Goal: Information Seeking & Learning: Learn about a topic

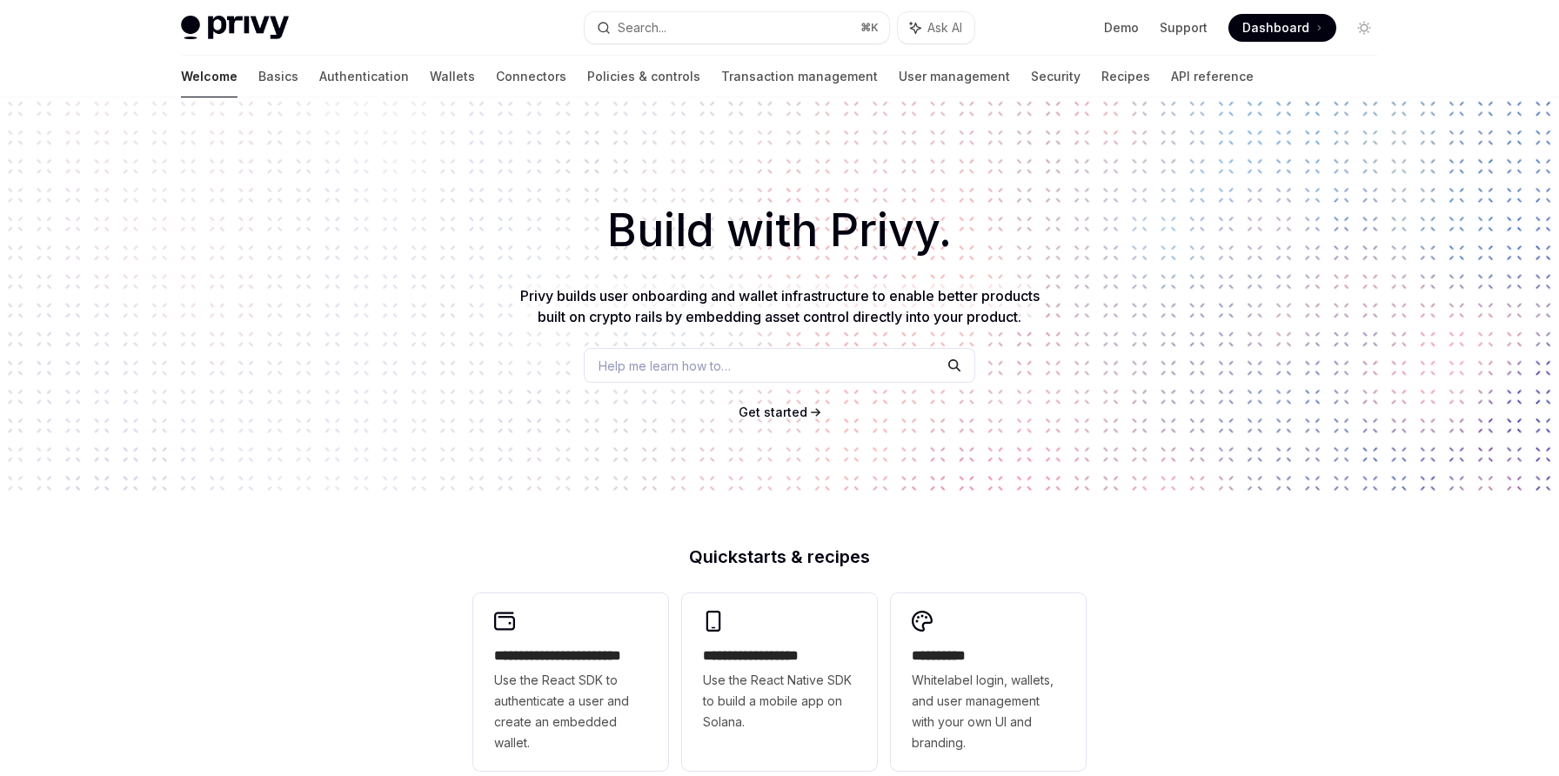
scroll to position [521, 0]
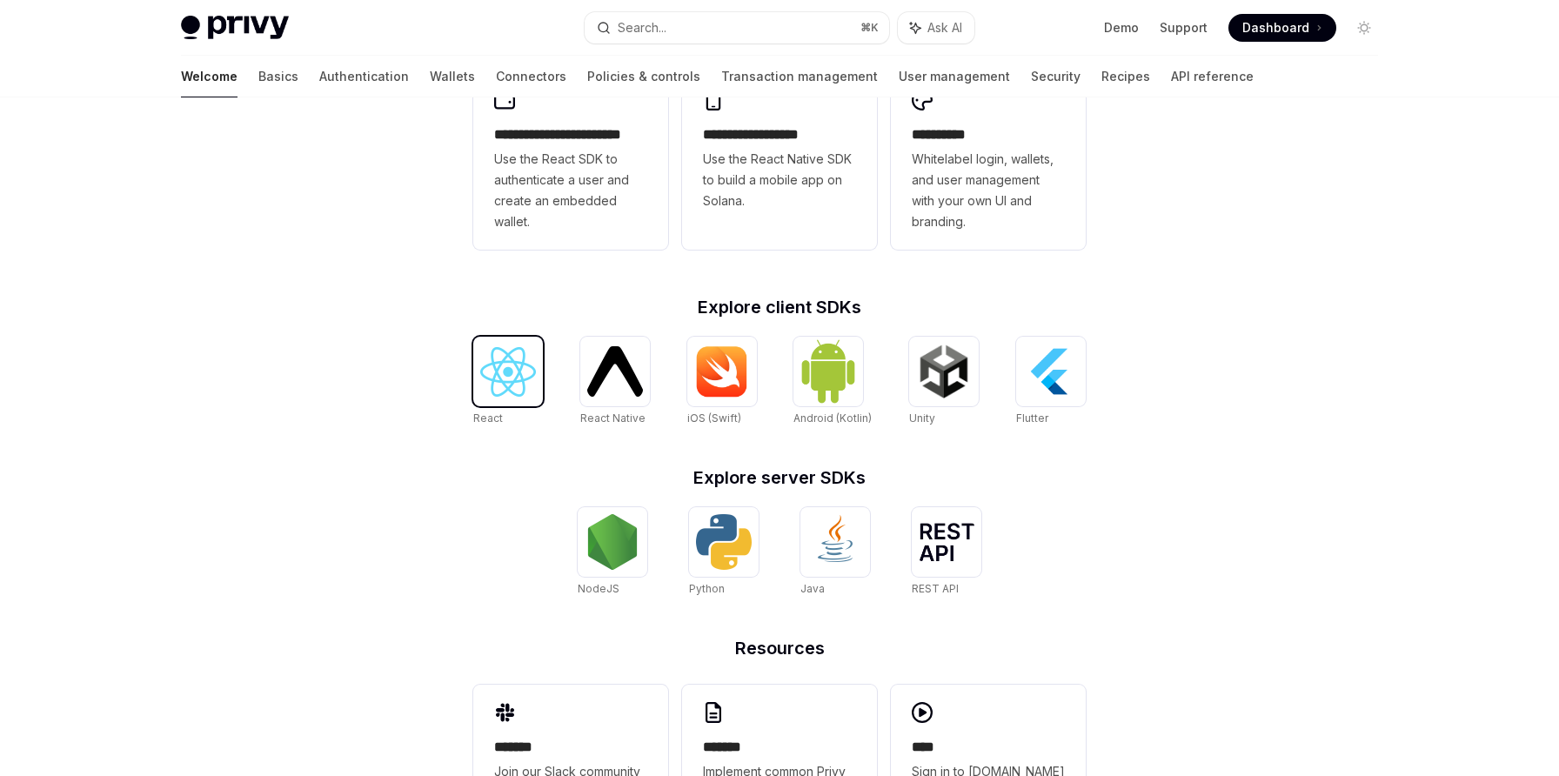
click at [487, 358] on img at bounding box center [508, 372] width 56 height 50
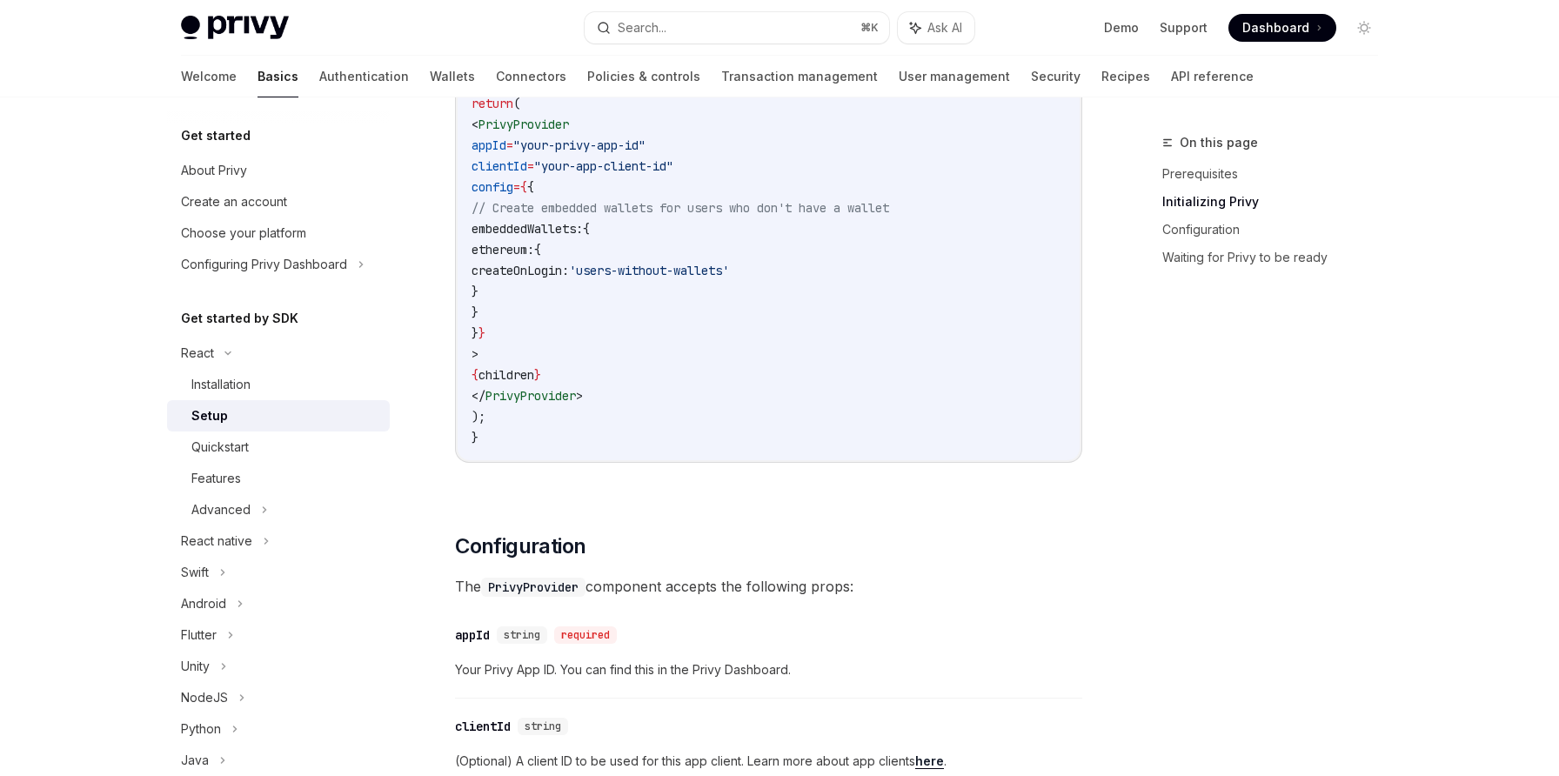
scroll to position [606, 0]
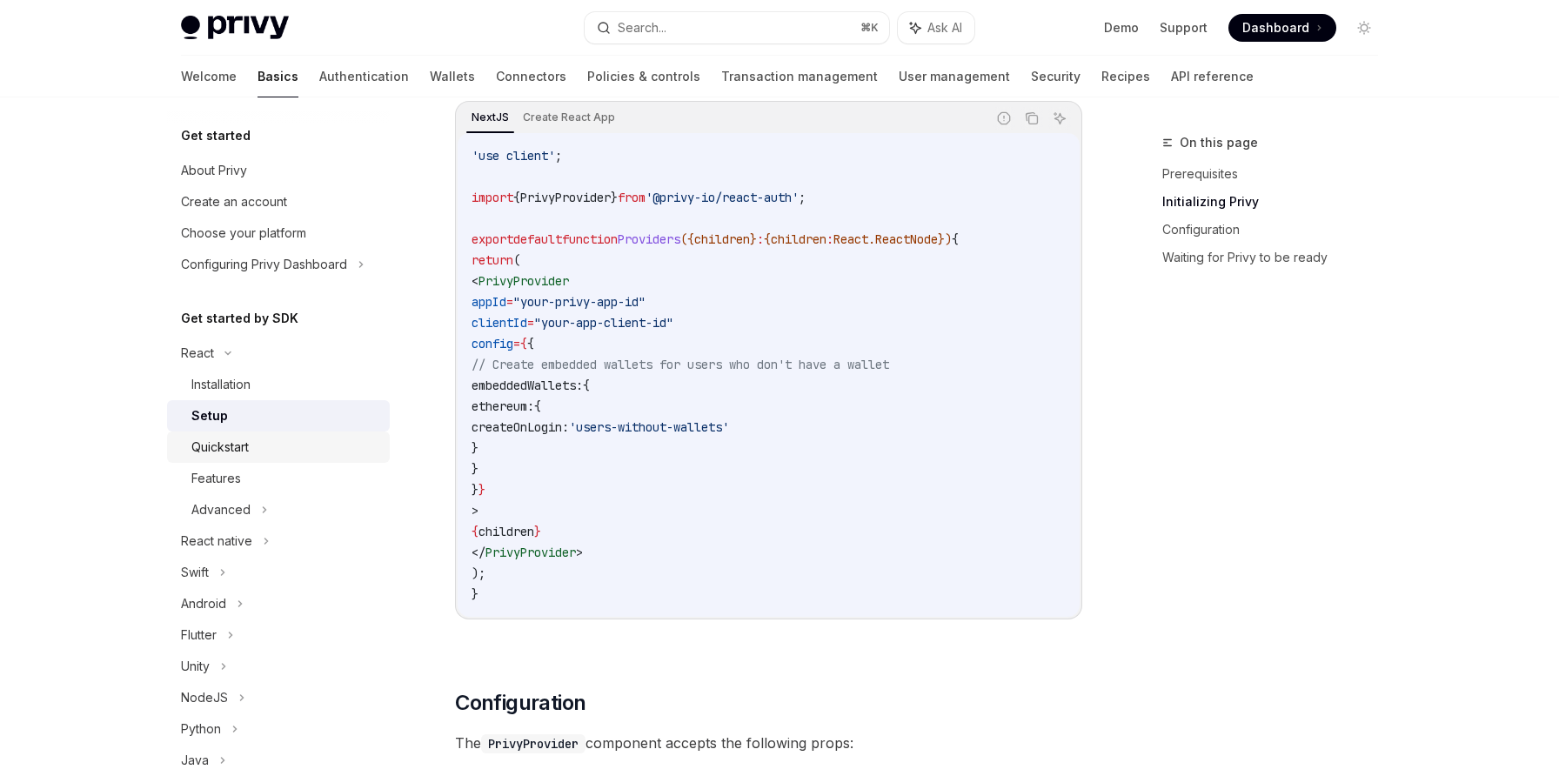
click at [319, 458] on link "Quickstart" at bounding box center [278, 447] width 223 height 31
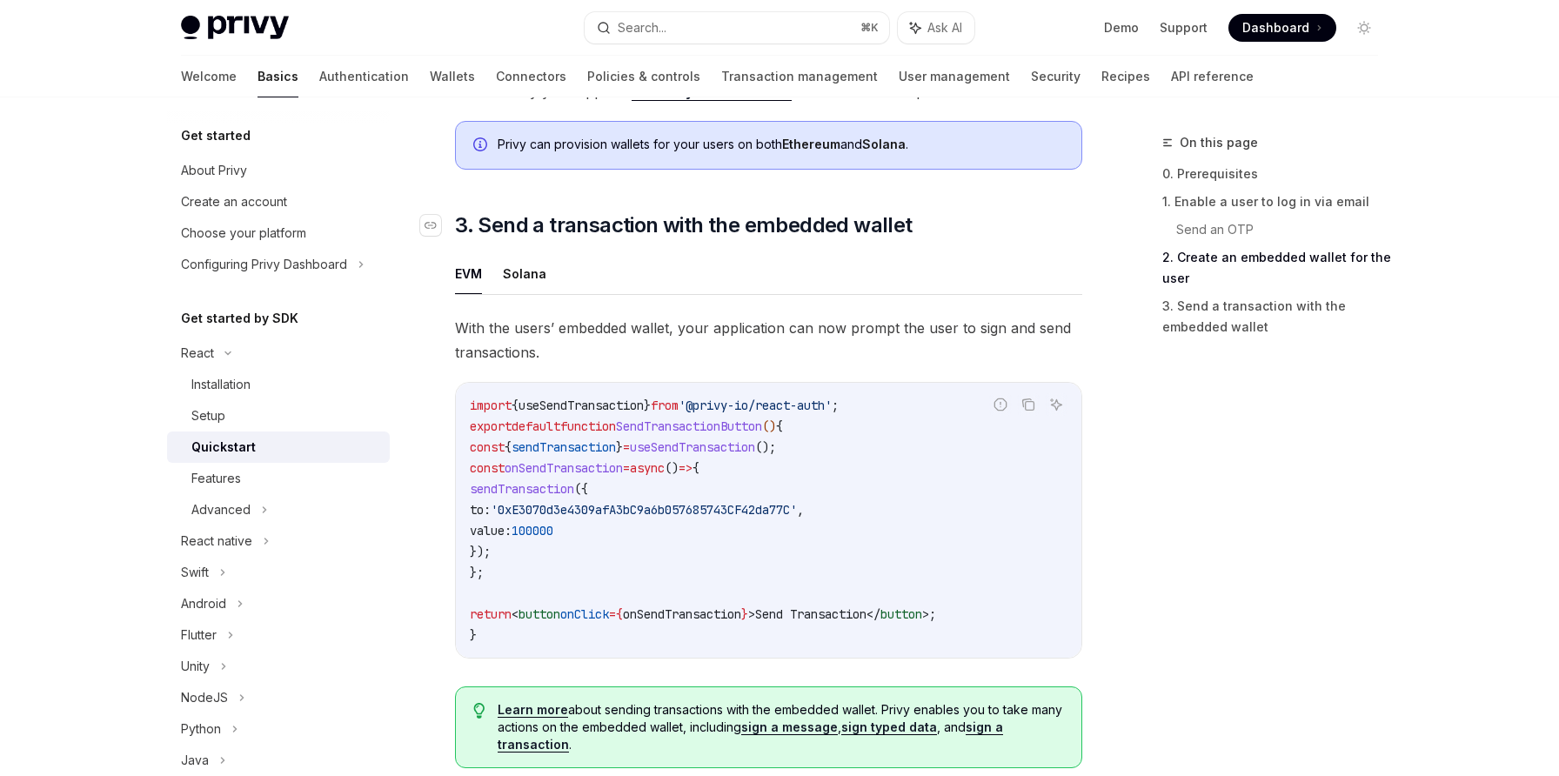
scroll to position [1487, 0]
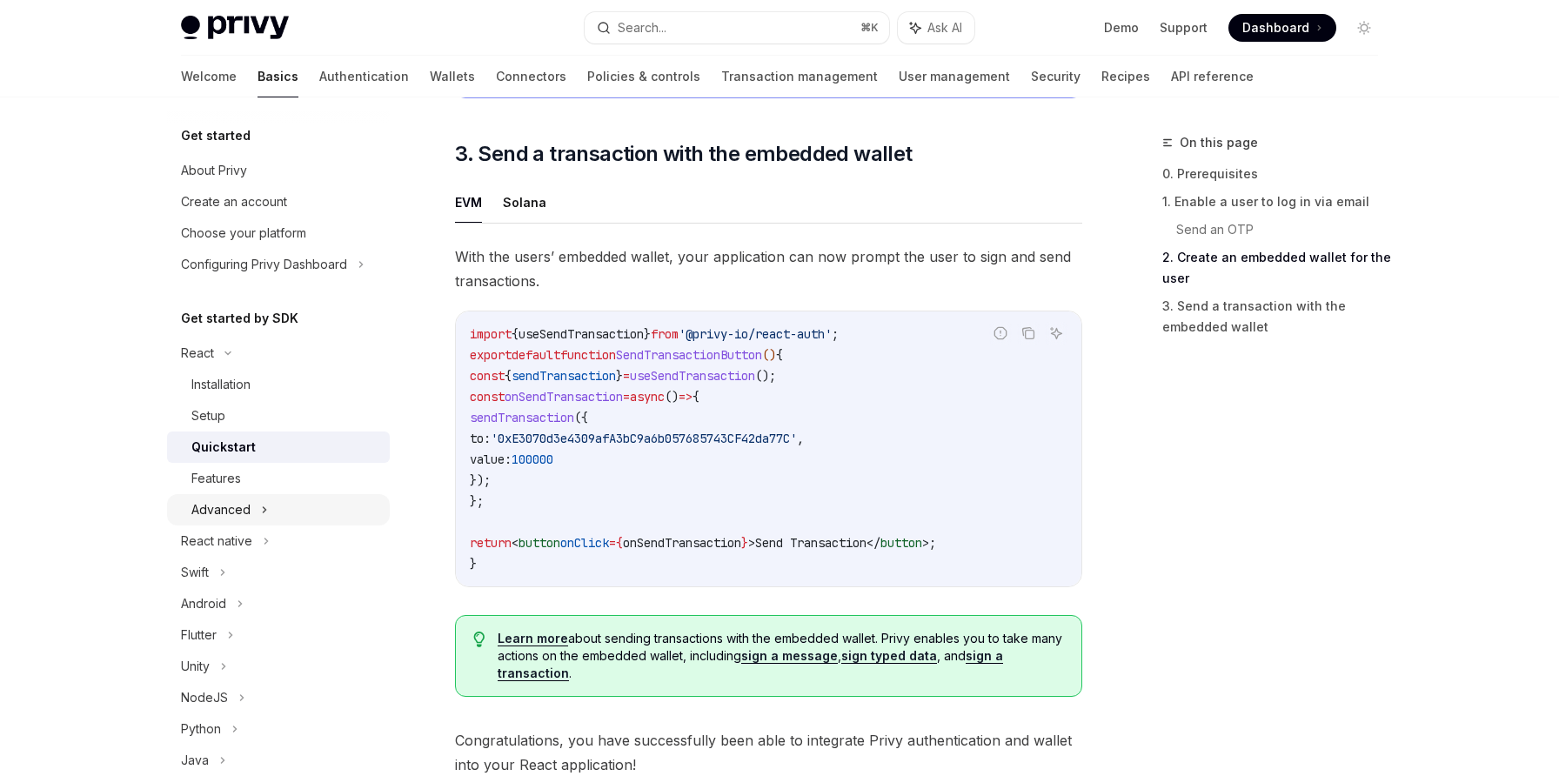
click at [312, 508] on div "Advanced" at bounding box center [278, 509] width 223 height 31
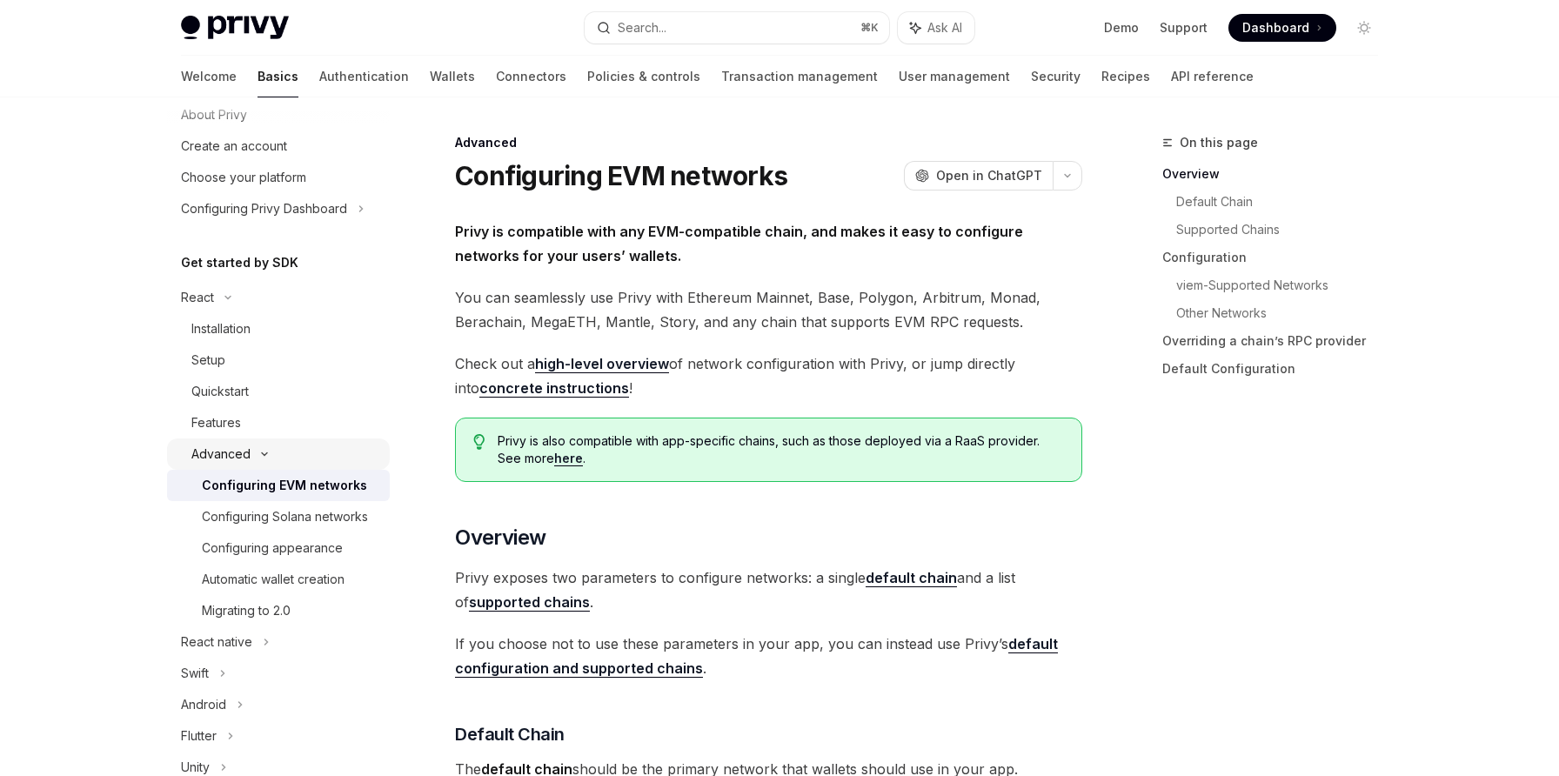
scroll to position [57, 0]
click at [343, 519] on div "Configuring Solana networks" at bounding box center [285, 515] width 166 height 21
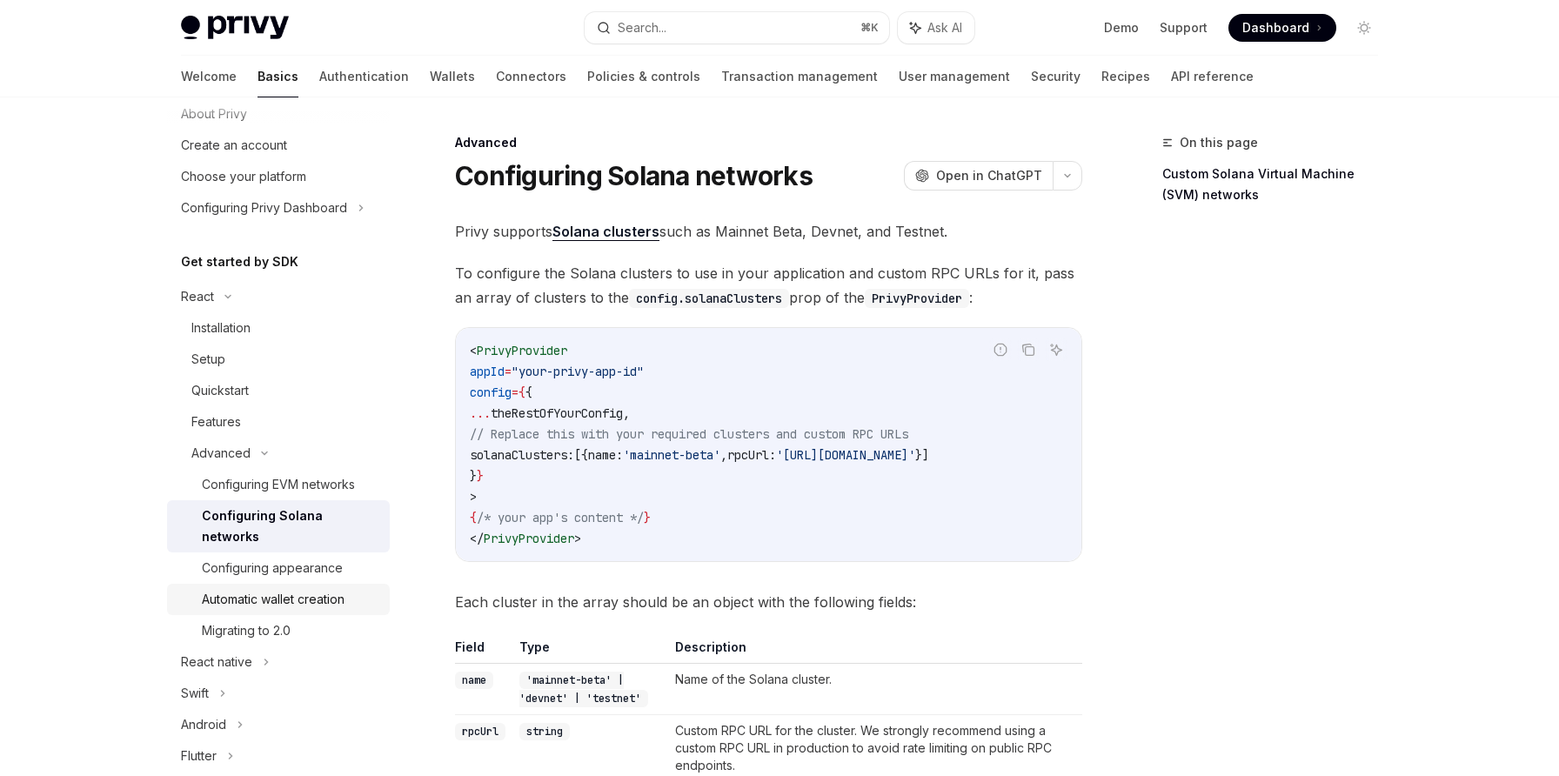
click at [311, 592] on link "Automatic wallet creation" at bounding box center [278, 599] width 223 height 31
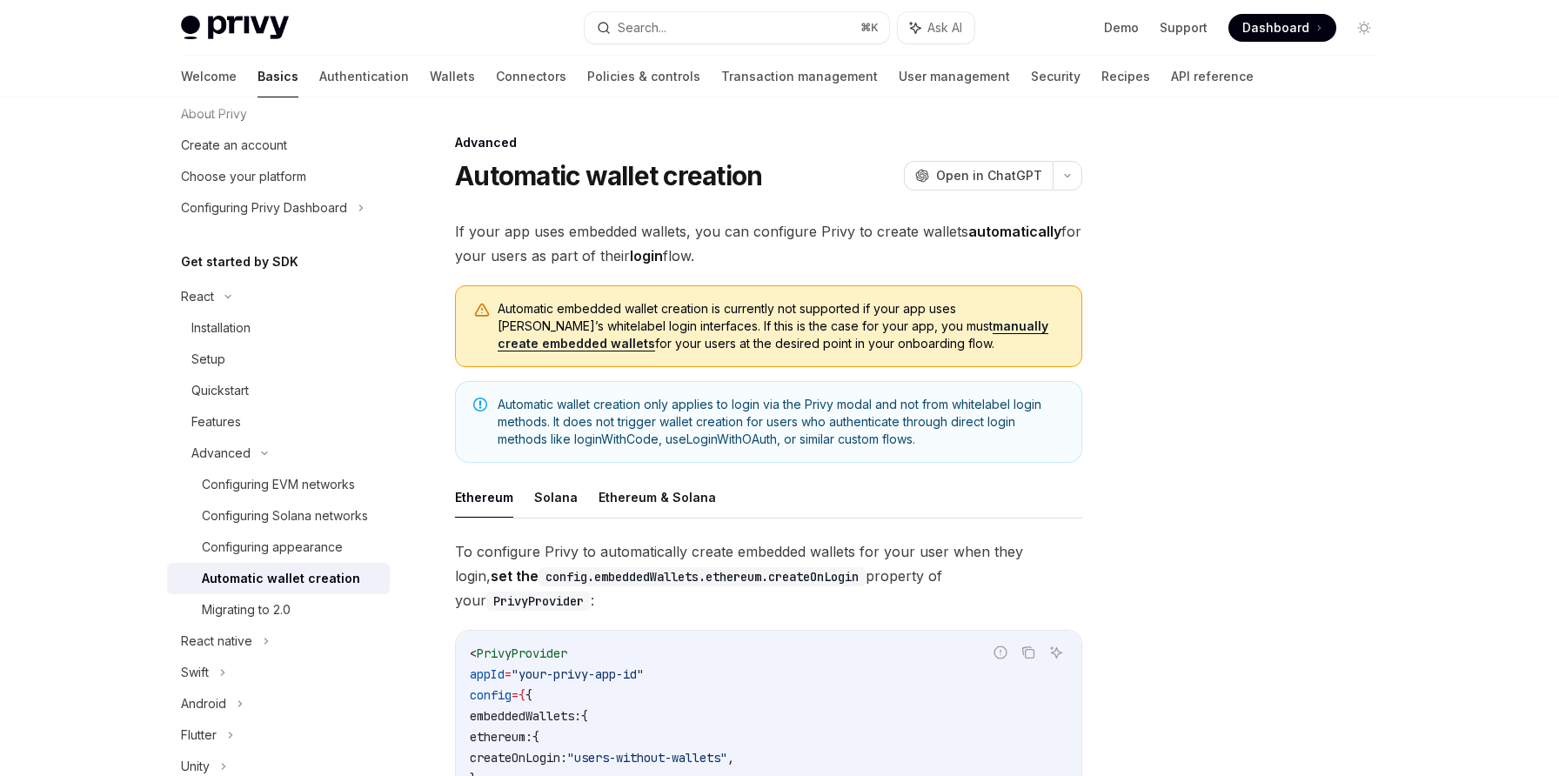
scroll to position [226, 0]
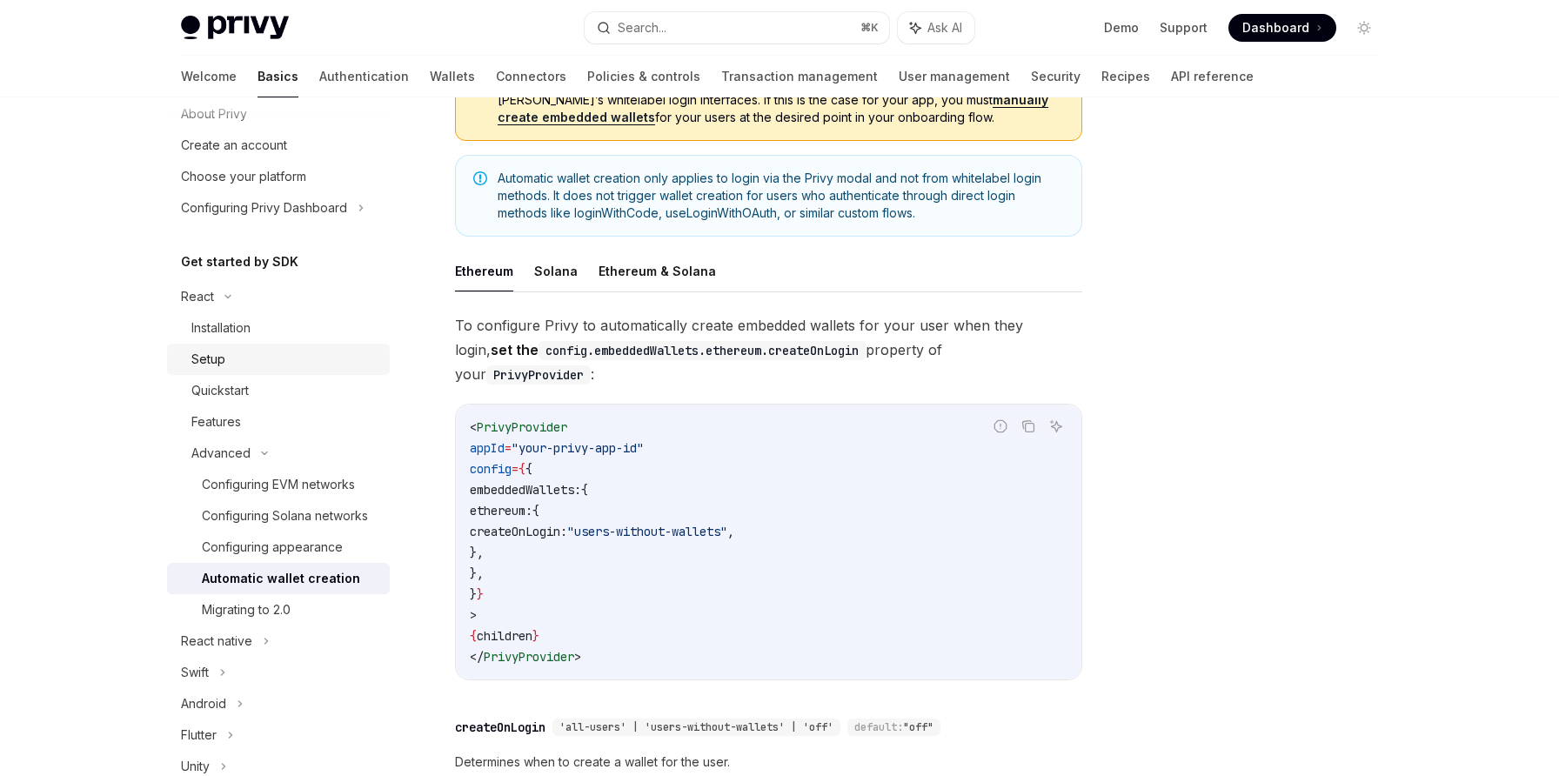
click at [282, 344] on link "Setup" at bounding box center [278, 359] width 223 height 31
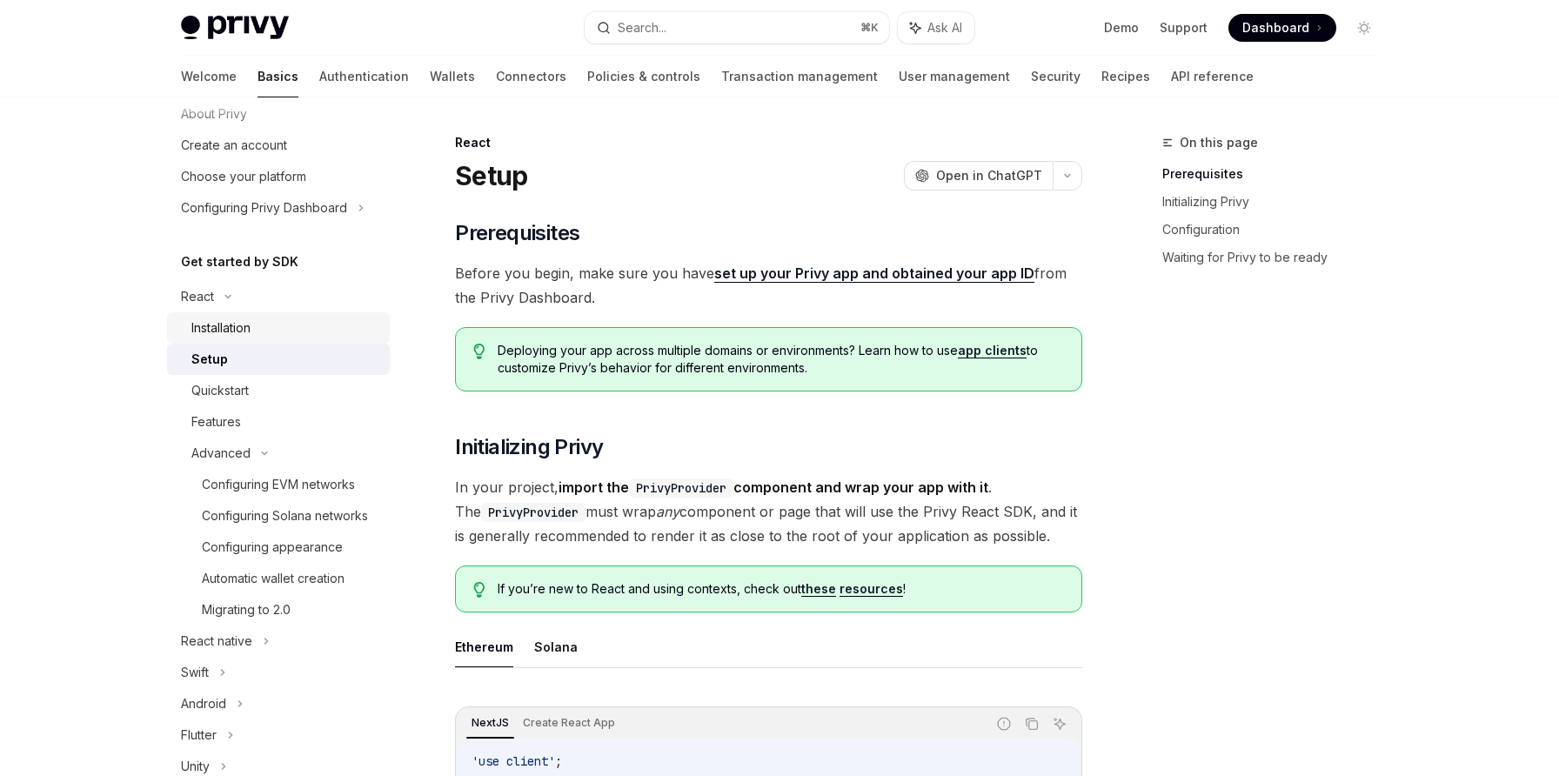
click at [280, 333] on div "Installation" at bounding box center [285, 328] width 188 height 21
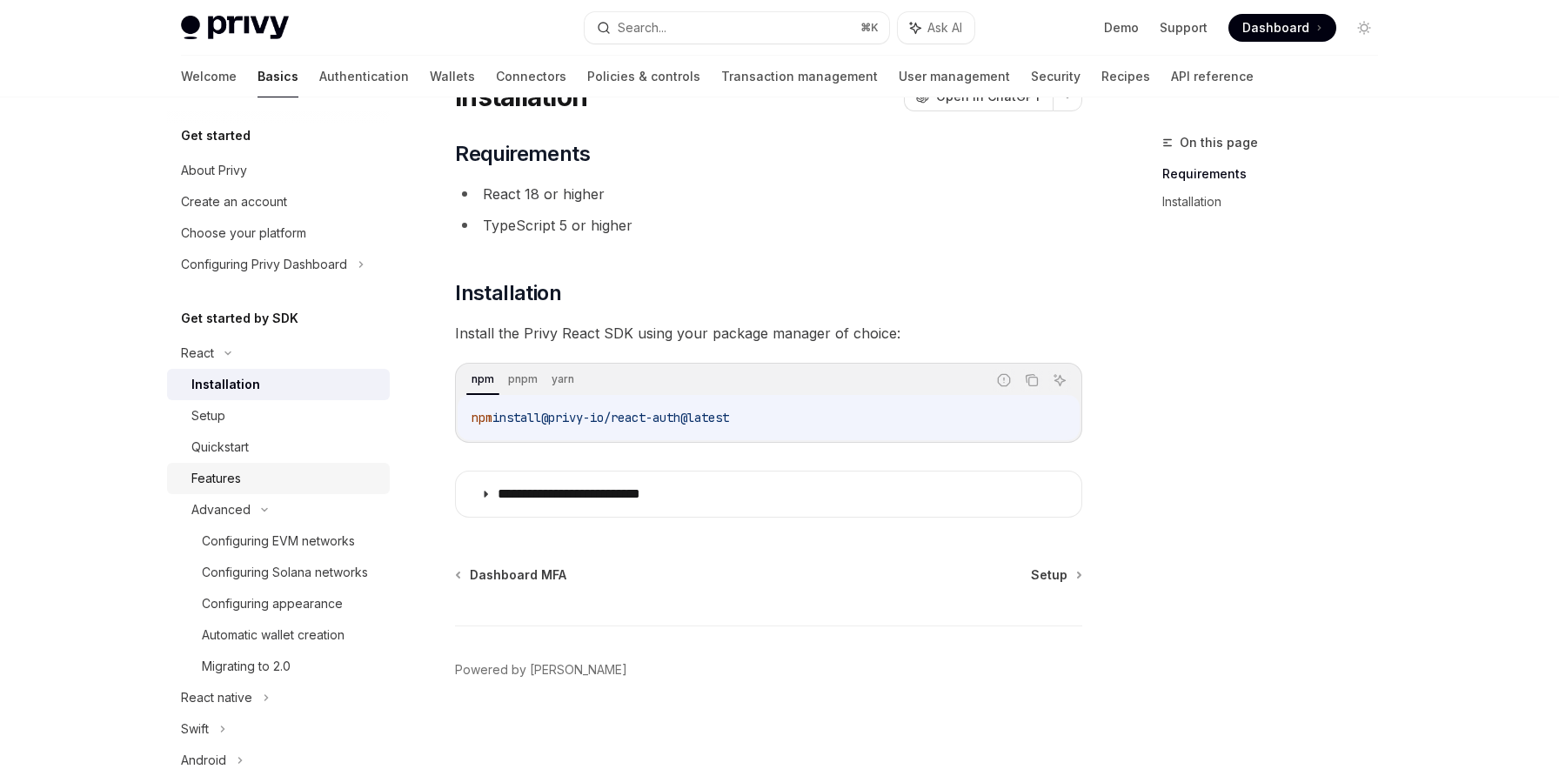
click at [258, 480] on div "Features" at bounding box center [285, 478] width 188 height 21
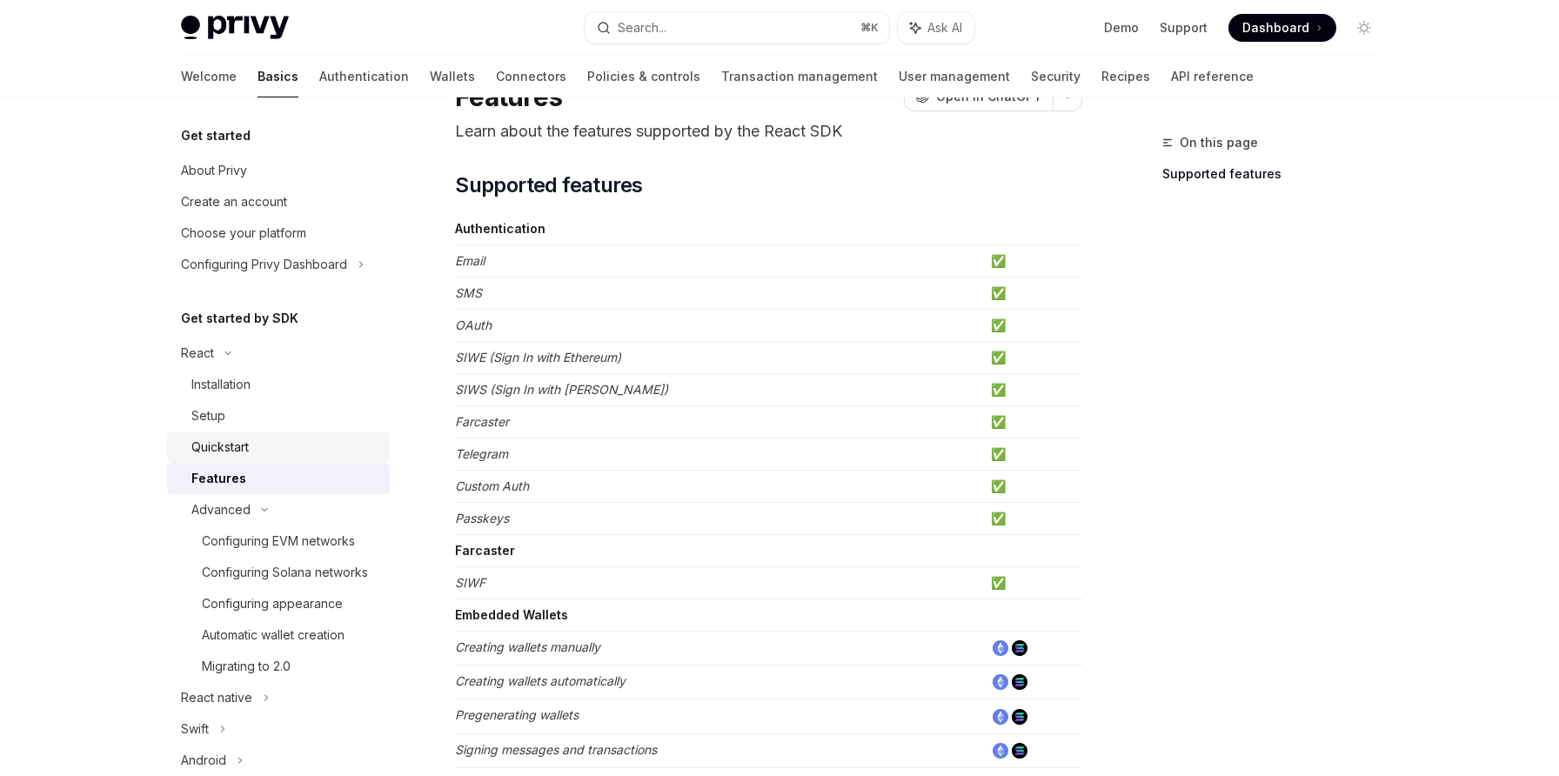
click at [266, 448] on div "Quickstart" at bounding box center [285, 447] width 188 height 21
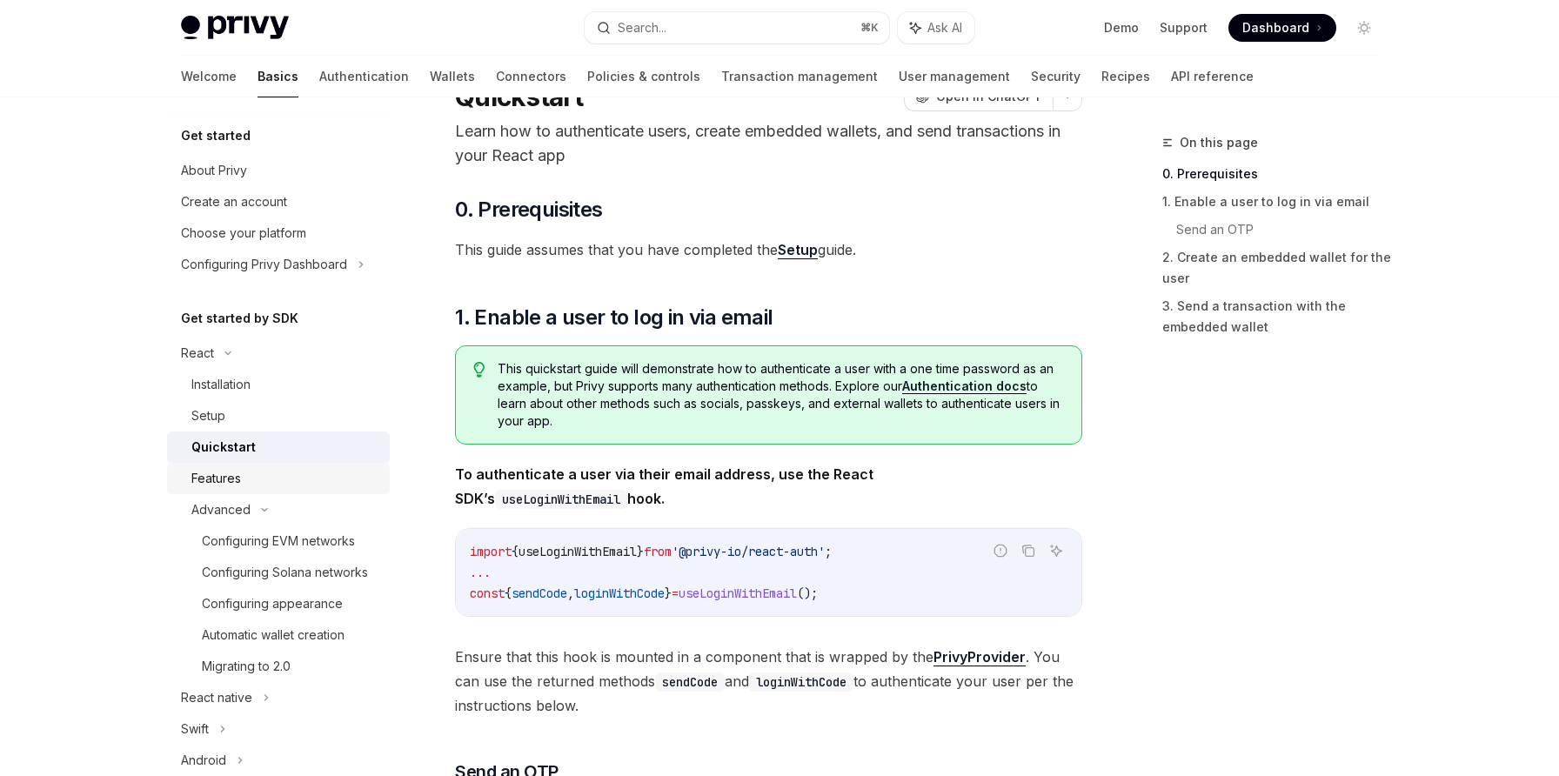
click at [267, 470] on div "Features" at bounding box center [285, 478] width 188 height 21
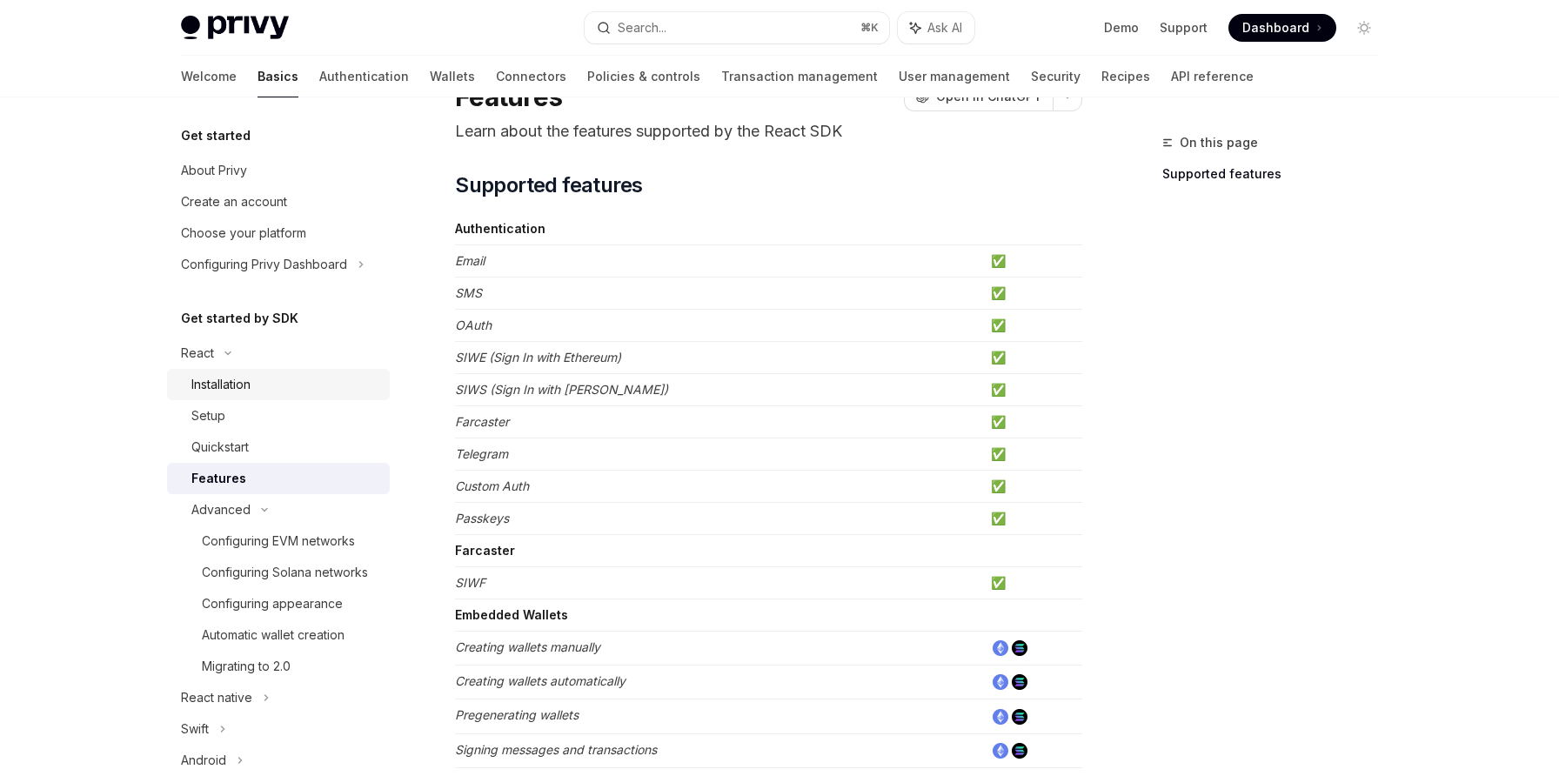
click at [260, 392] on div "Installation" at bounding box center [285, 384] width 188 height 21
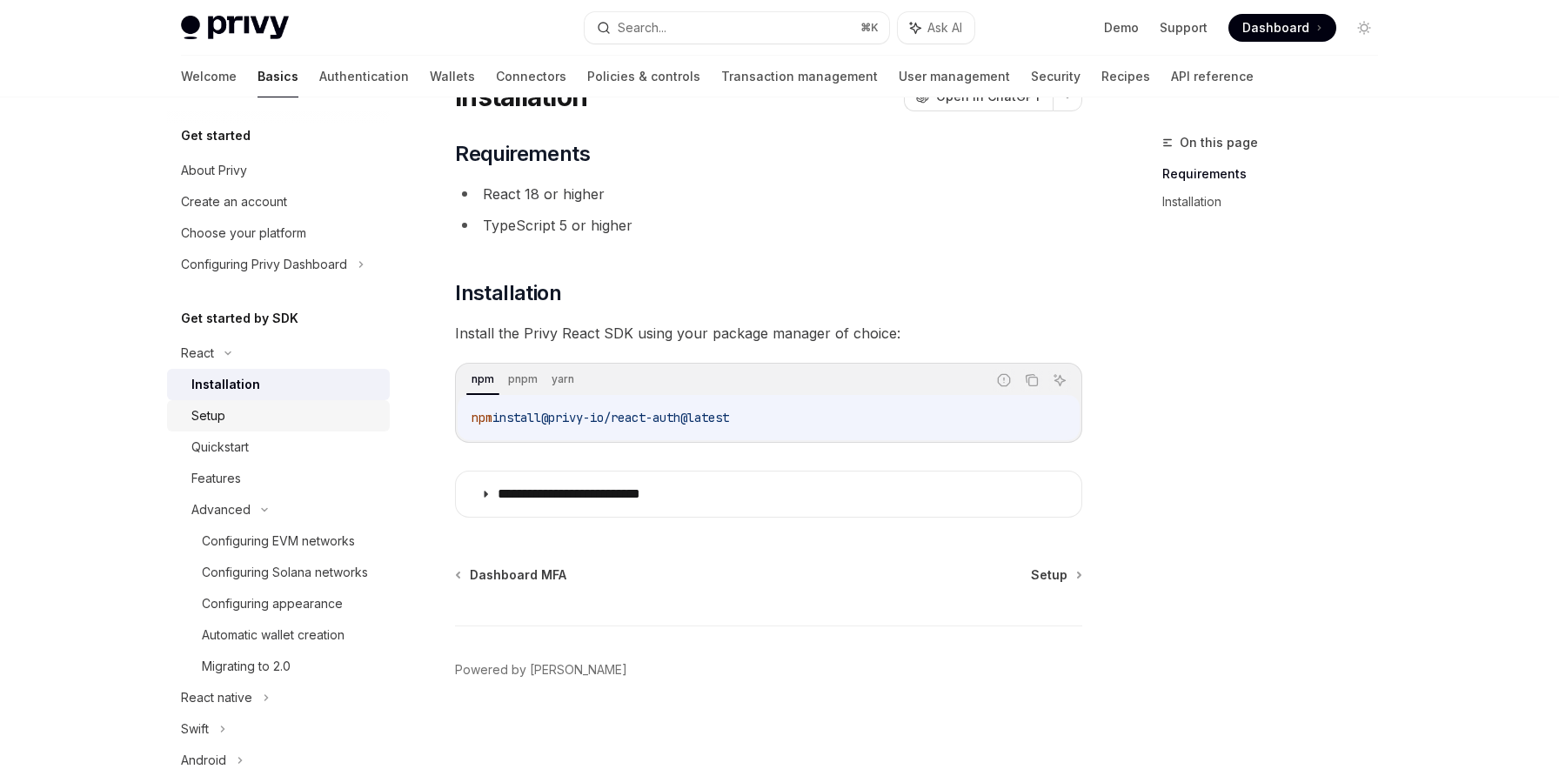
click at [264, 405] on div "Setup" at bounding box center [285, 415] width 188 height 21
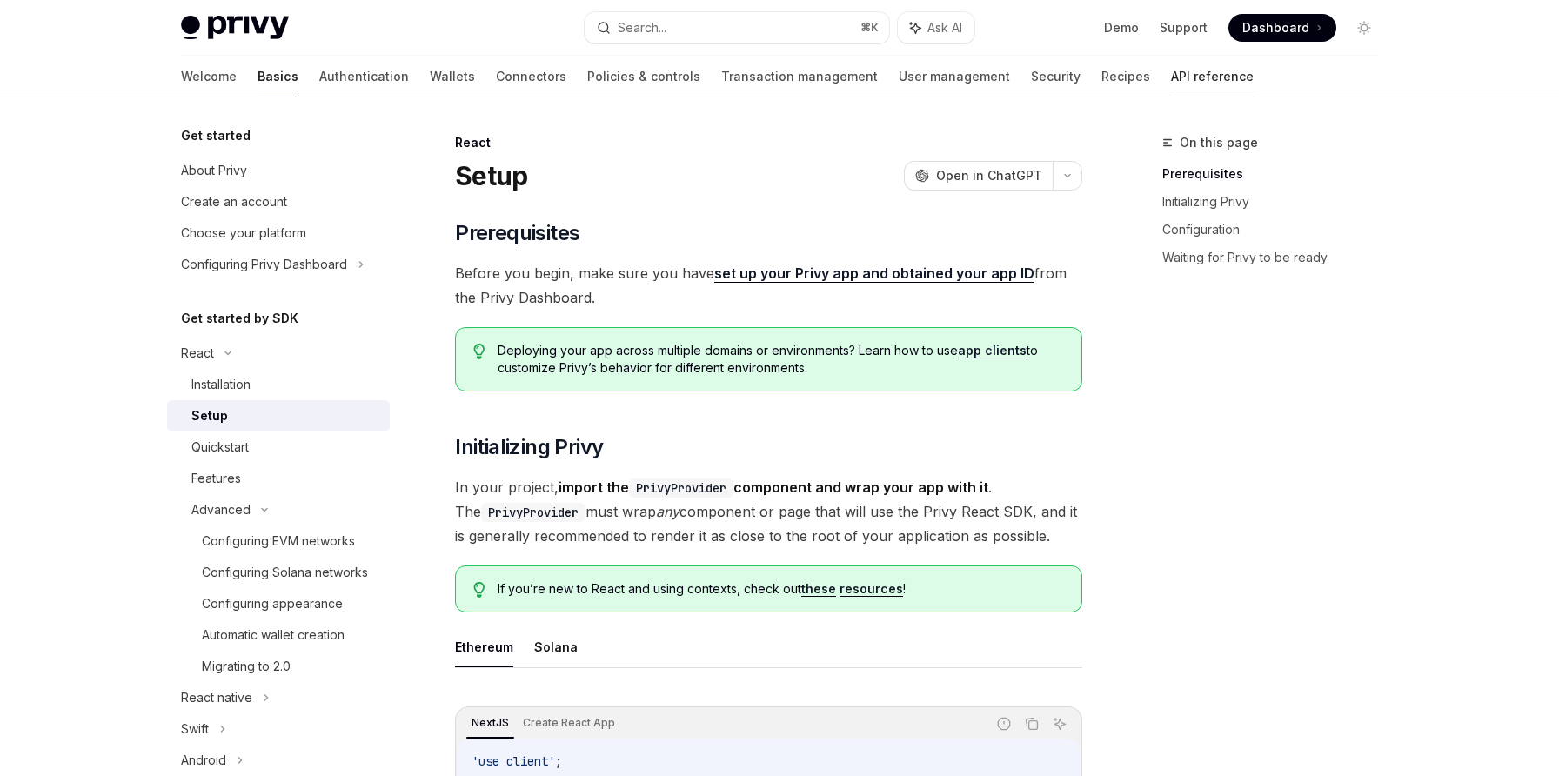
click at [1171, 97] on div at bounding box center [1212, 98] width 83 height 2
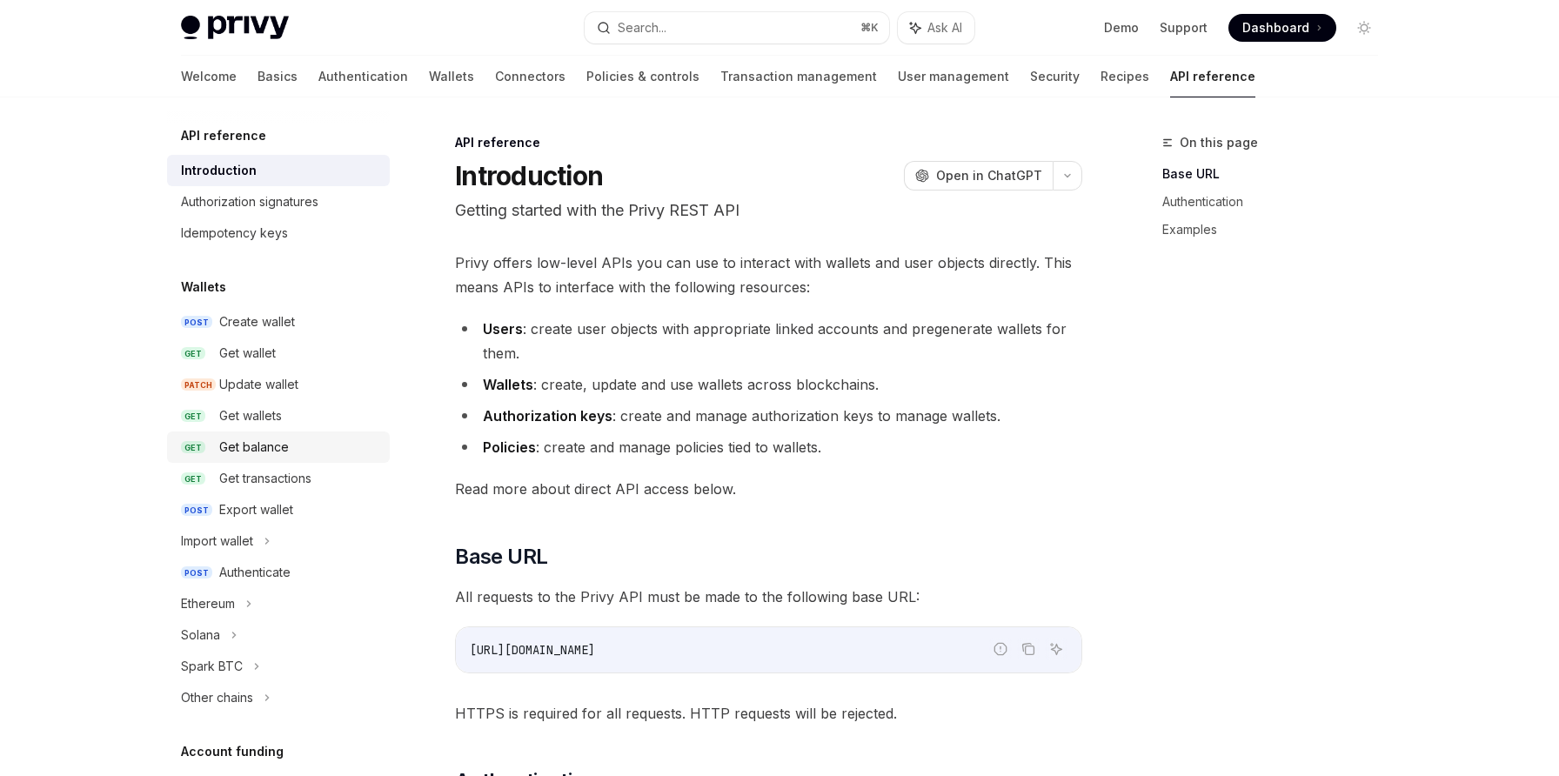
click at [311, 437] on div "Get balance" at bounding box center [299, 447] width 160 height 21
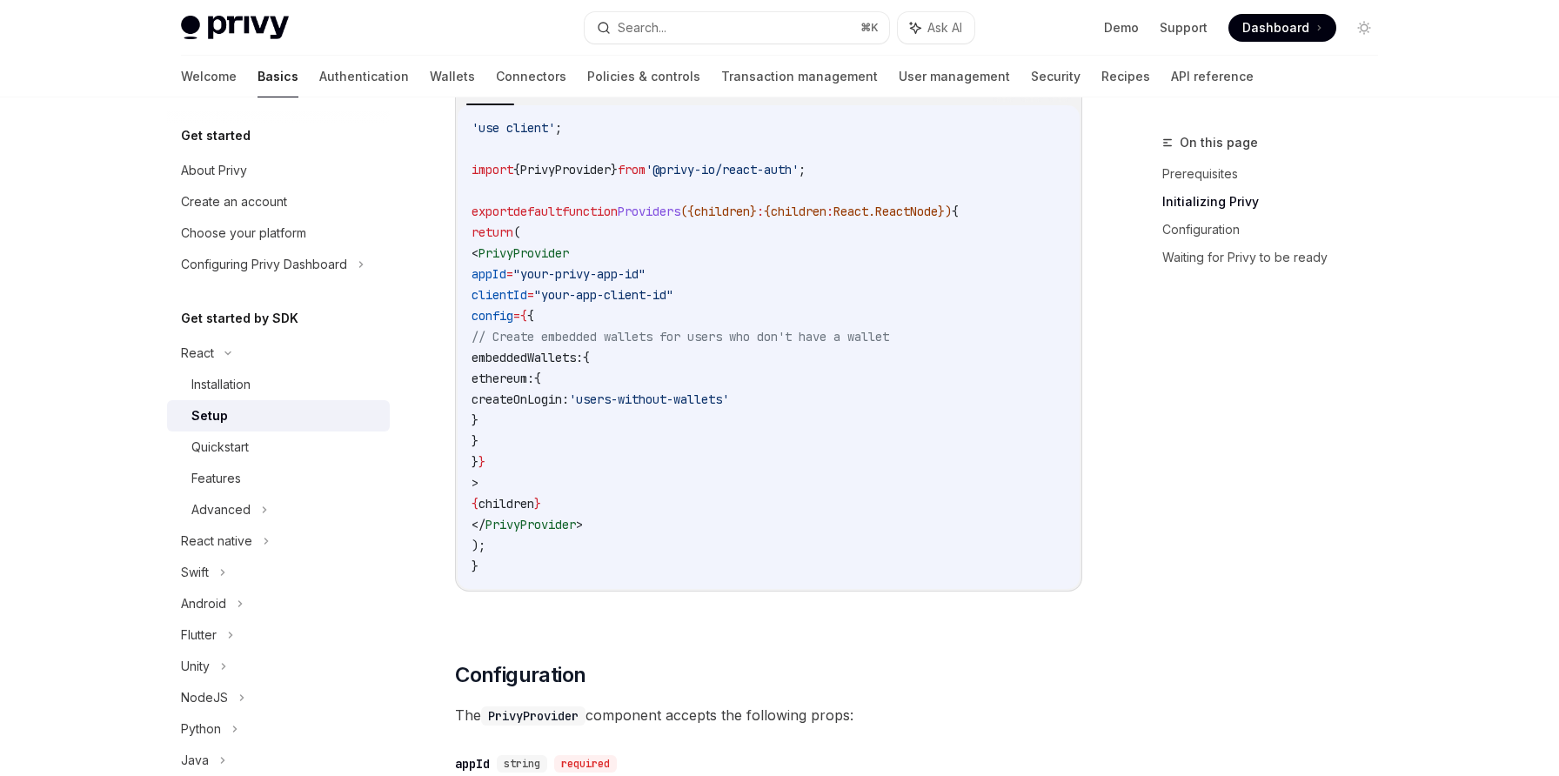
scroll to position [329, 0]
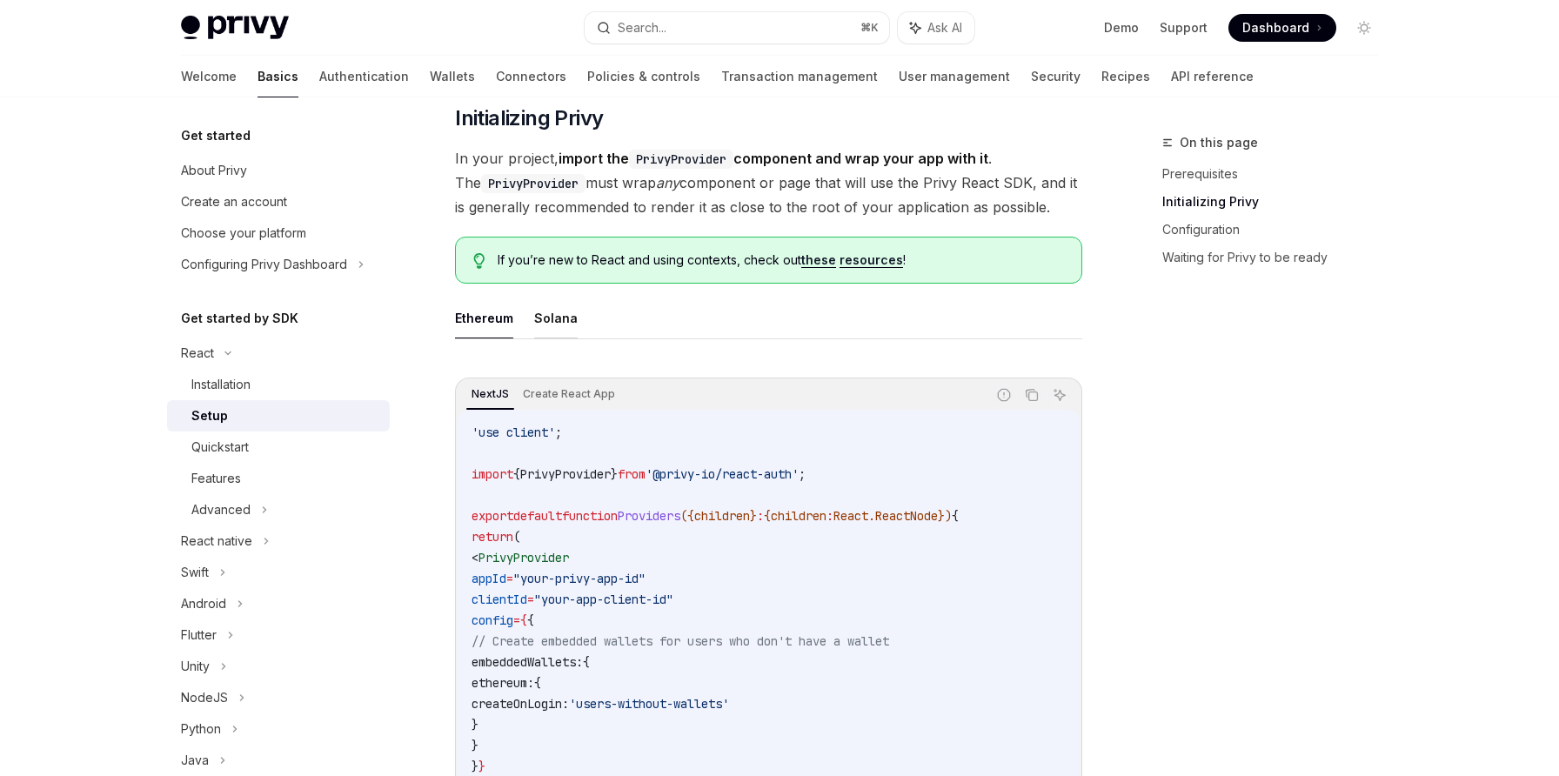
click at [554, 318] on button "Solana" at bounding box center [556, 318] width 44 height 41
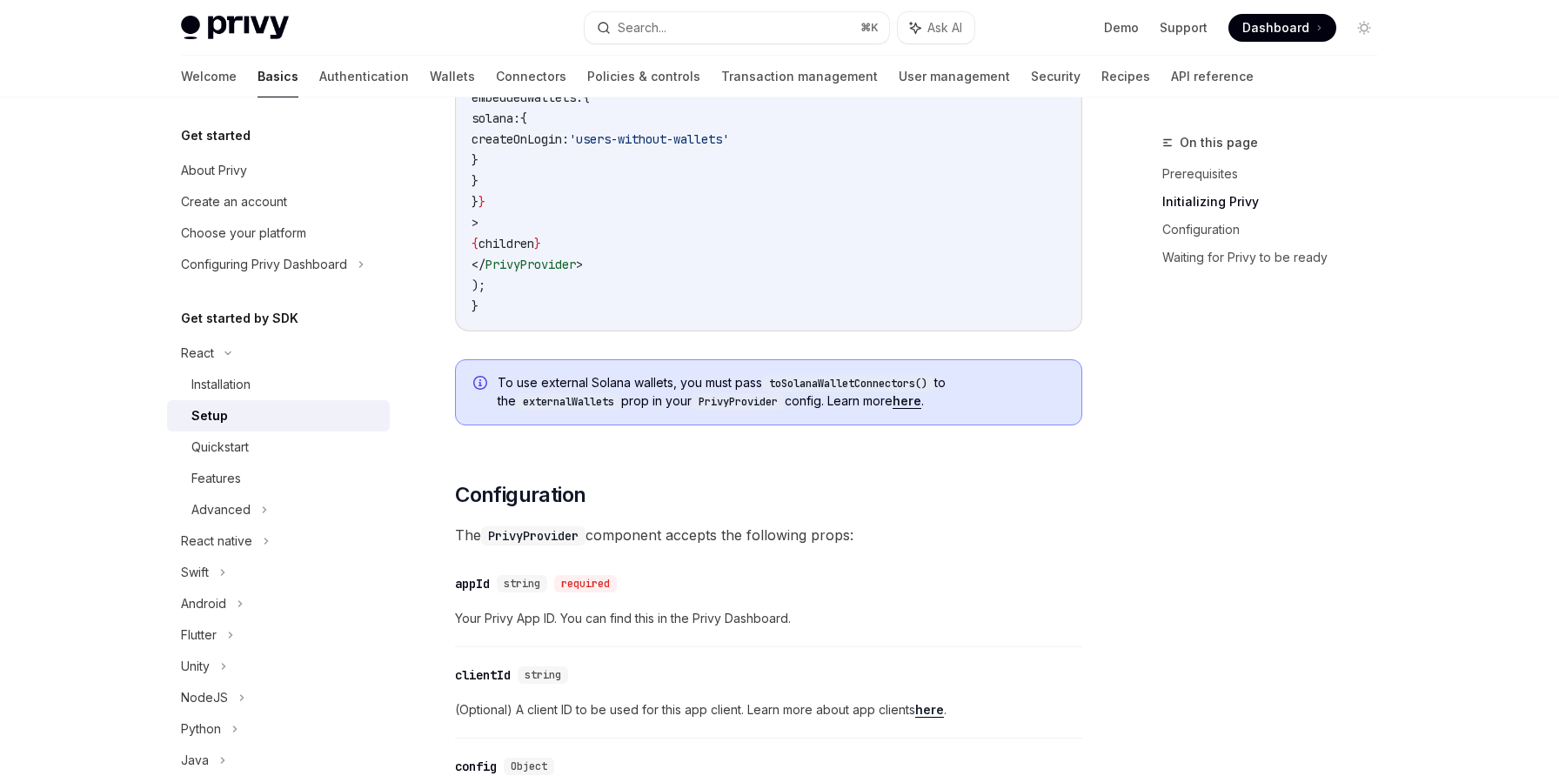
scroll to position [632, 0]
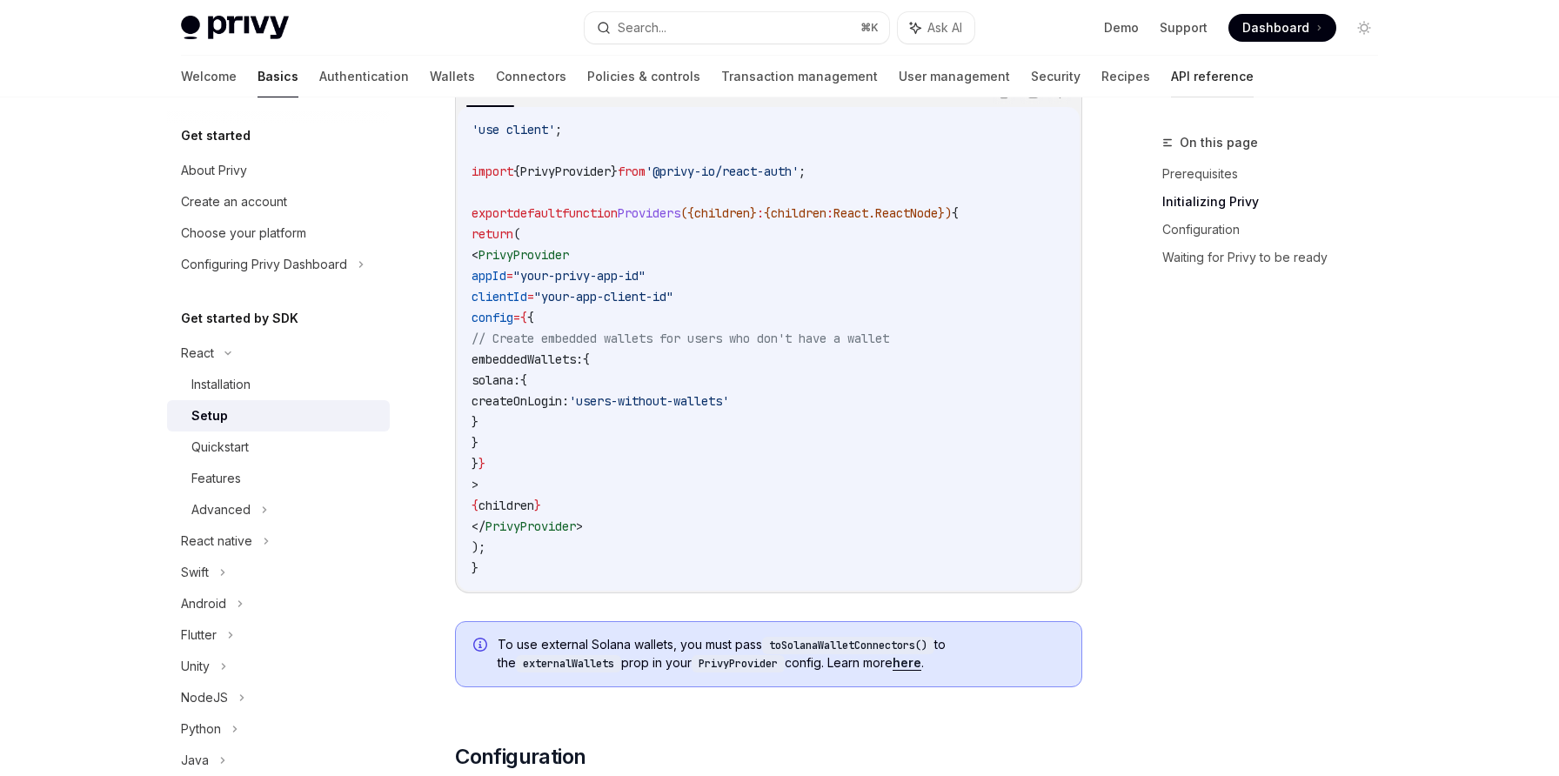
click at [1171, 72] on link "API reference" at bounding box center [1212, 77] width 83 height 42
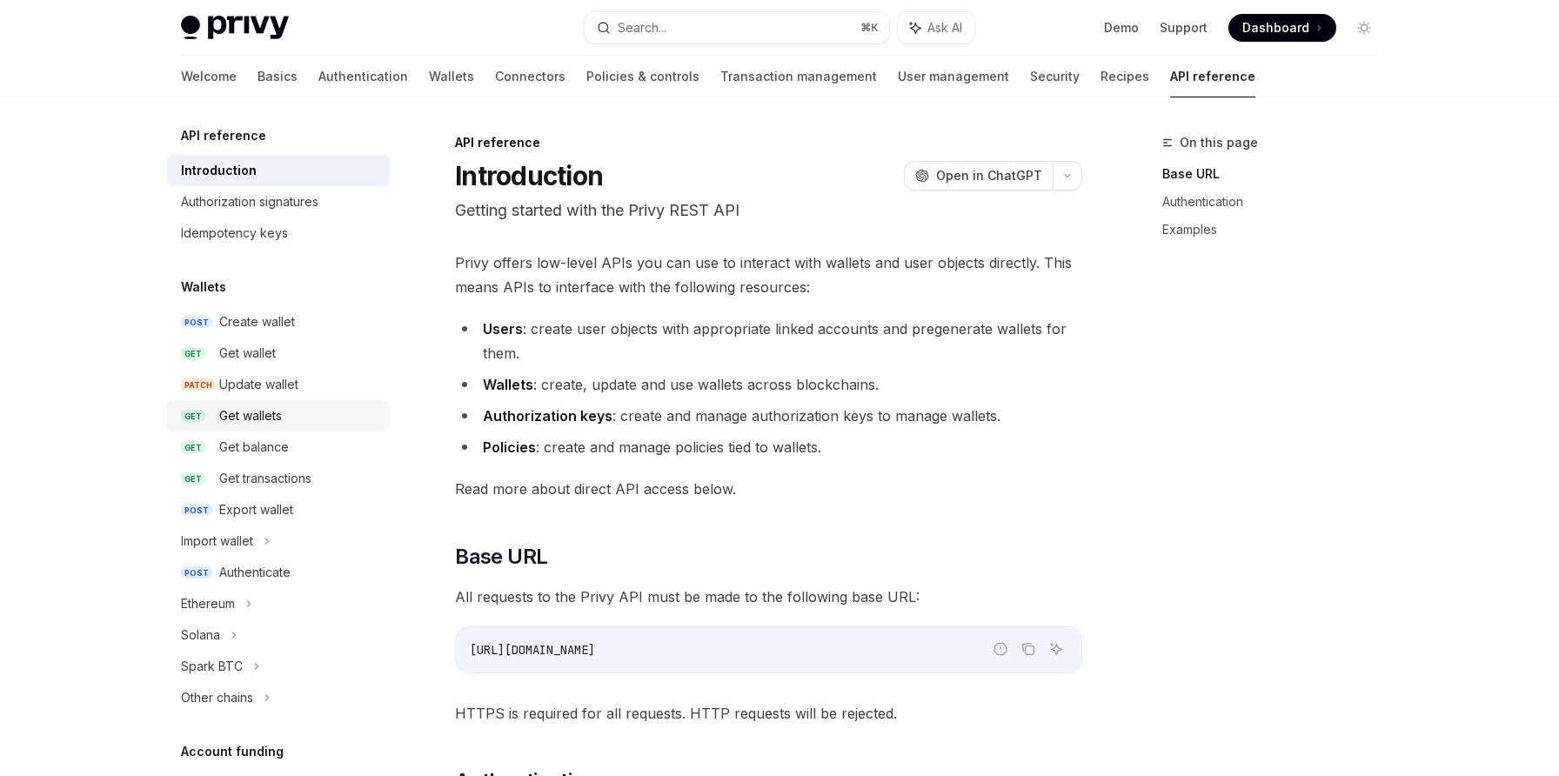
click at [245, 412] on div "Get wallets" at bounding box center [250, 415] width 63 height 21
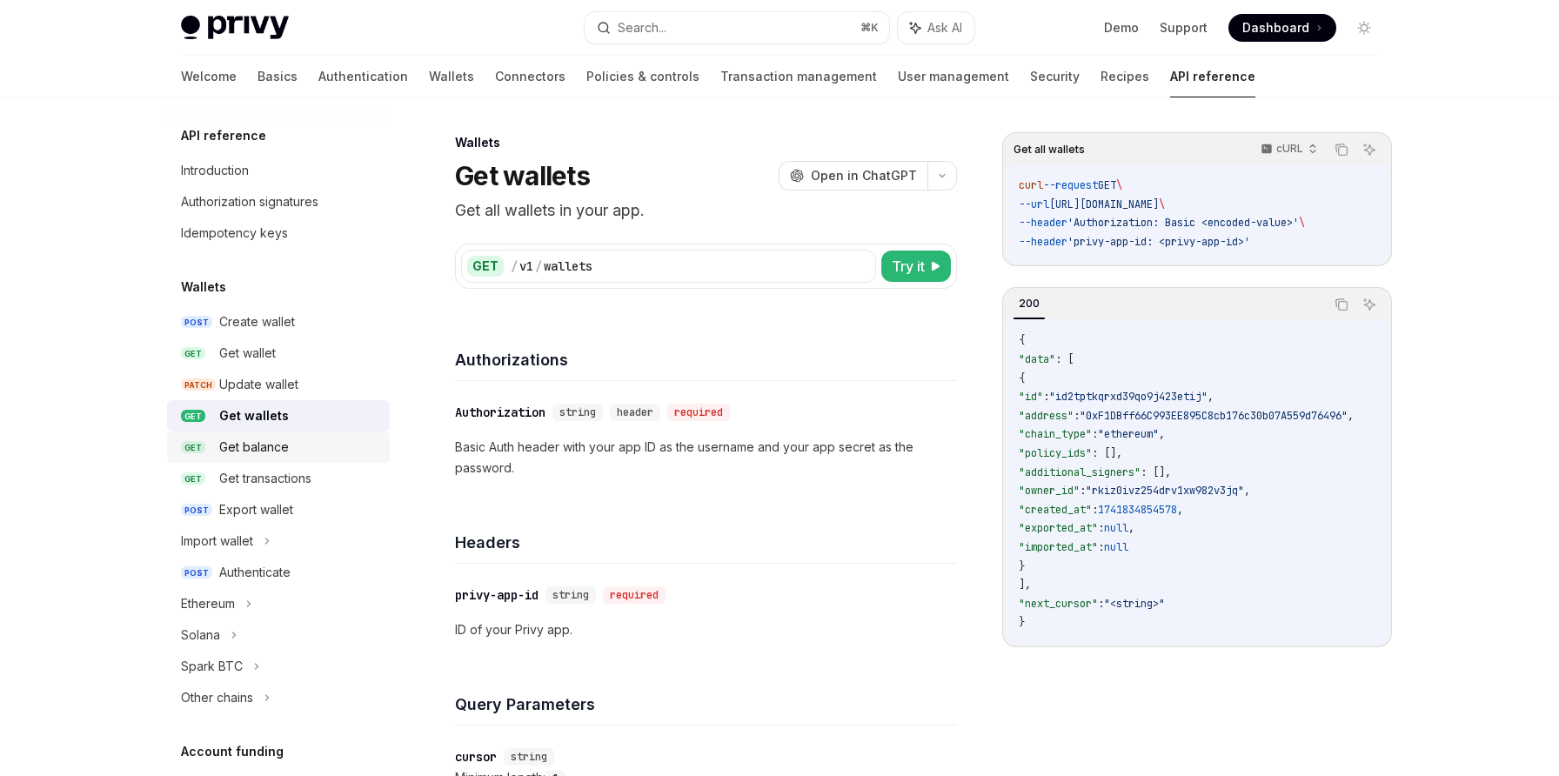
click at [246, 443] on div "Get balance" at bounding box center [254, 447] width 70 height 21
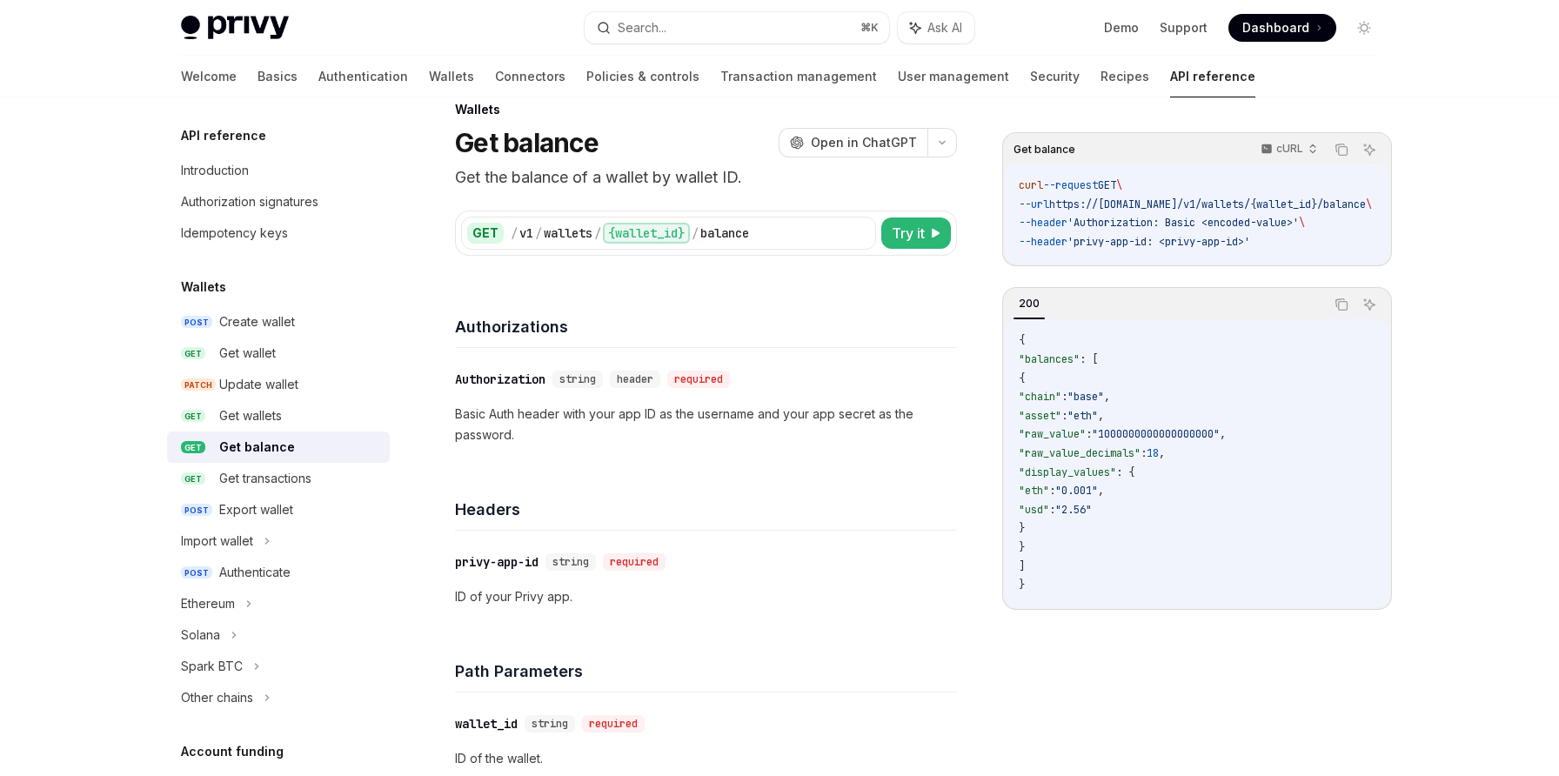
scroll to position [35, 0]
click at [1264, 31] on span "Dashboard" at bounding box center [1275, 27] width 67 height 17
click at [258, 70] on link "Basics" at bounding box center [278, 77] width 40 height 42
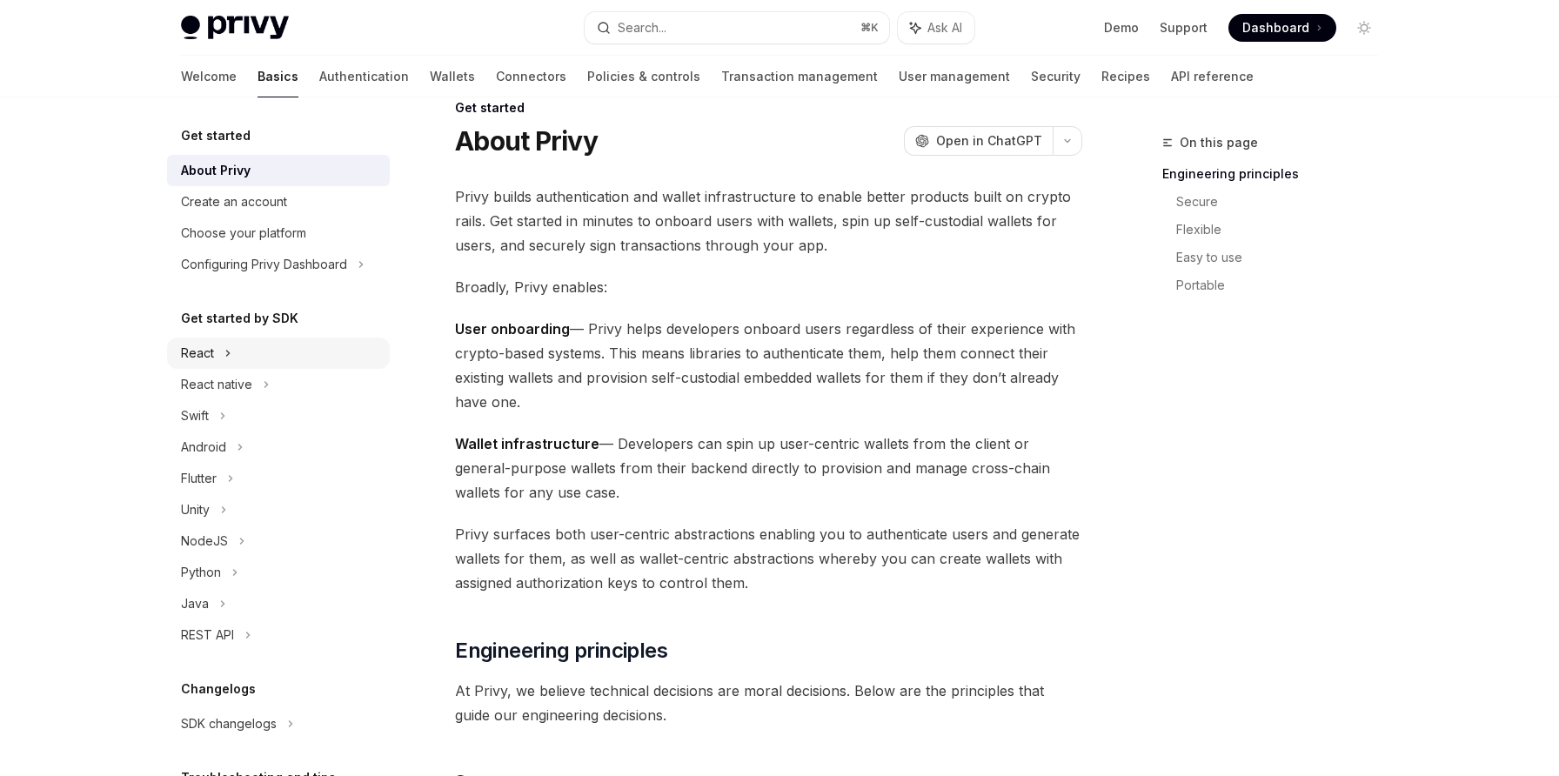
click at [224, 347] on icon at bounding box center [227, 353] width 7 height 21
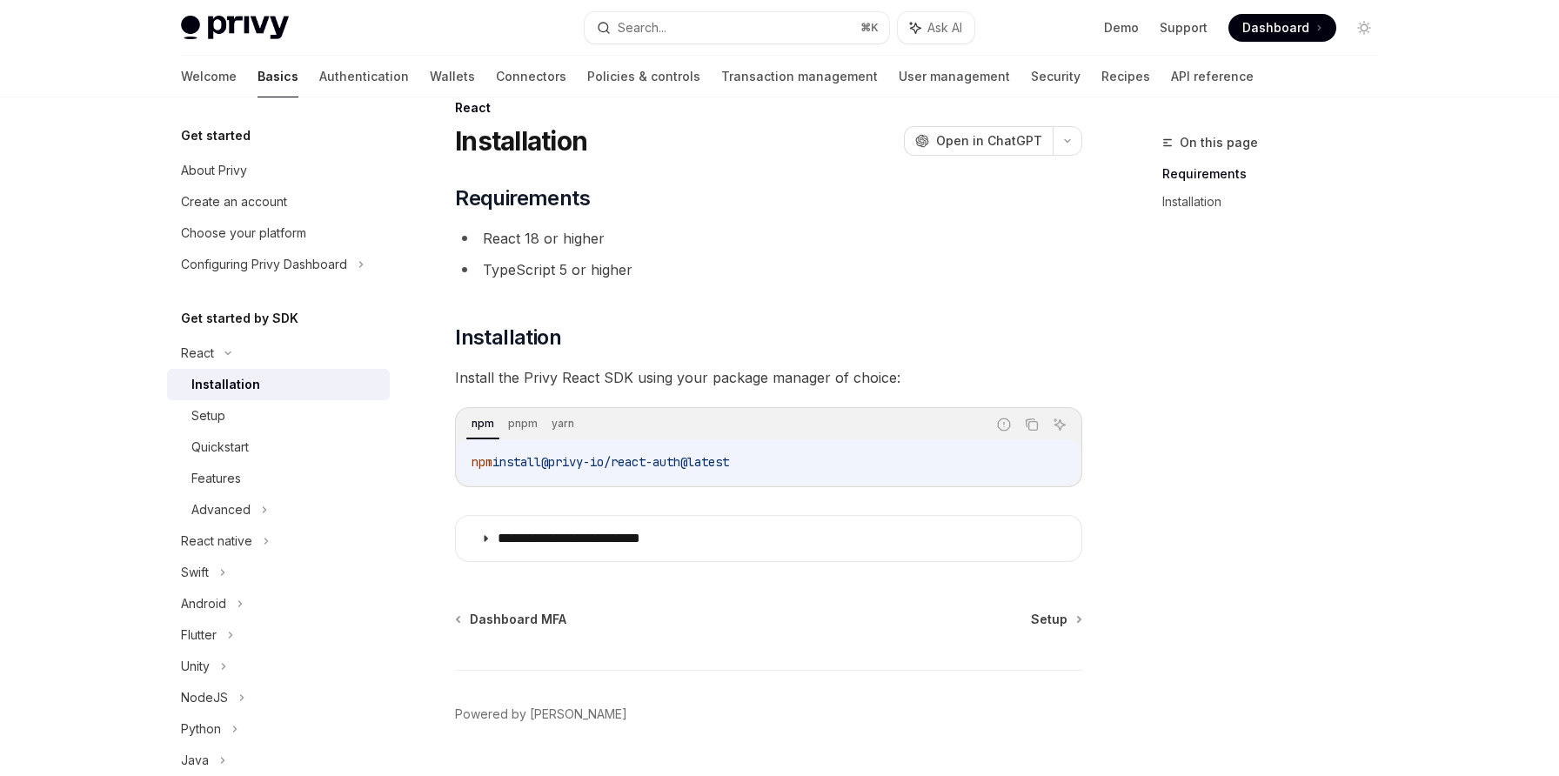
click at [223, 377] on div "Installation" at bounding box center [225, 384] width 69 height 21
type textarea "*"
drag, startPoint x: 809, startPoint y: 469, endPoint x: 559, endPoint y: 465, distance: 250.6
click at [559, 465] on code "npm install @privy-io/react-auth@latest" at bounding box center [769, 462] width 594 height 21
copy span "@privy-io/react-auth@latest"
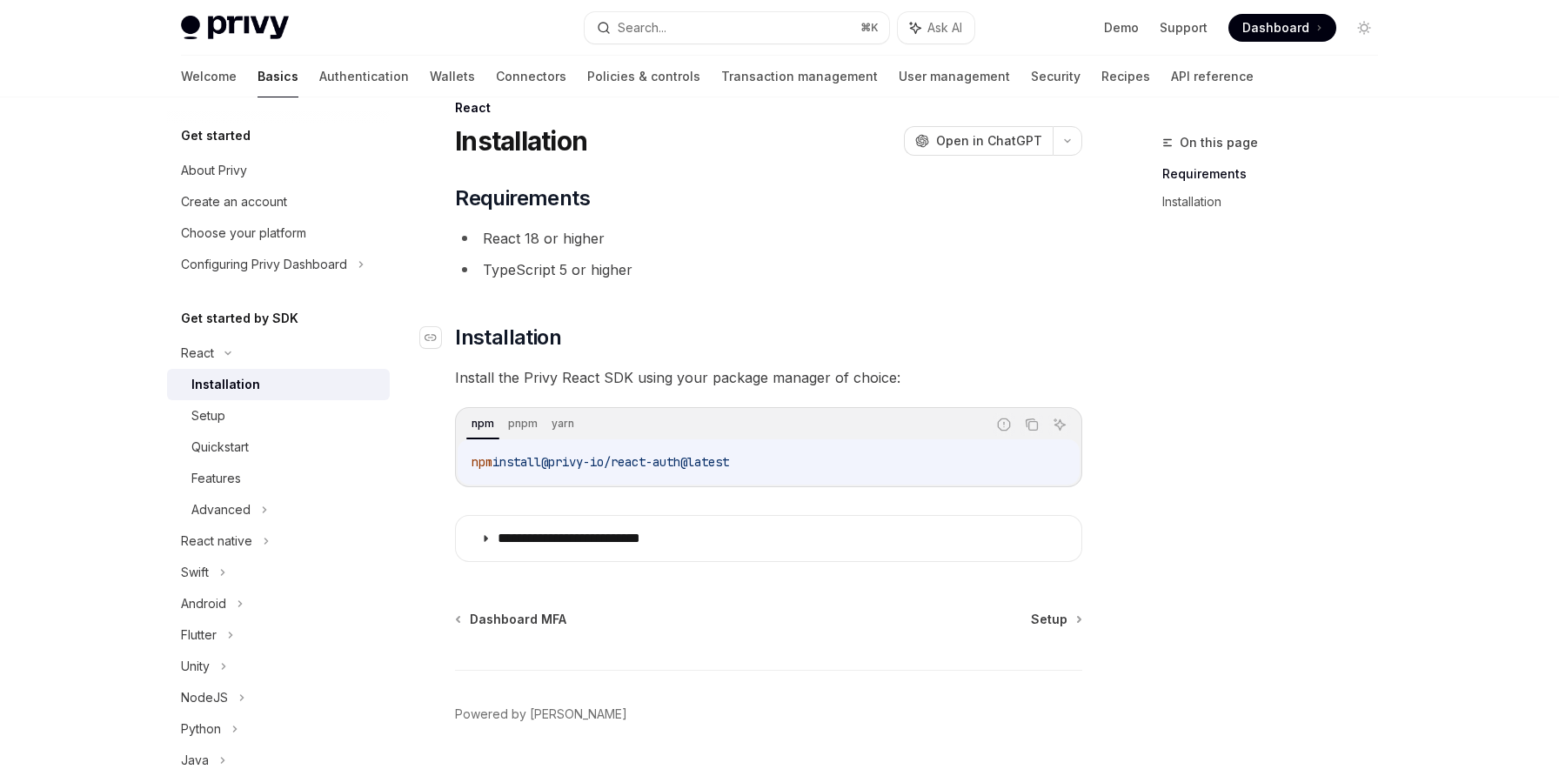
scroll to position [79, 0]
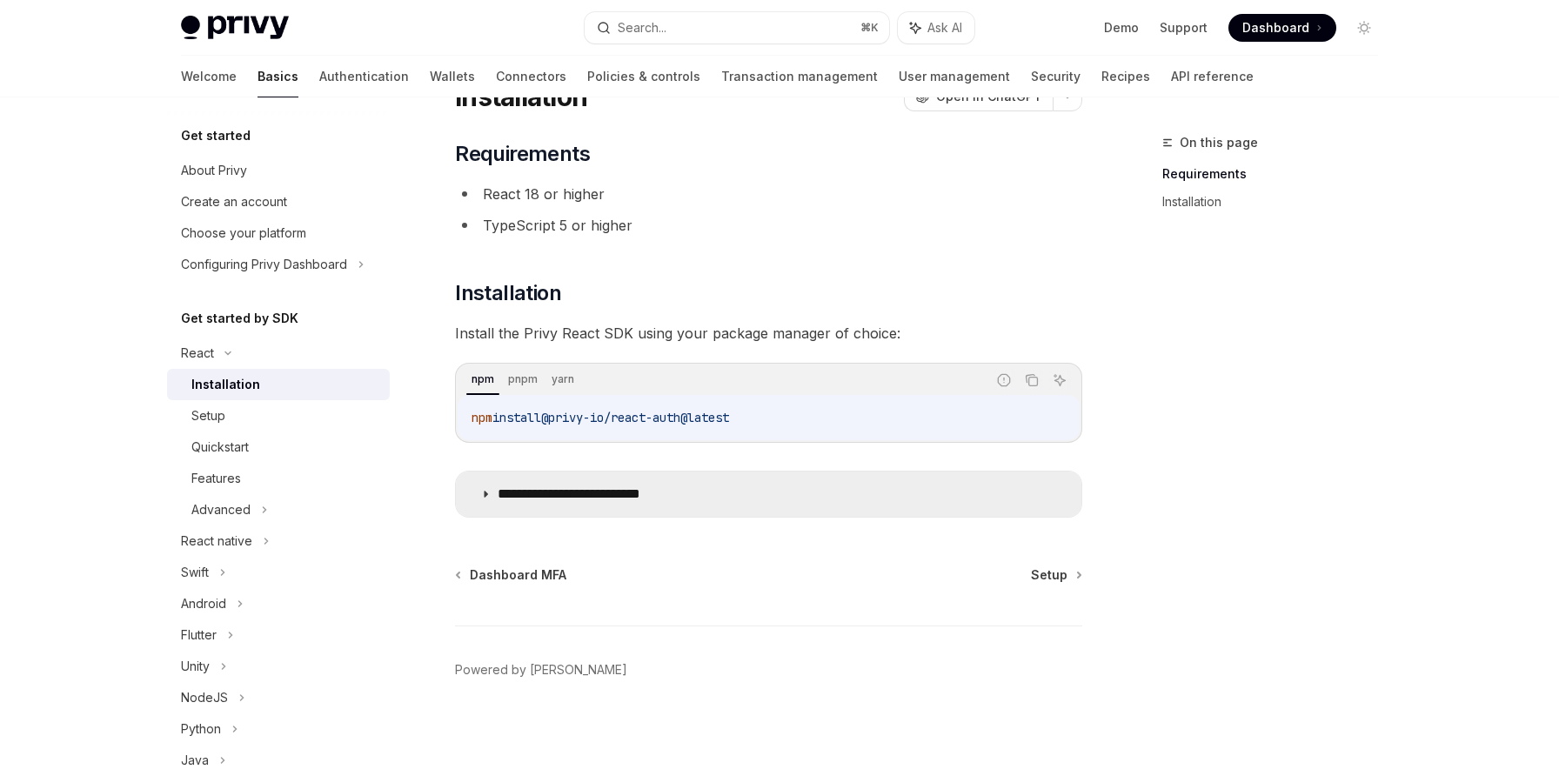
click at [475, 481] on summary "**********" at bounding box center [769, 494] width 626 height 45
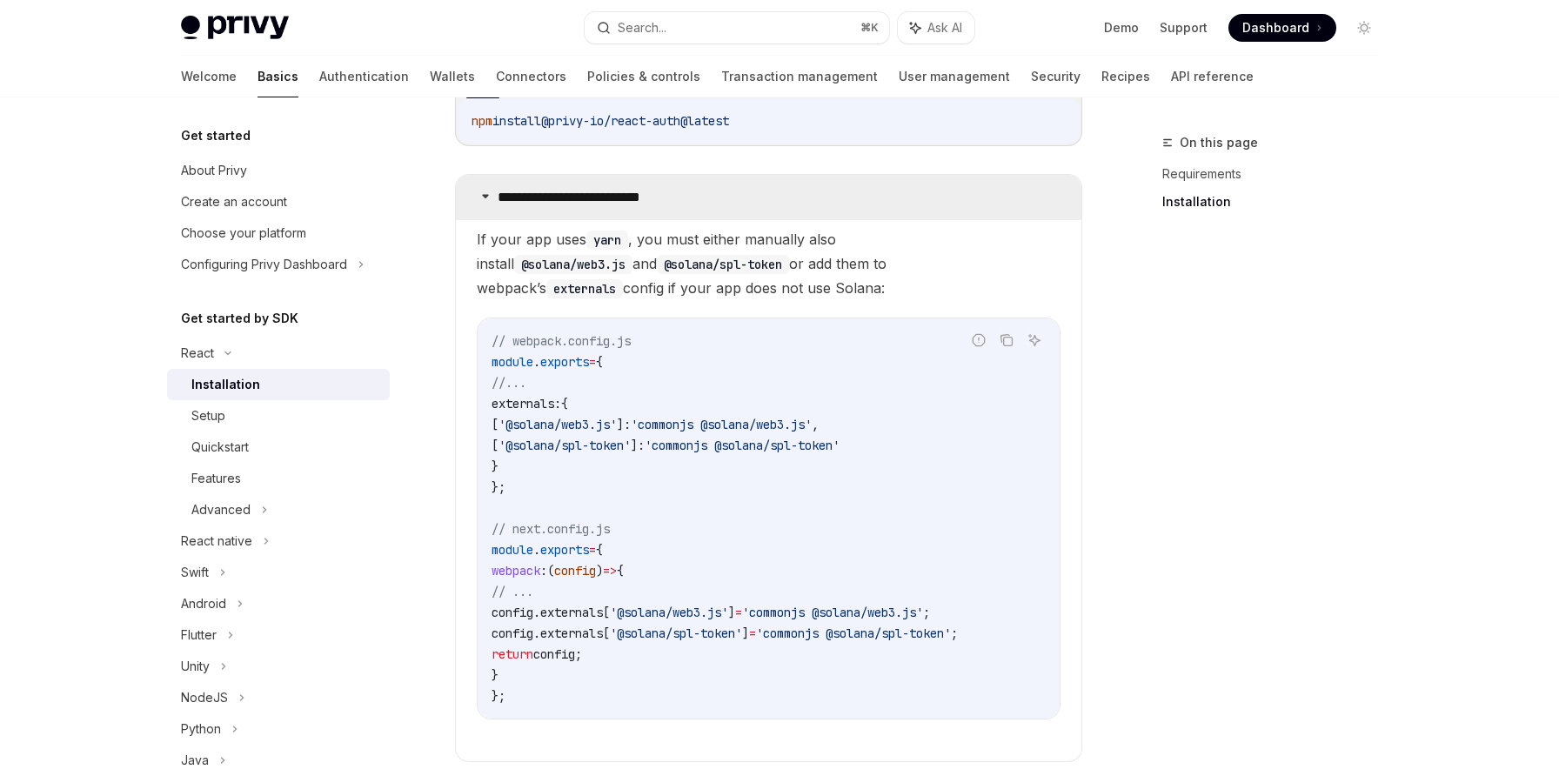
scroll to position [378, 0]
click at [485, 186] on summary "**********" at bounding box center [769, 195] width 626 height 45
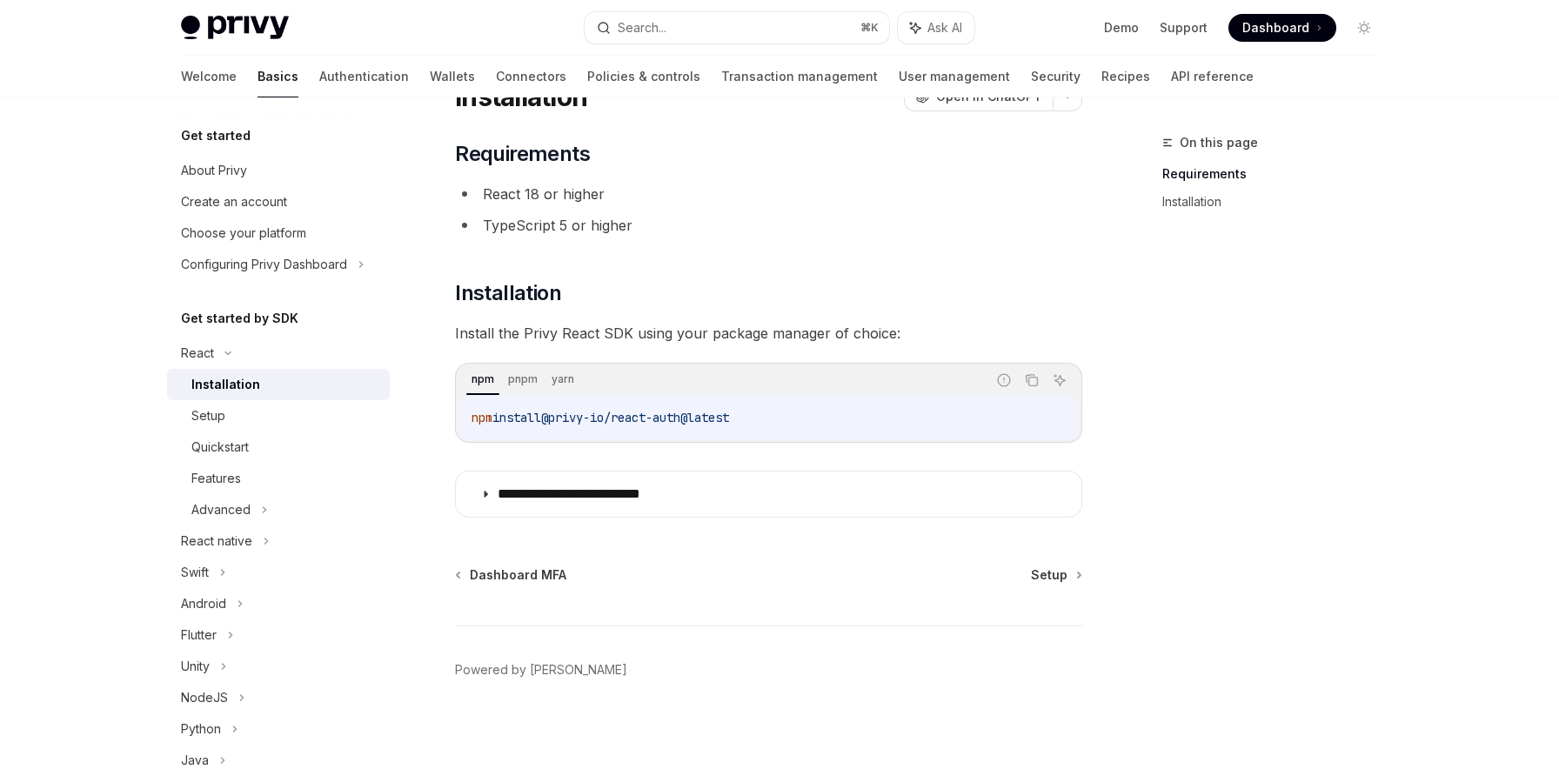
click at [284, 399] on link "Installation" at bounding box center [278, 384] width 223 height 31
click at [284, 401] on link "Setup" at bounding box center [278, 415] width 223 height 31
click at [335, 421] on div "Setup" at bounding box center [285, 415] width 188 height 21
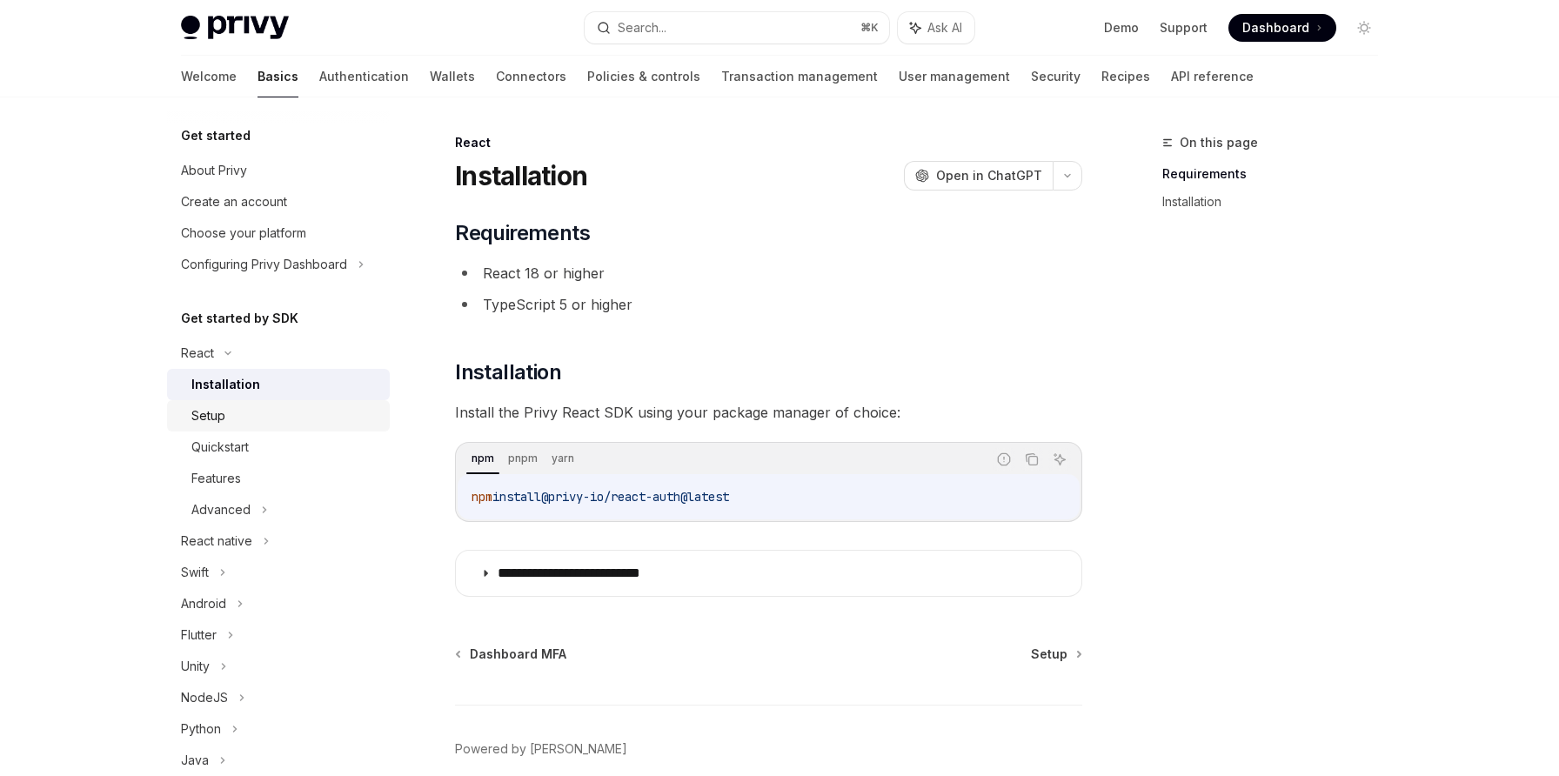
click at [347, 412] on div "Setup" at bounding box center [285, 415] width 188 height 21
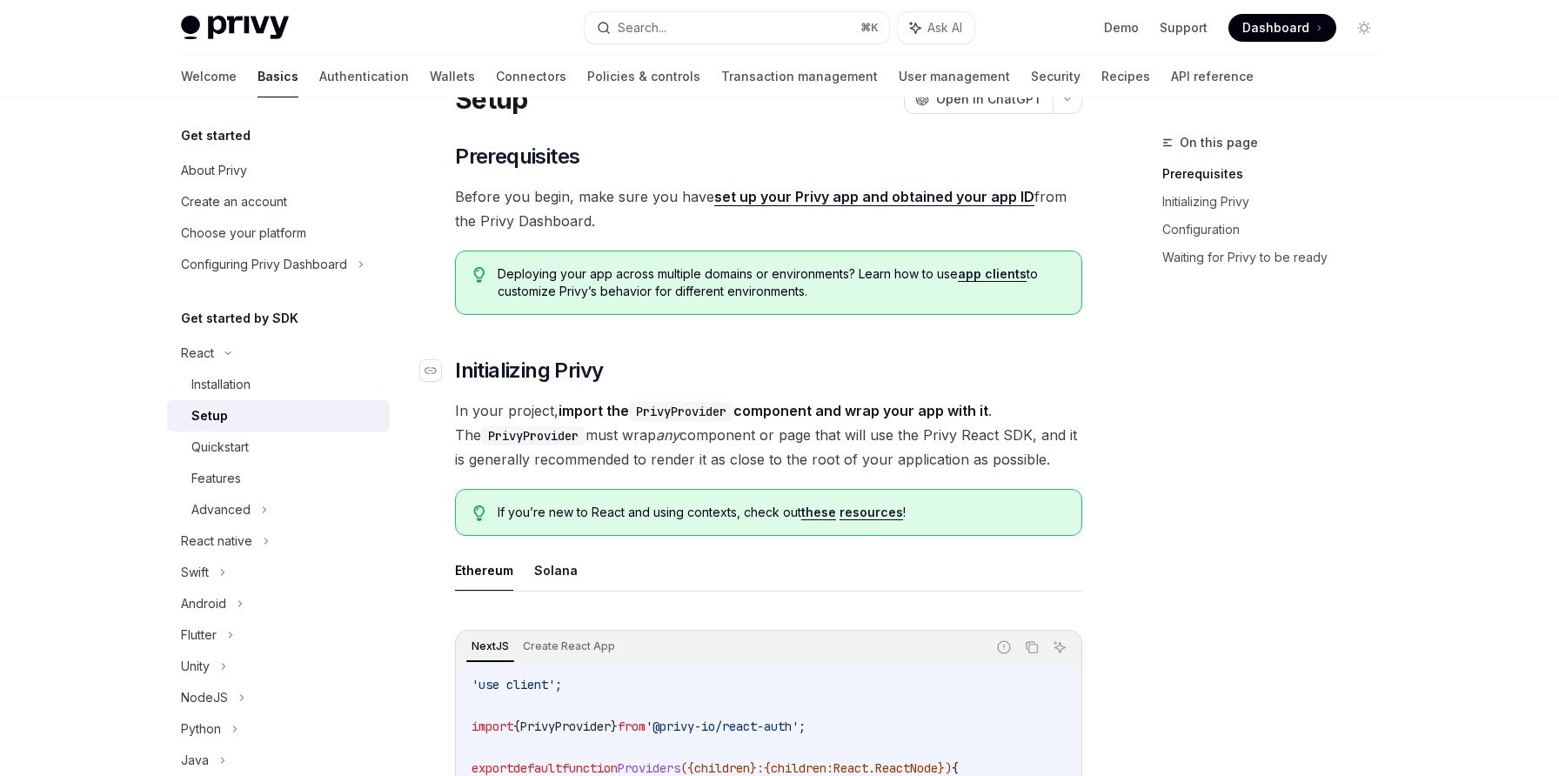
scroll to position [52, 0]
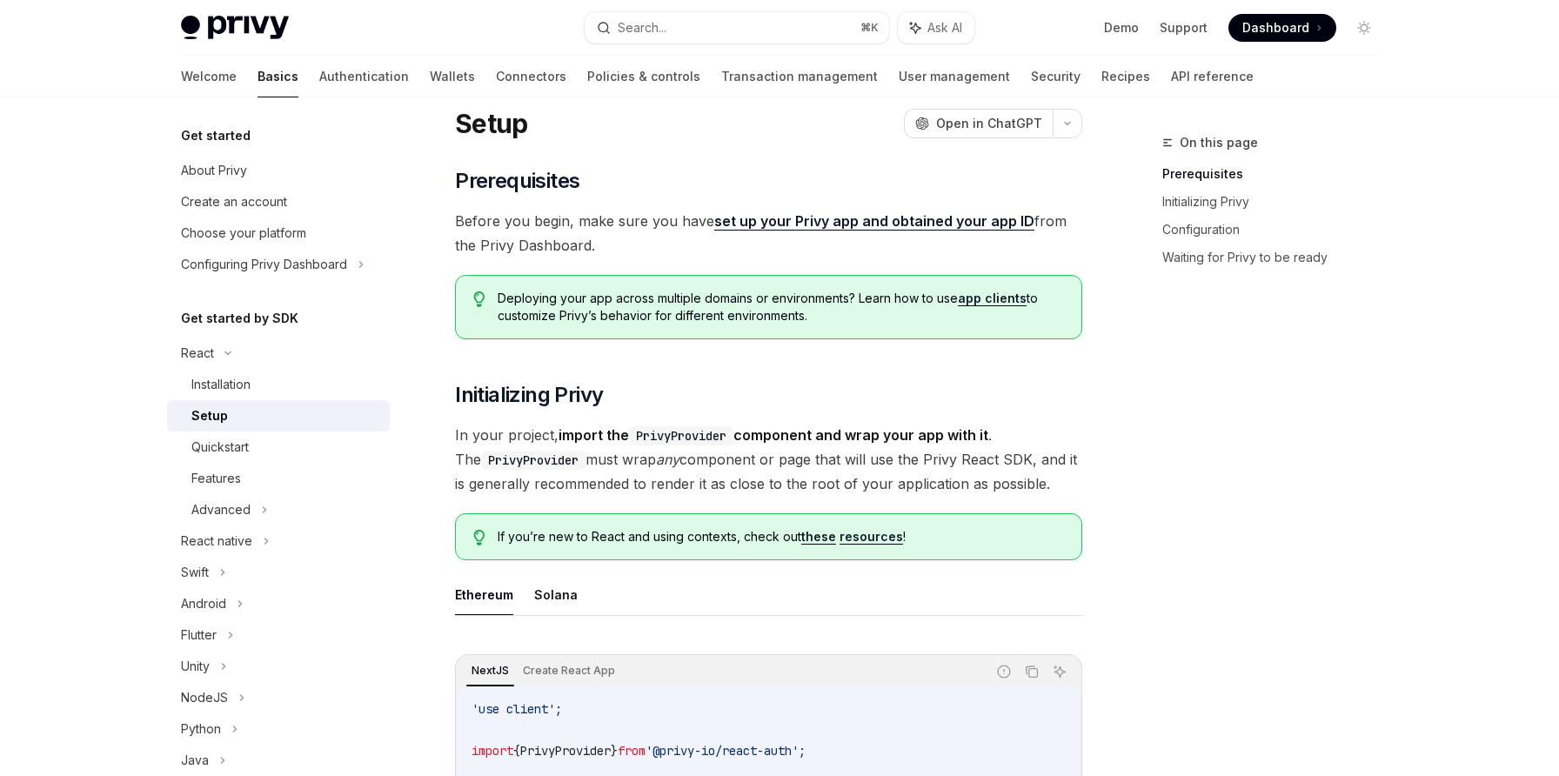
click at [733, 218] on link "set up your Privy app and obtained your app ID" at bounding box center [874, 221] width 320 height 18
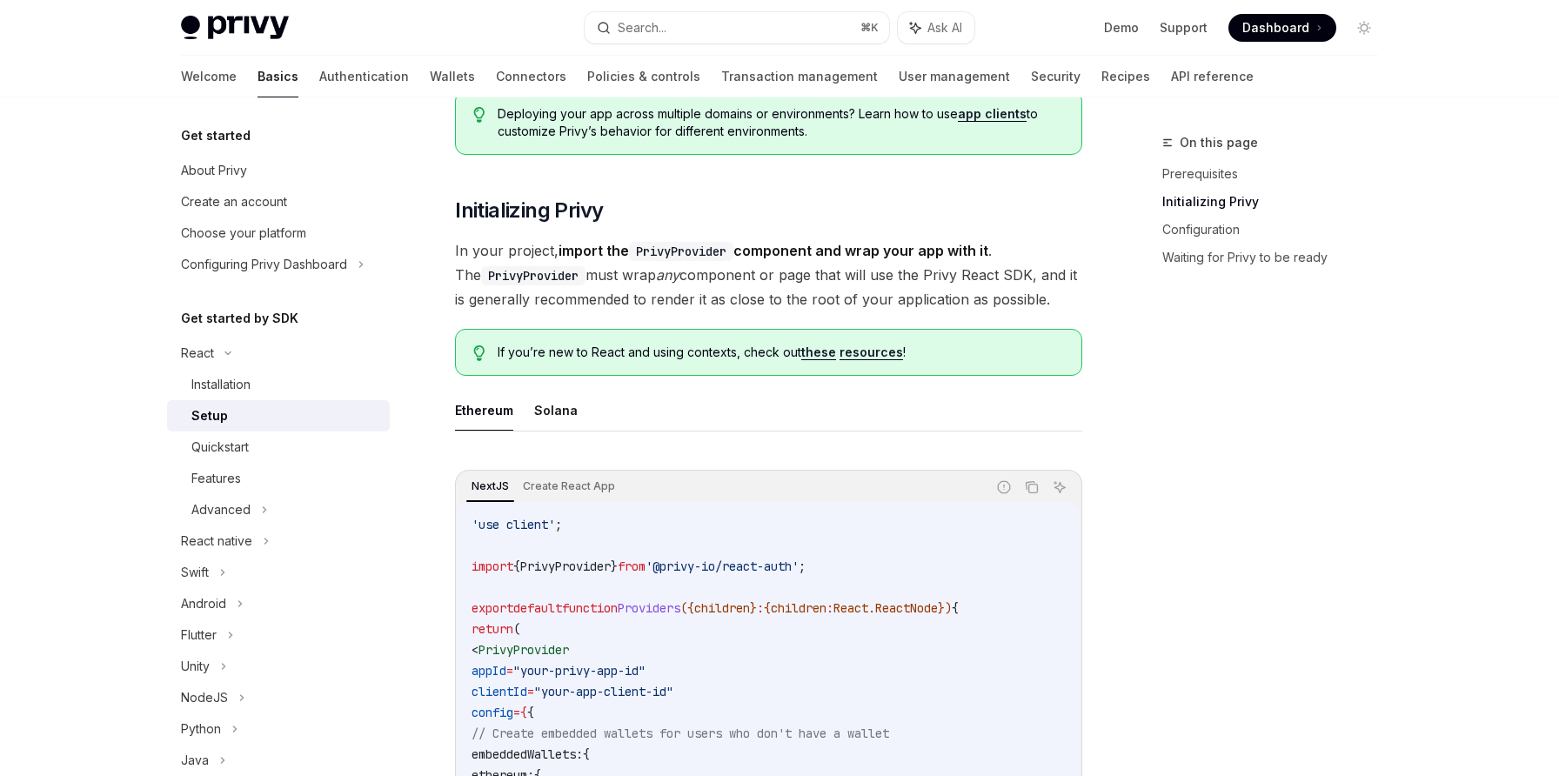
scroll to position [492, 0]
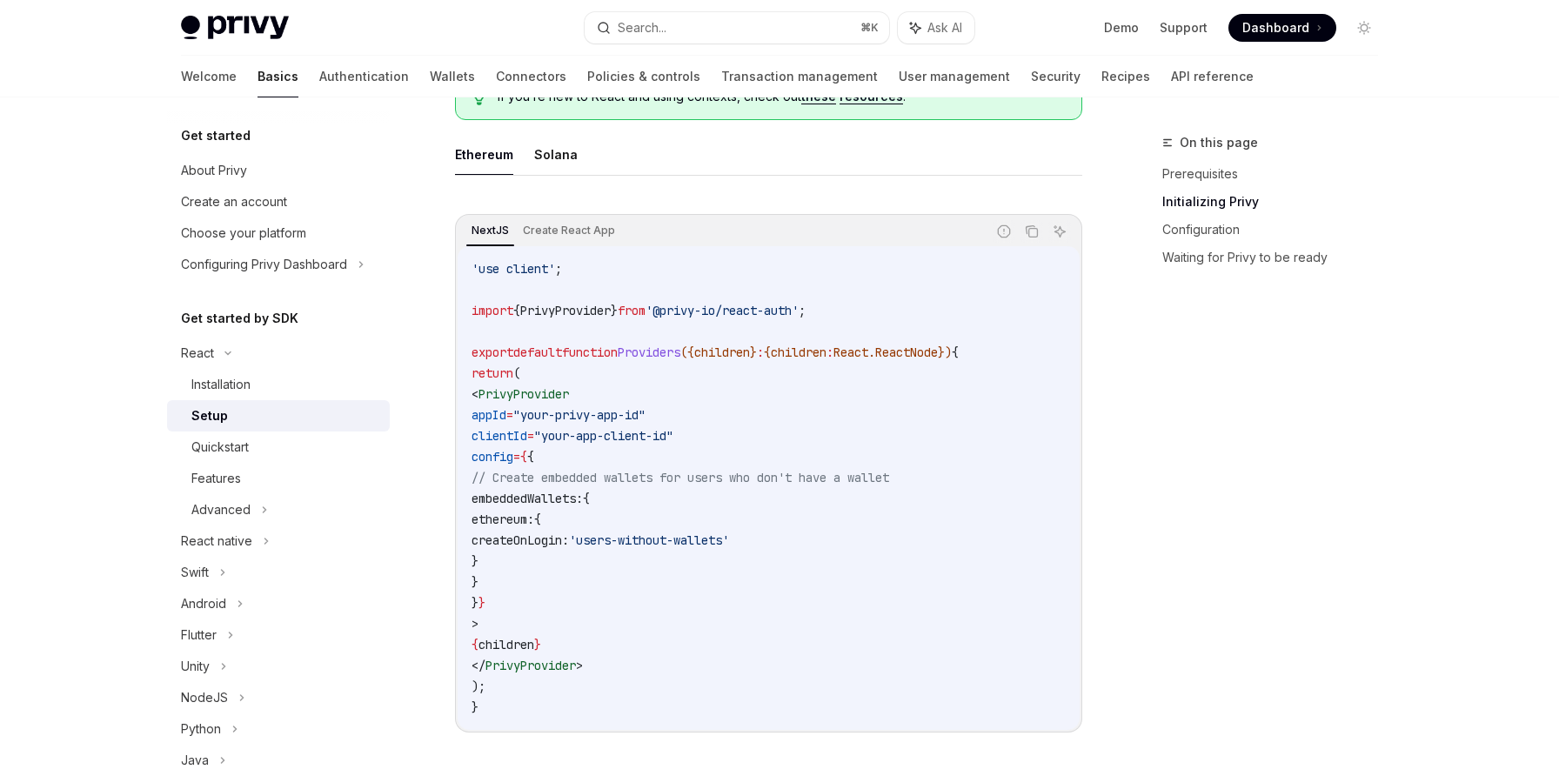
click at [746, 318] on span "'@privy-io/react-auth'" at bounding box center [722, 311] width 153 height 16
copy code "import { PrivyProvider } from '@privy-io/react-auth' ;"
drag, startPoint x: 634, startPoint y: 664, endPoint x: 498, endPoint y: 663, distance: 136.6
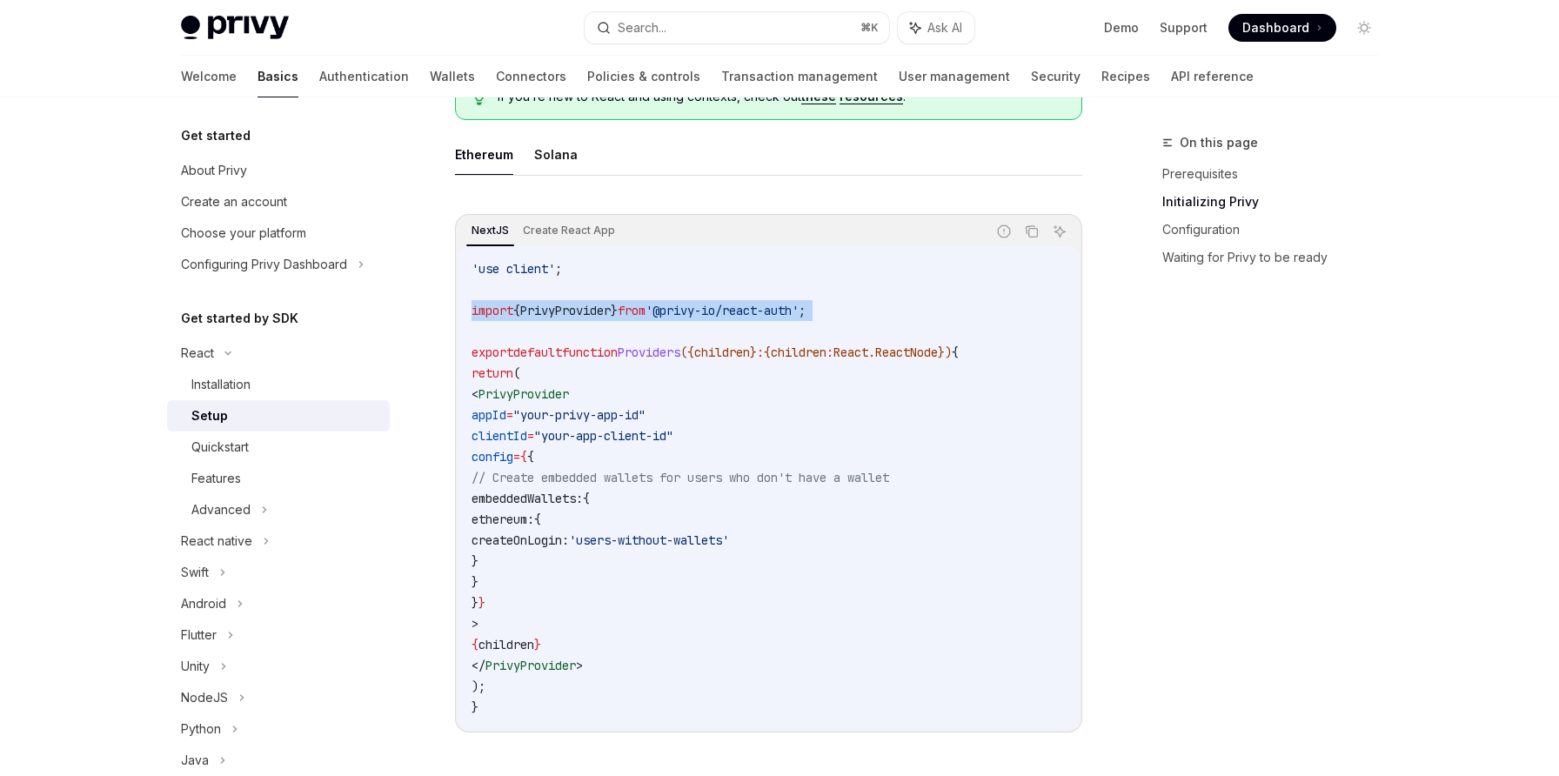
click at [498, 663] on code "'use client' ; import { PrivyProvider } from '@privy-io/react-auth' ; export de…" at bounding box center [769, 487] width 594 height 459
copy span "</ PrivyProvider >"
click at [754, 313] on span "'@privy-io/react-auth'" at bounding box center [722, 311] width 153 height 16
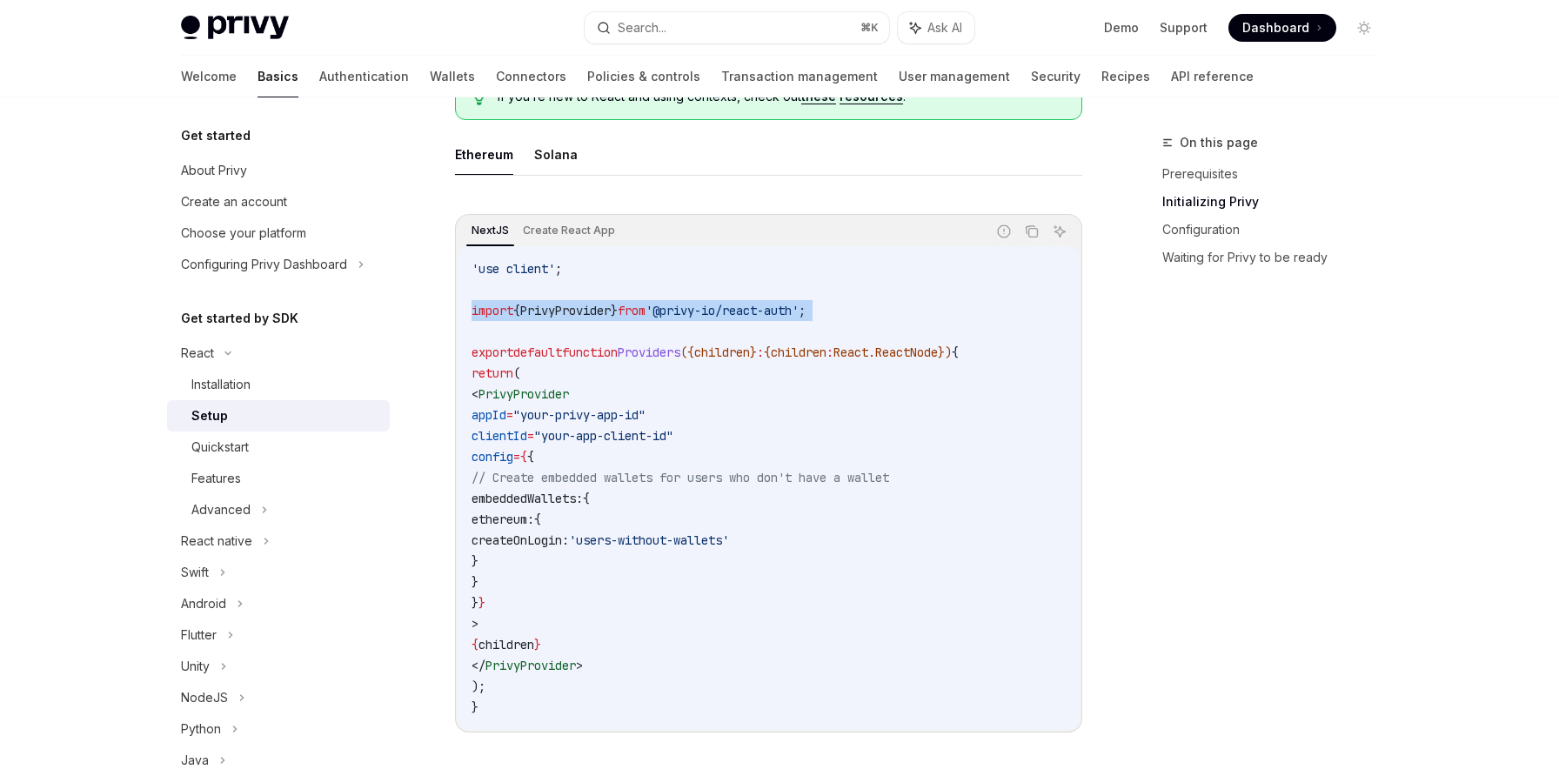
copy code "import { PrivyProvider } from '@privy-io/react-auth' ;"
click at [785, 395] on code "'use client' ; import { PrivyProvider } from '@privy-io/react-auth' ; export de…" at bounding box center [769, 487] width 594 height 459
drag, startPoint x: 518, startPoint y: 420, endPoint x: 557, endPoint y: 597, distance: 180.9
click at [557, 597] on code "'use client' ; import { PrivyProvider } from '@privy-io/react-auth' ; export de…" at bounding box center [769, 487] width 594 height 459
copy code "appId = "your-privy-app-id" clientId = "your-app-client-id" config = { { // Cre…"
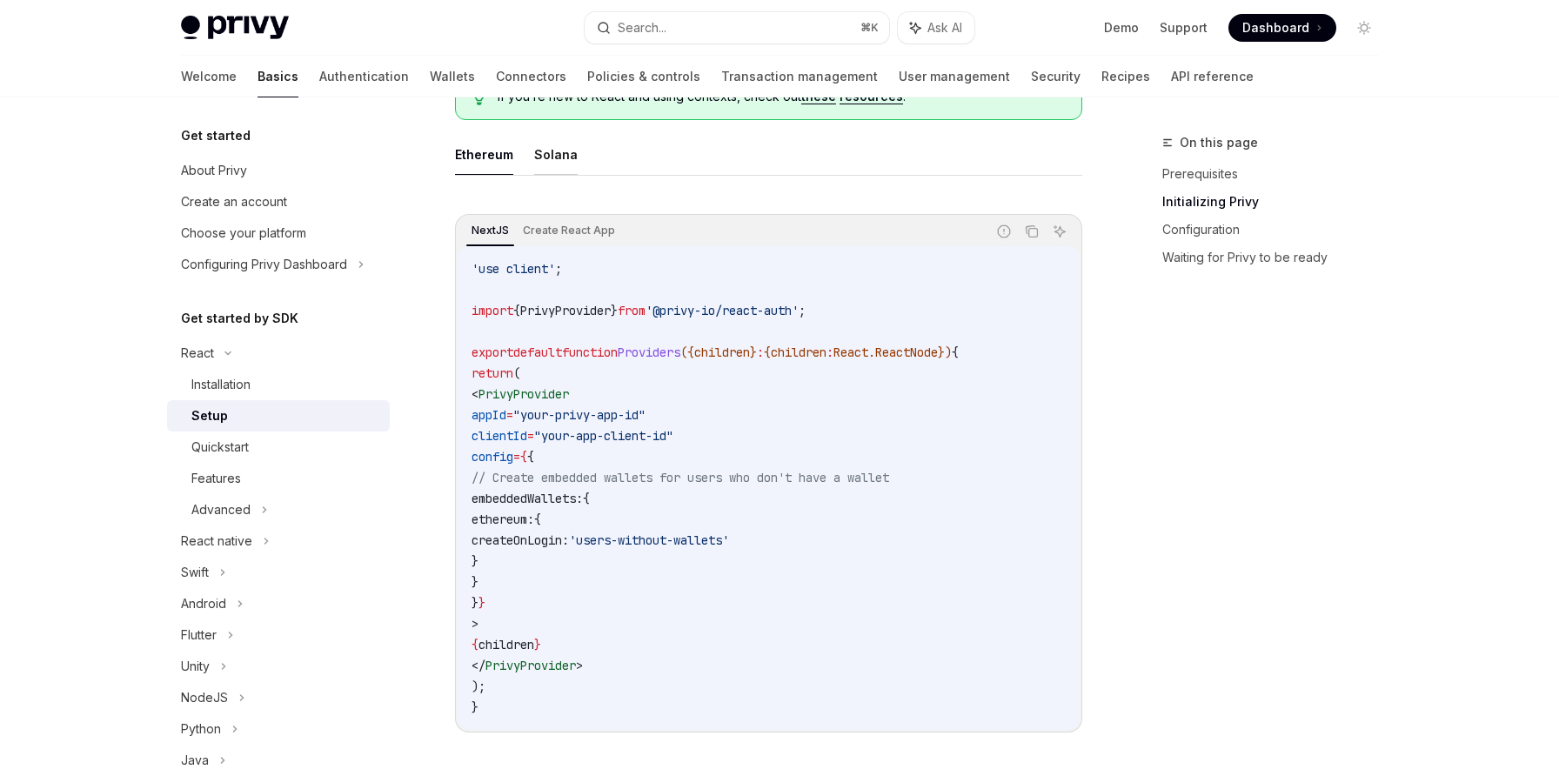
click at [561, 157] on button "Solana" at bounding box center [556, 154] width 44 height 41
drag, startPoint x: 545, startPoint y: 602, endPoint x: 518, endPoint y: 418, distance: 186.4
click at [518, 418] on code "'use client' ; import { PrivyProvider } from '@privy-io/react-auth' ; export de…" at bounding box center [769, 487] width 594 height 459
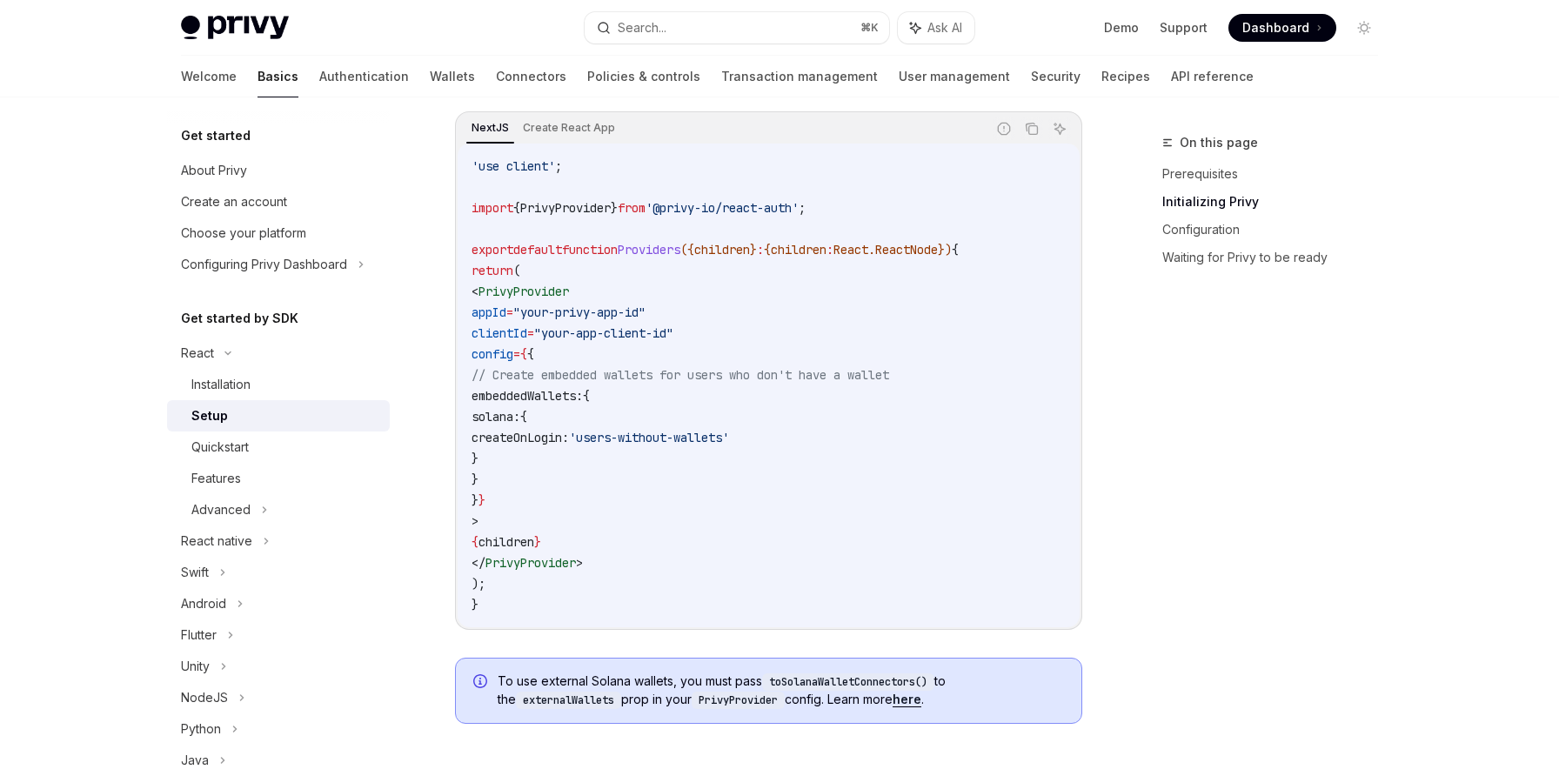
scroll to position [596, 0]
copy code "appId = "your-privy-app-id" clientId = "your-app-client-id" config = { { // Cre…"
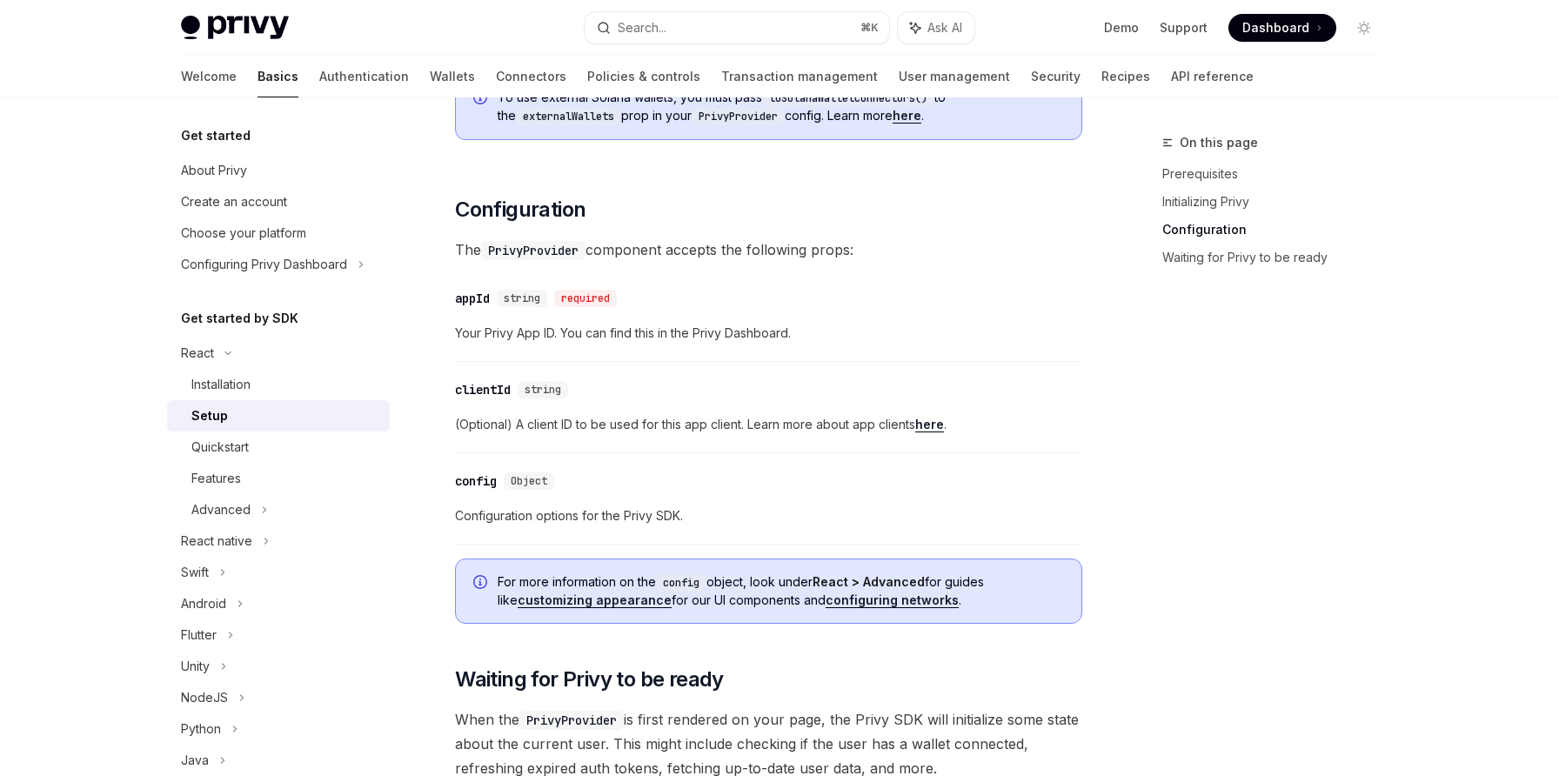
scroll to position [1176, 0]
click at [931, 424] on link "here" at bounding box center [929, 427] width 29 height 16
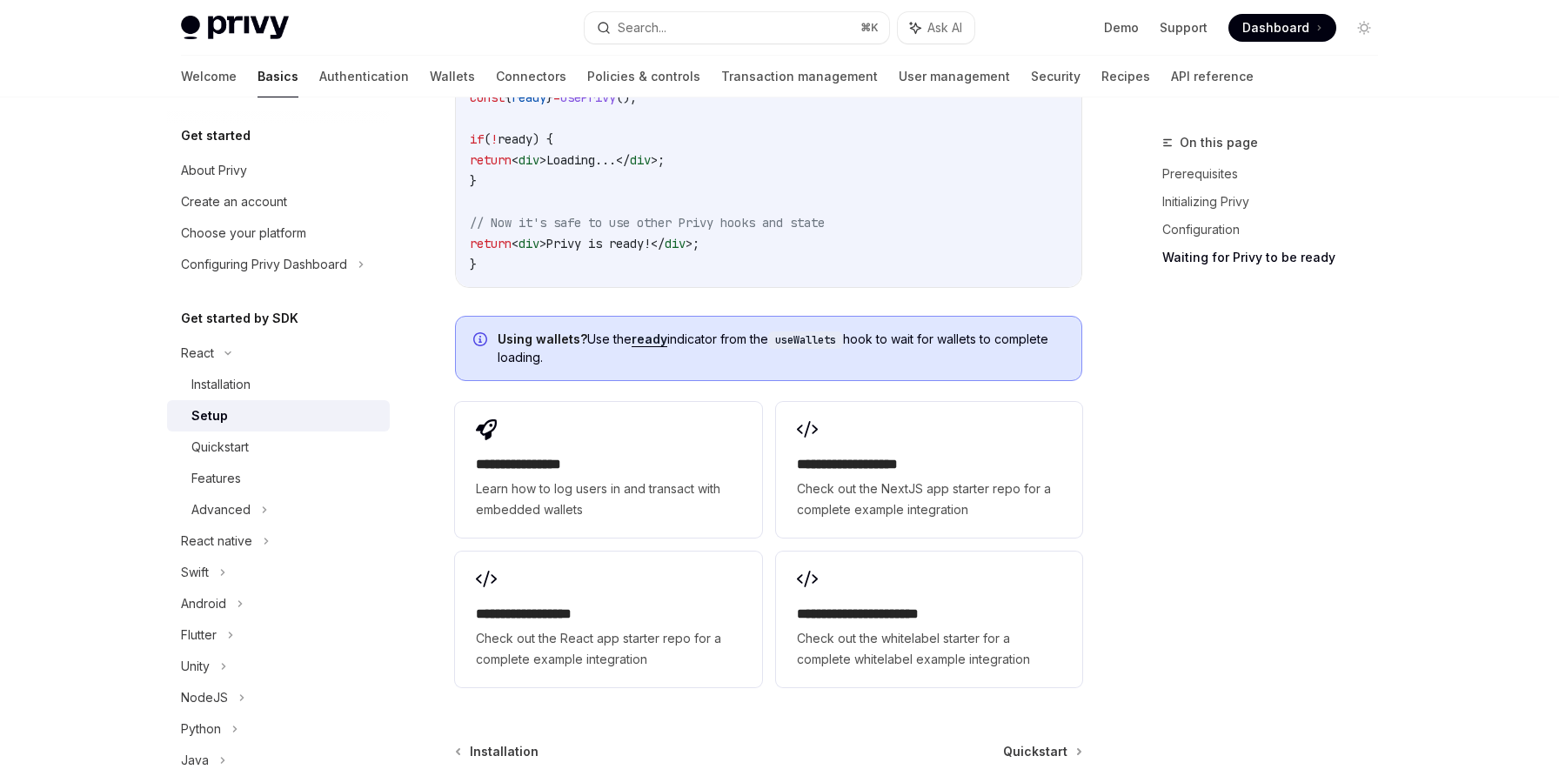
scroll to position [2140, 0]
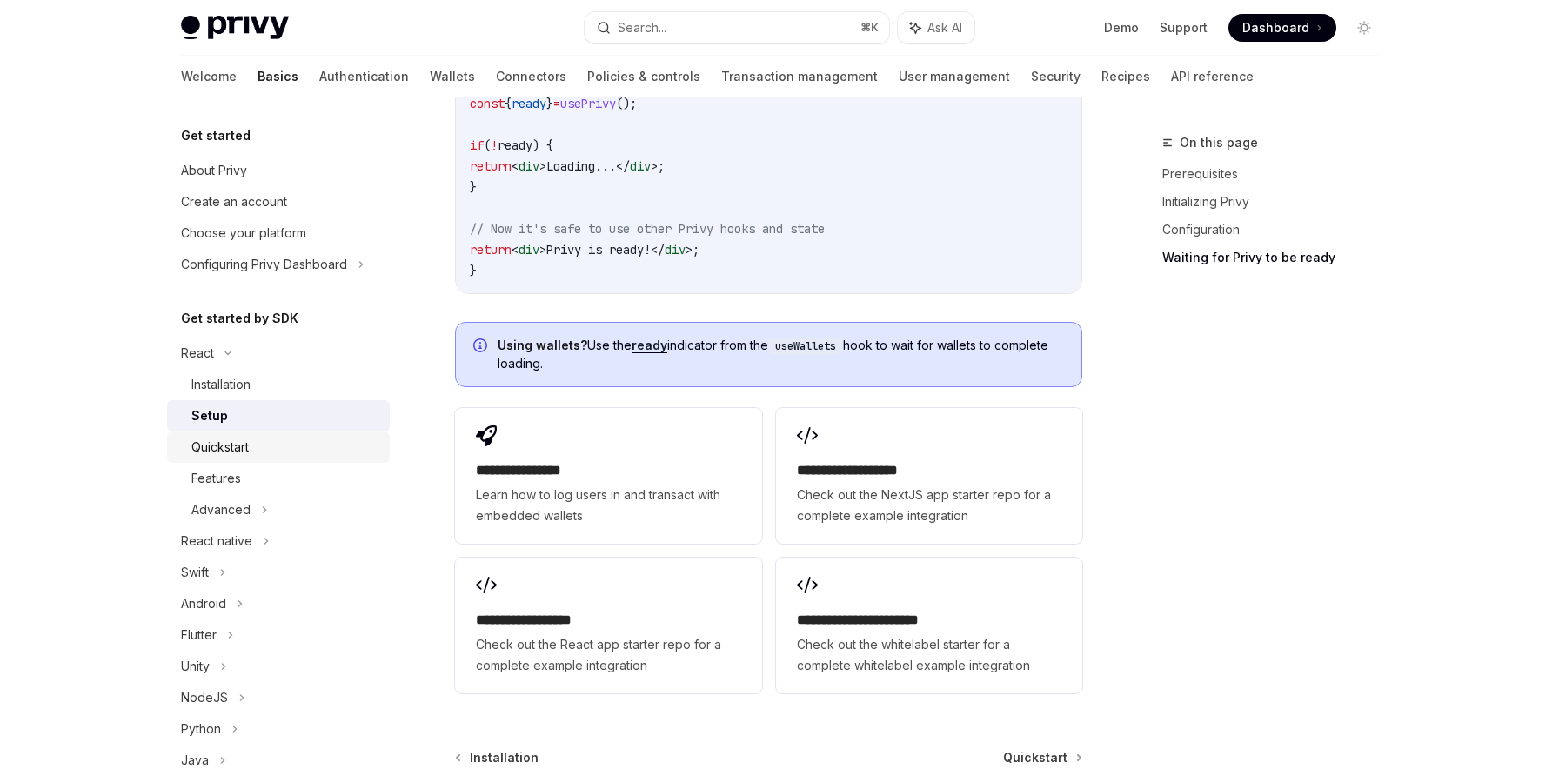
click at [359, 438] on div "Quickstart" at bounding box center [285, 447] width 188 height 21
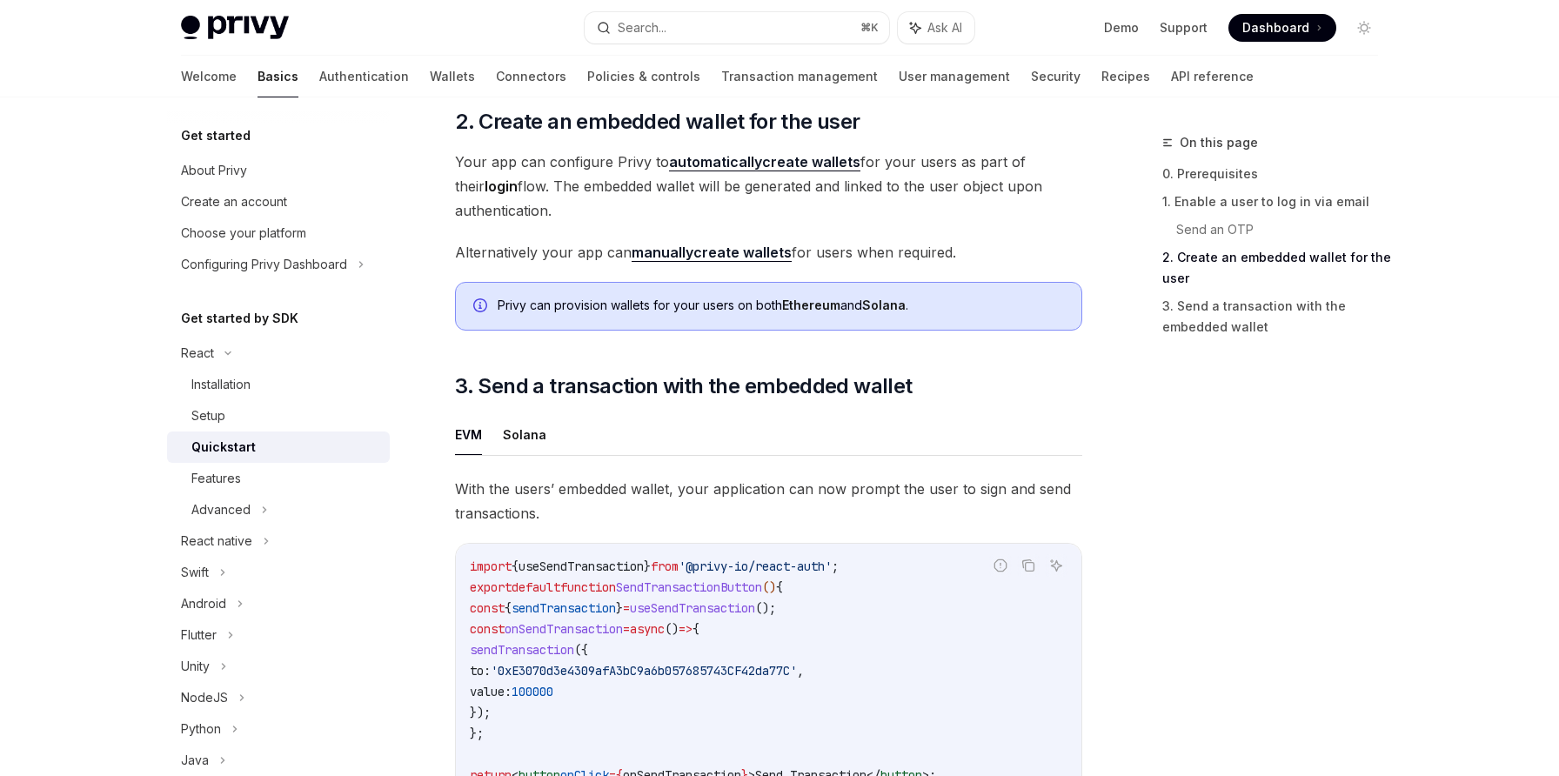
scroll to position [1250, 0]
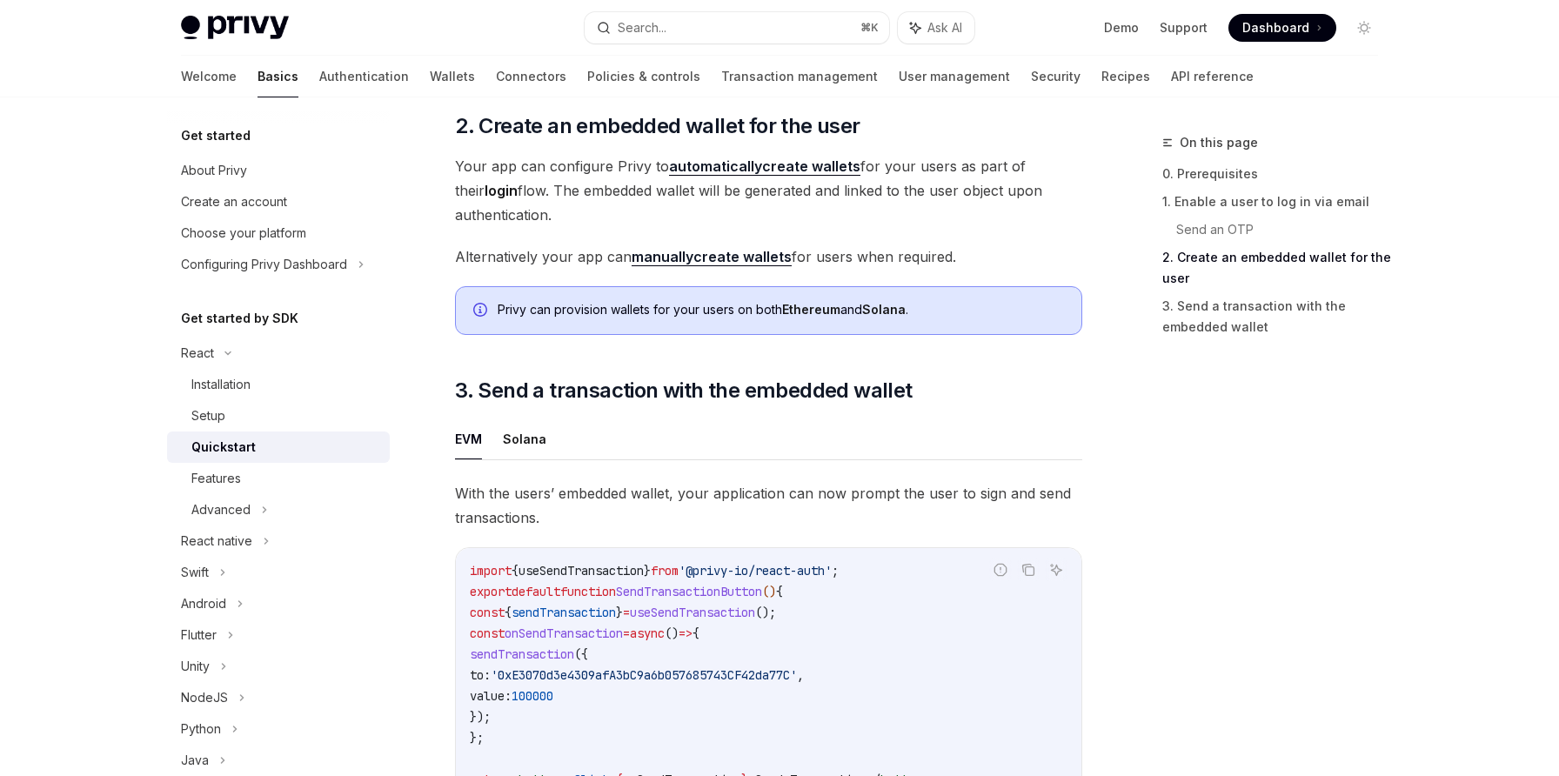
click at [666, 263] on strong "manually" at bounding box center [663, 256] width 62 height 17
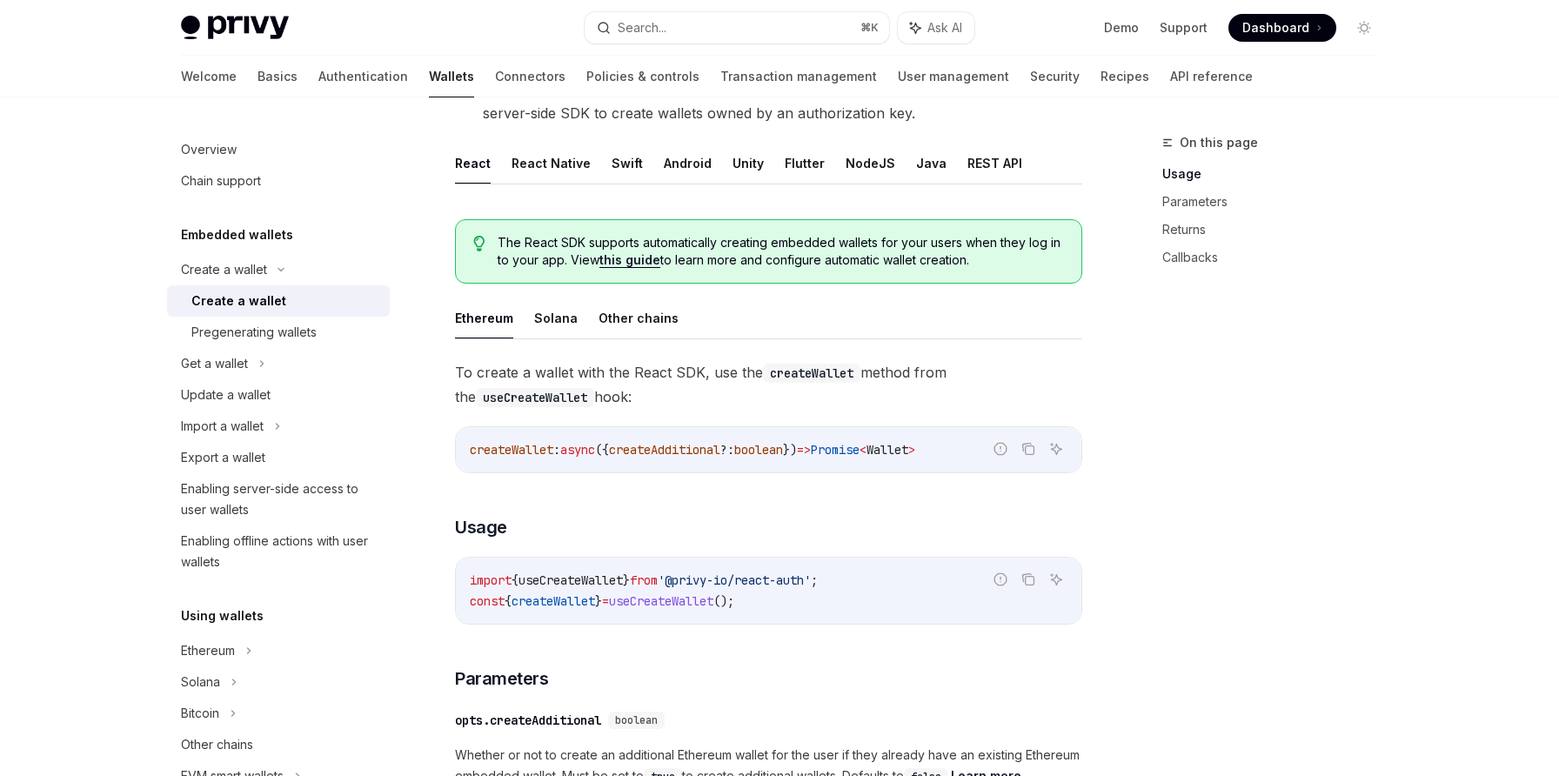
scroll to position [315, 0]
click at [545, 325] on button "Solana" at bounding box center [556, 316] width 44 height 41
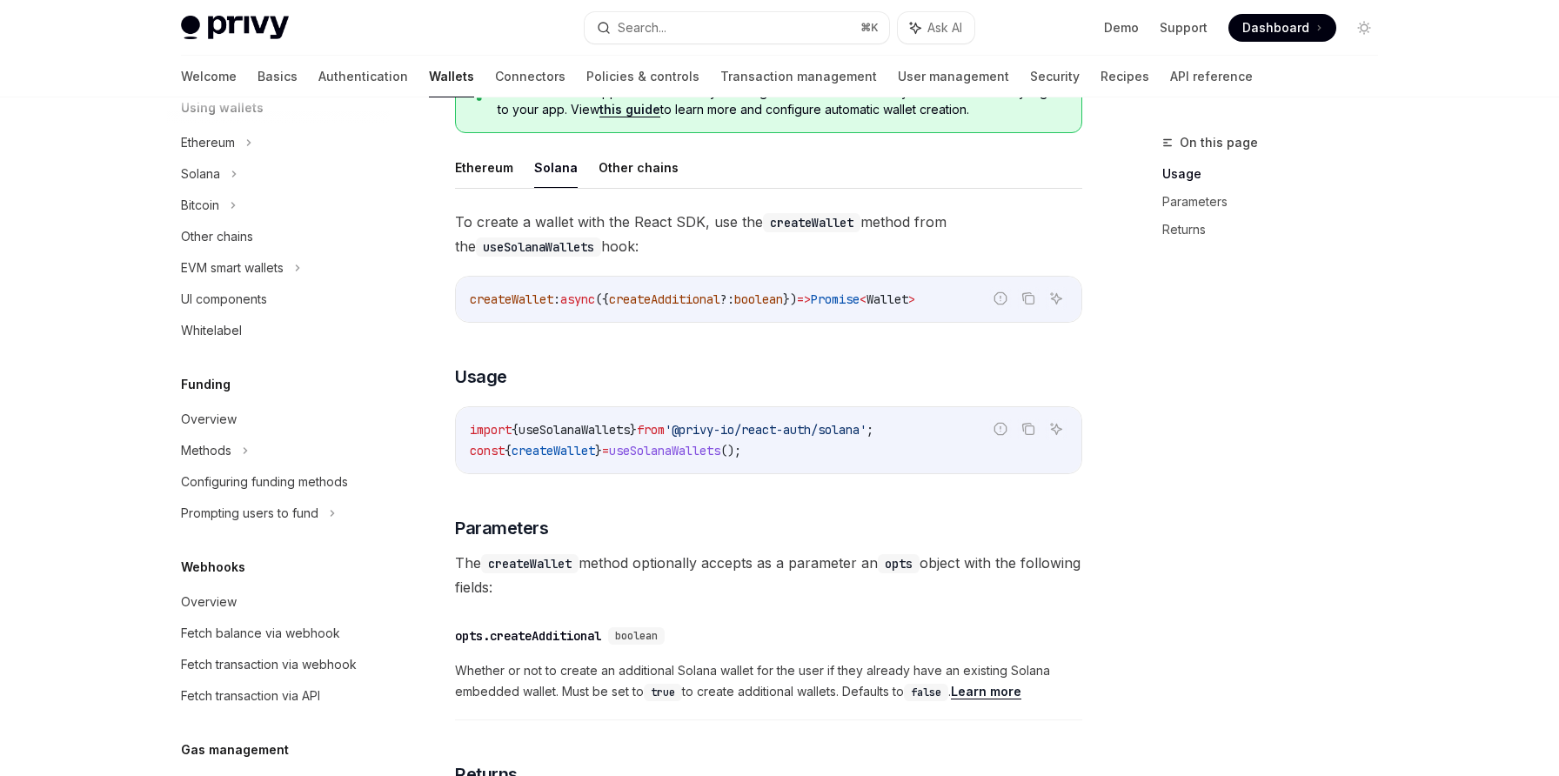
scroll to position [513, 0]
click at [247, 406] on div "Overview" at bounding box center [280, 414] width 198 height 21
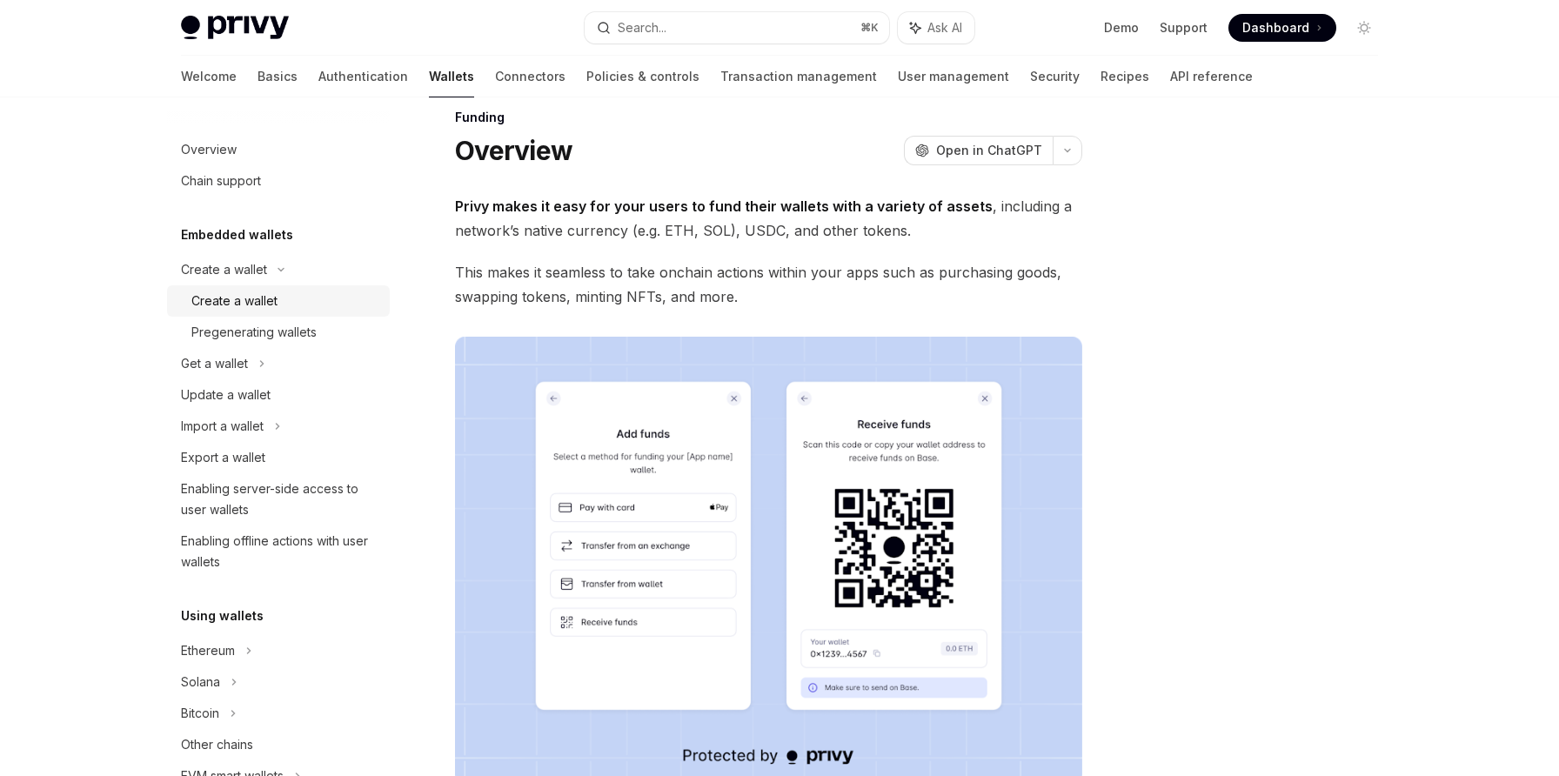
scroll to position [20, 0]
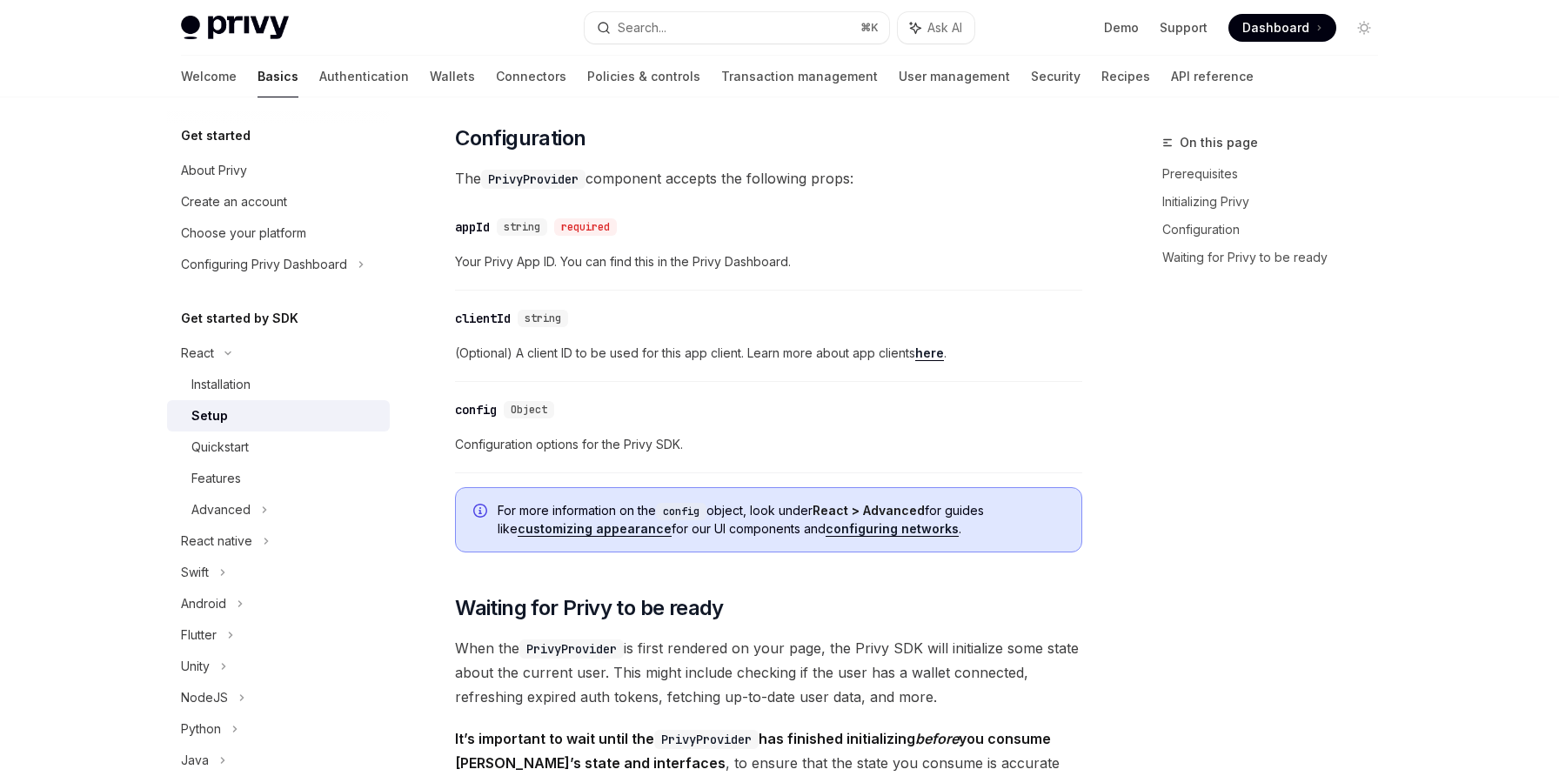
scroll to position [512, 0]
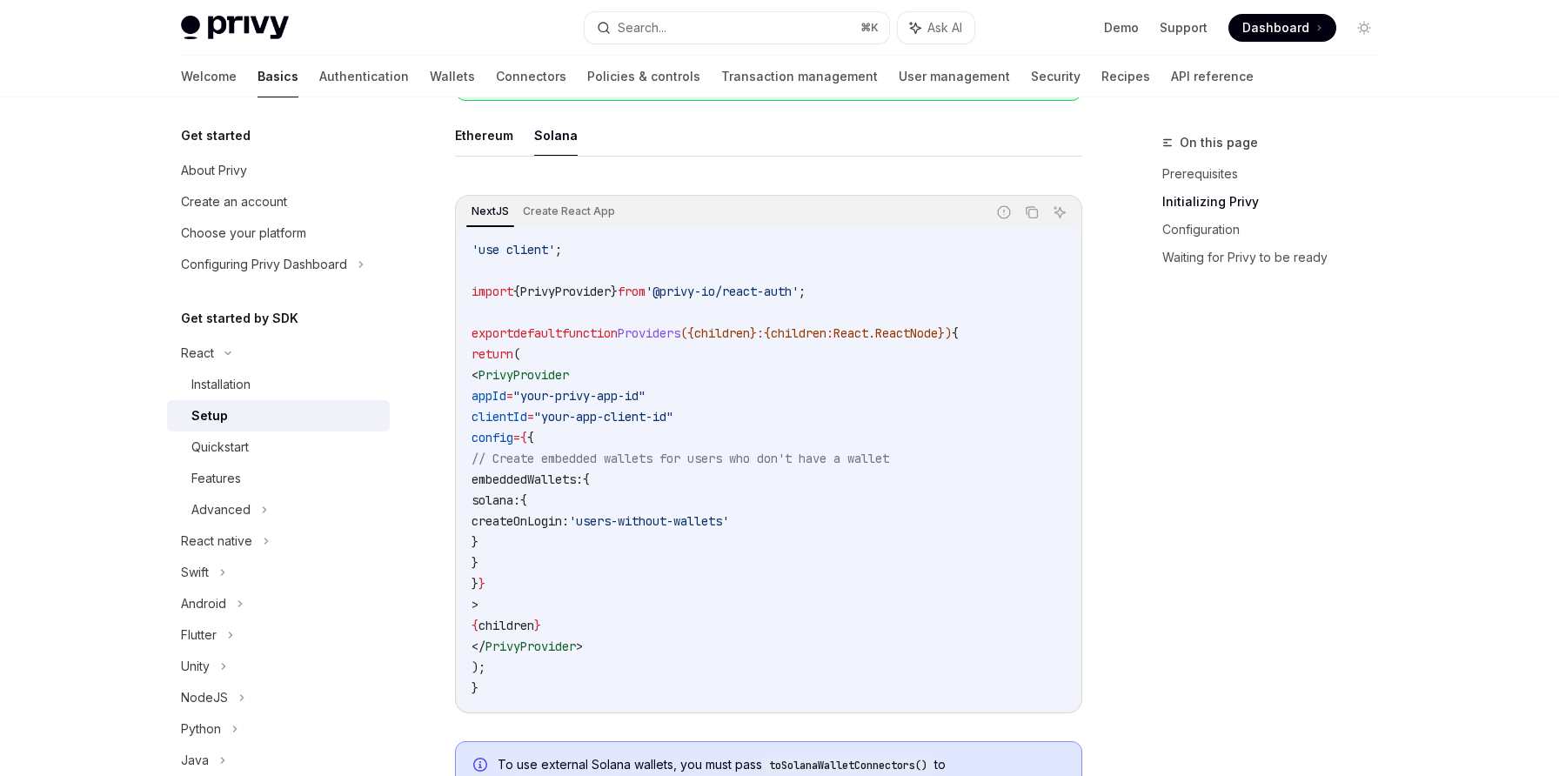
scroll to position [492, 0]
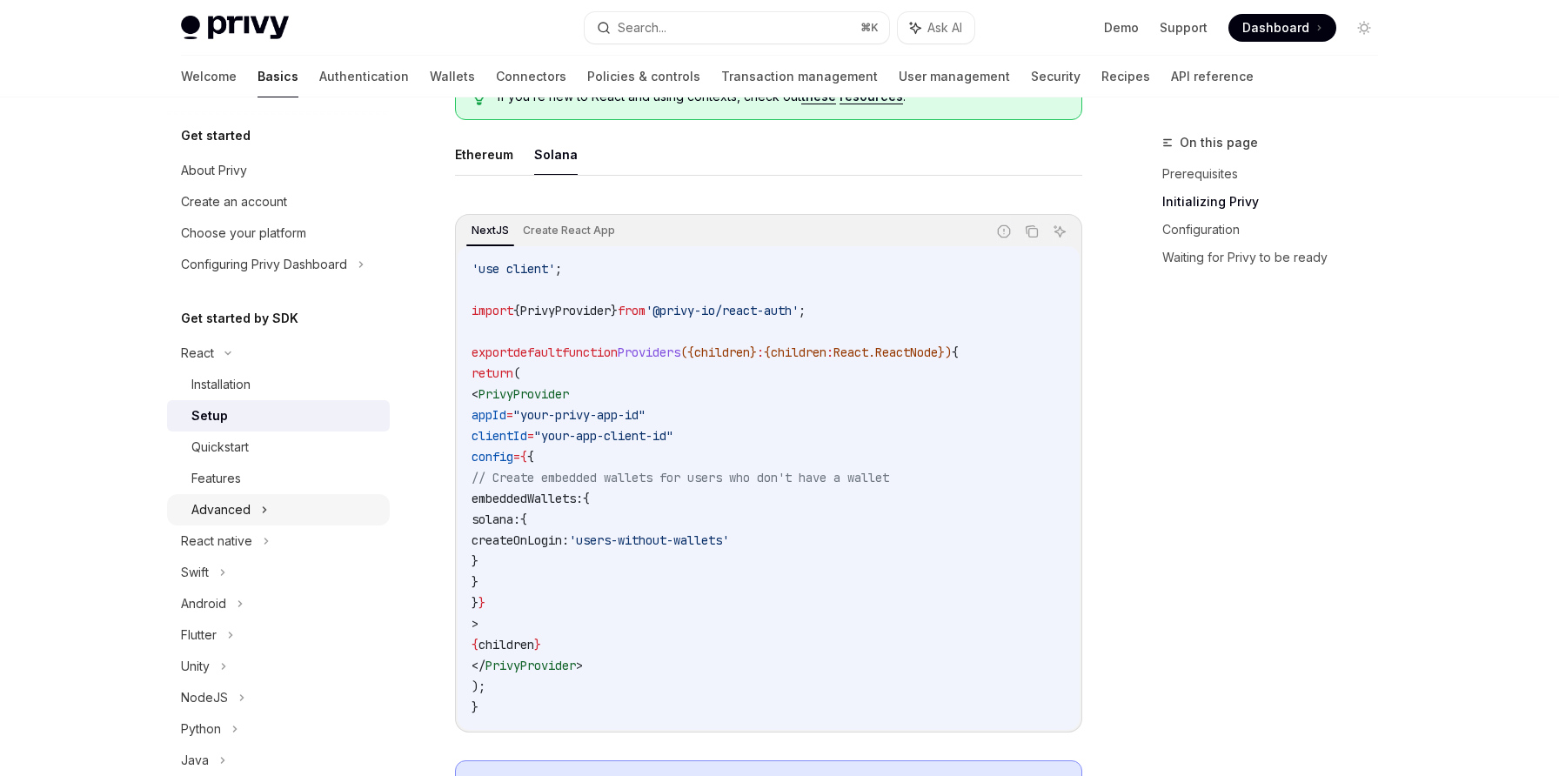
click at [261, 506] on icon at bounding box center [264, 509] width 7 height 21
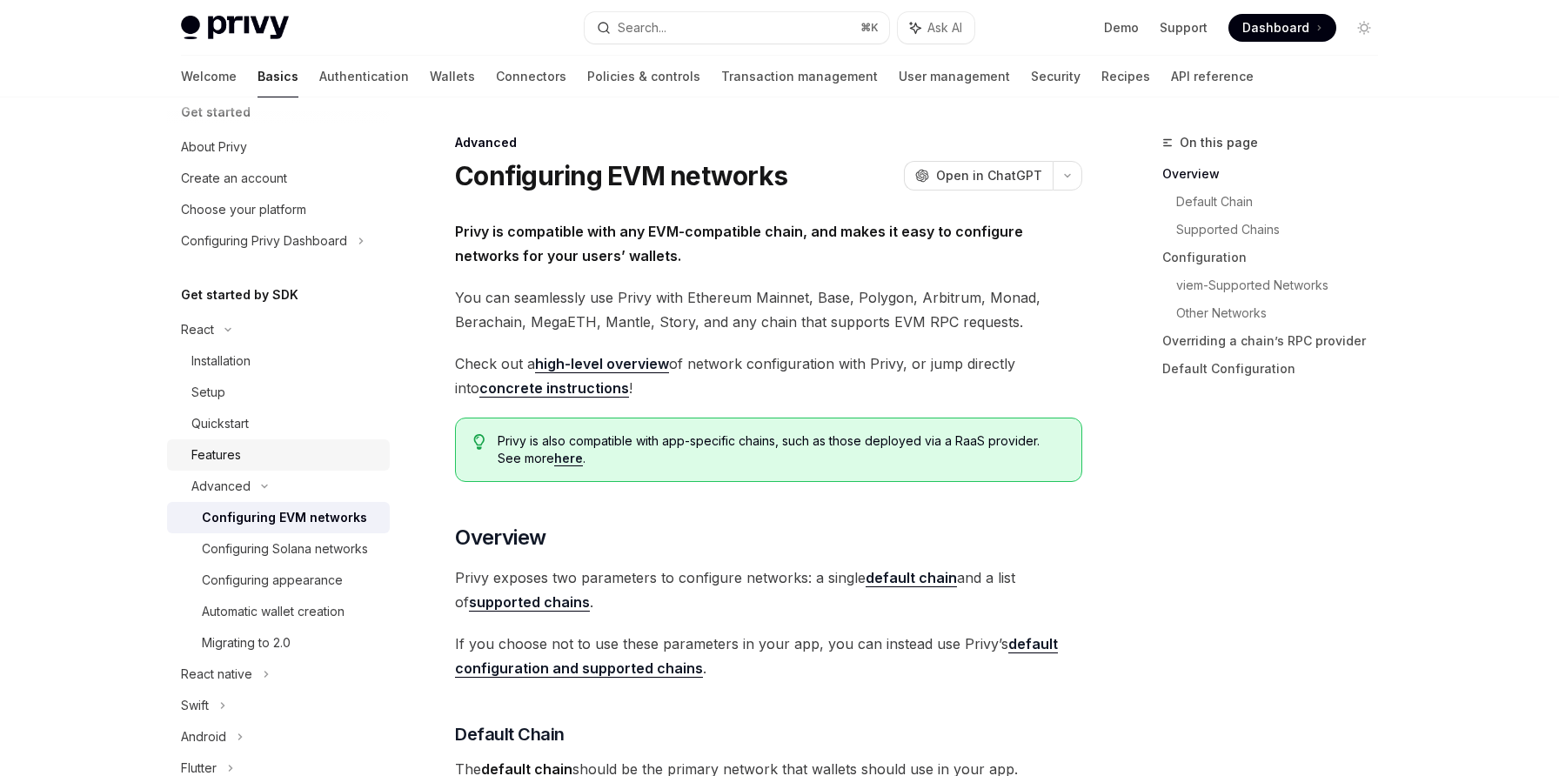
scroll to position [30, 0]
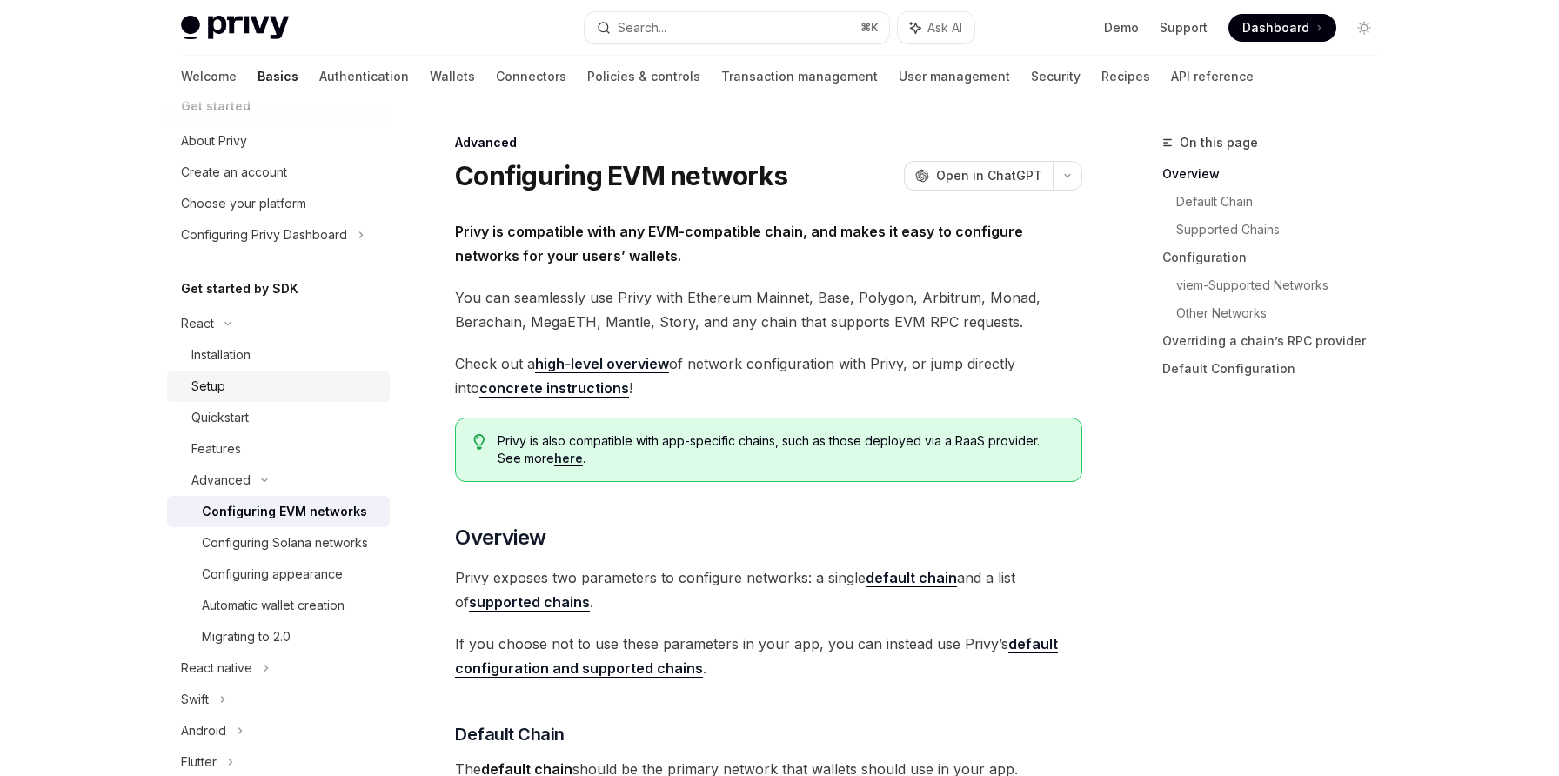
click at [247, 389] on div "Setup" at bounding box center [285, 386] width 188 height 21
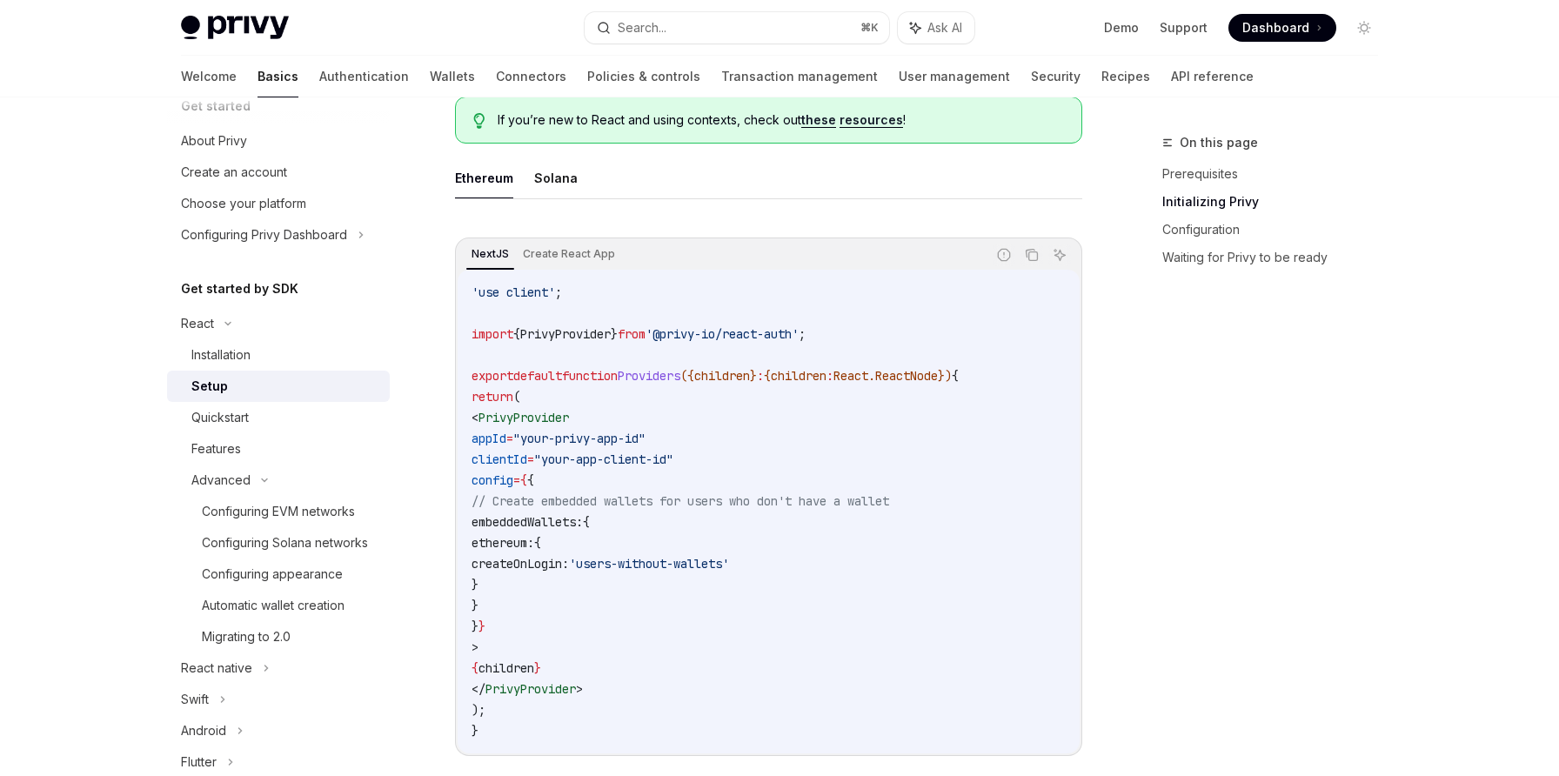
scroll to position [484, 0]
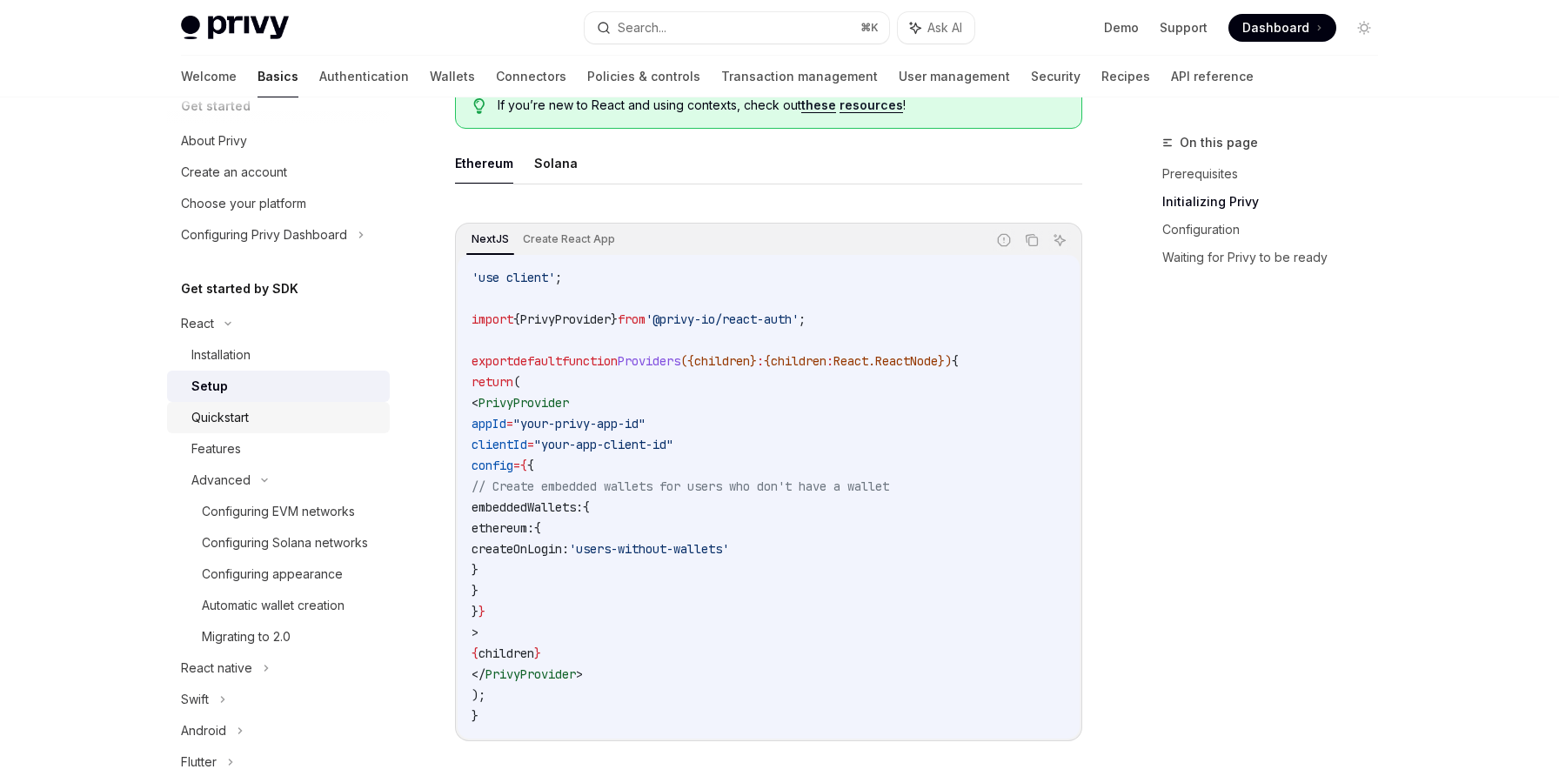
click at [302, 408] on div "Quickstart" at bounding box center [285, 417] width 188 height 21
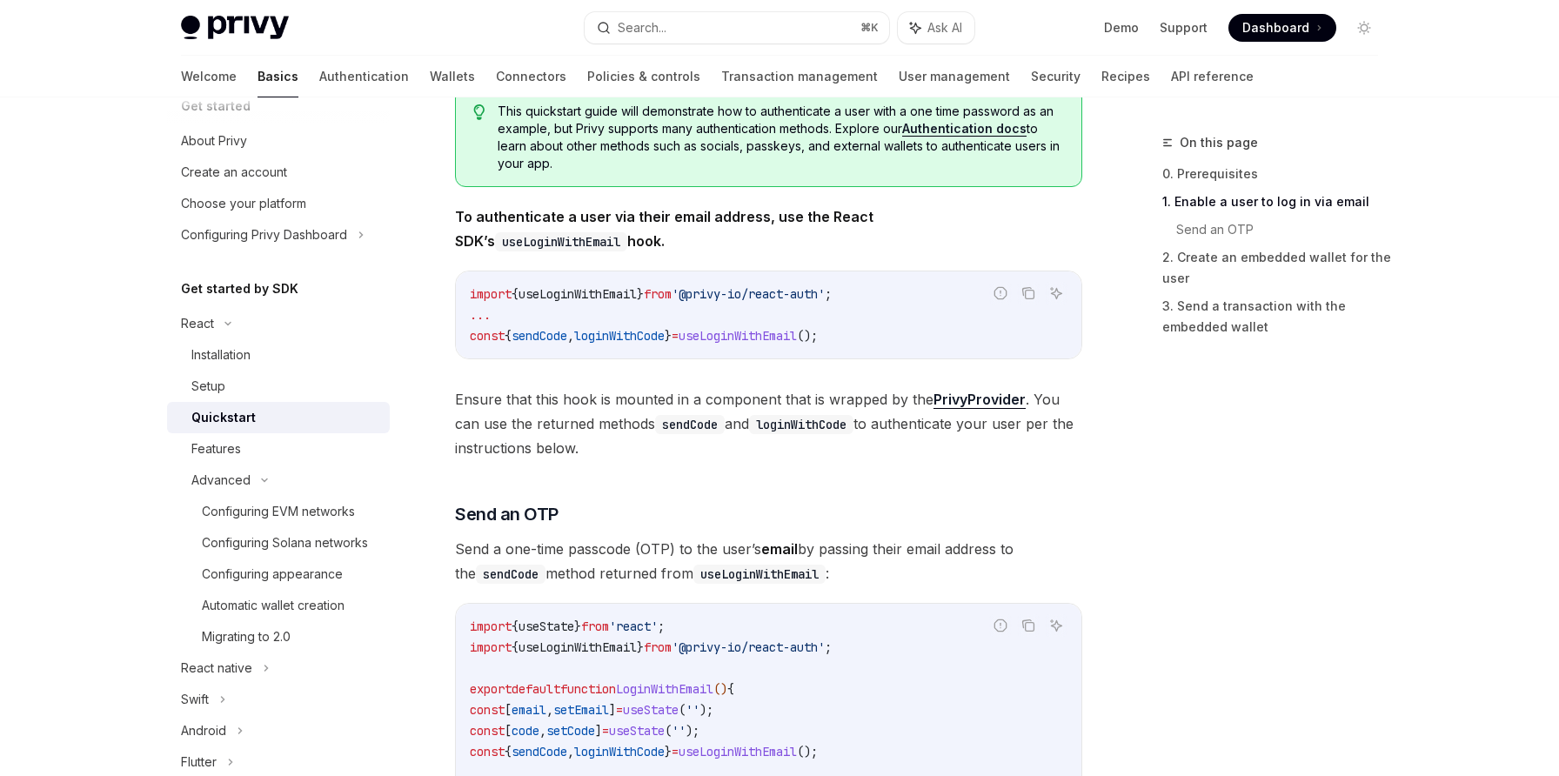
scroll to position [351, 0]
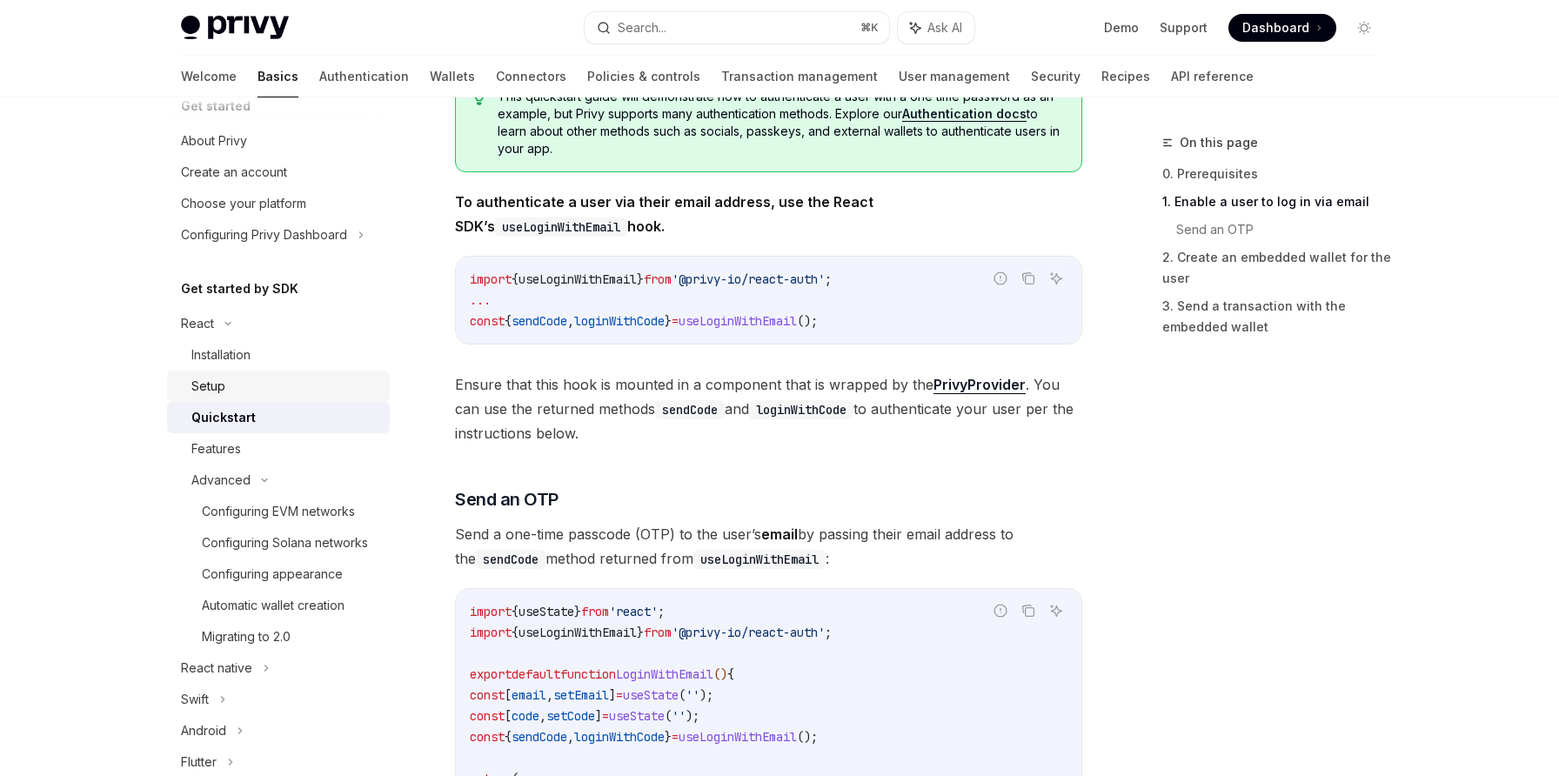
click at [312, 395] on div "Setup" at bounding box center [285, 386] width 188 height 21
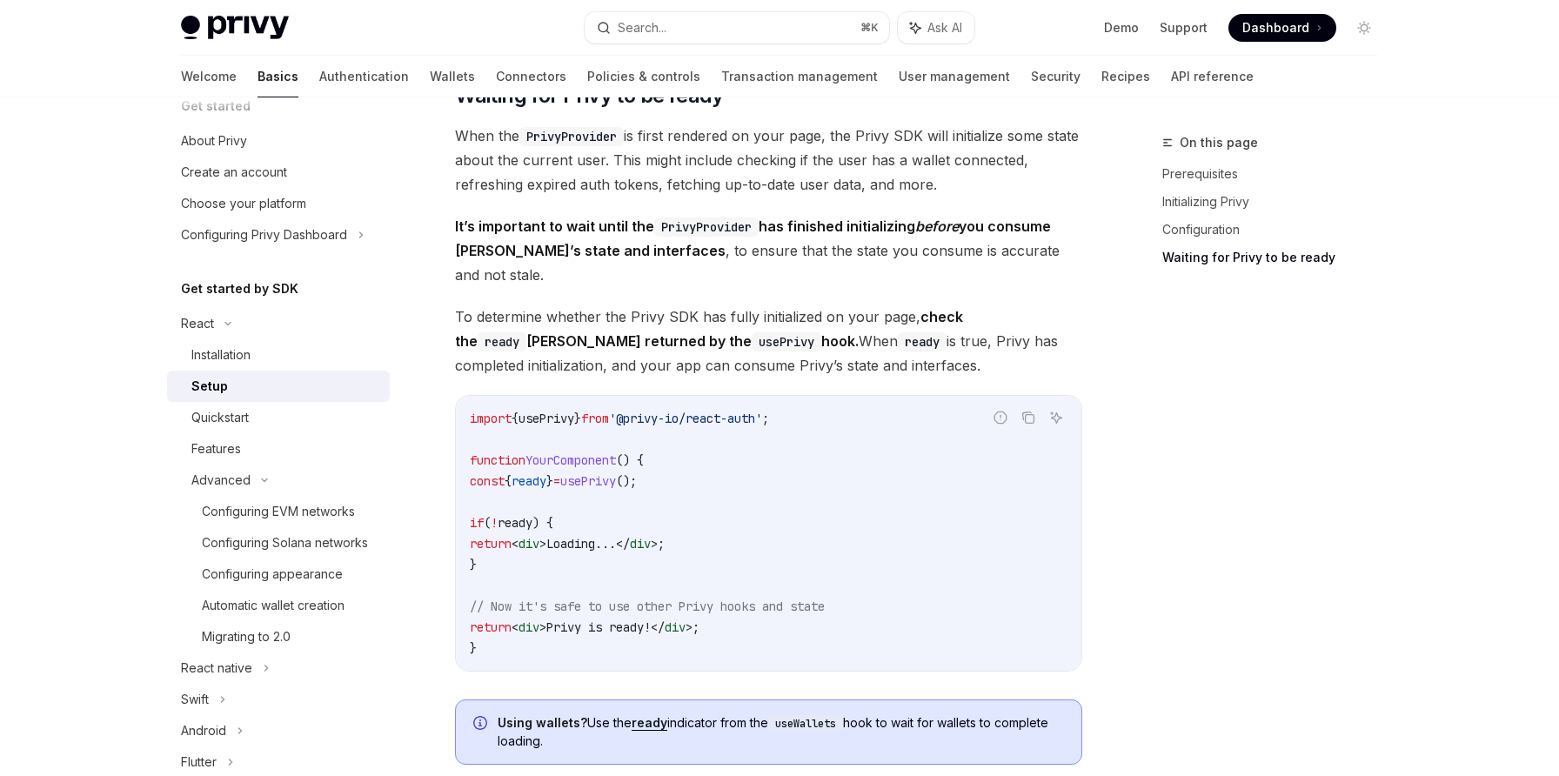
scroll to position [1685, 0]
click at [546, 471] on span "ready" at bounding box center [529, 479] width 35 height 16
copy span "ready"
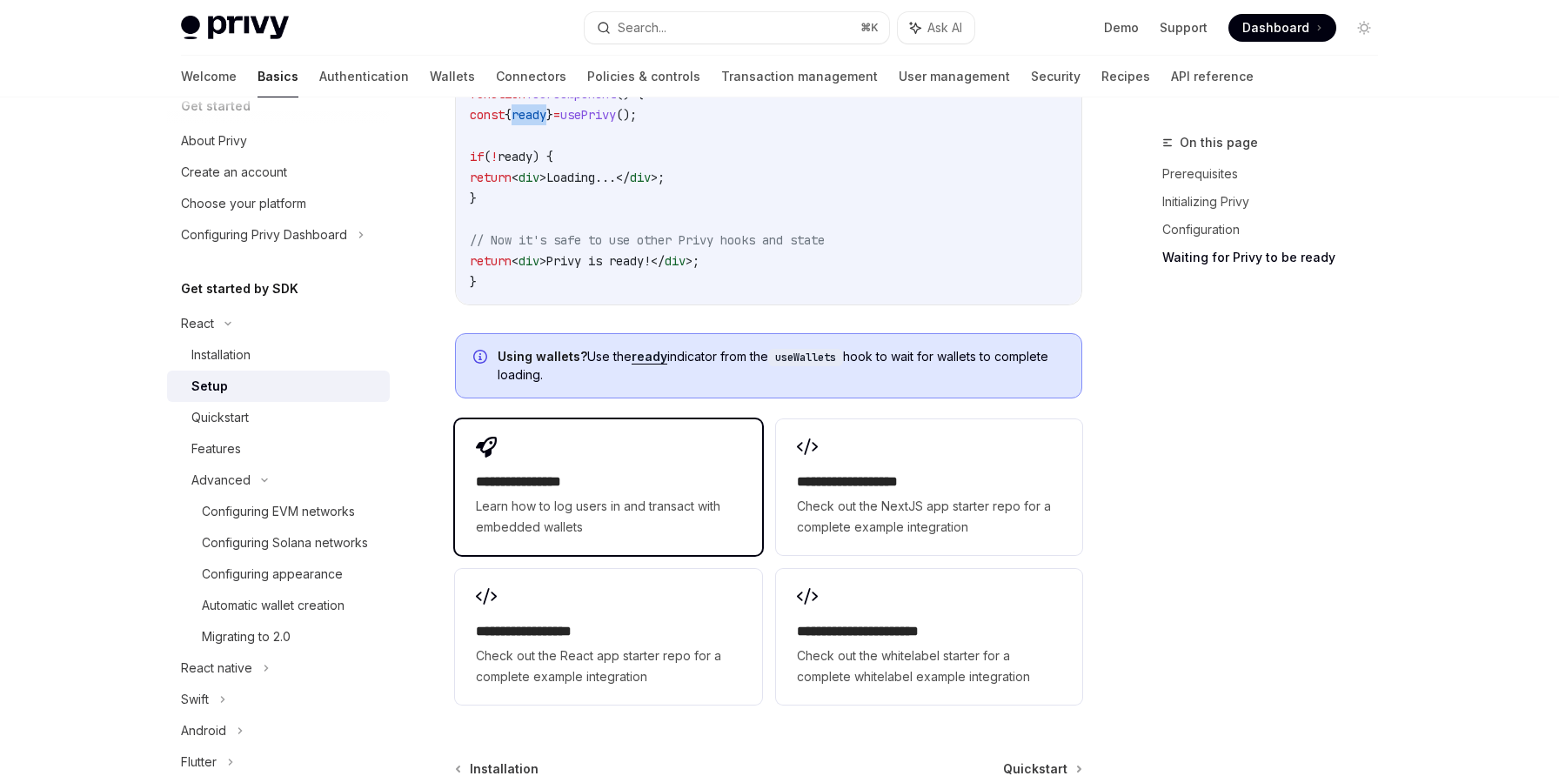
scroll to position [2047, 0]
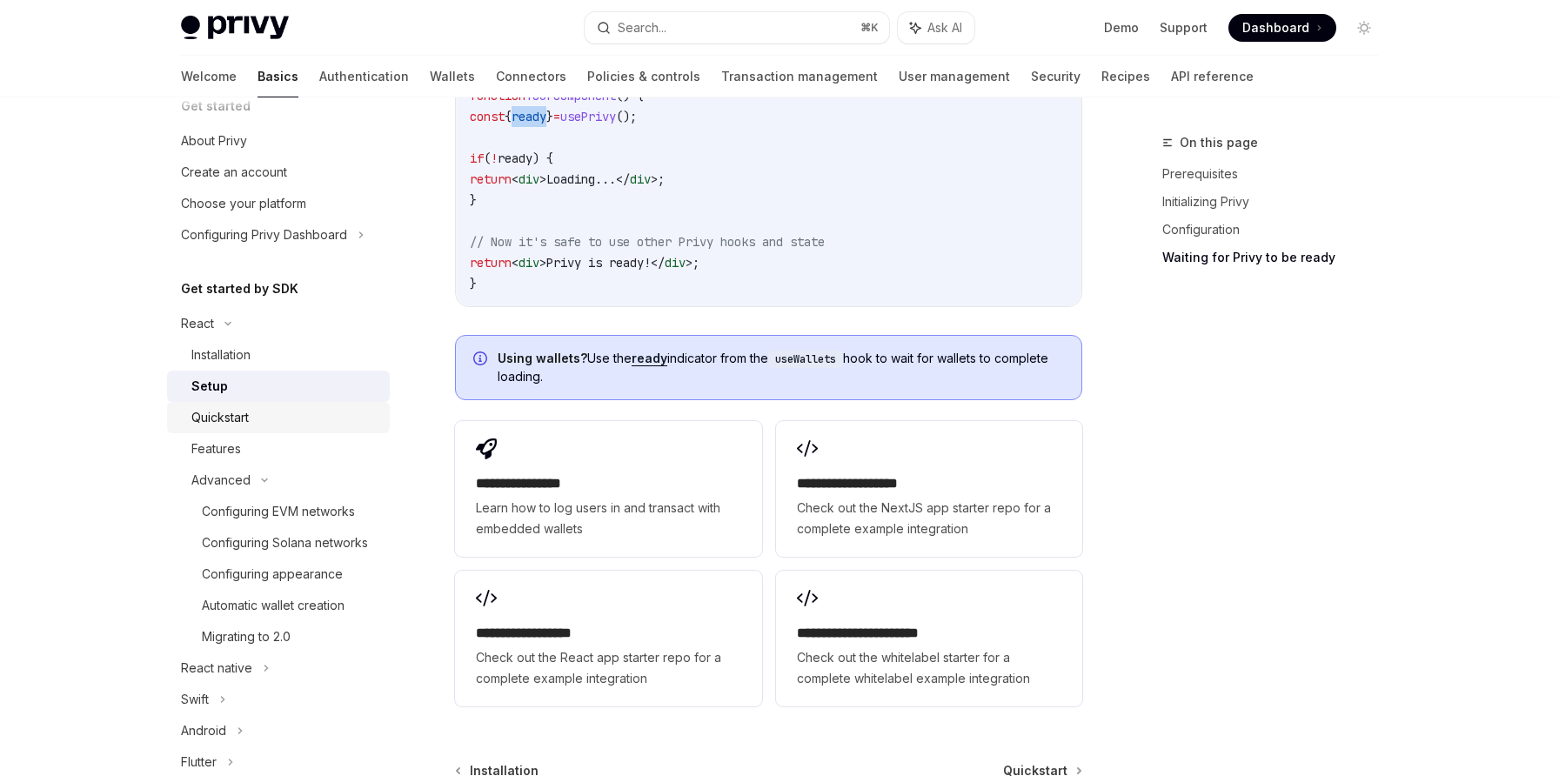
click at [371, 418] on div "Quickstart" at bounding box center [285, 417] width 188 height 21
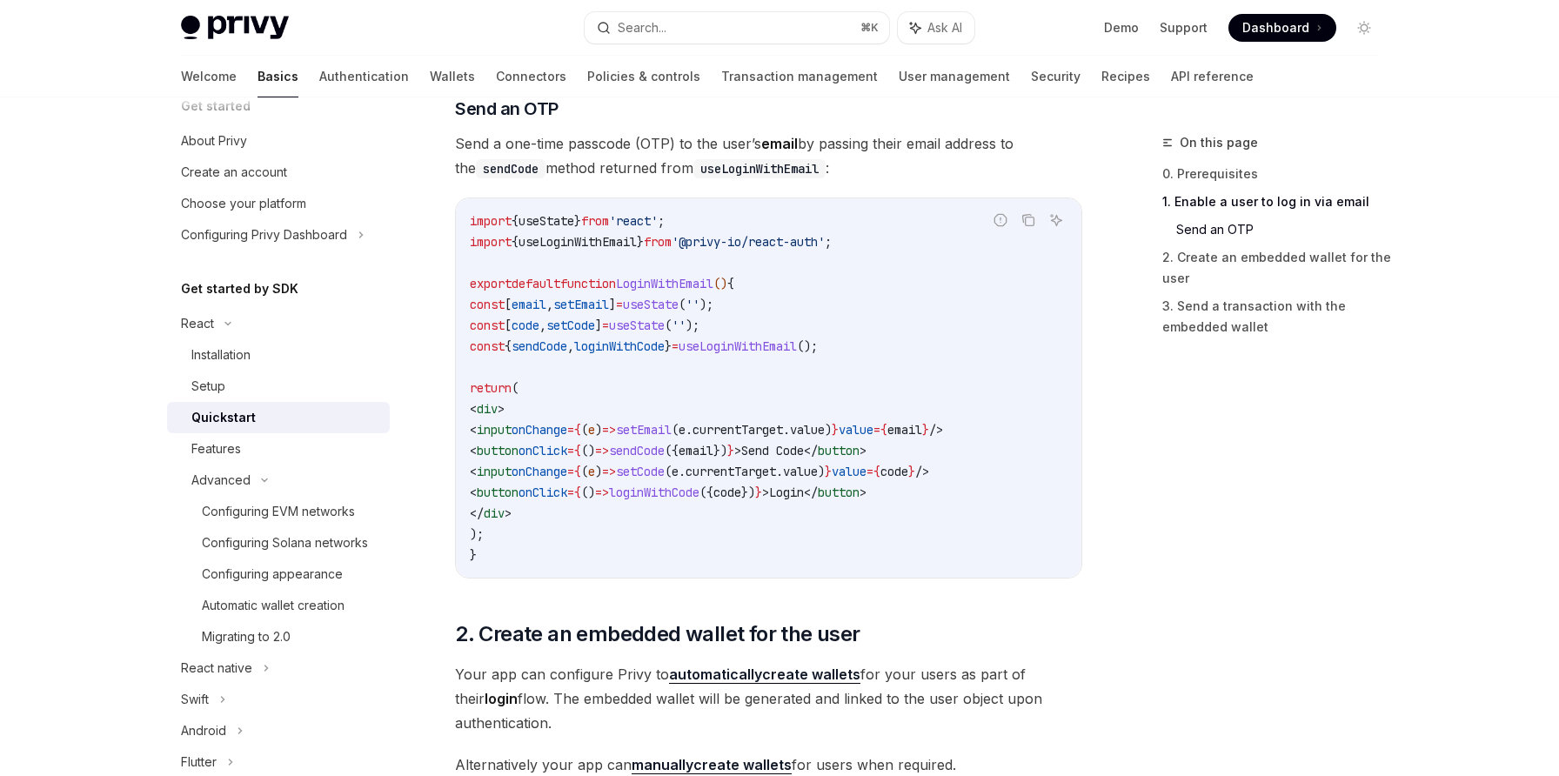
scroll to position [736, 0]
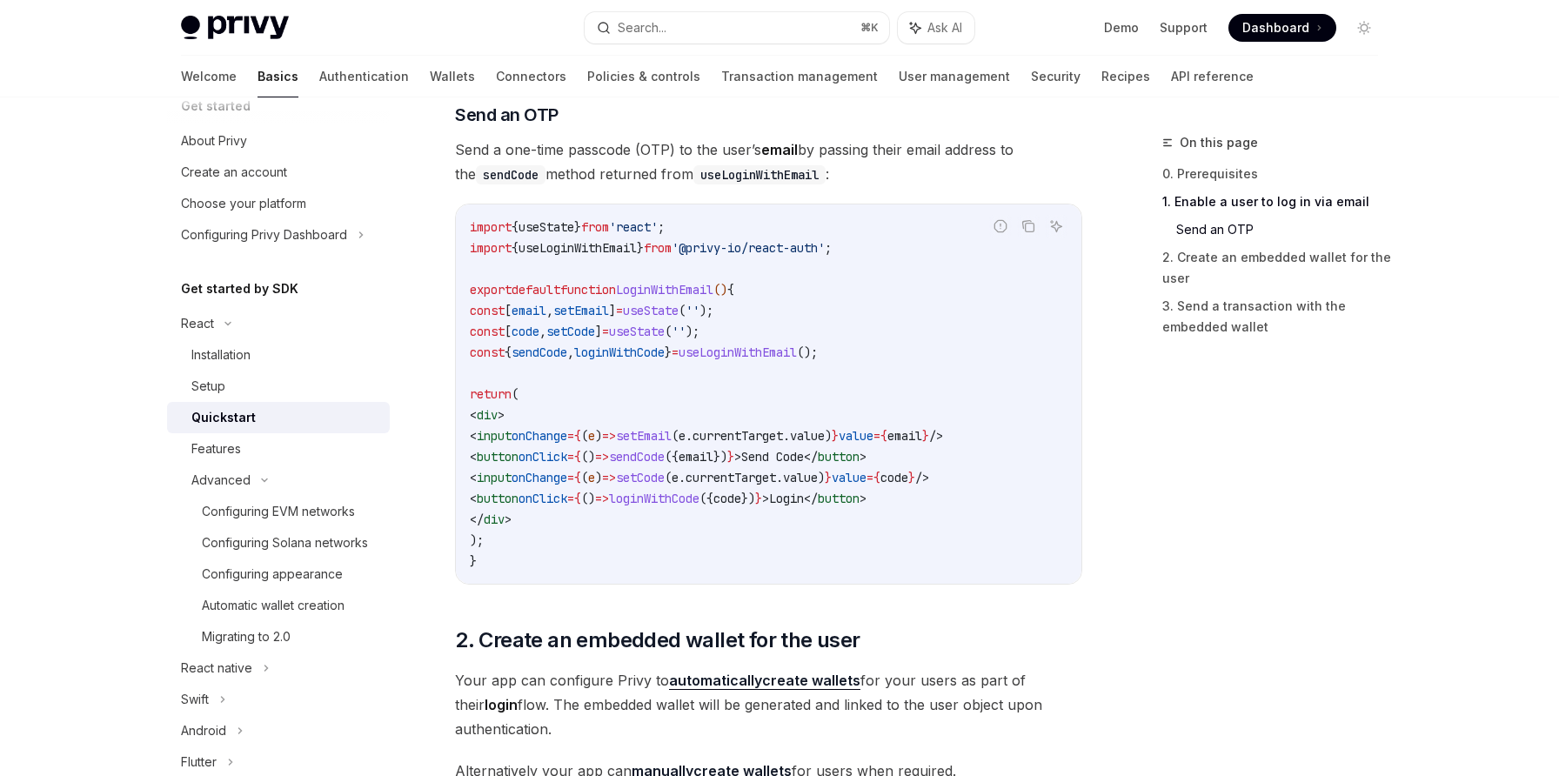
click at [266, 402] on link "Quickstart" at bounding box center [278, 417] width 223 height 31
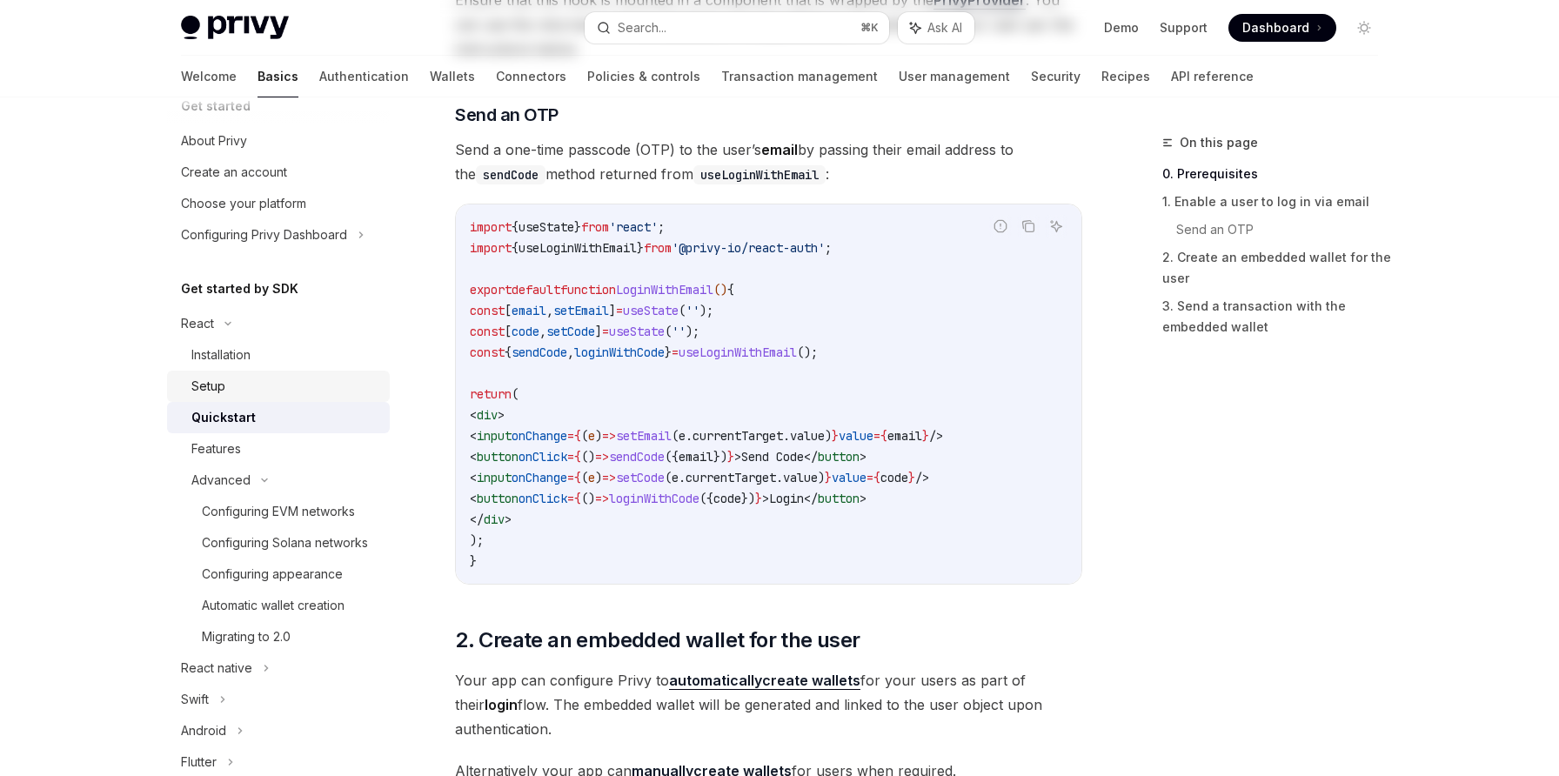
scroll to position [0, 0]
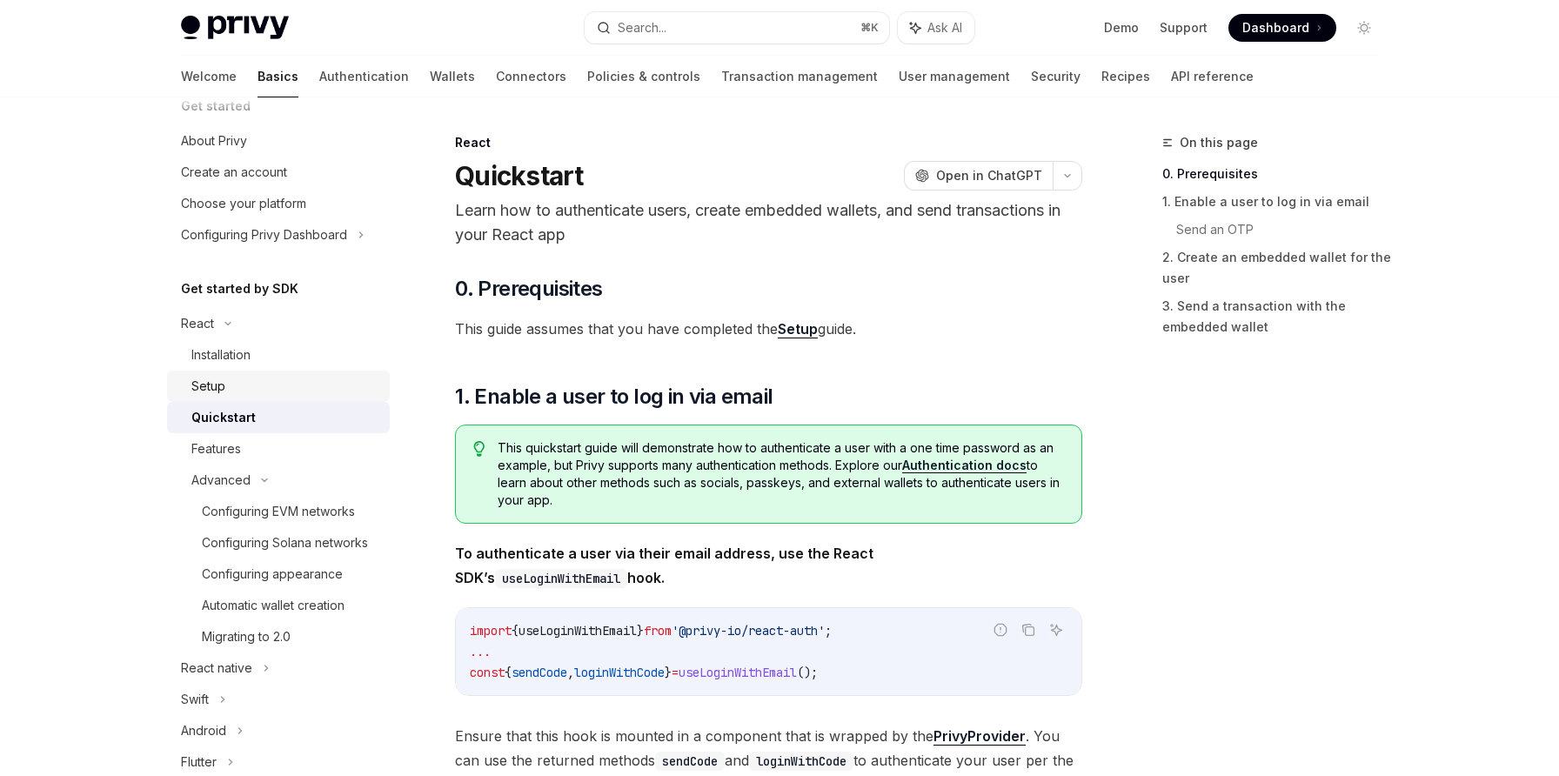
click at [265, 394] on div "Setup" at bounding box center [285, 386] width 188 height 21
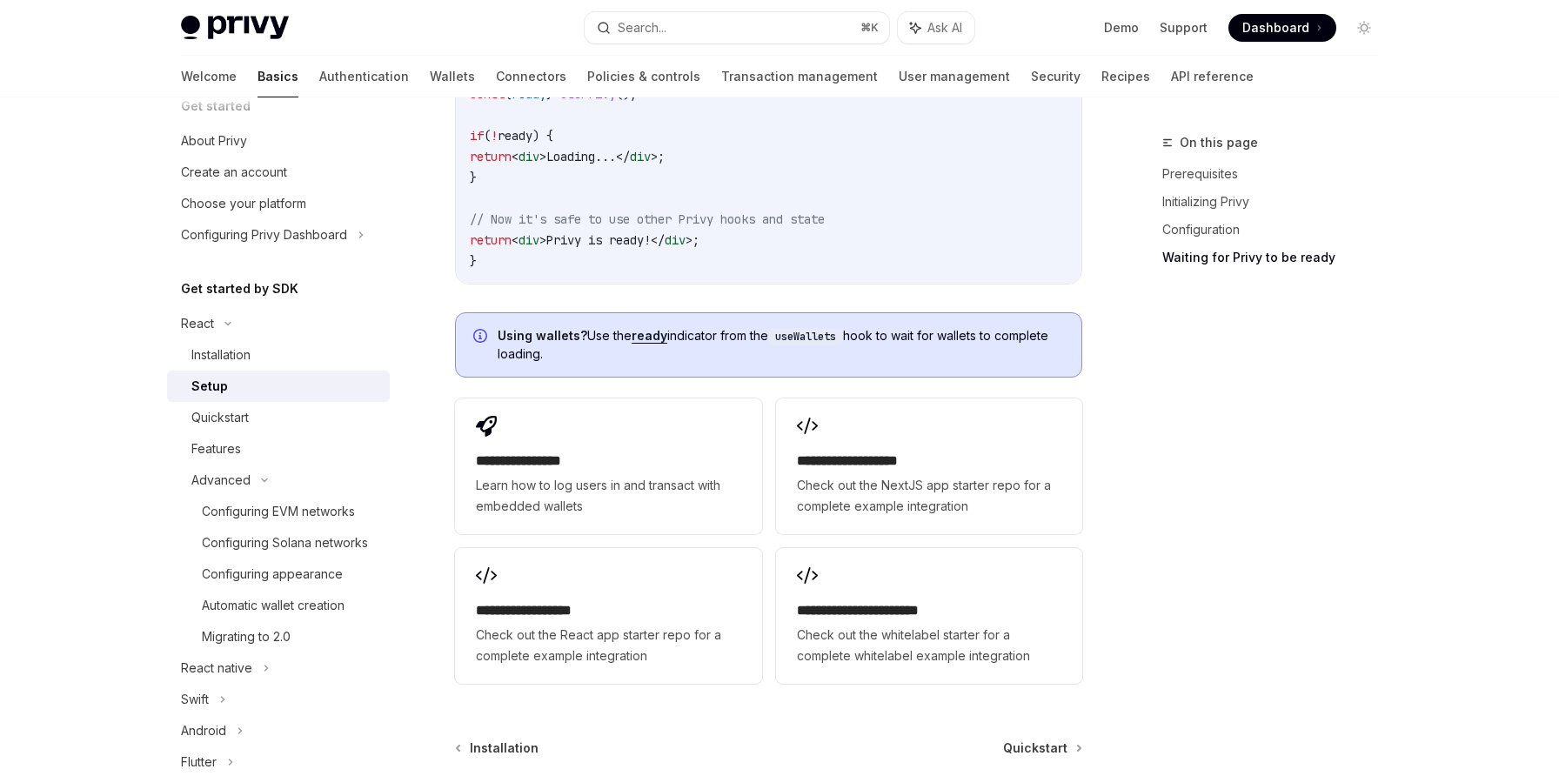
scroll to position [2131, 0]
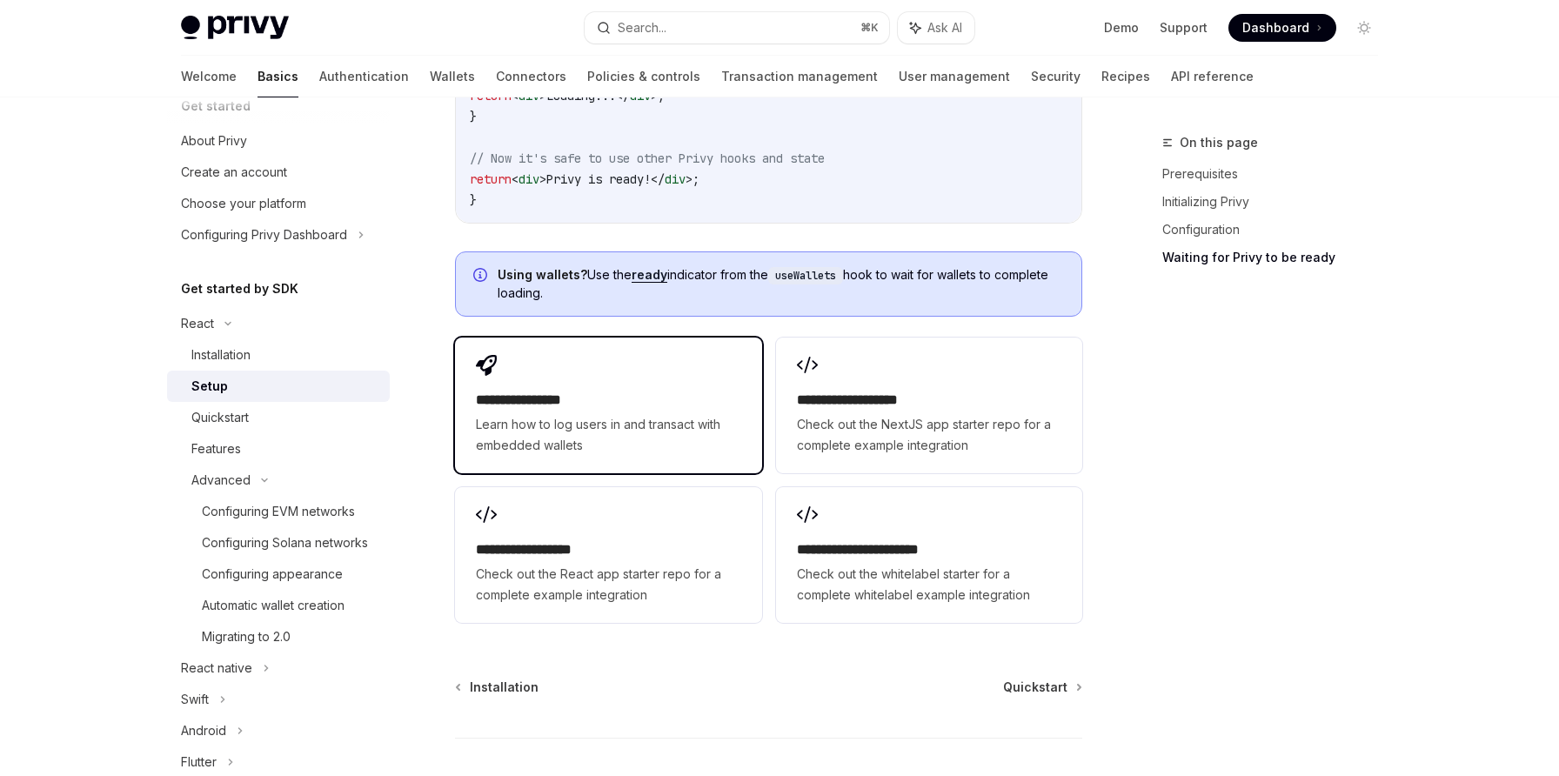
click at [661, 338] on div "**********" at bounding box center [608, 406] width 306 height 136
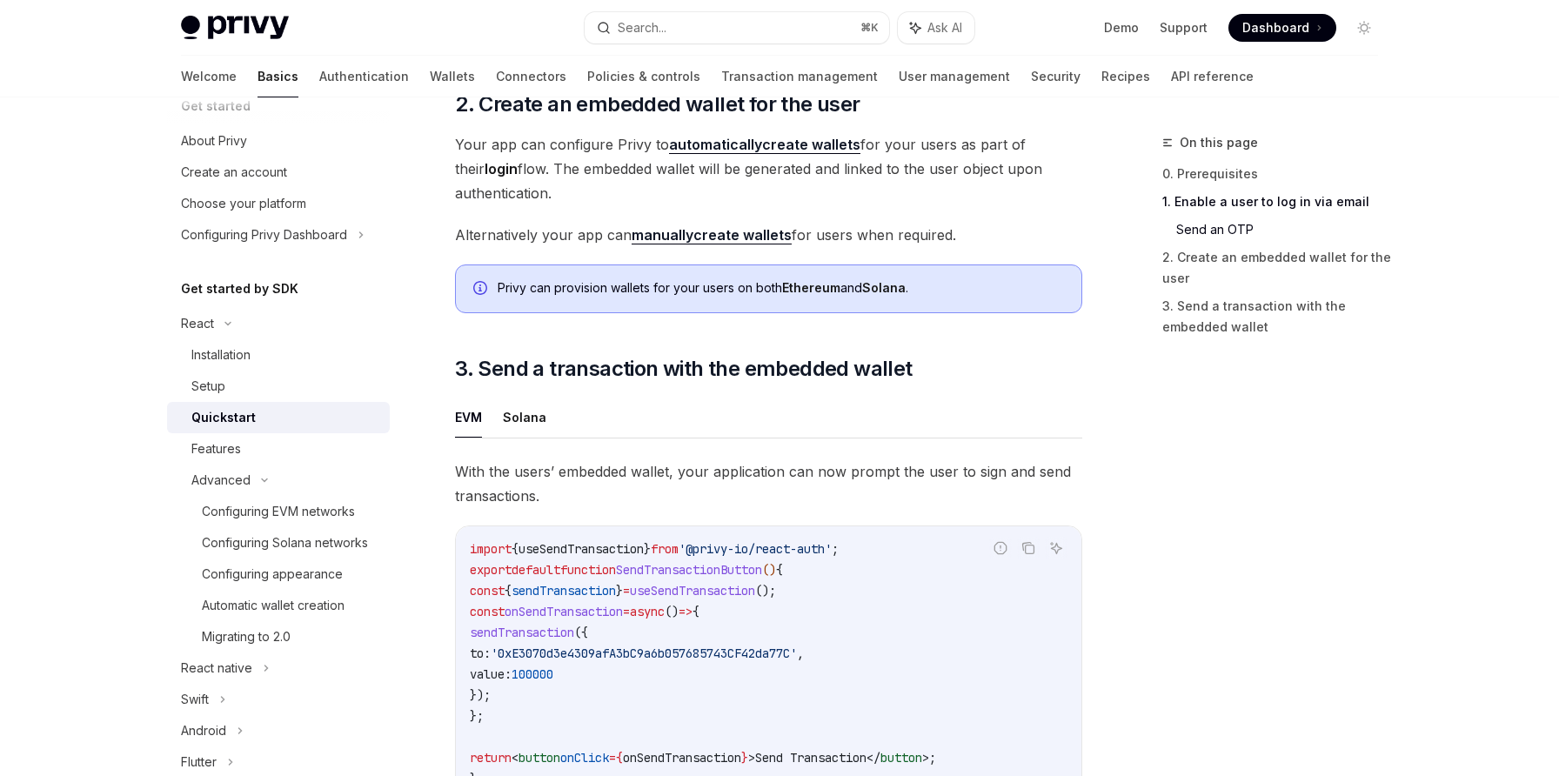
scroll to position [1147, 0]
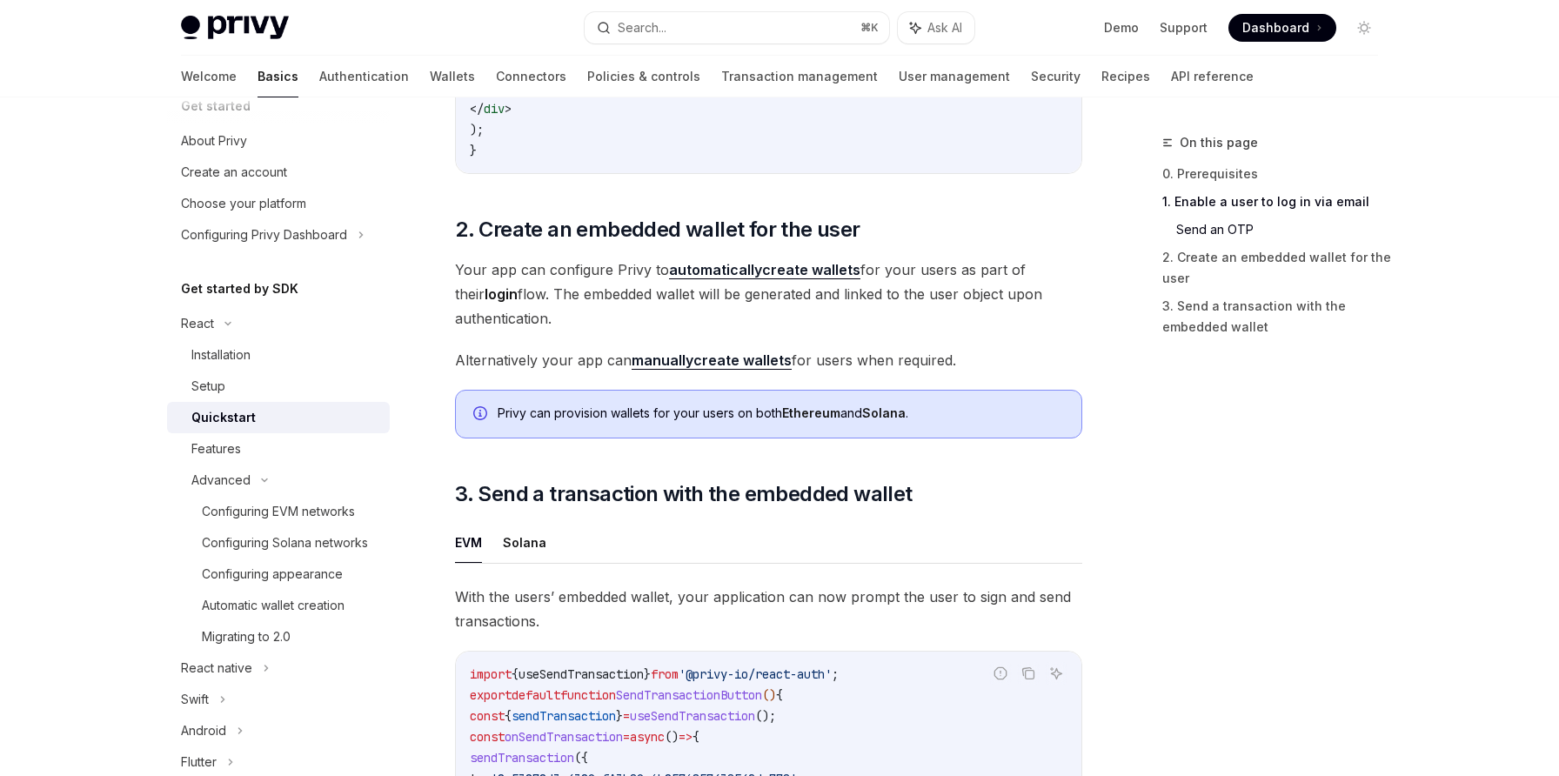
click at [687, 271] on strong "automatically" at bounding box center [715, 269] width 93 height 17
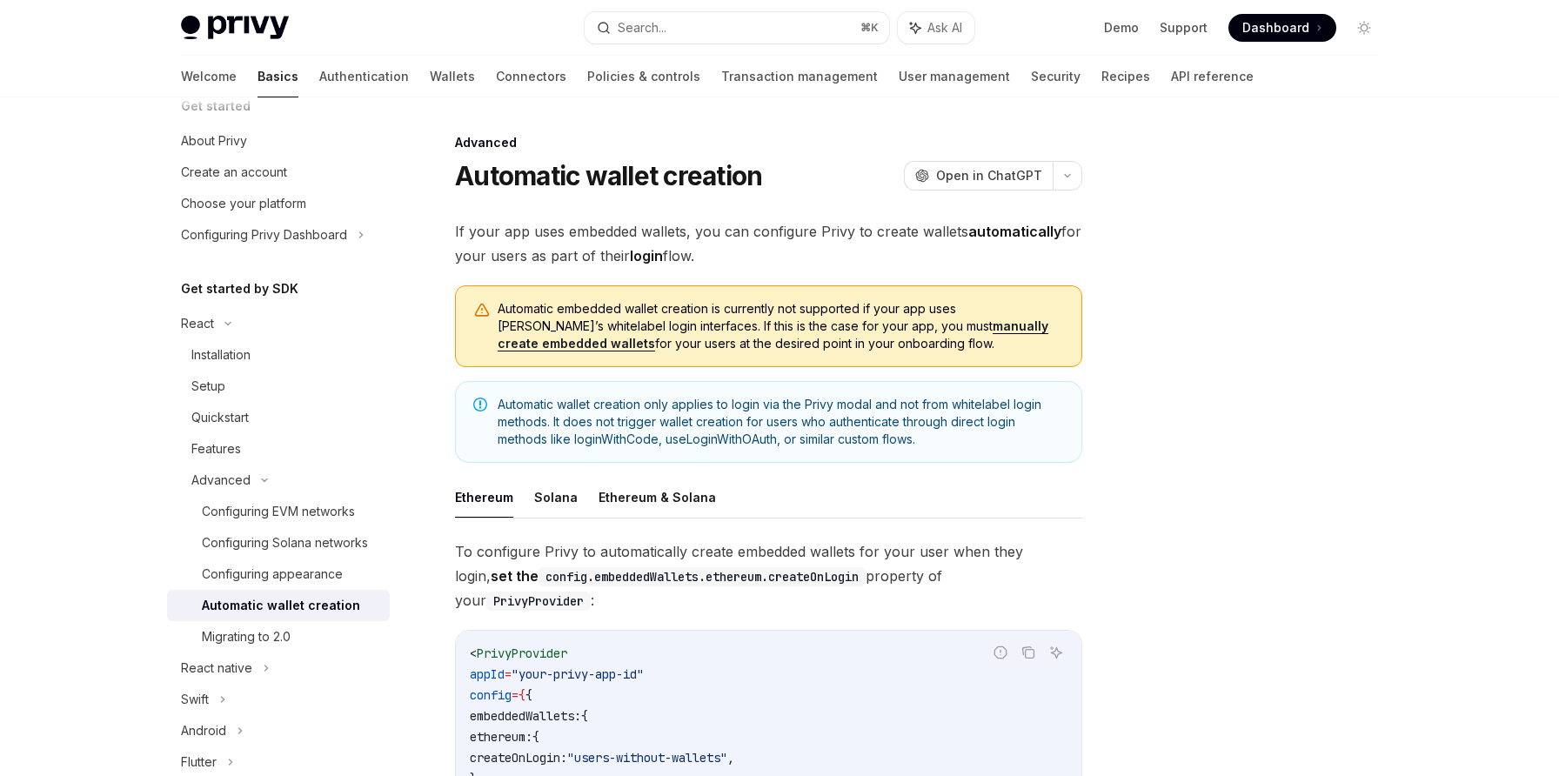
click at [839, 329] on link "manually create embedded wallets" at bounding box center [773, 334] width 551 height 33
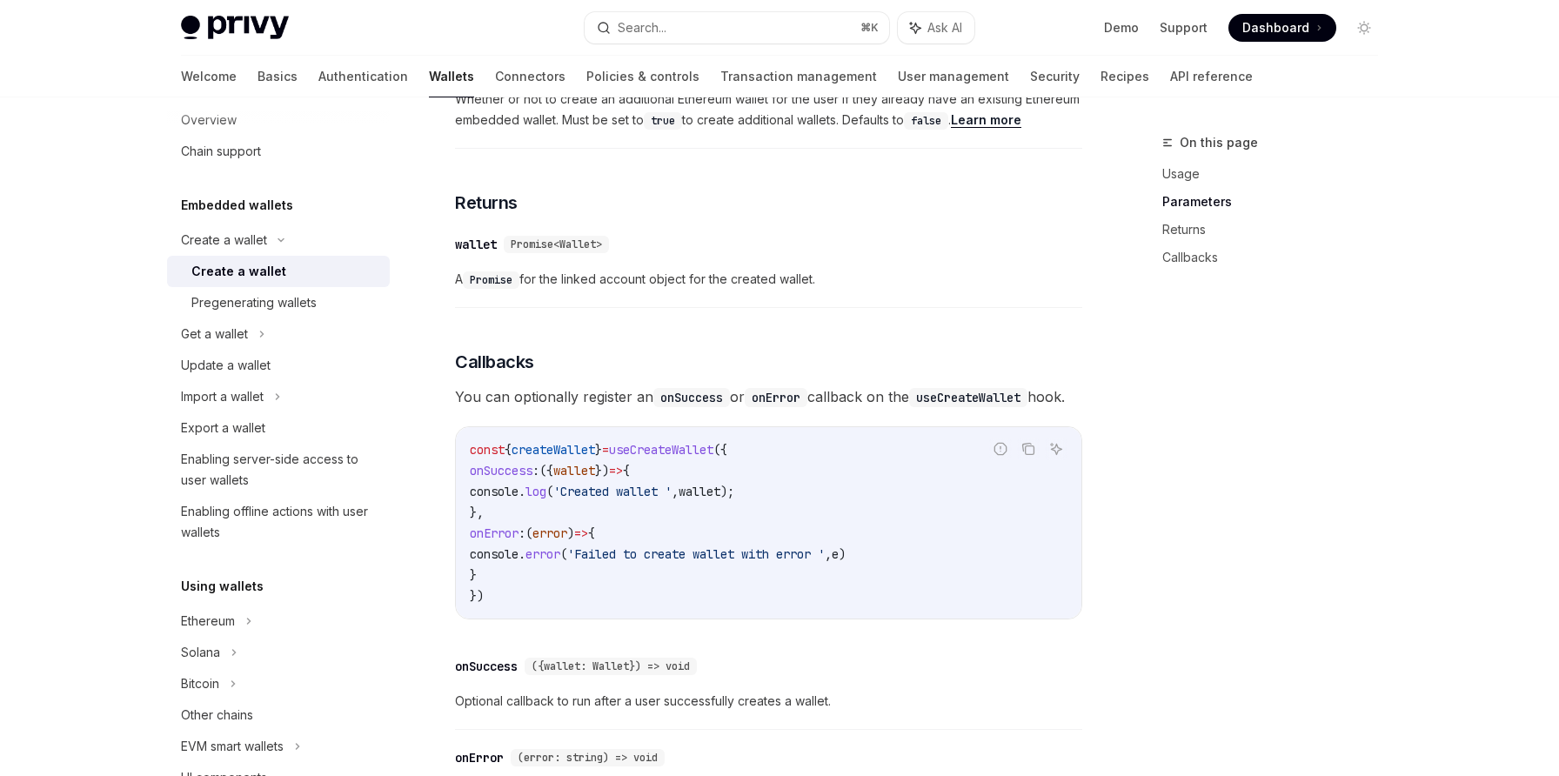
scroll to position [1074, 0]
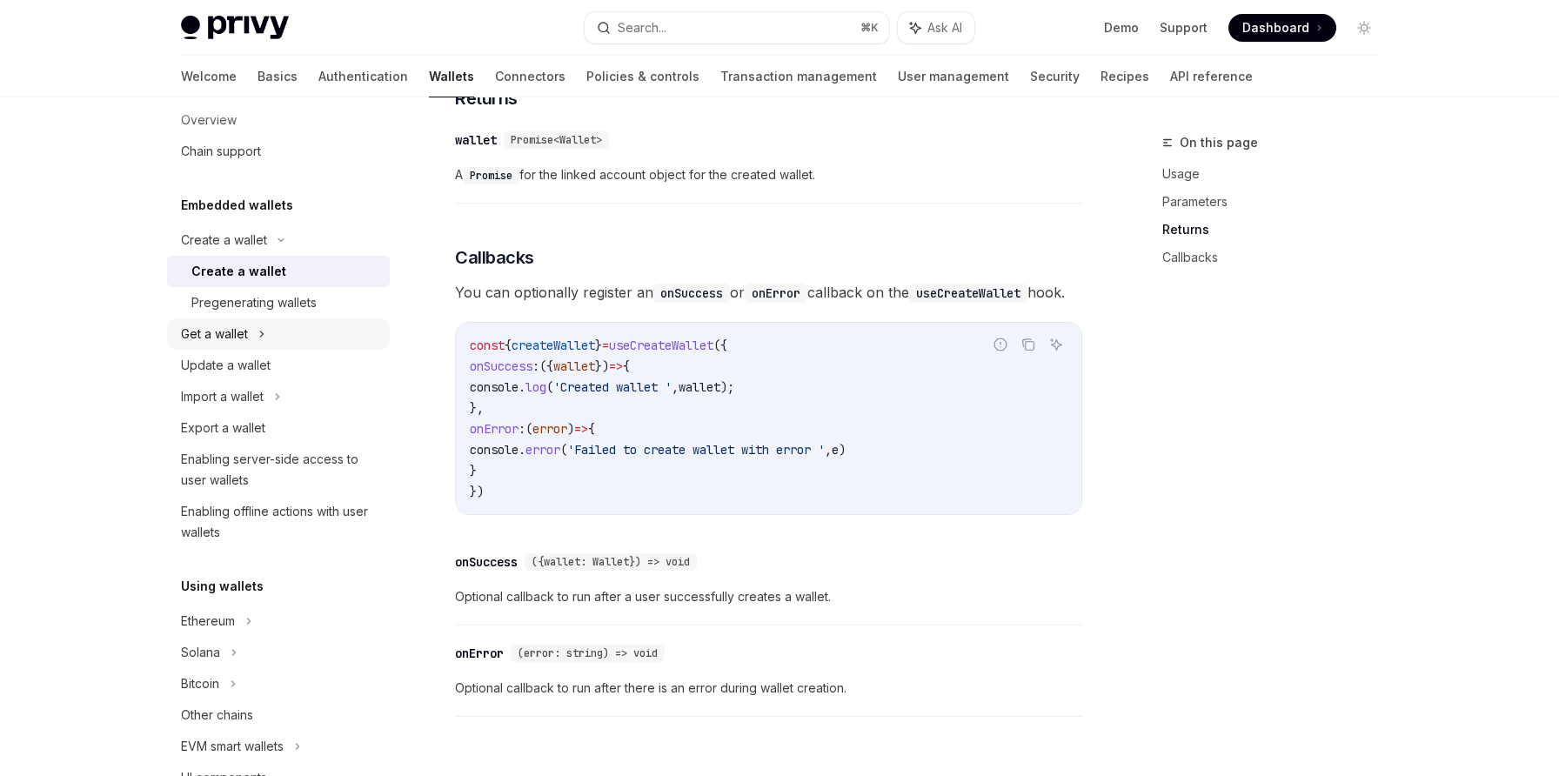
drag, startPoint x: 313, startPoint y: 308, endPoint x: 351, endPoint y: 320, distance: 39.3
click at [313, 308] on div "Pregenerating wallets" at bounding box center [253, 302] width 125 height 21
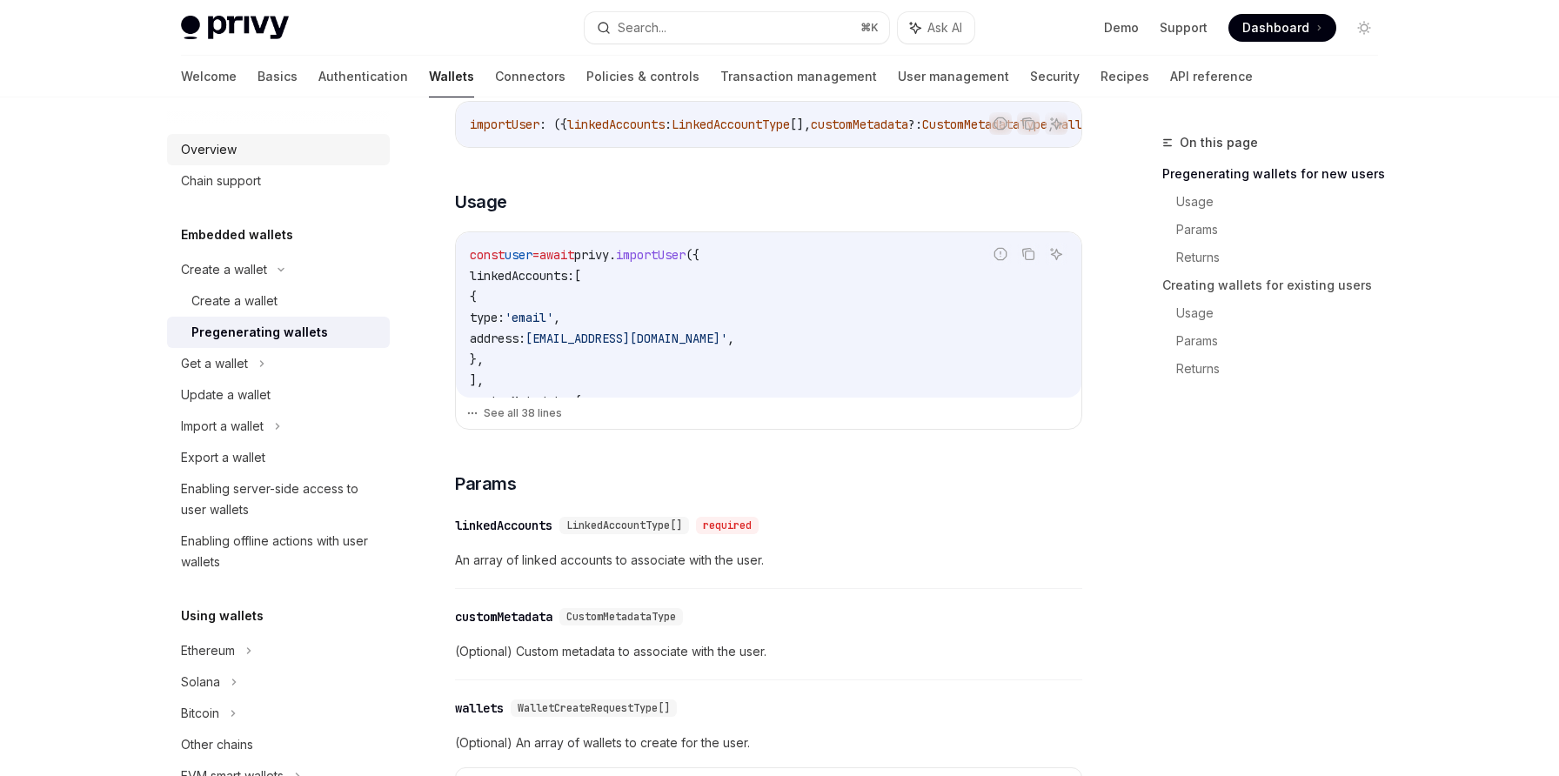
click at [236, 164] on link "Overview" at bounding box center [278, 149] width 223 height 31
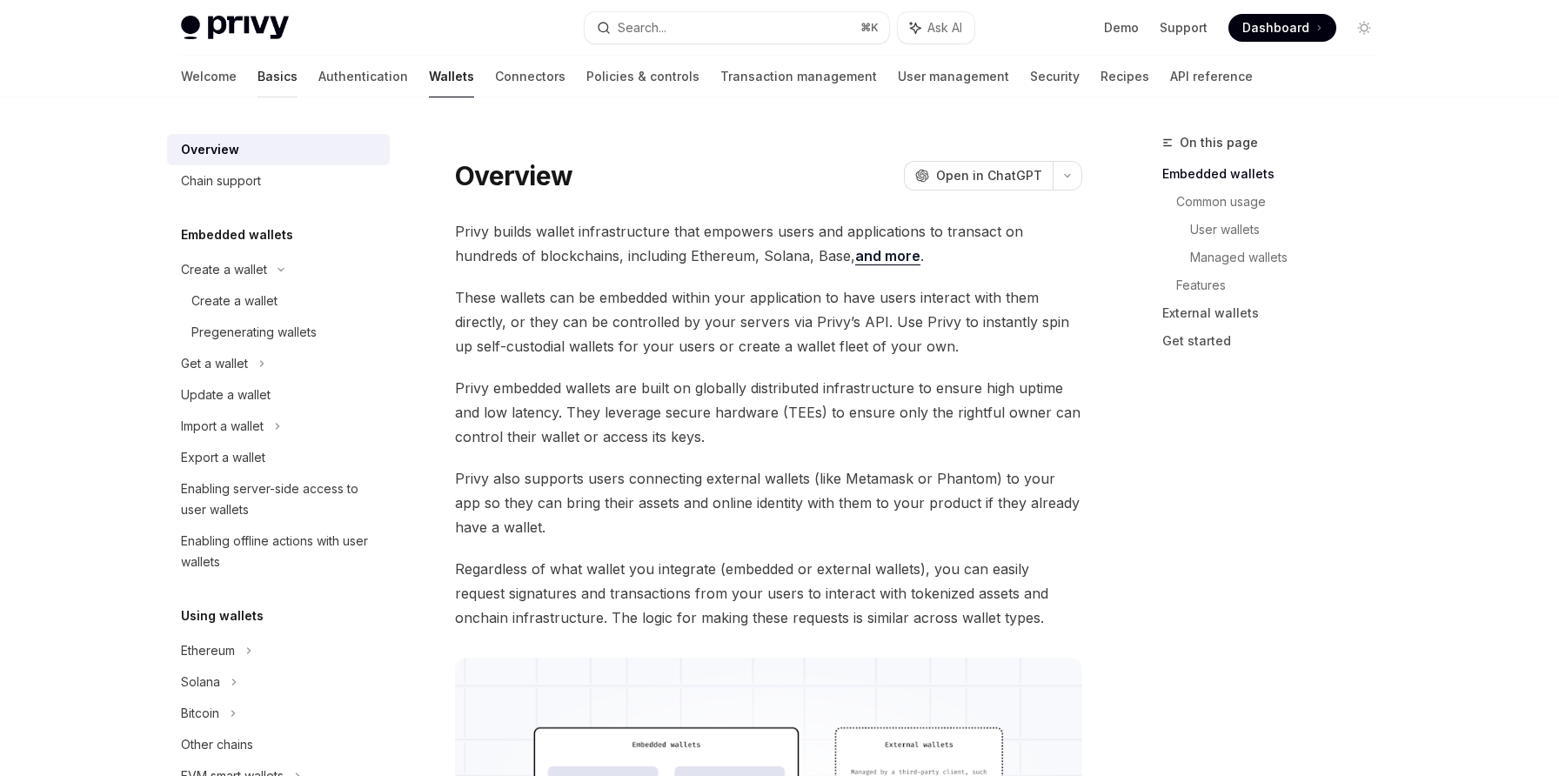
click at [258, 89] on link "Basics" at bounding box center [278, 77] width 40 height 42
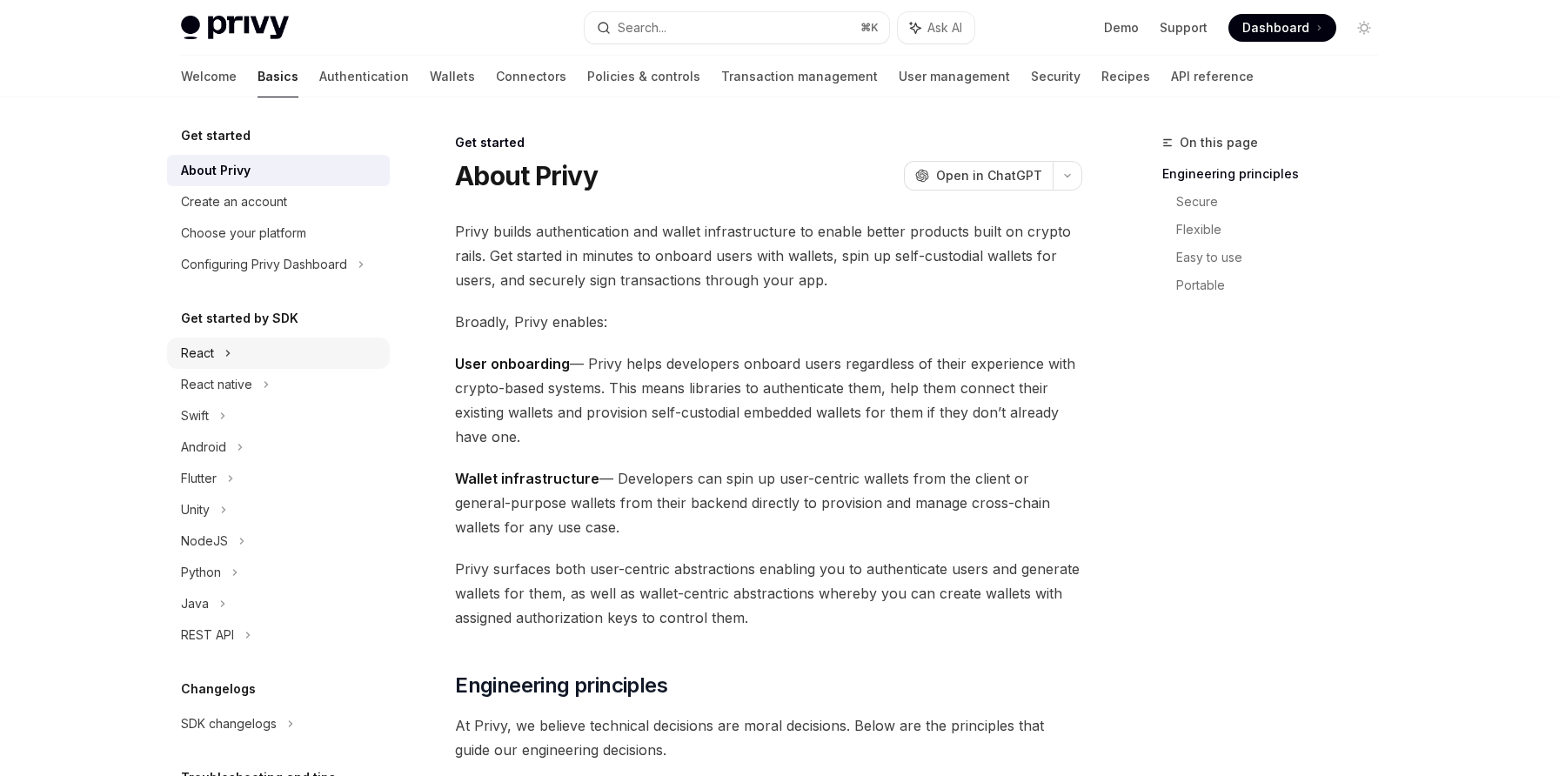
click at [274, 354] on div "React" at bounding box center [278, 353] width 223 height 31
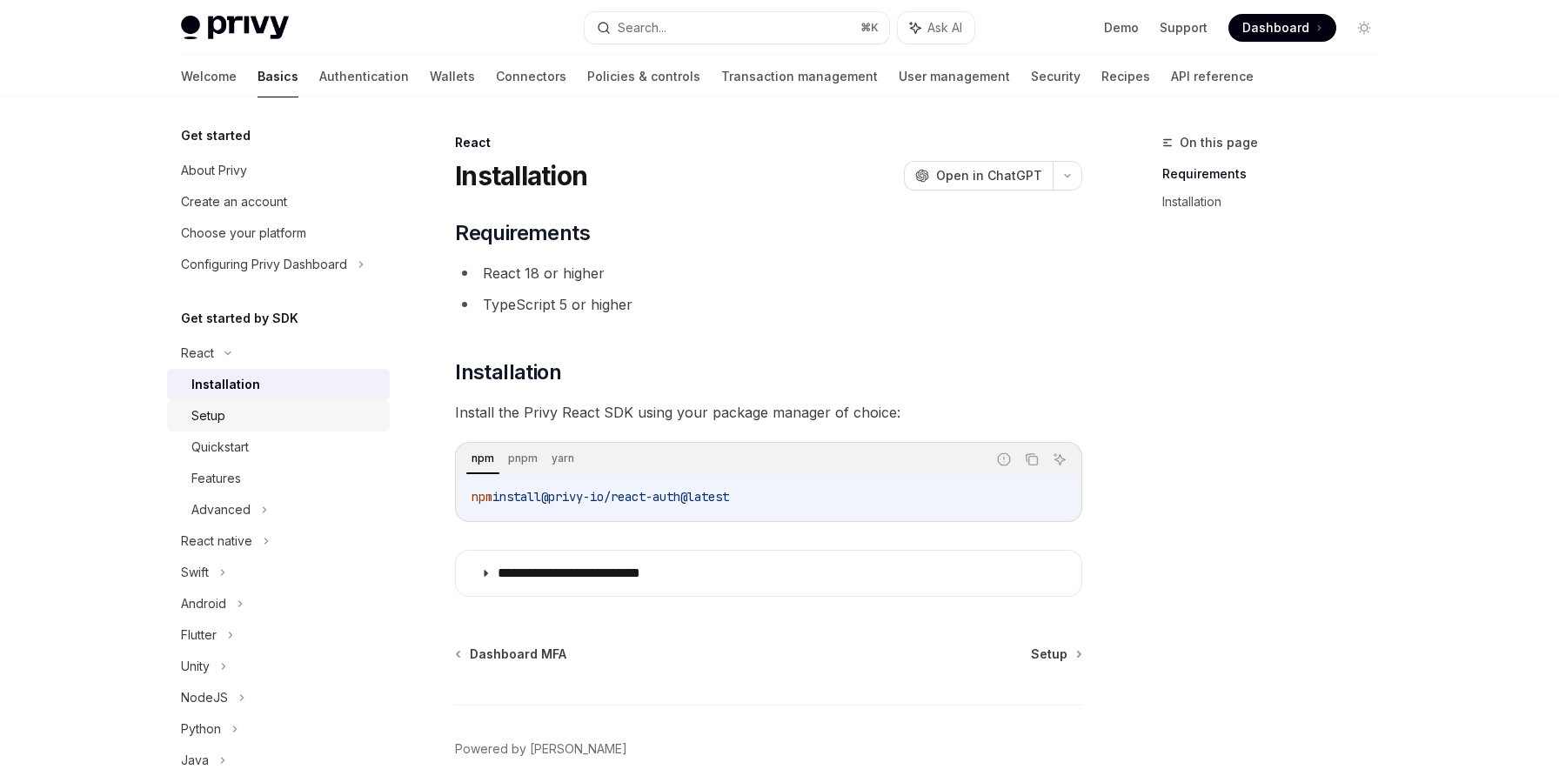
click at [266, 413] on div "Setup" at bounding box center [285, 415] width 188 height 21
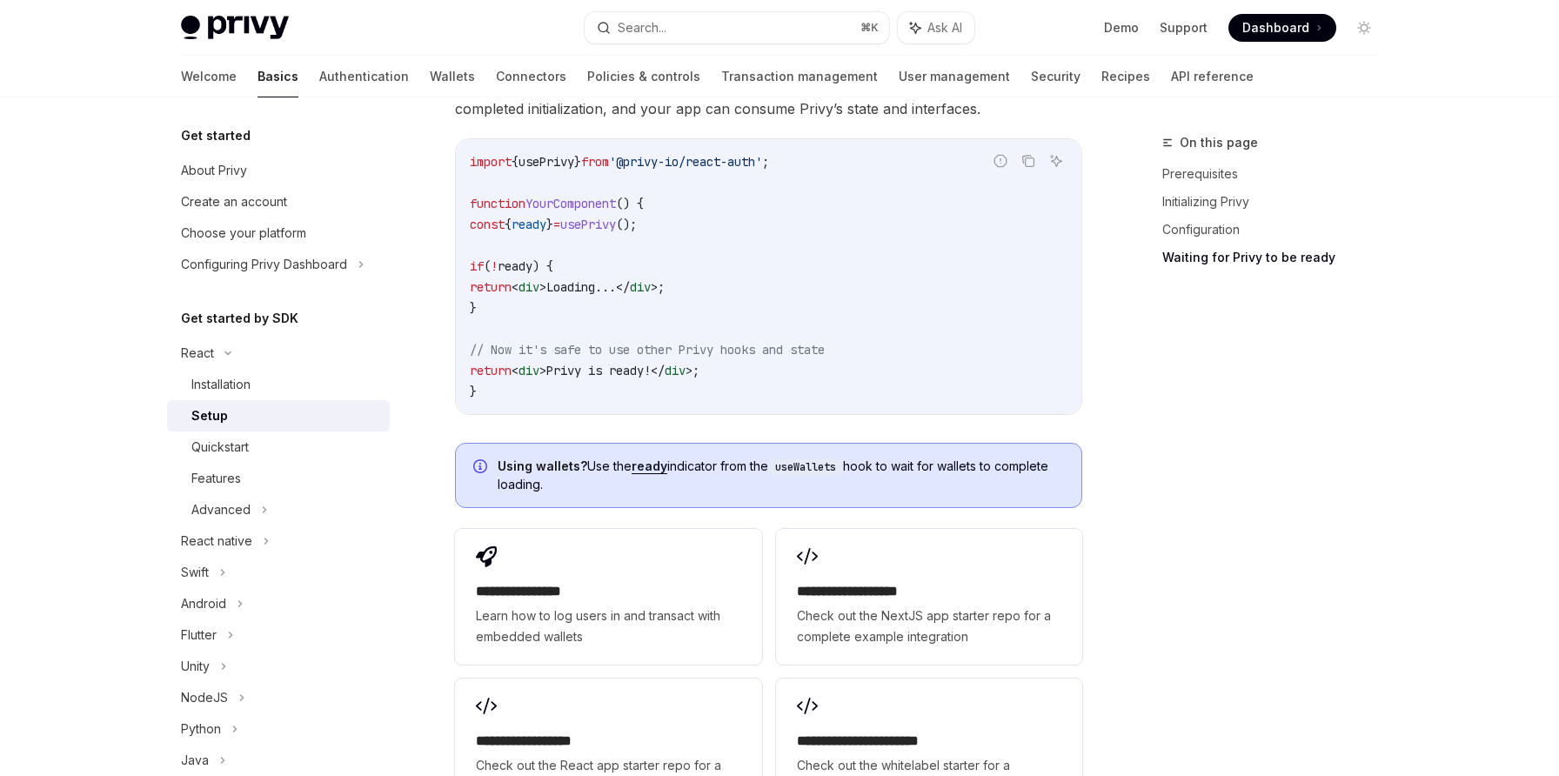
scroll to position [2029, 0]
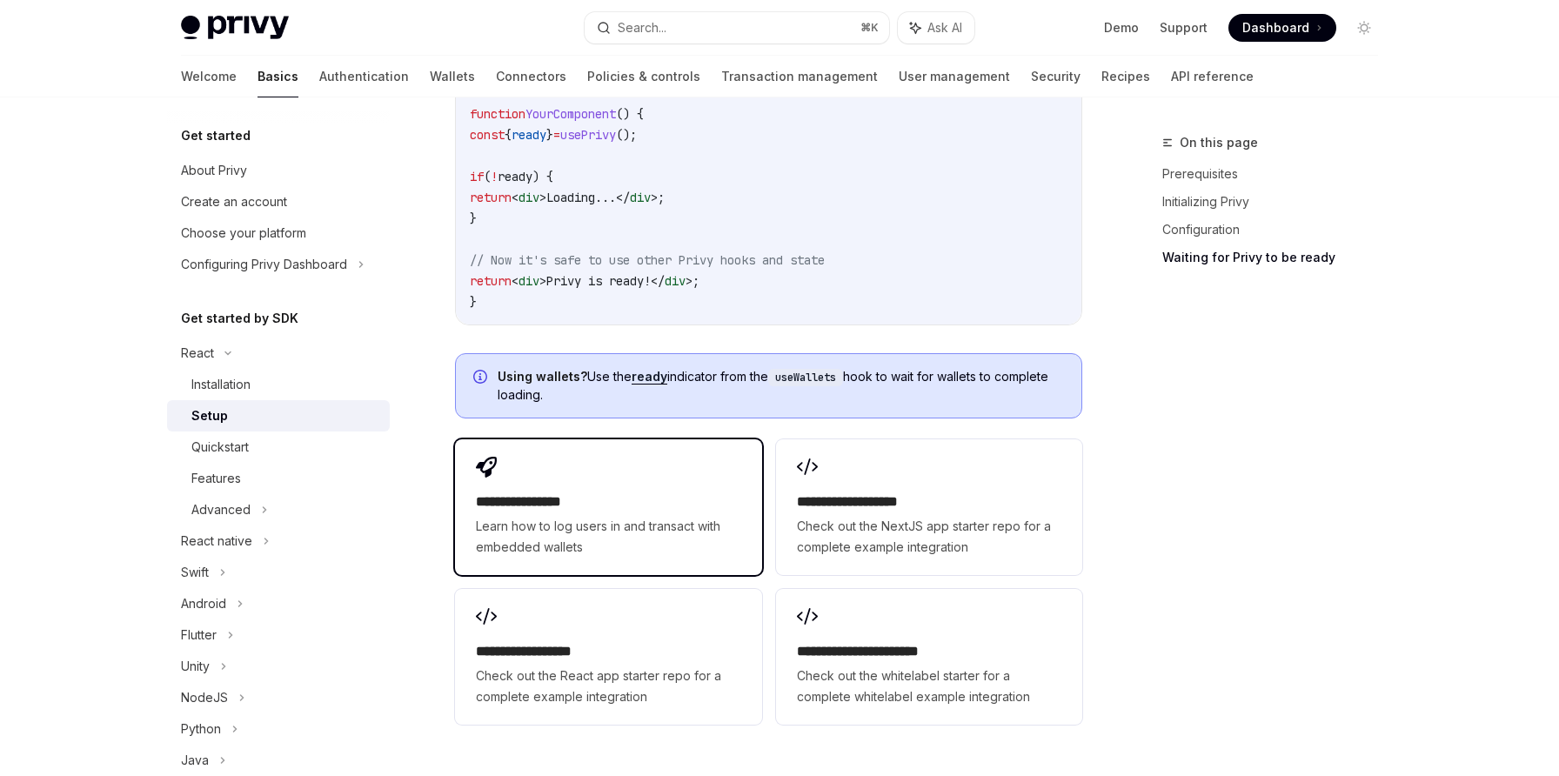
click at [624, 439] on div "**********" at bounding box center [608, 507] width 306 height 136
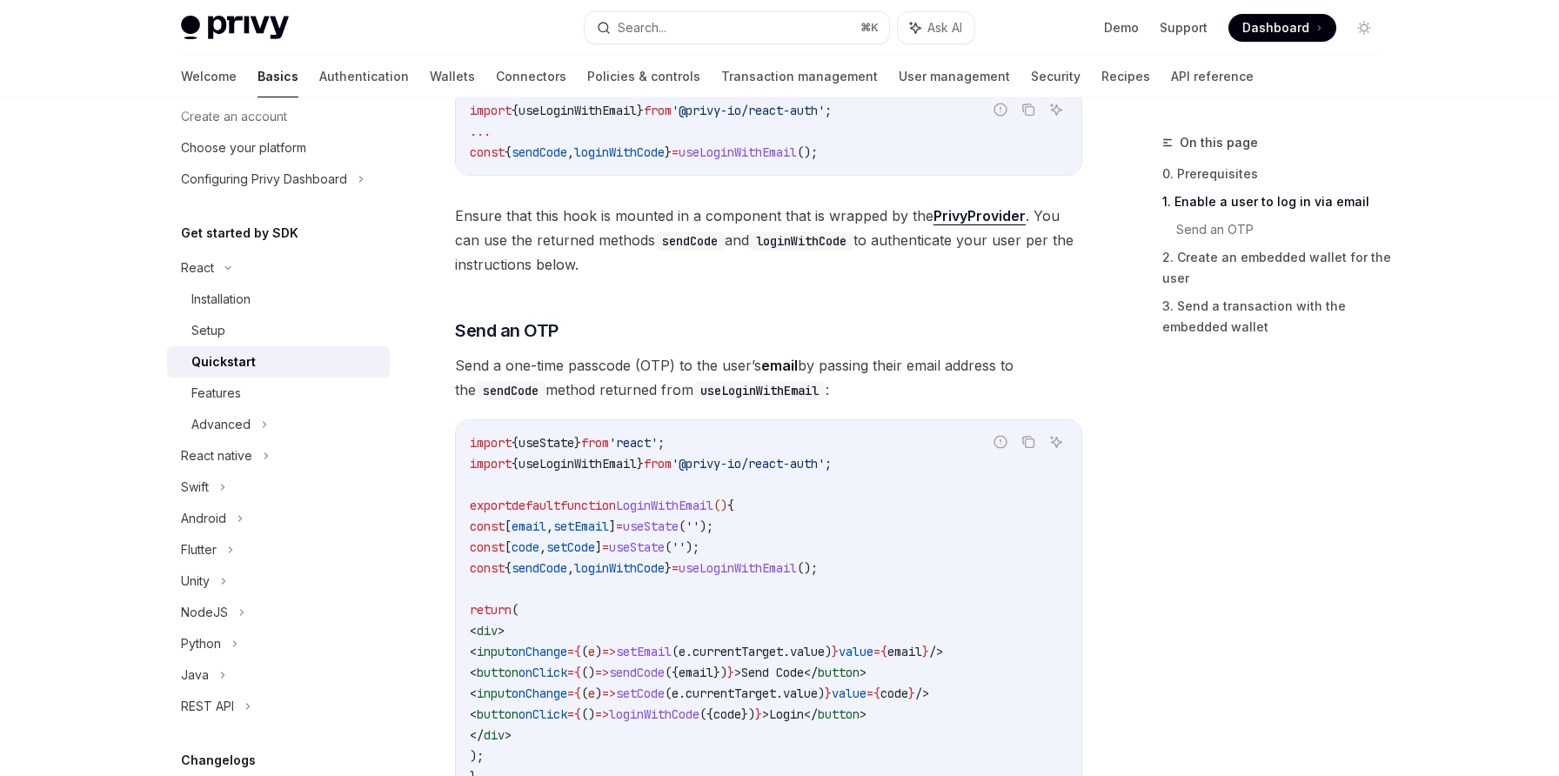
scroll to position [519, 0]
click at [287, 402] on div "Features" at bounding box center [285, 393] width 188 height 21
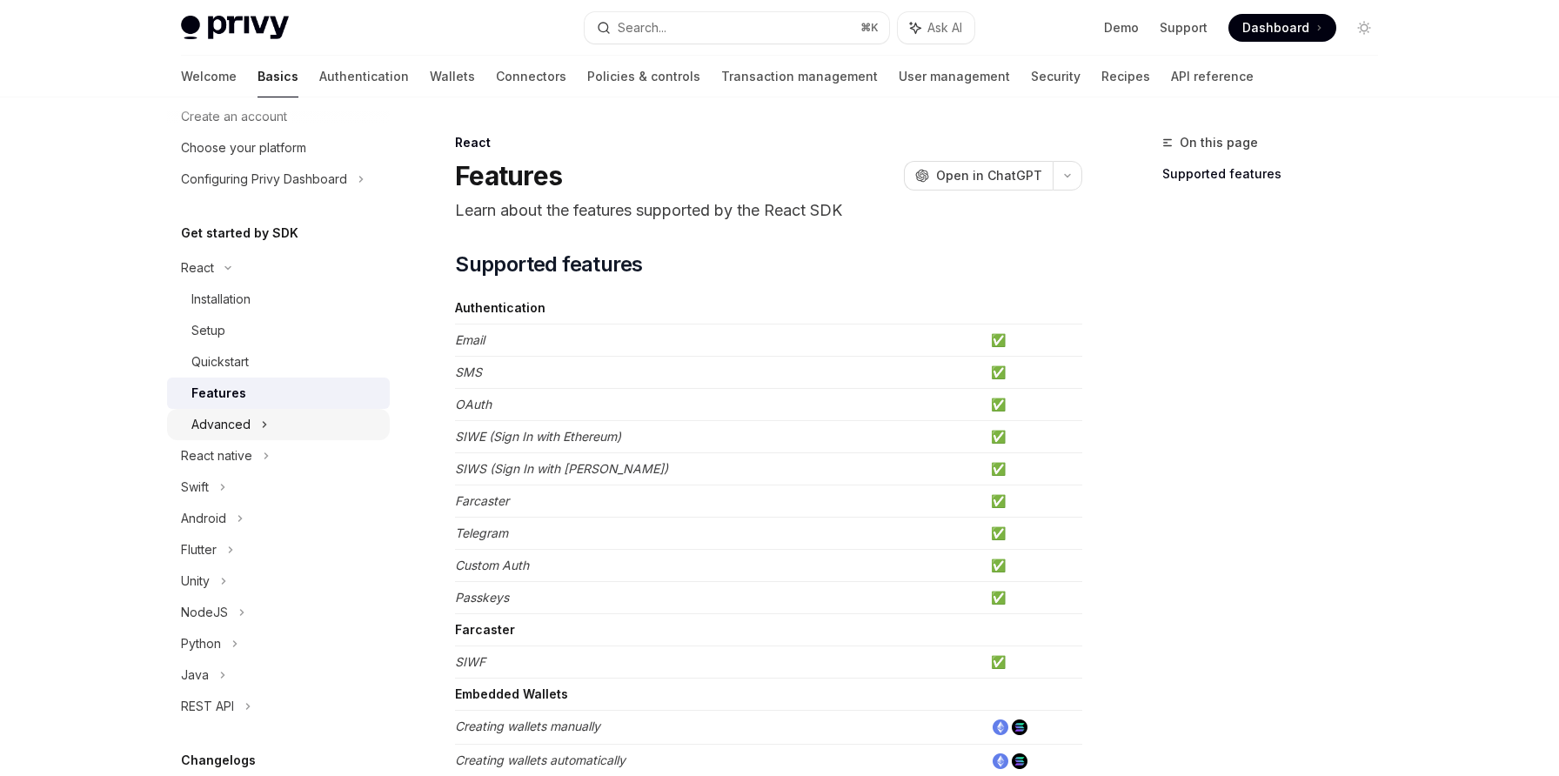
click at [318, 409] on div "Advanced" at bounding box center [278, 424] width 223 height 31
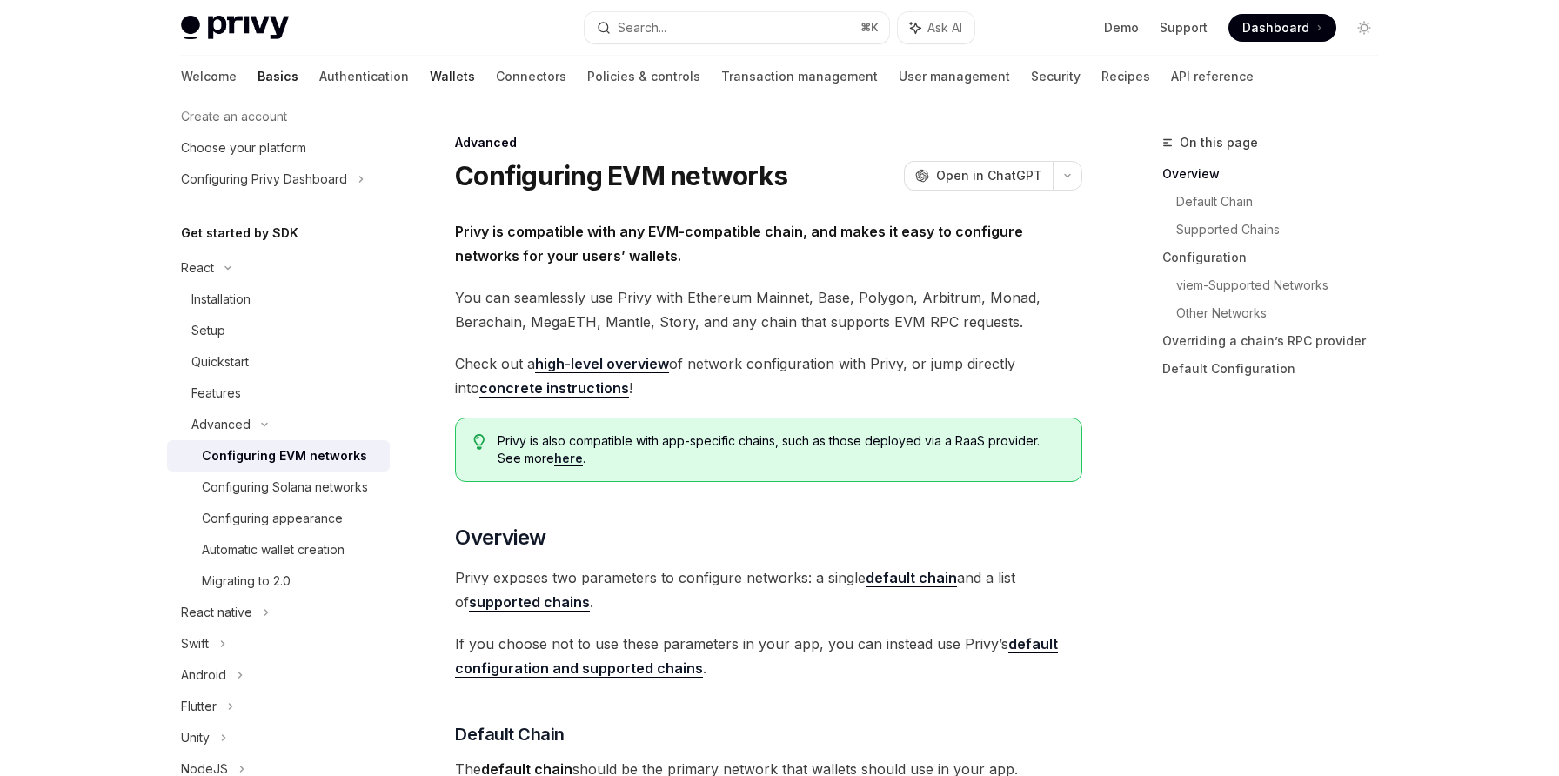
click at [430, 72] on link "Wallets" at bounding box center [452, 77] width 45 height 42
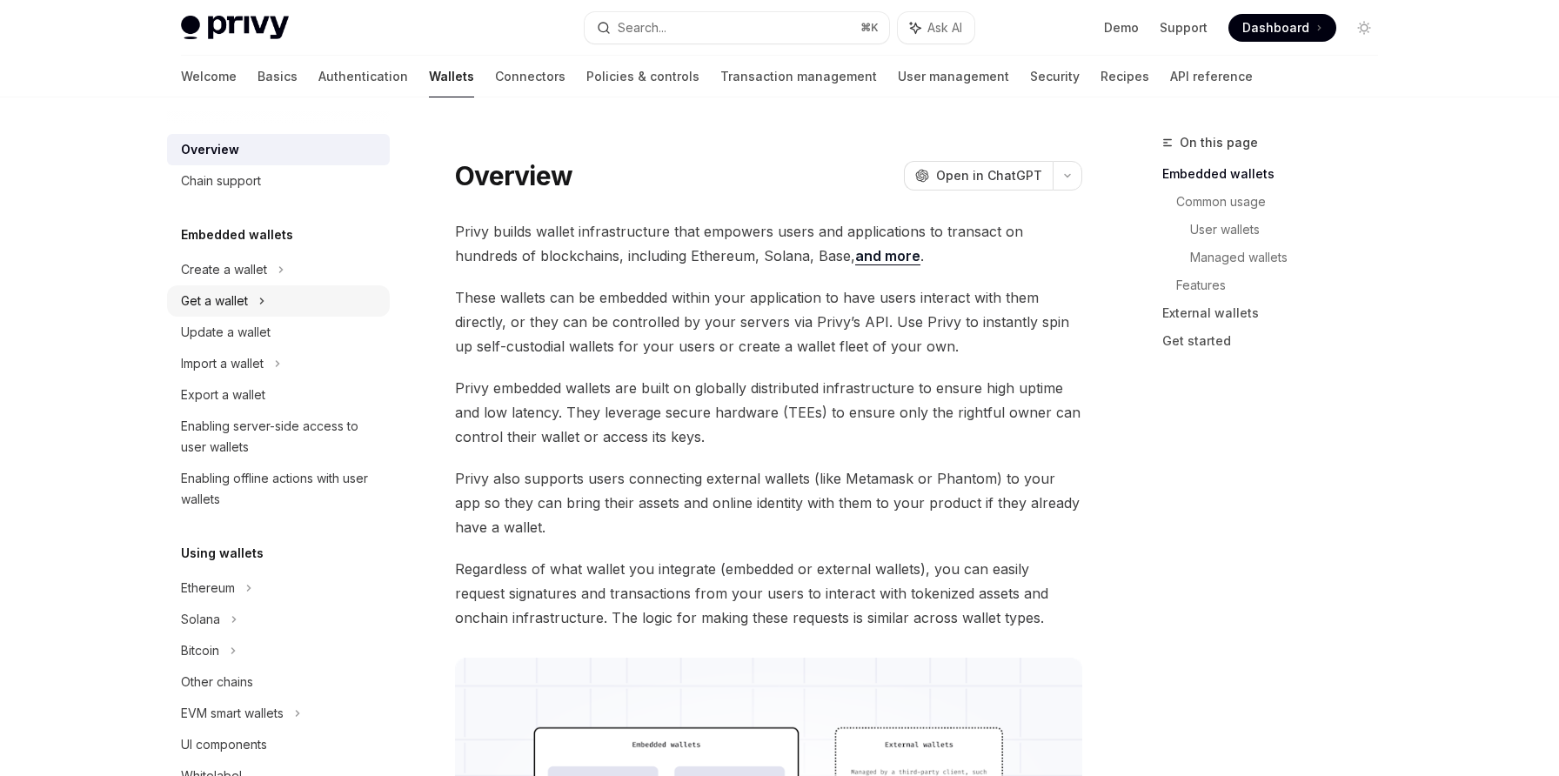
click at [291, 306] on div "Get a wallet" at bounding box center [278, 300] width 223 height 31
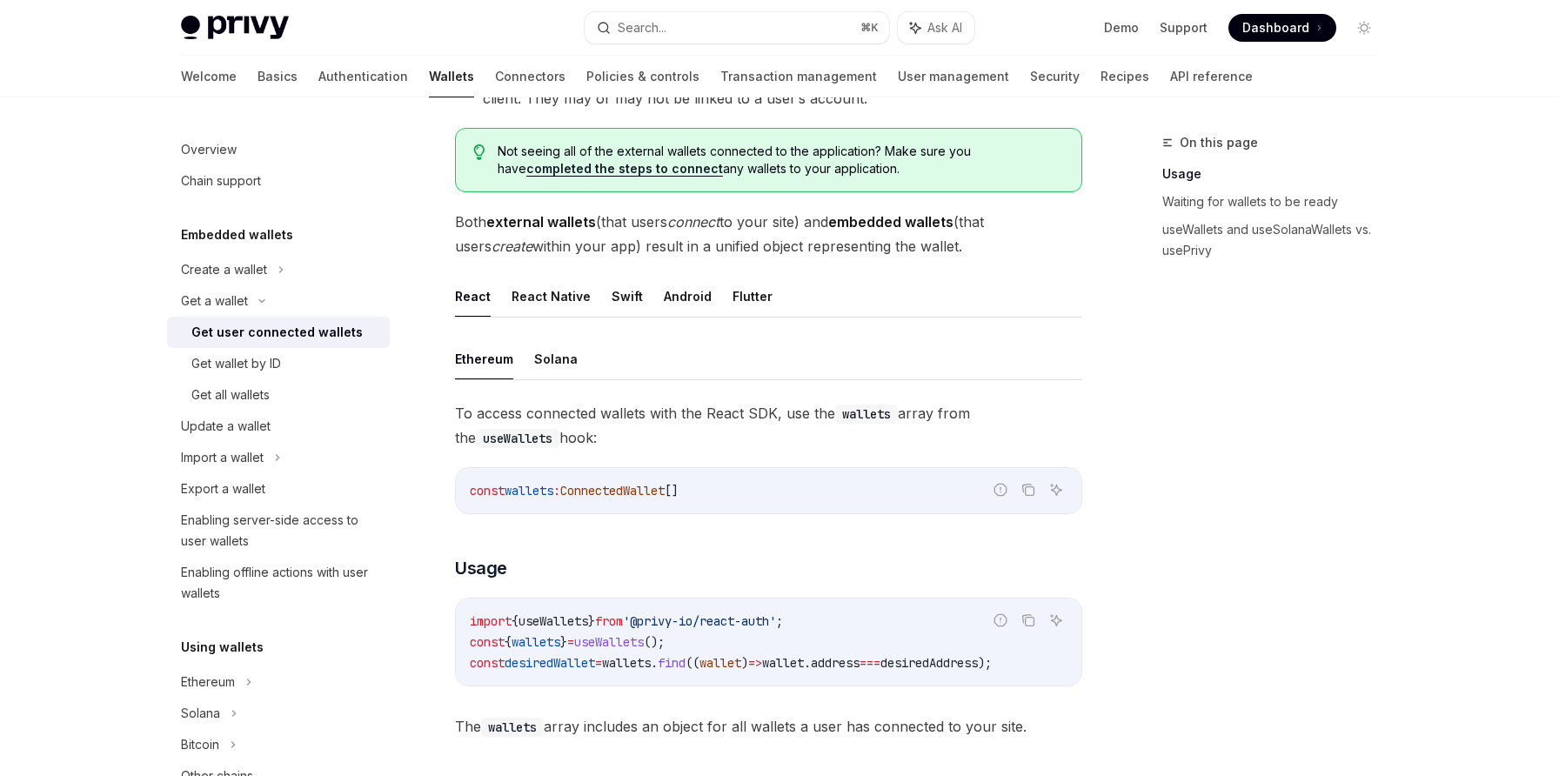
scroll to position [485, 0]
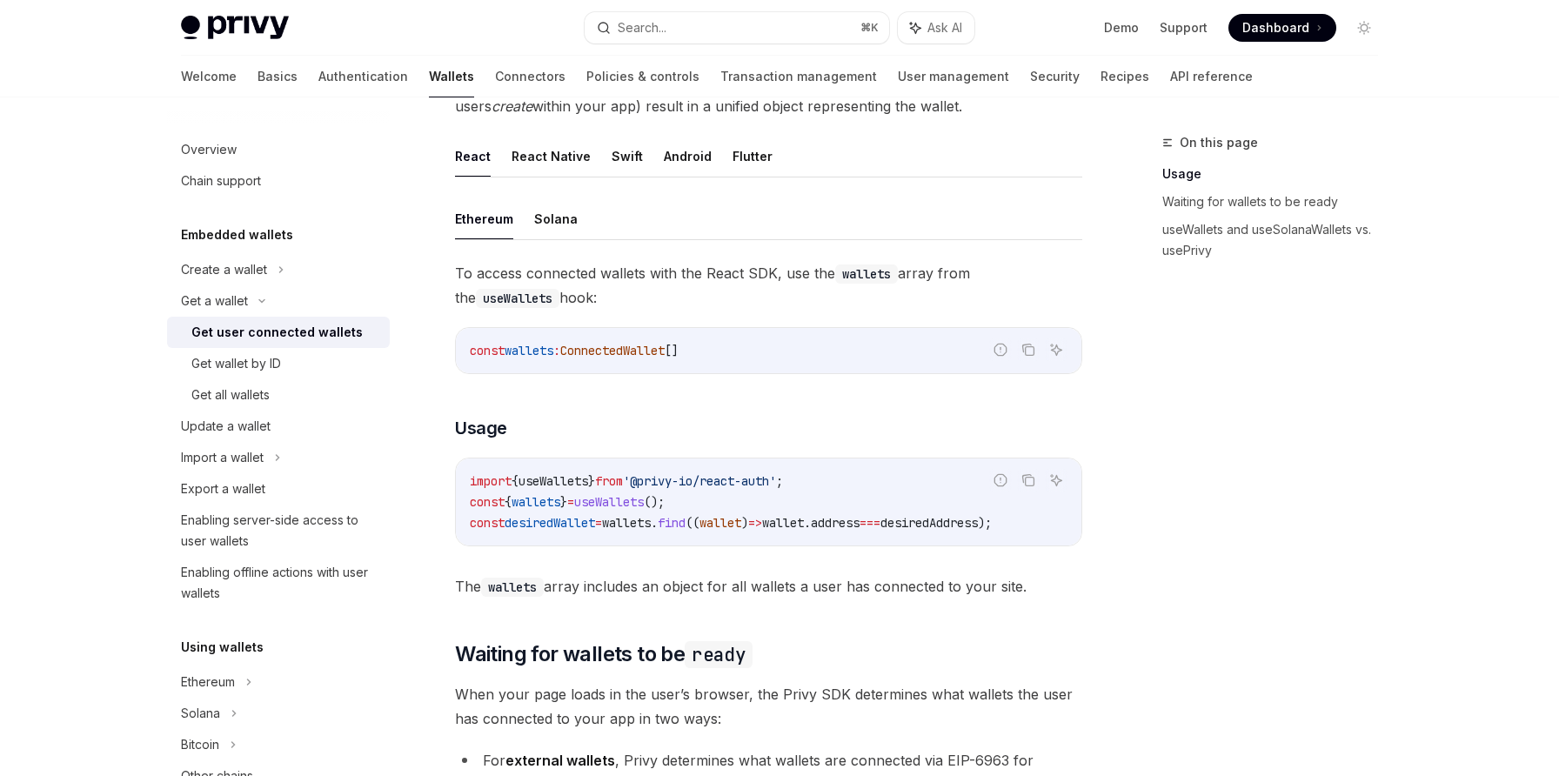
click at [644, 500] on span "useWallets" at bounding box center [609, 502] width 70 height 16
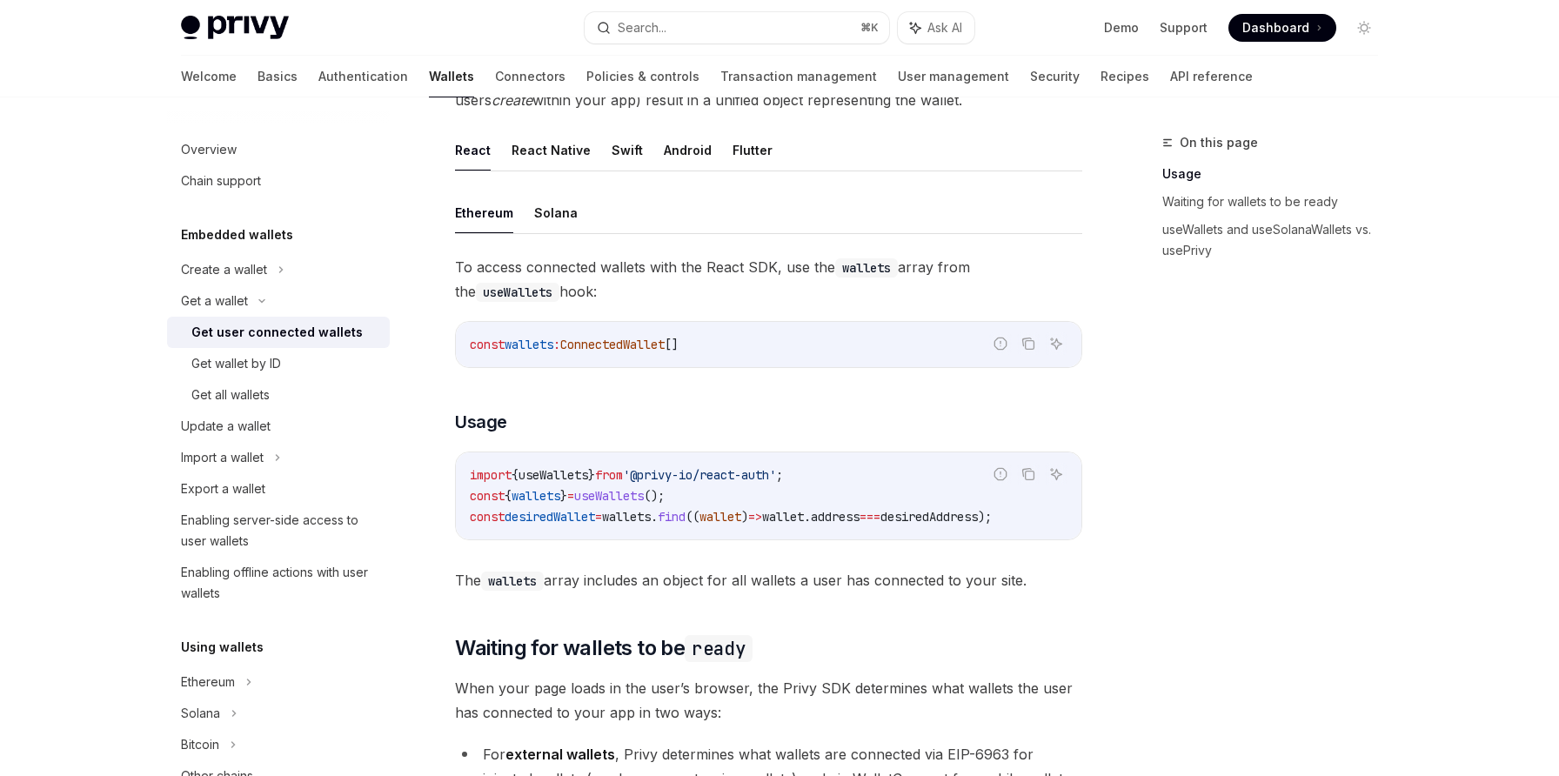
click at [628, 499] on span "useWallets" at bounding box center [609, 496] width 70 height 16
click at [644, 498] on span "useWallets" at bounding box center [609, 496] width 70 height 16
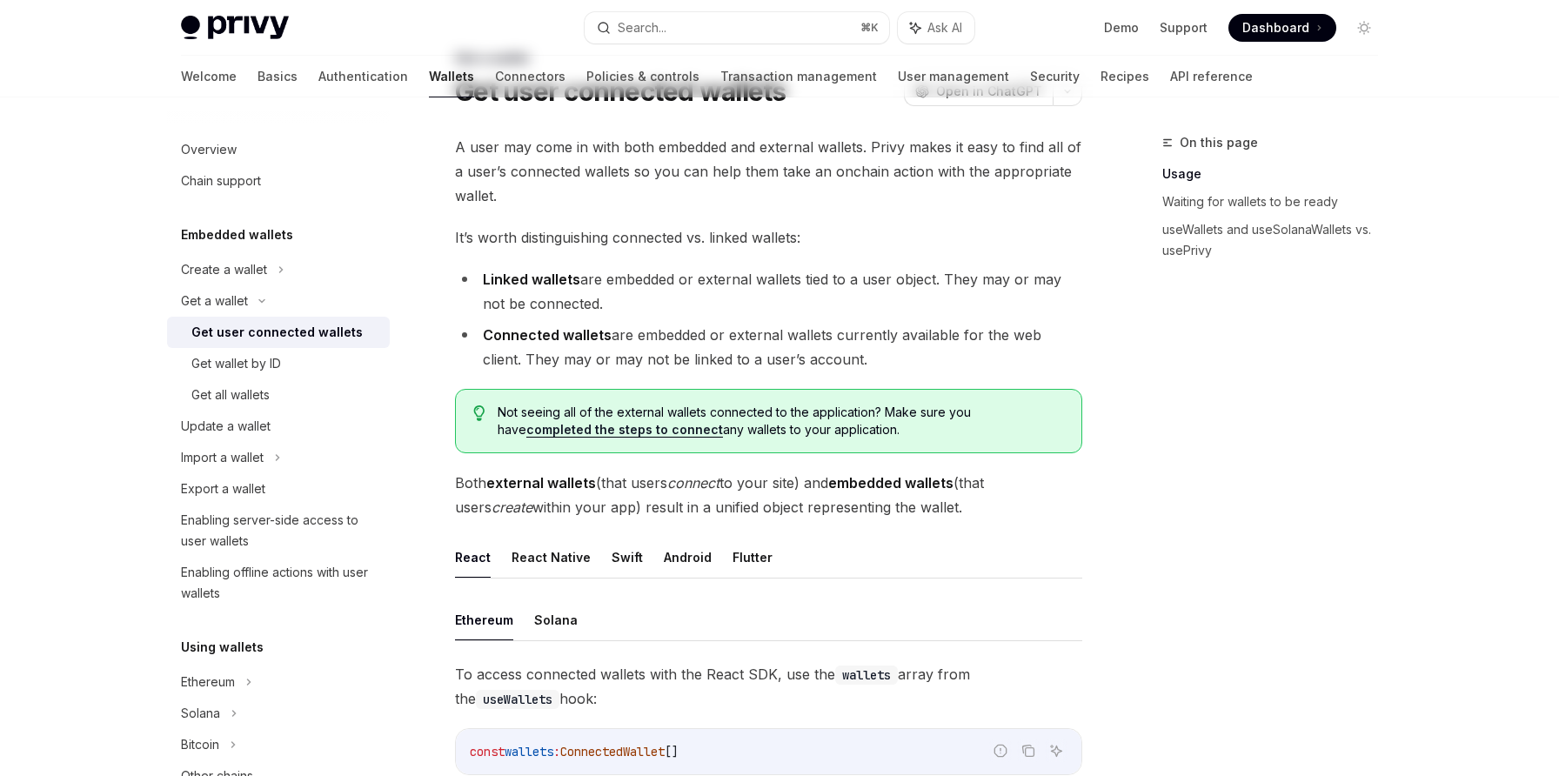
scroll to position [0, 0]
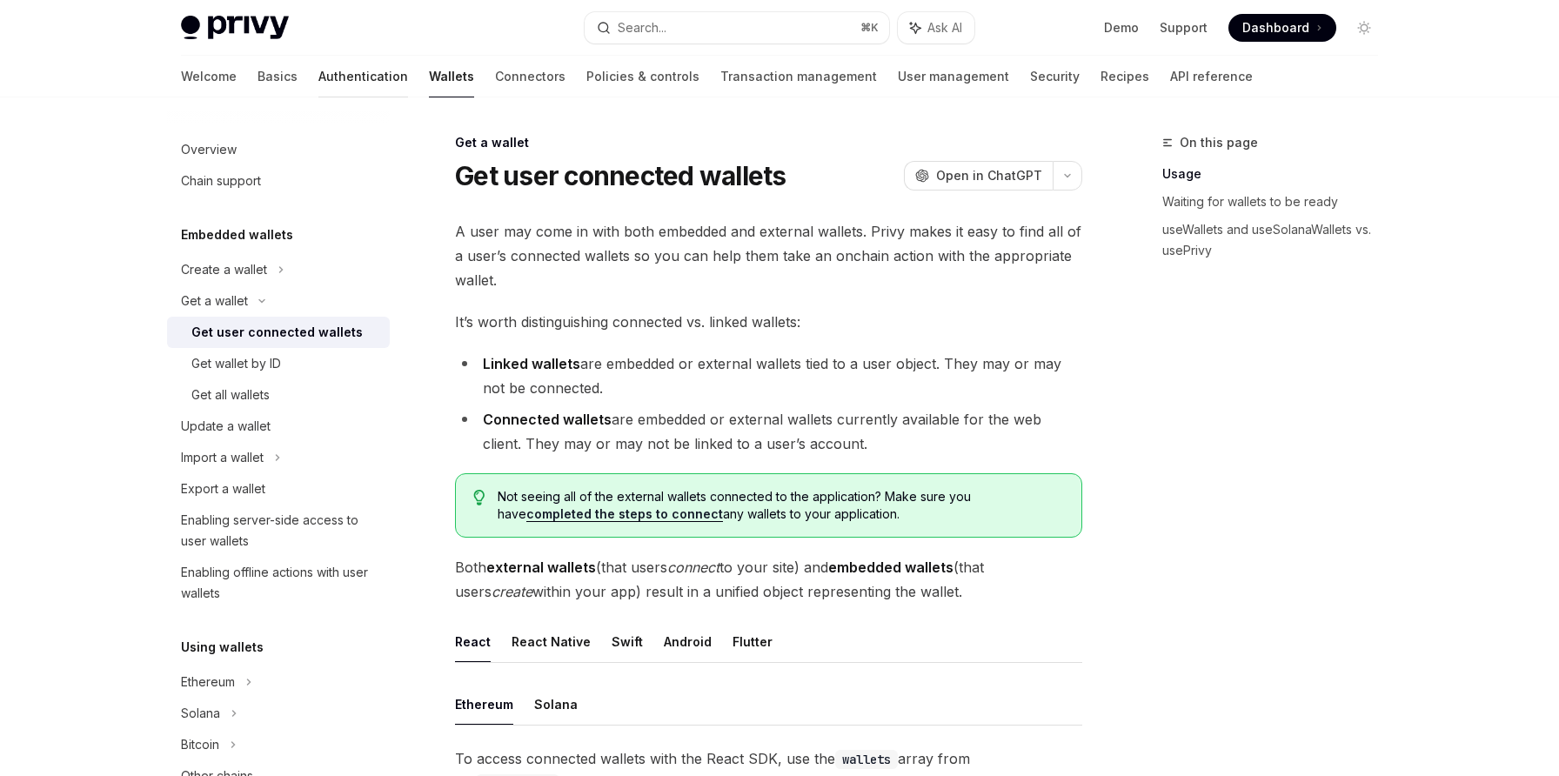
click at [318, 86] on link "Authentication" at bounding box center [363, 77] width 90 height 42
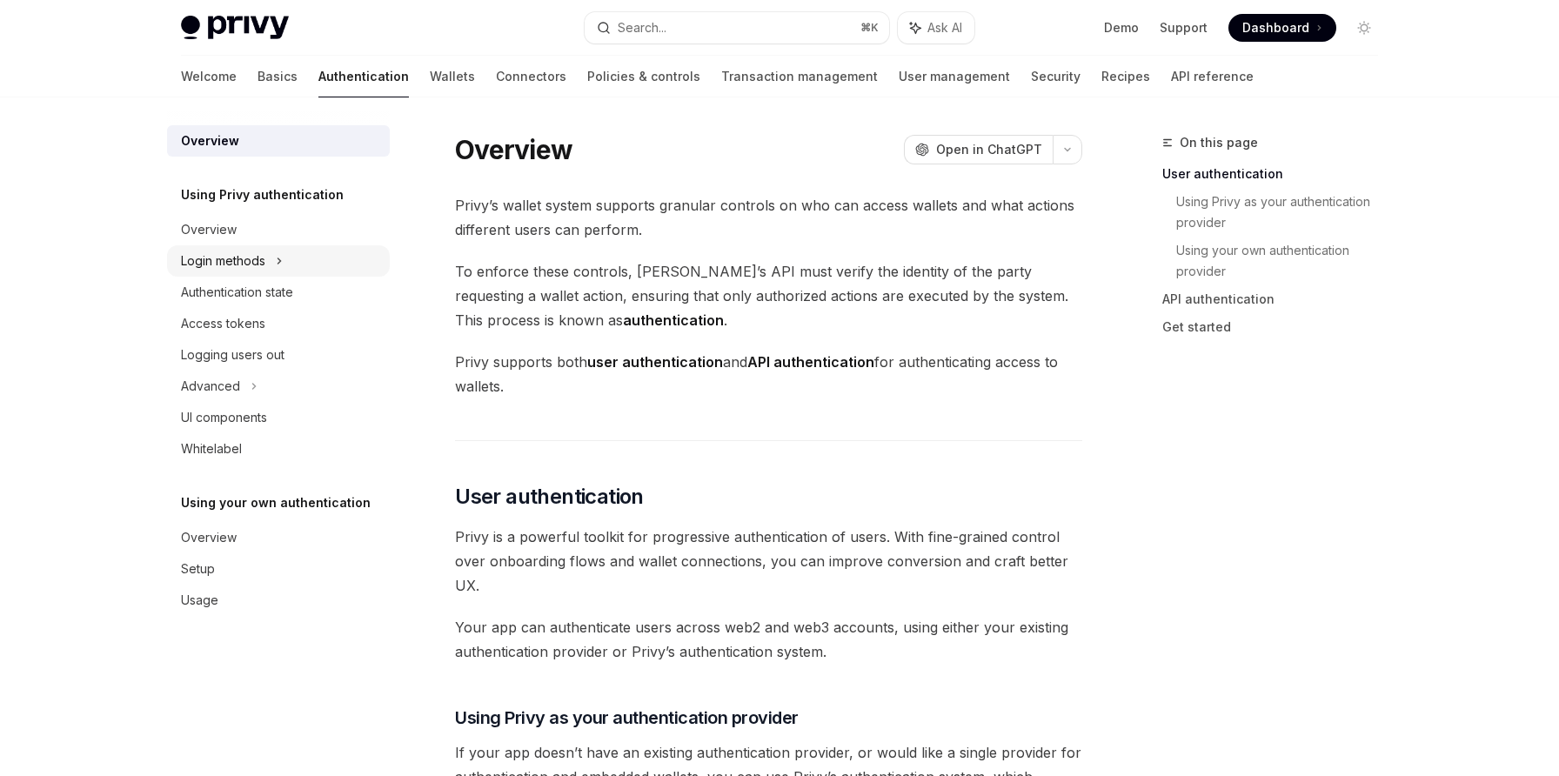
click at [255, 251] on div "Login methods" at bounding box center [223, 261] width 84 height 21
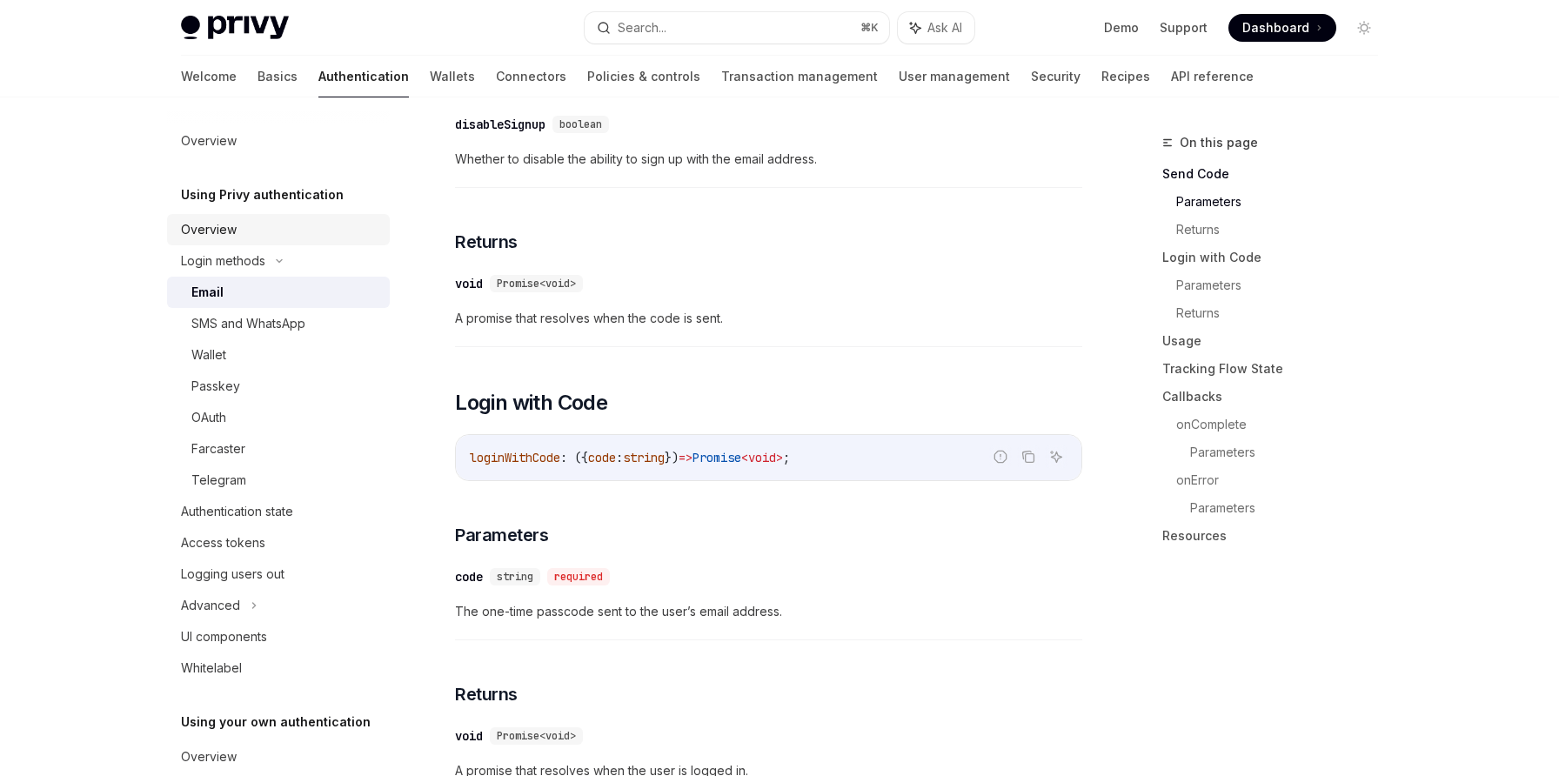
scroll to position [760, 0]
click at [203, 231] on div "Overview" at bounding box center [209, 229] width 56 height 21
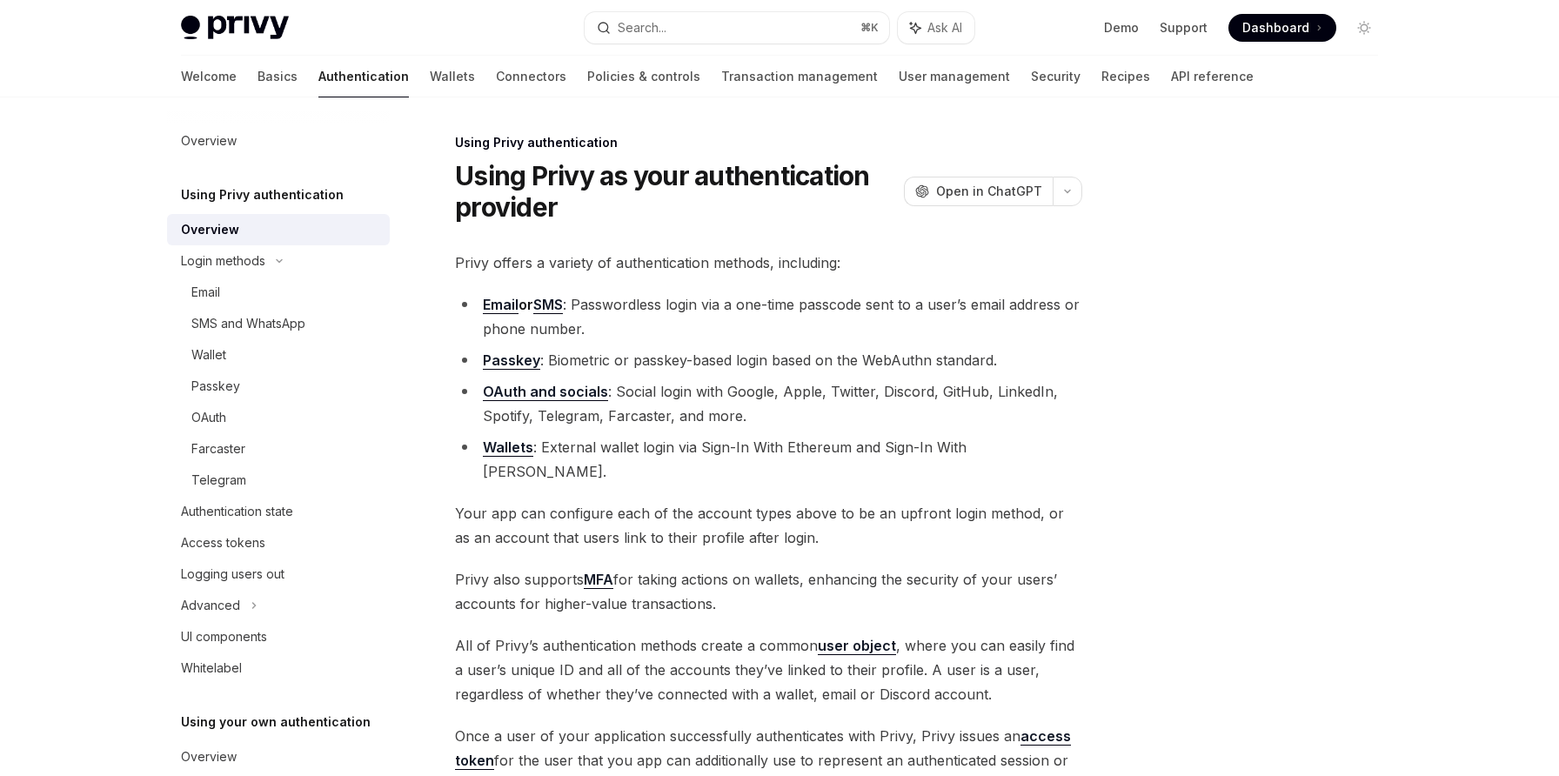
scroll to position [255, 0]
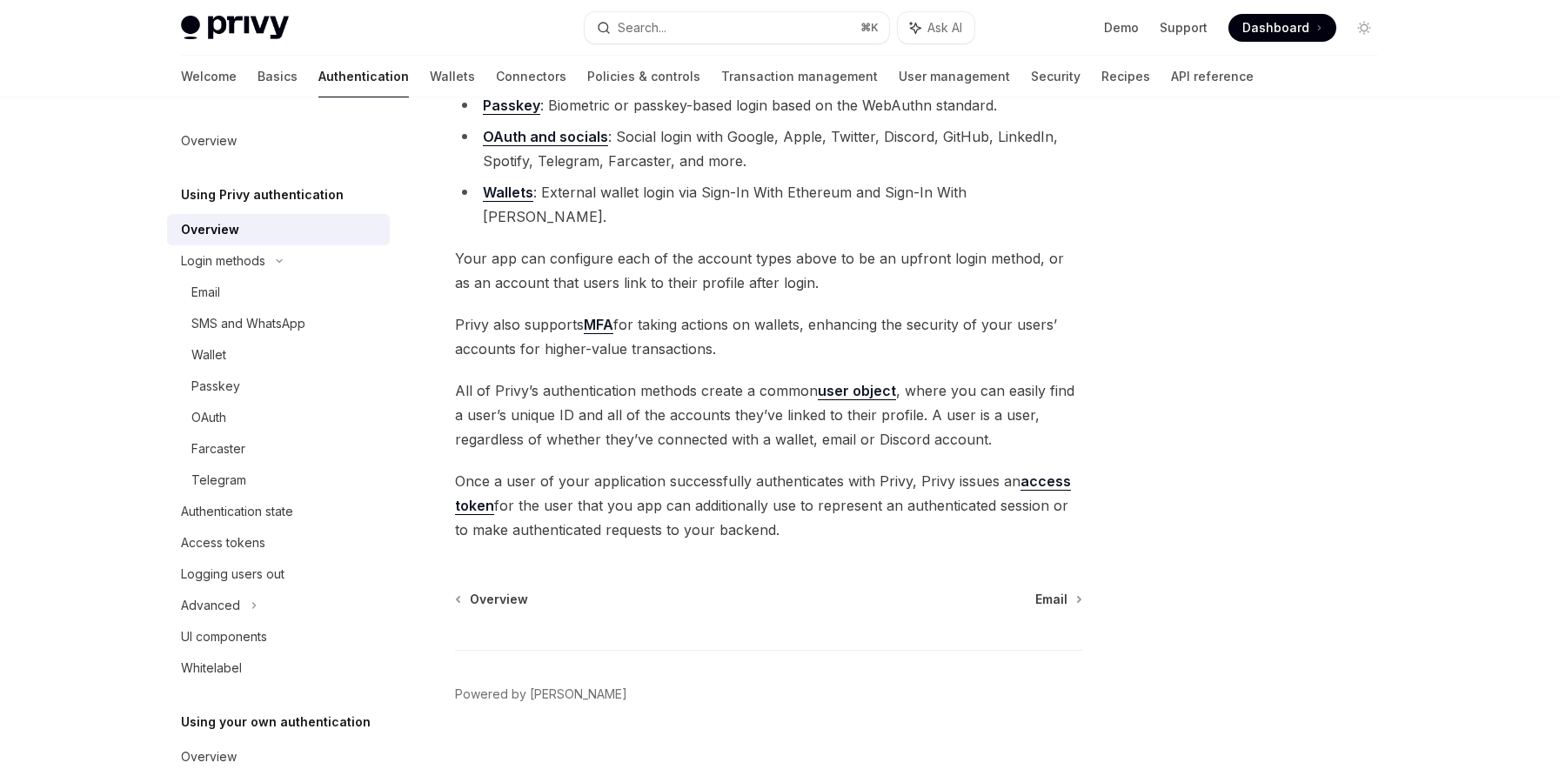
click at [222, 79] on div "Welcome Basics Authentication Wallets Connectors Policies & controls Transactio…" at bounding box center [717, 77] width 1073 height 42
click at [258, 78] on link "Basics" at bounding box center [278, 77] width 40 height 42
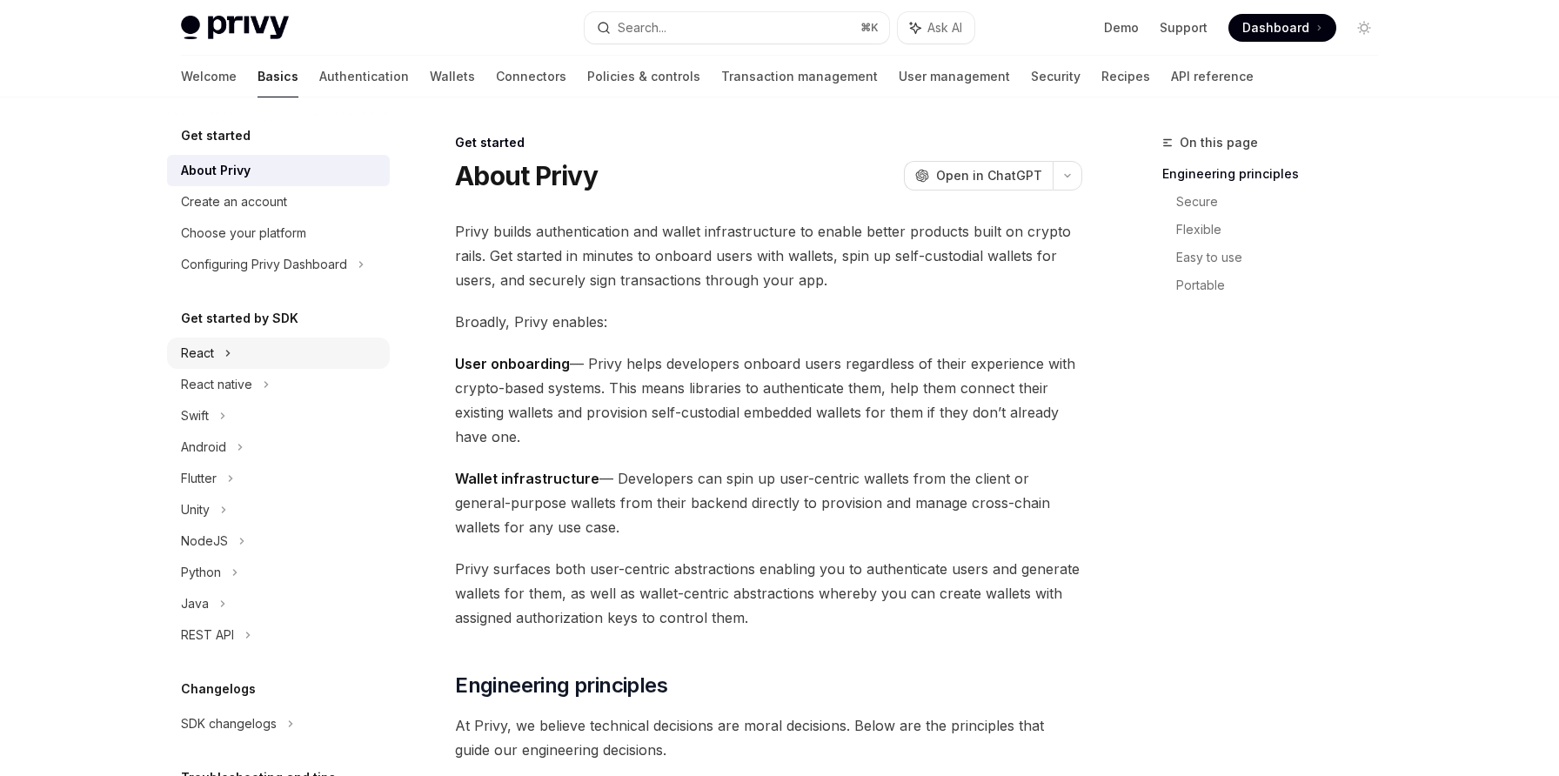
click at [237, 349] on div "React" at bounding box center [278, 353] width 223 height 31
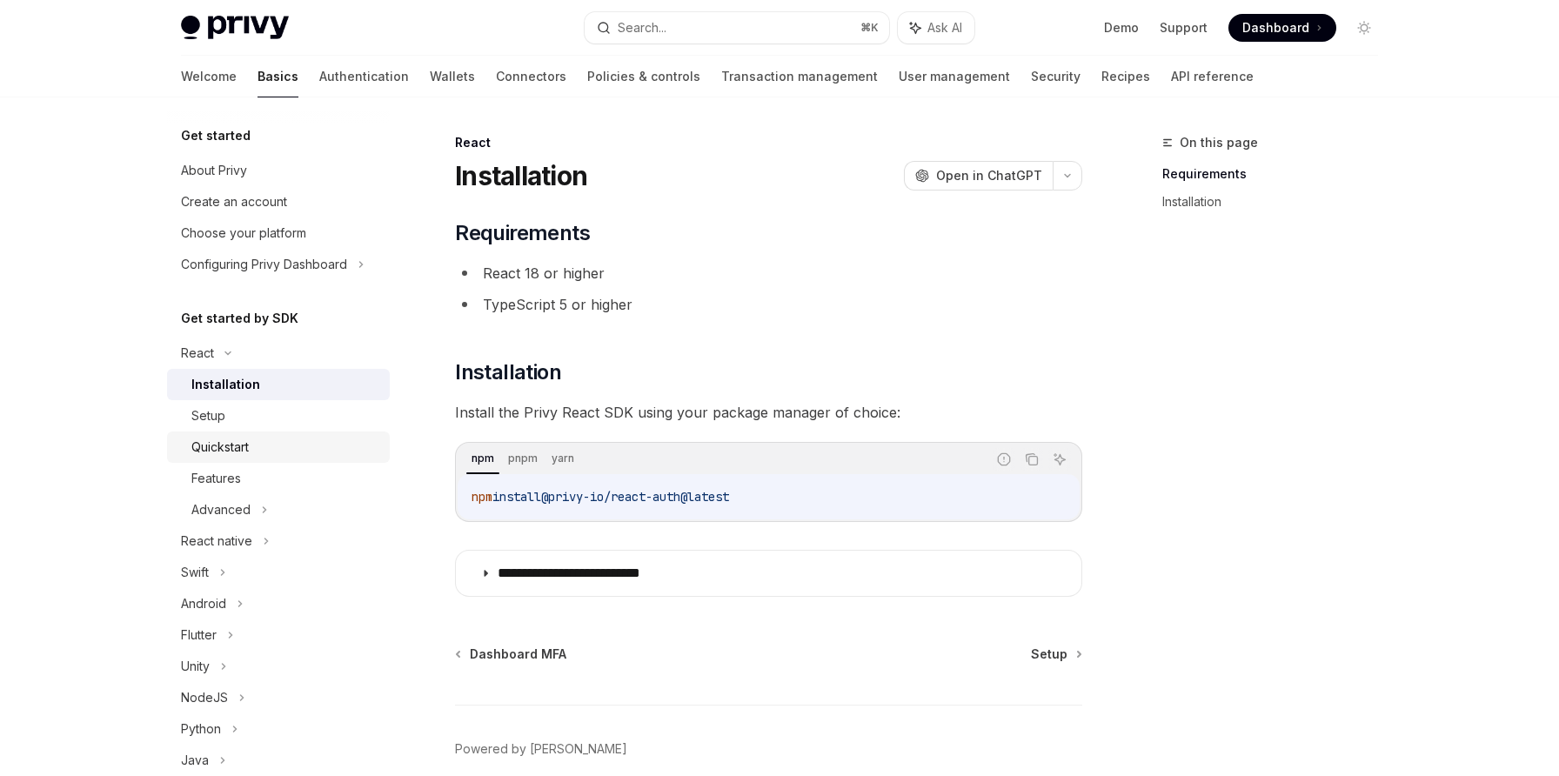
click at [255, 450] on div "Quickstart" at bounding box center [285, 447] width 188 height 21
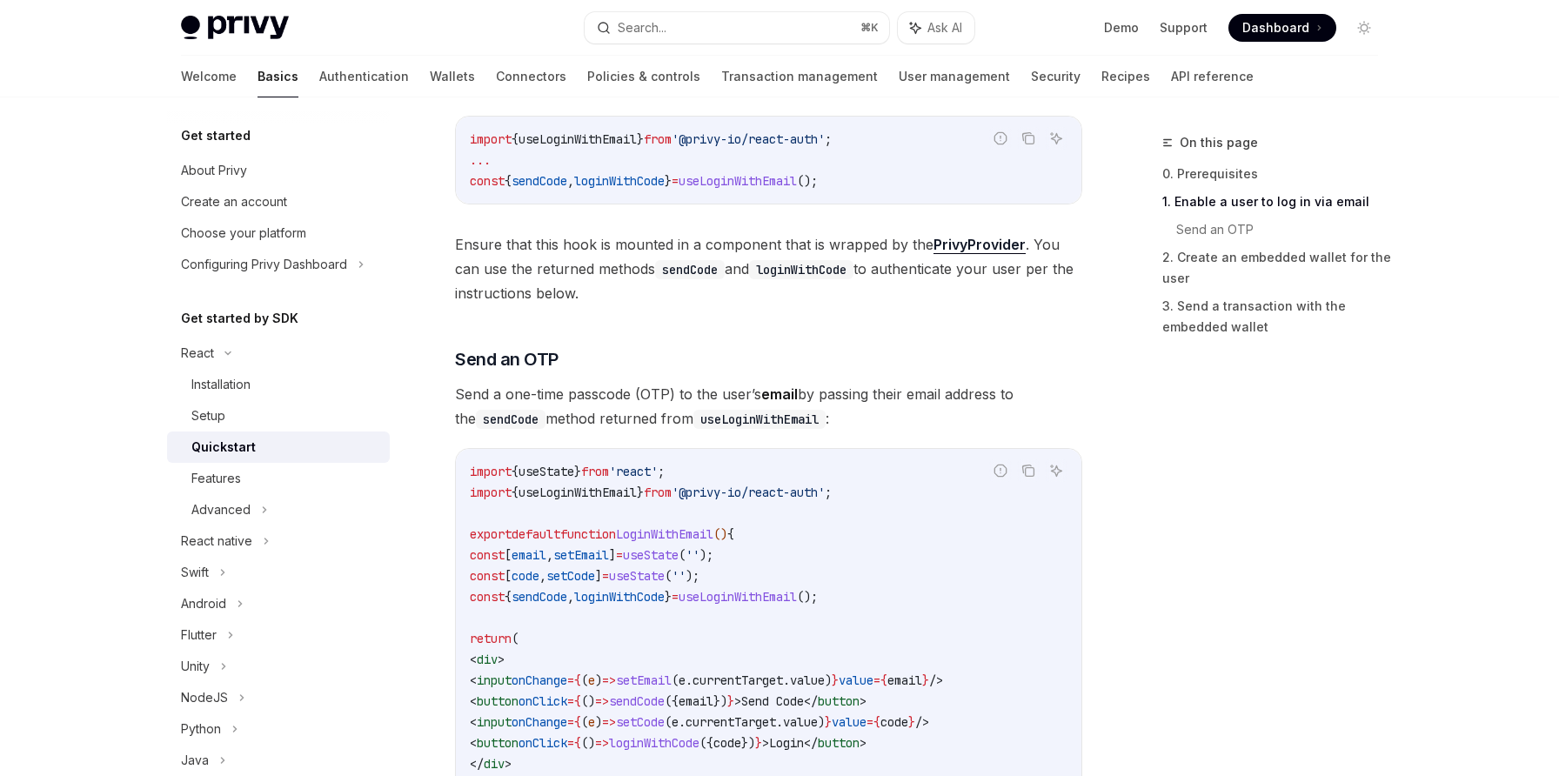
scroll to position [480, 0]
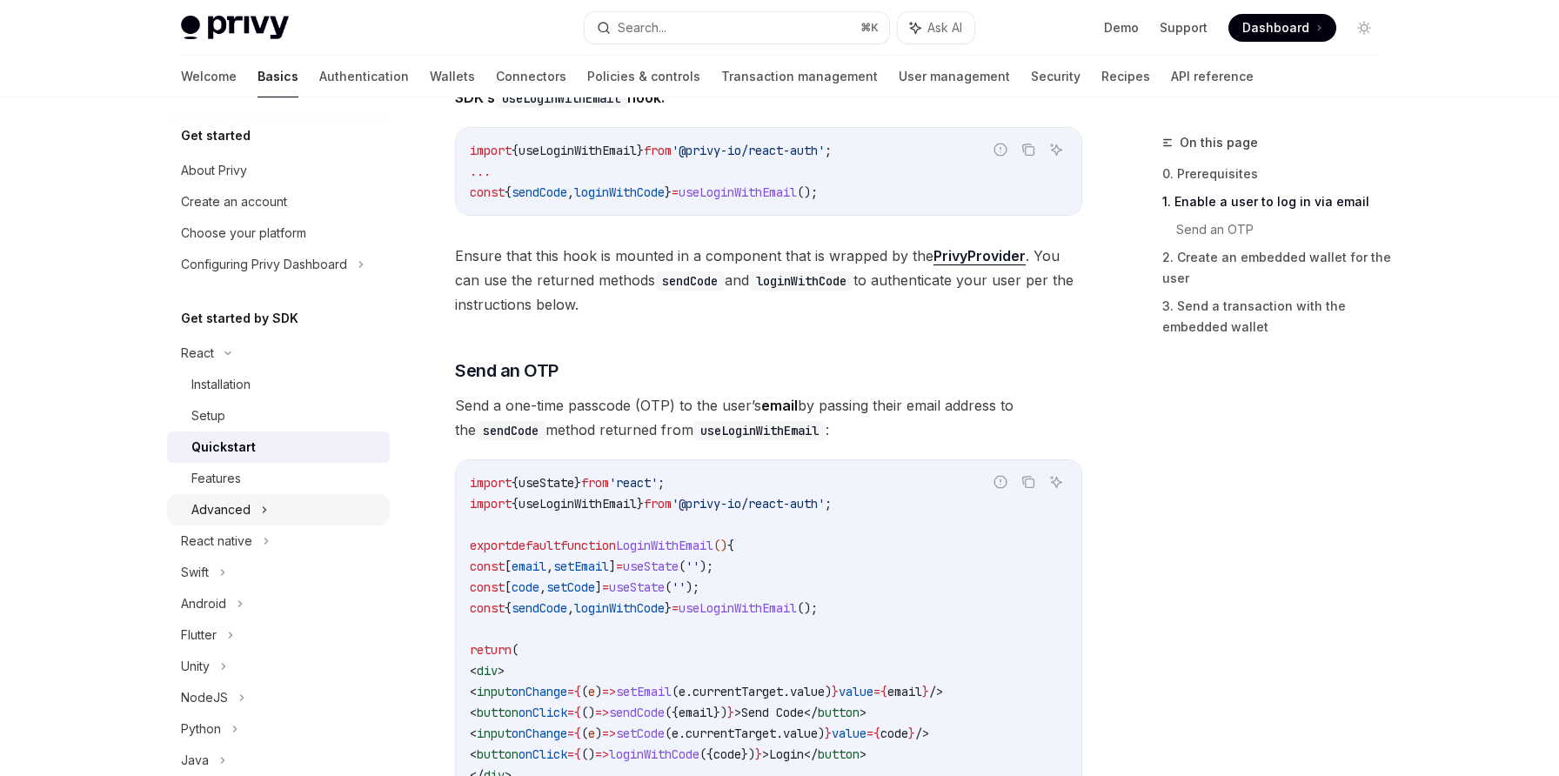
click at [248, 508] on div "Advanced" at bounding box center [220, 509] width 59 height 21
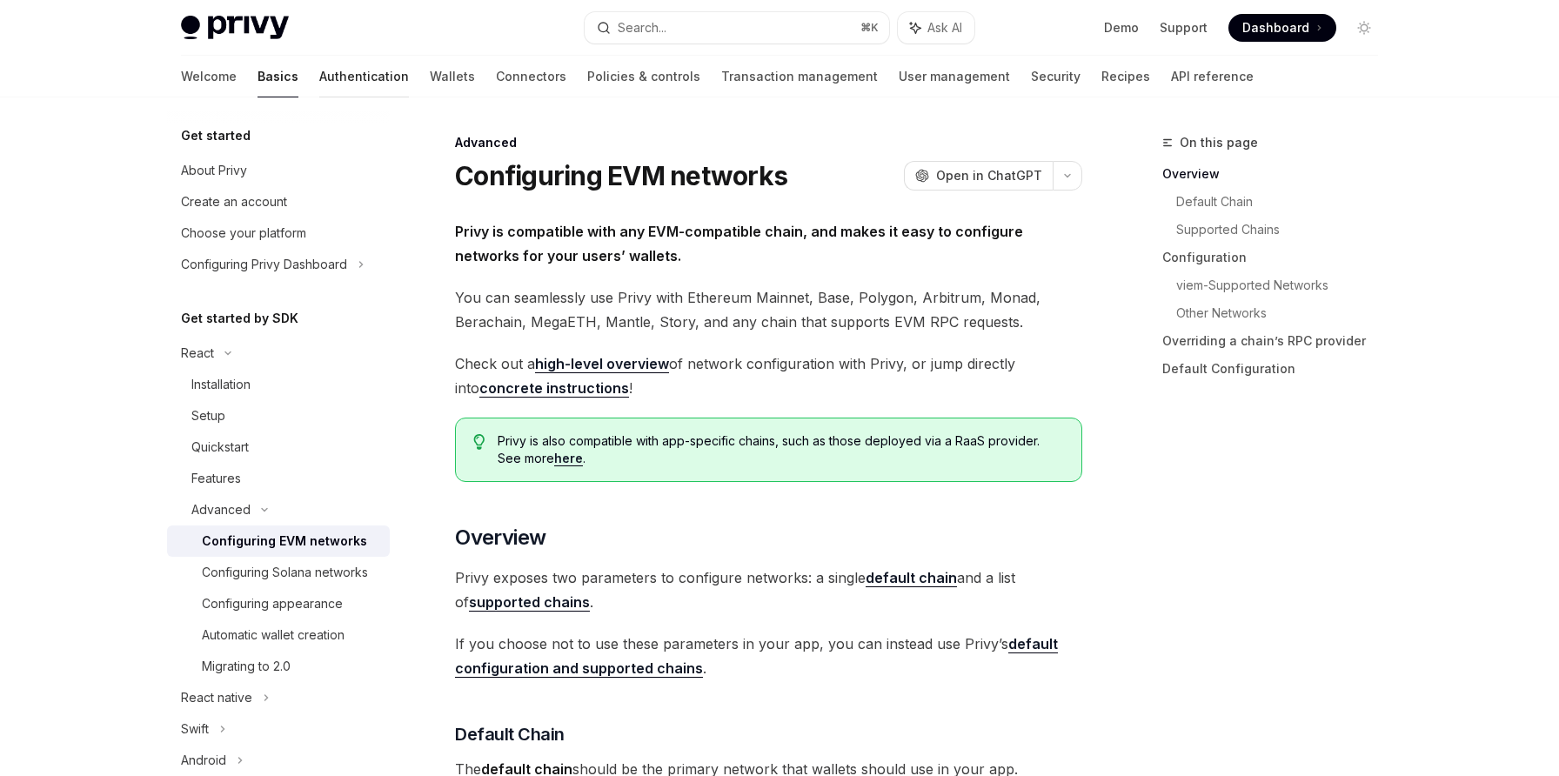
click at [319, 83] on link "Authentication" at bounding box center [364, 77] width 90 height 42
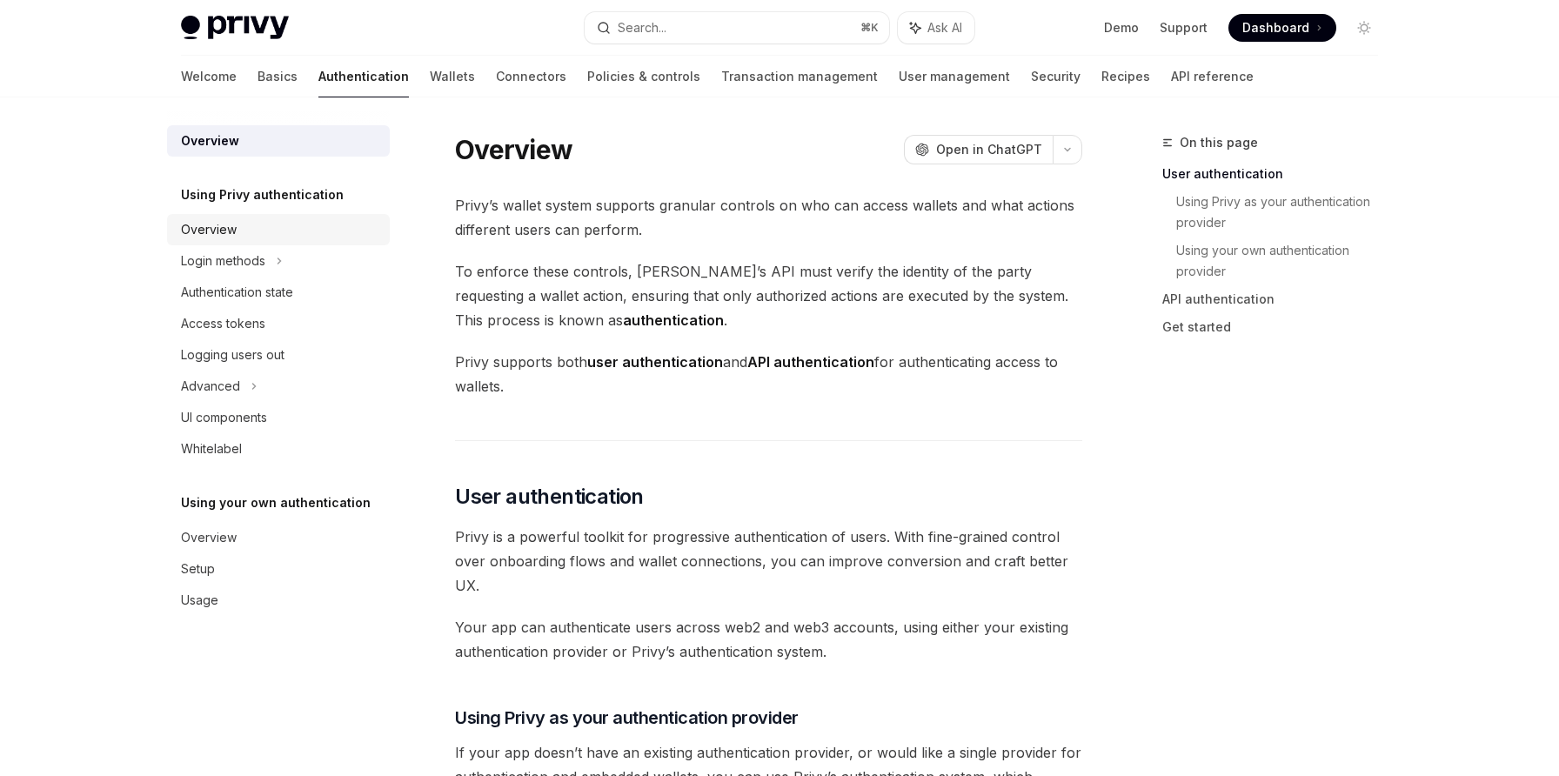
click at [275, 238] on div "Overview" at bounding box center [280, 229] width 198 height 21
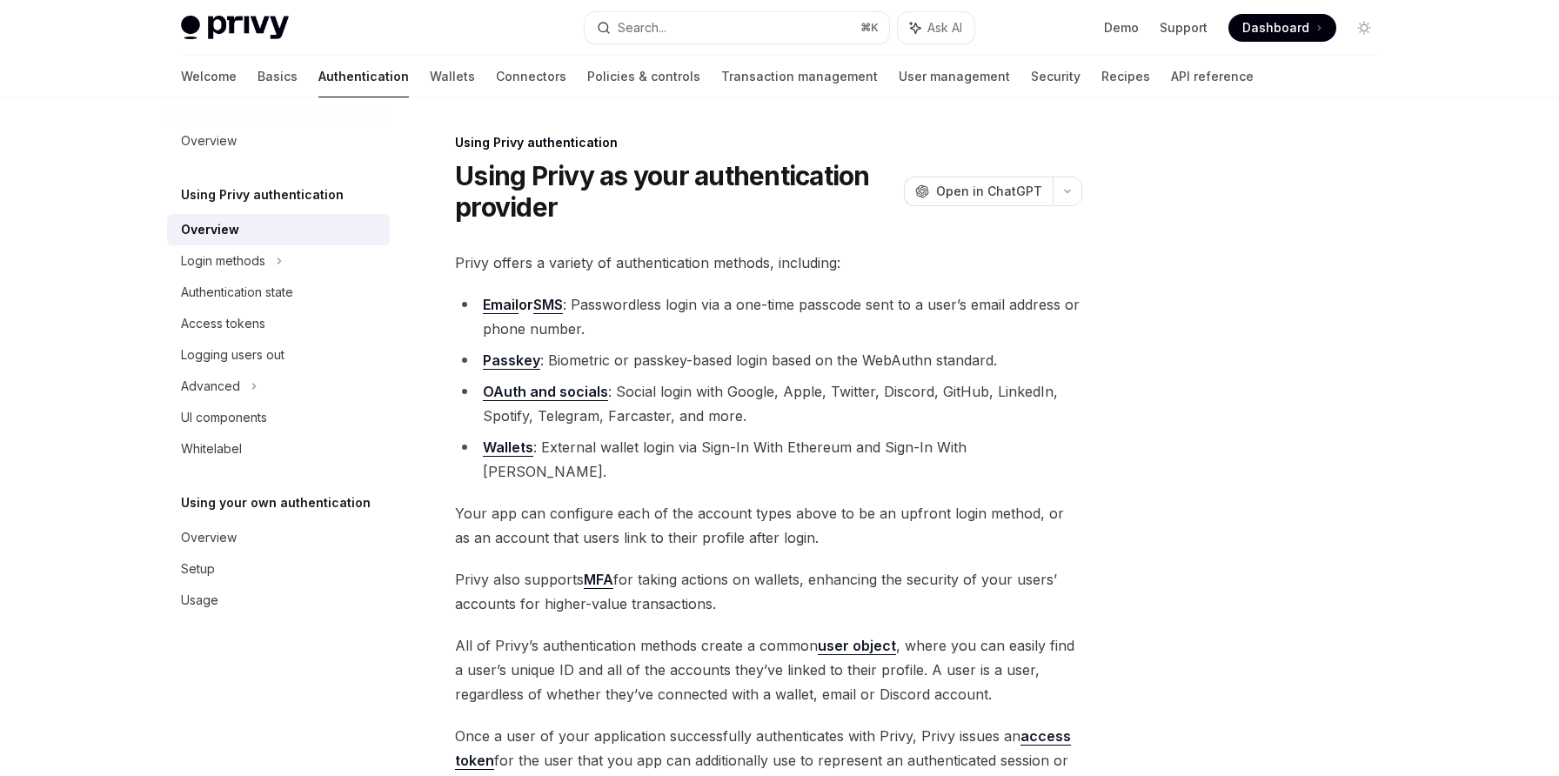
click at [500, 305] on link "Email" at bounding box center [501, 305] width 36 height 18
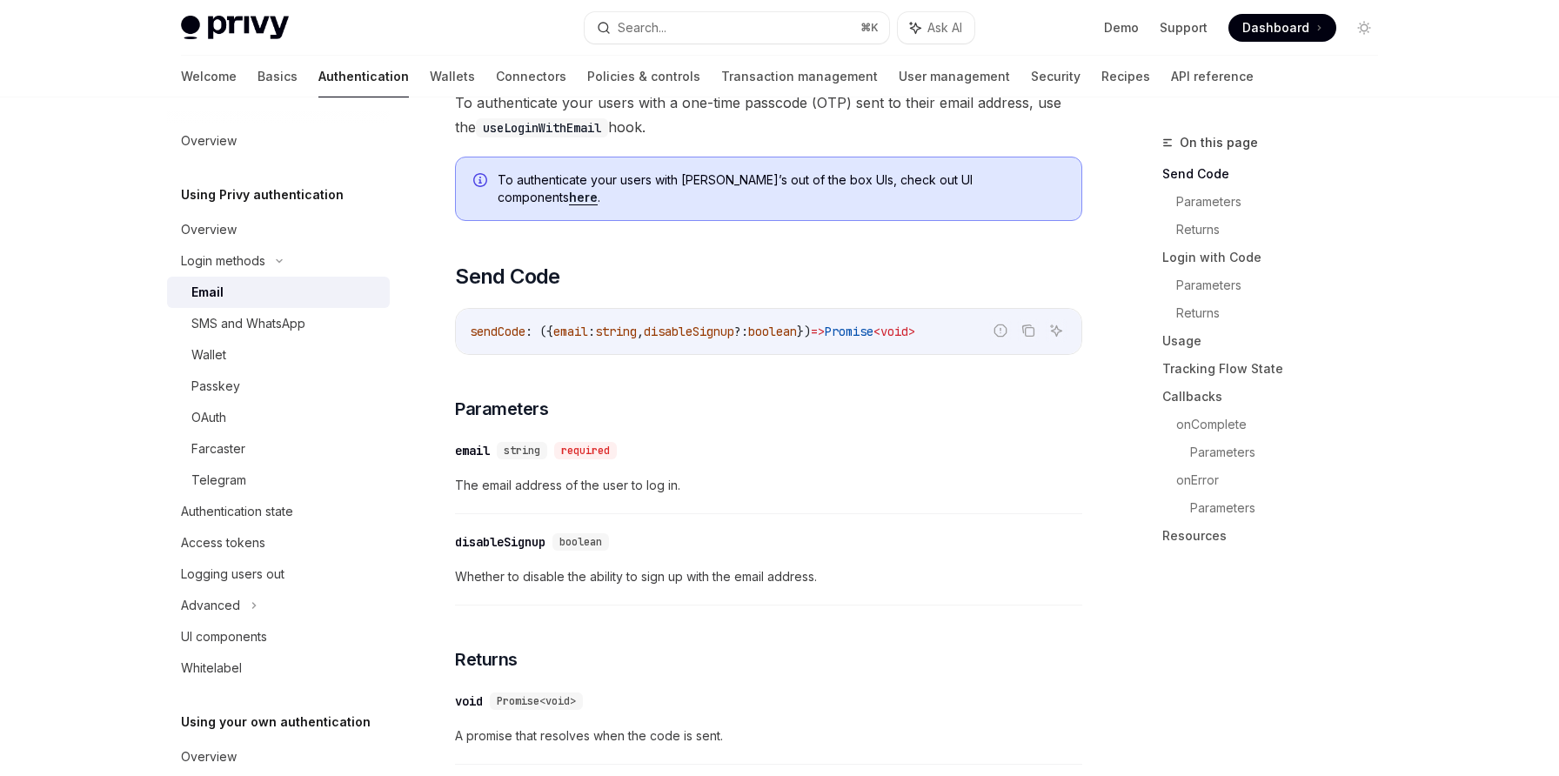
scroll to position [580, 0]
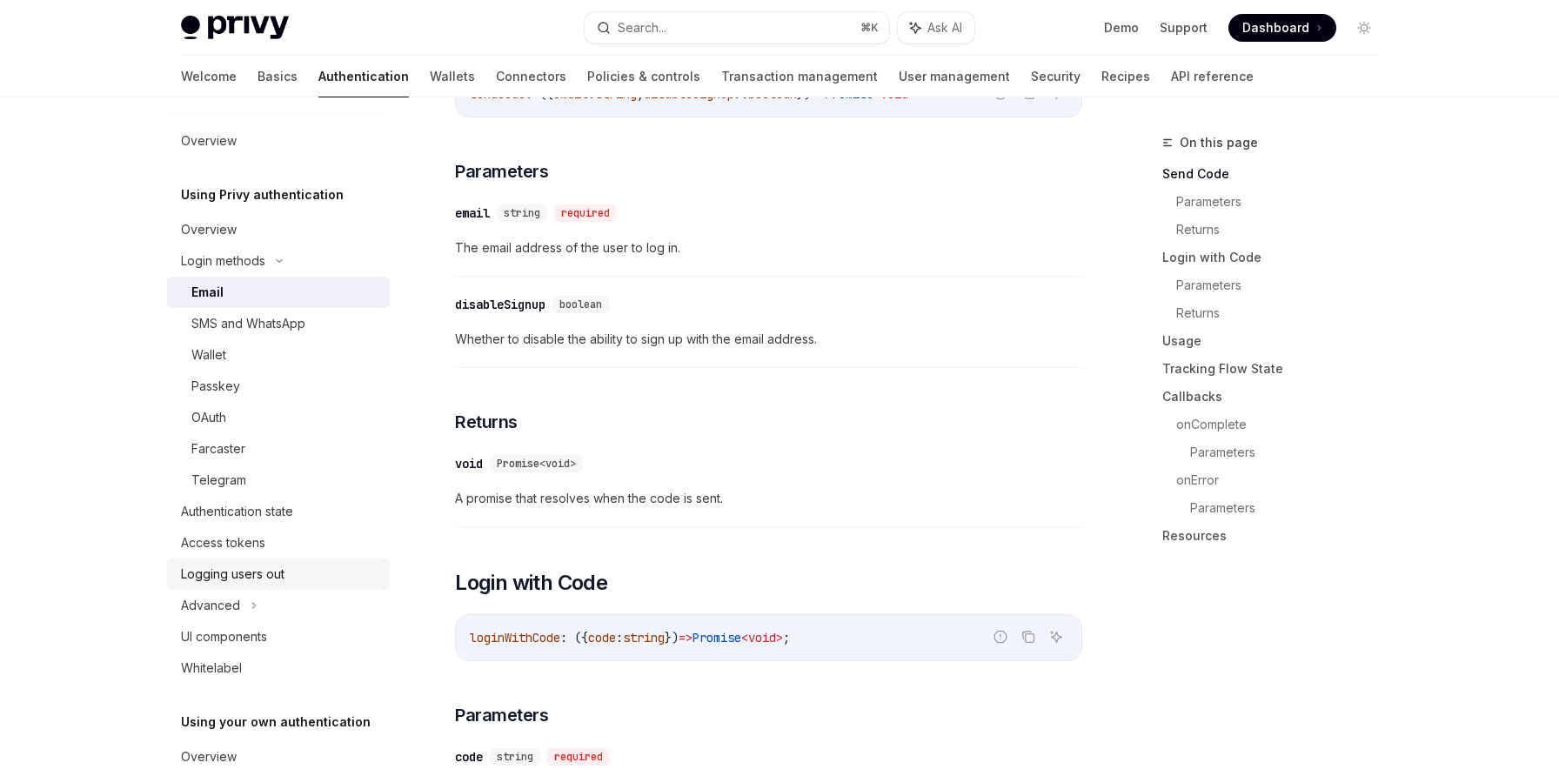
click at [264, 584] on div "Logging users out" at bounding box center [233, 574] width 104 height 21
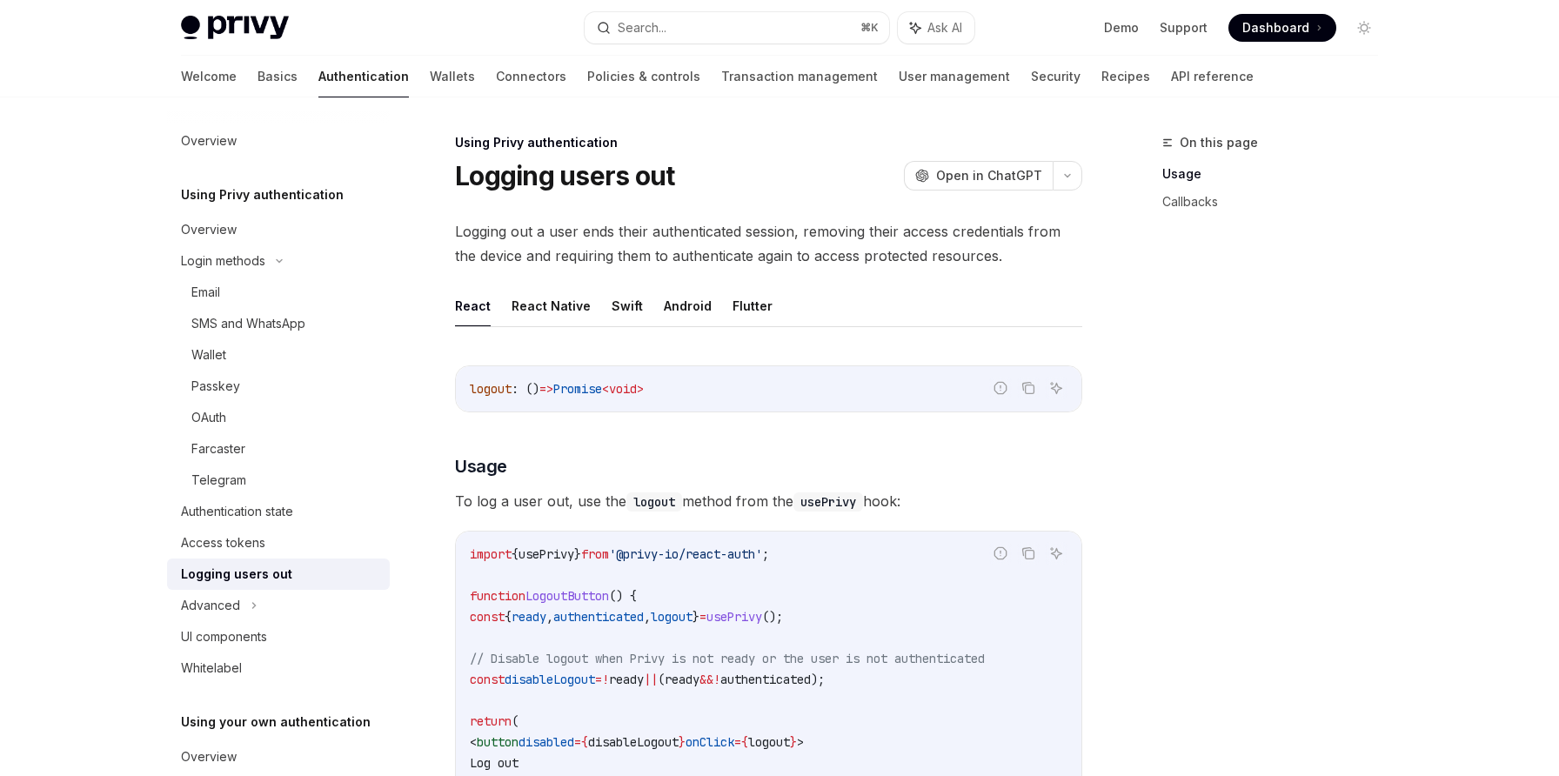
click at [762, 617] on span "usePrivy" at bounding box center [734, 617] width 56 height 16
copy code "const { ready , authenticated , logout } = usePrivy ();"
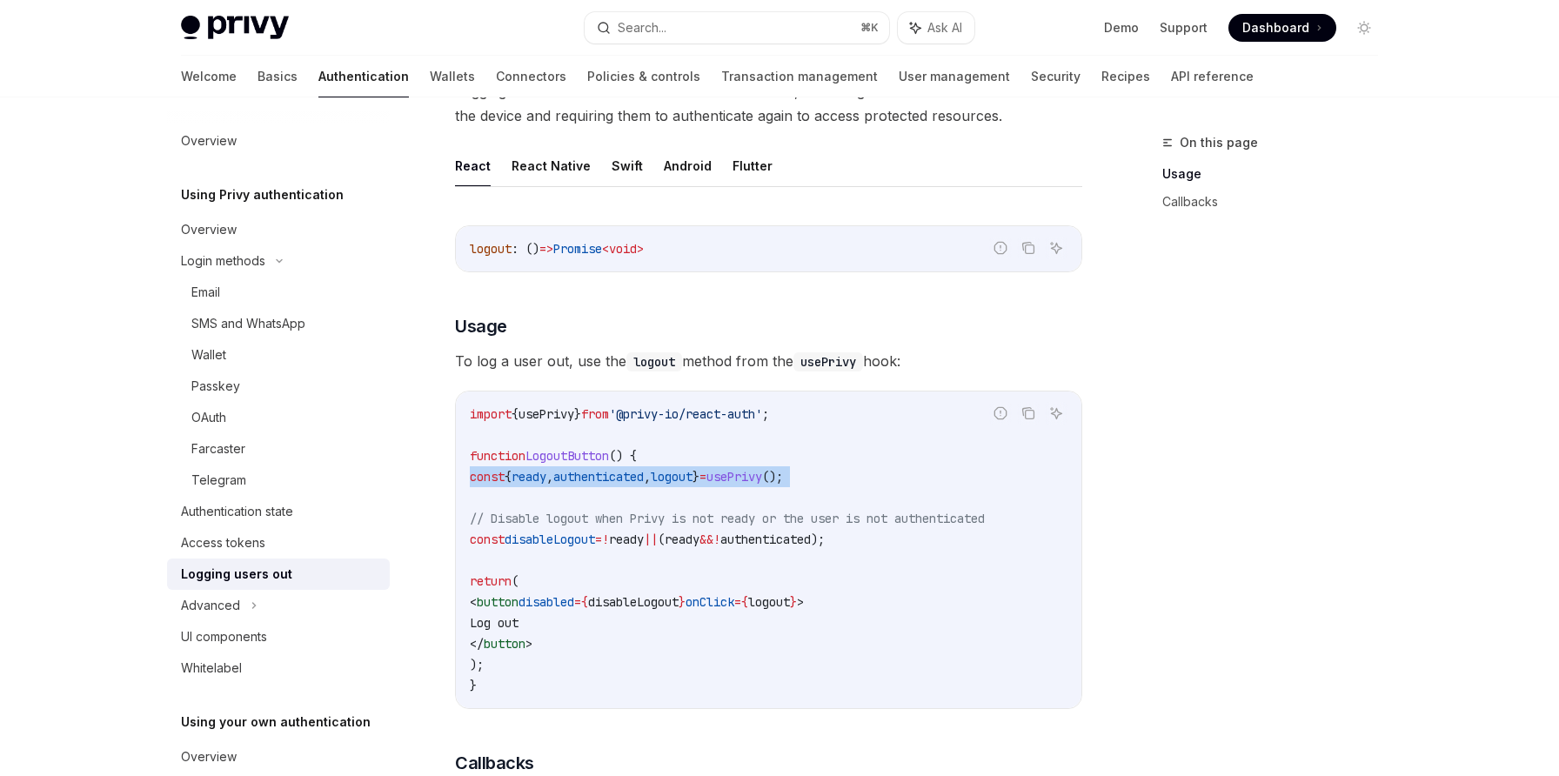
scroll to position [141, 0]
click at [288, 304] on link "Email" at bounding box center [278, 292] width 223 height 31
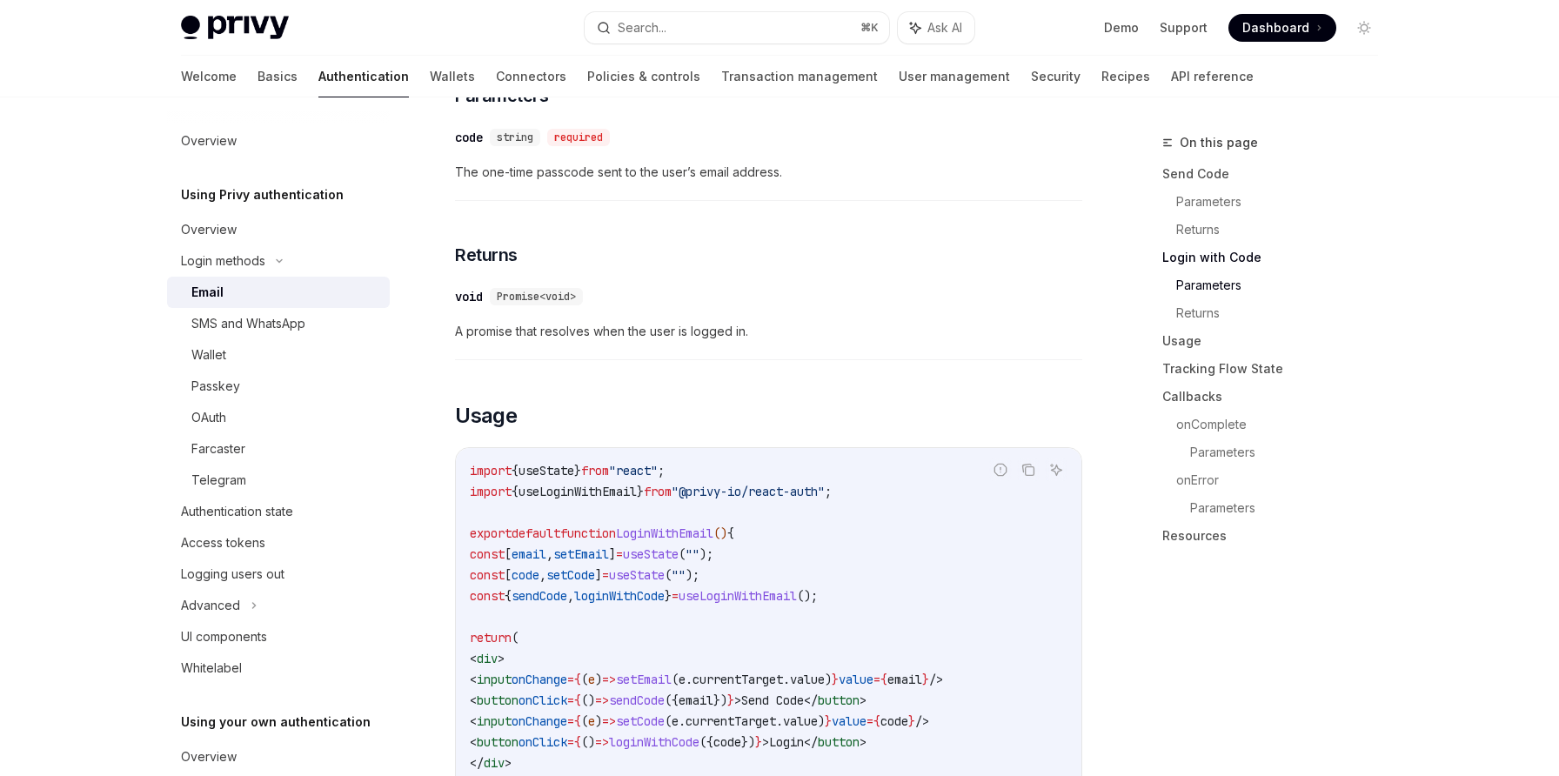
scroll to position [1259, 0]
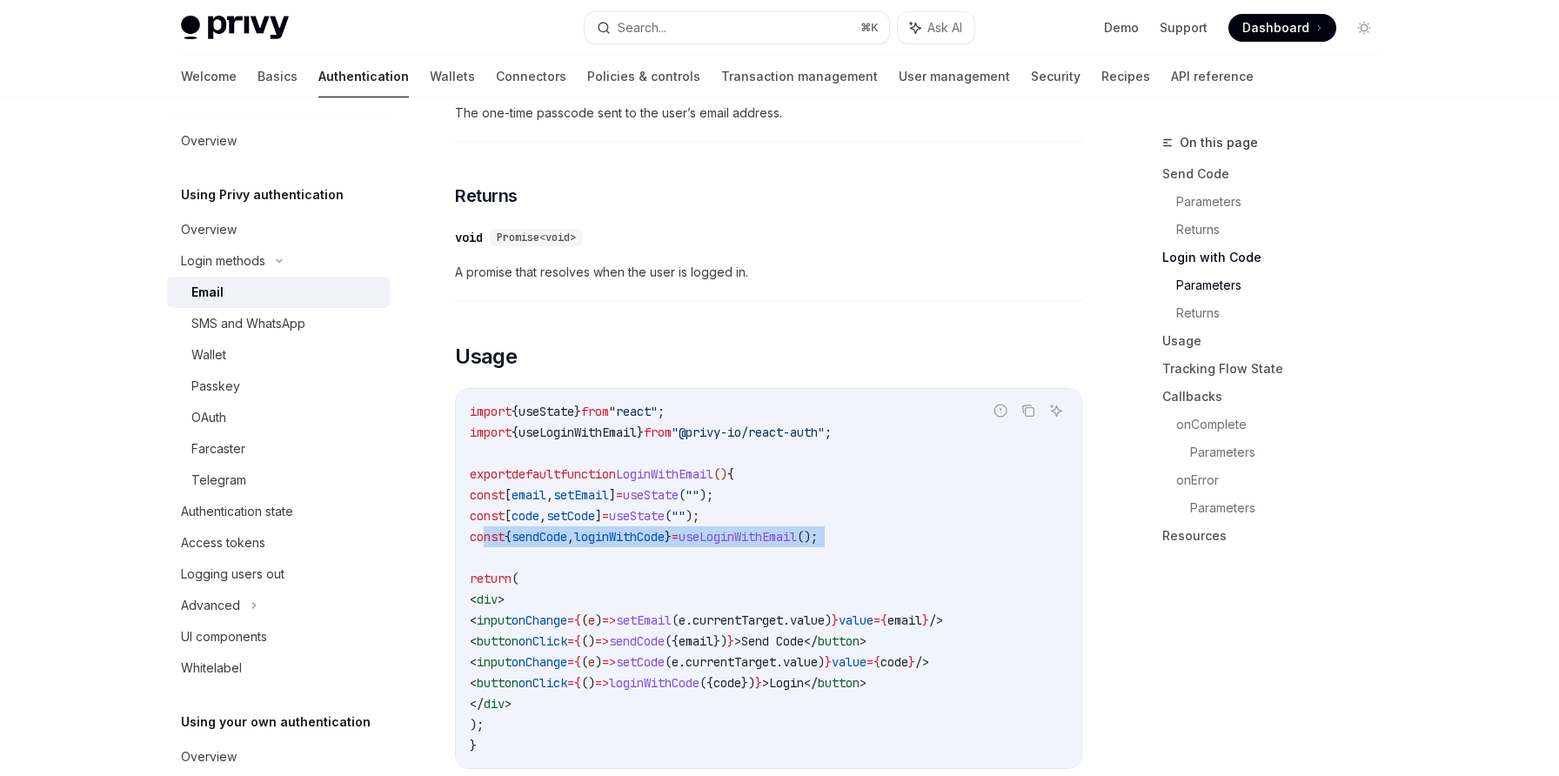
drag, startPoint x: 907, startPoint y: 536, endPoint x: 486, endPoint y: 519, distance: 420.5
click at [486, 519] on code "import { useState } from "react" ; import { useLoginWithEmail } from "@privy-io…" at bounding box center [769, 578] width 598 height 355
copy code "const { sendCode , loginWithCode } = useLoginWithEmail ();"
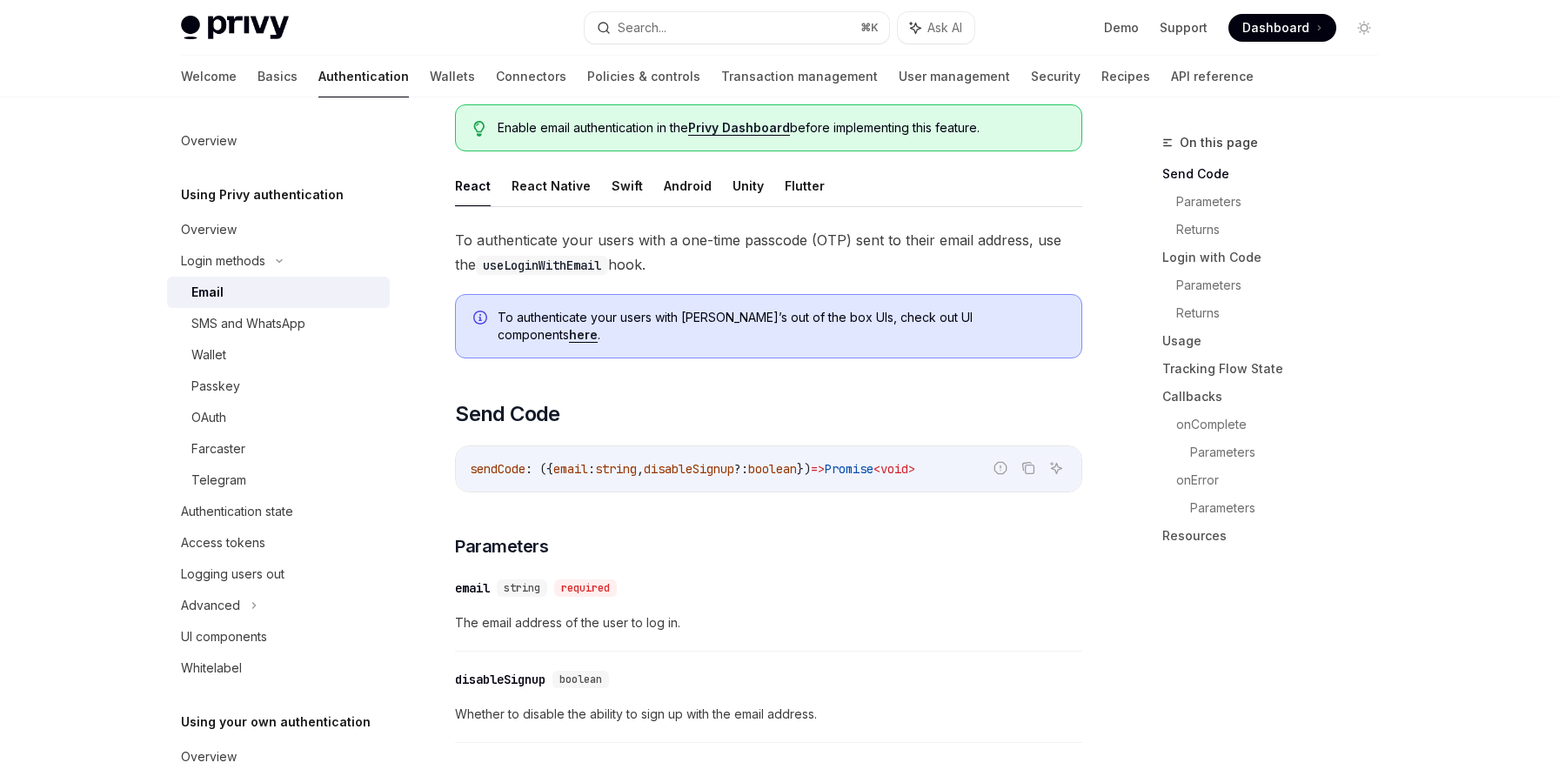
scroll to position [211, 0]
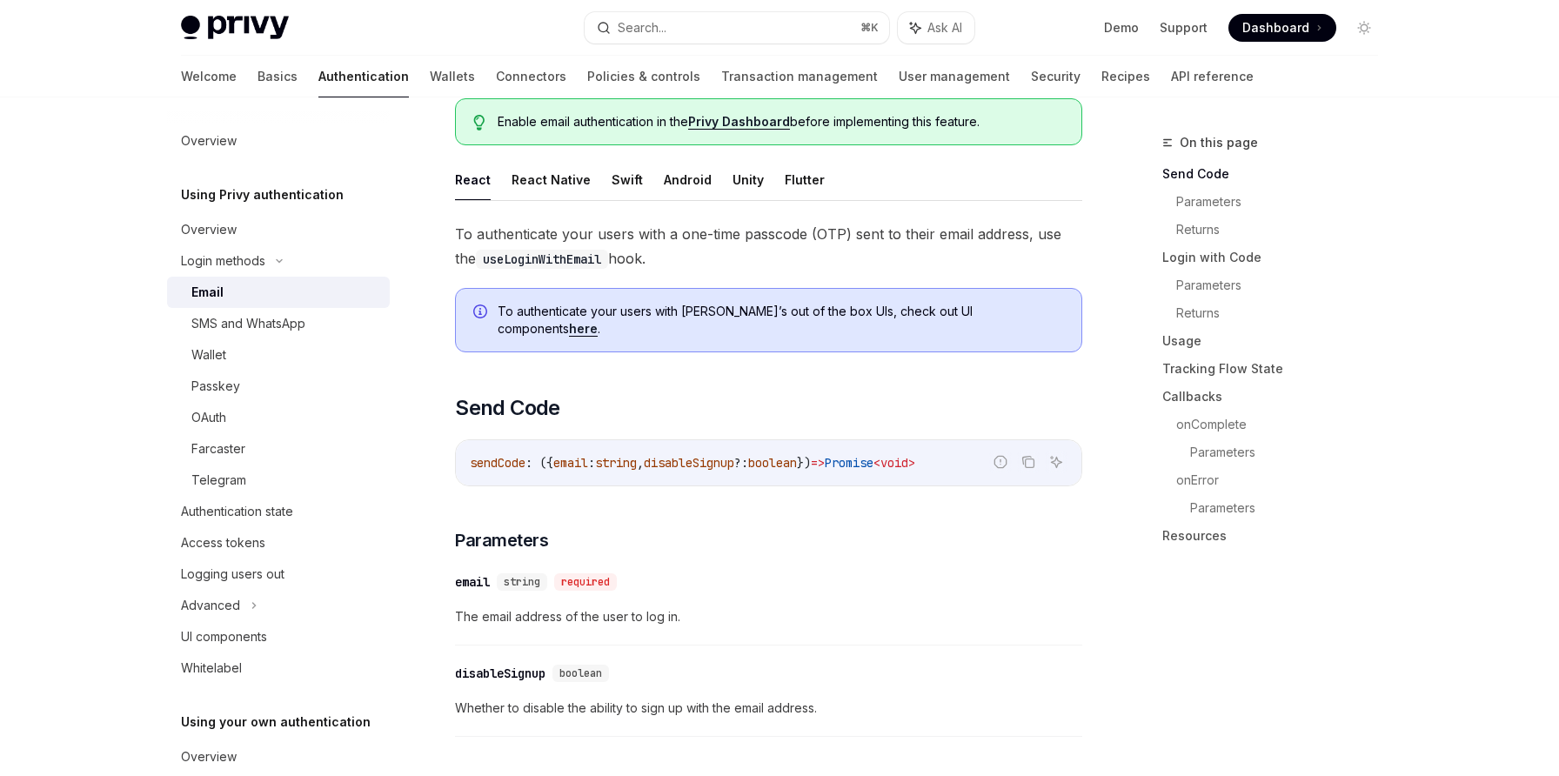
click at [598, 321] on link "here" at bounding box center [583, 329] width 29 height 16
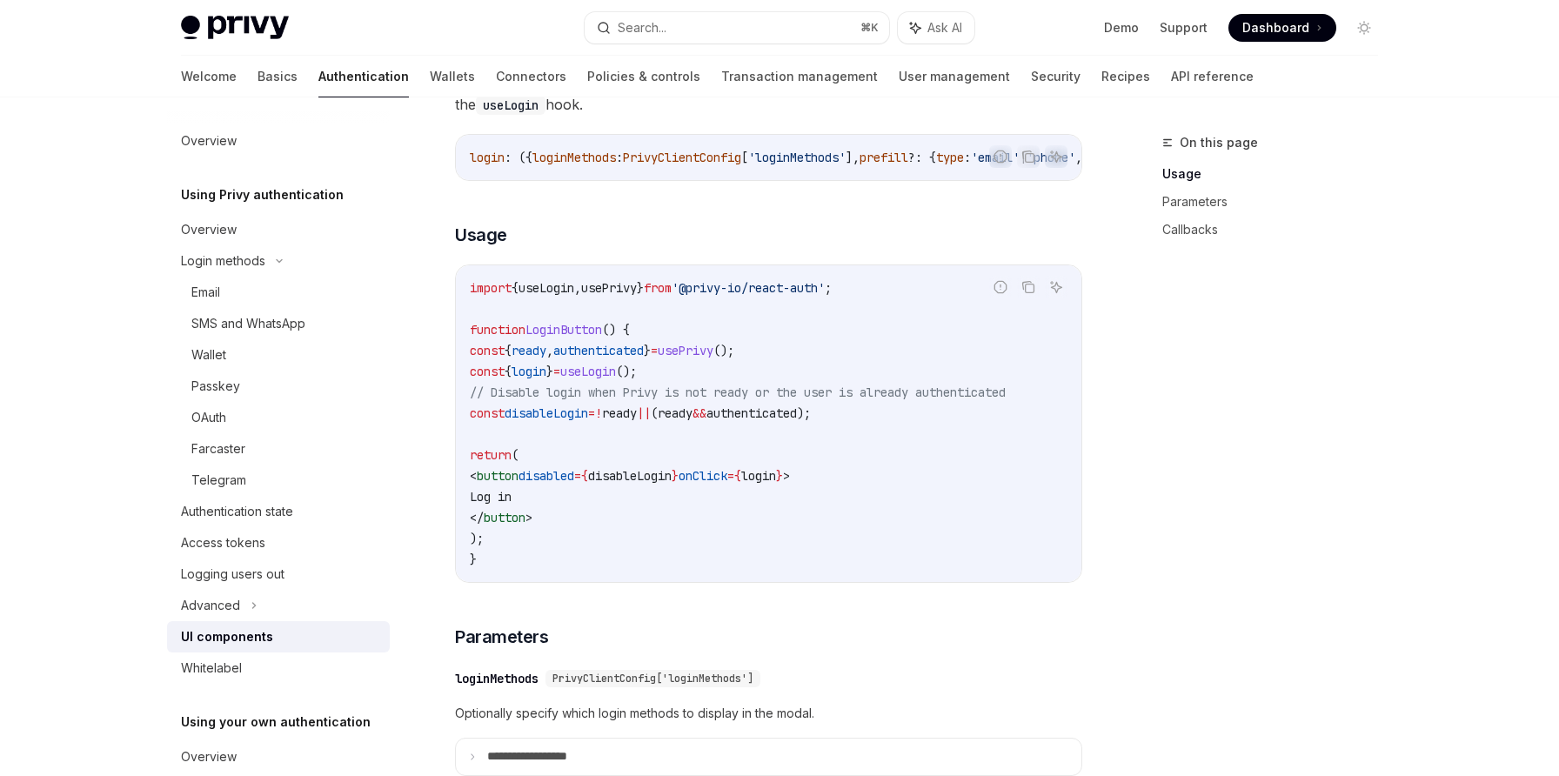
scroll to position [1055, 0]
click at [637, 376] on span "();" at bounding box center [626, 373] width 21 height 16
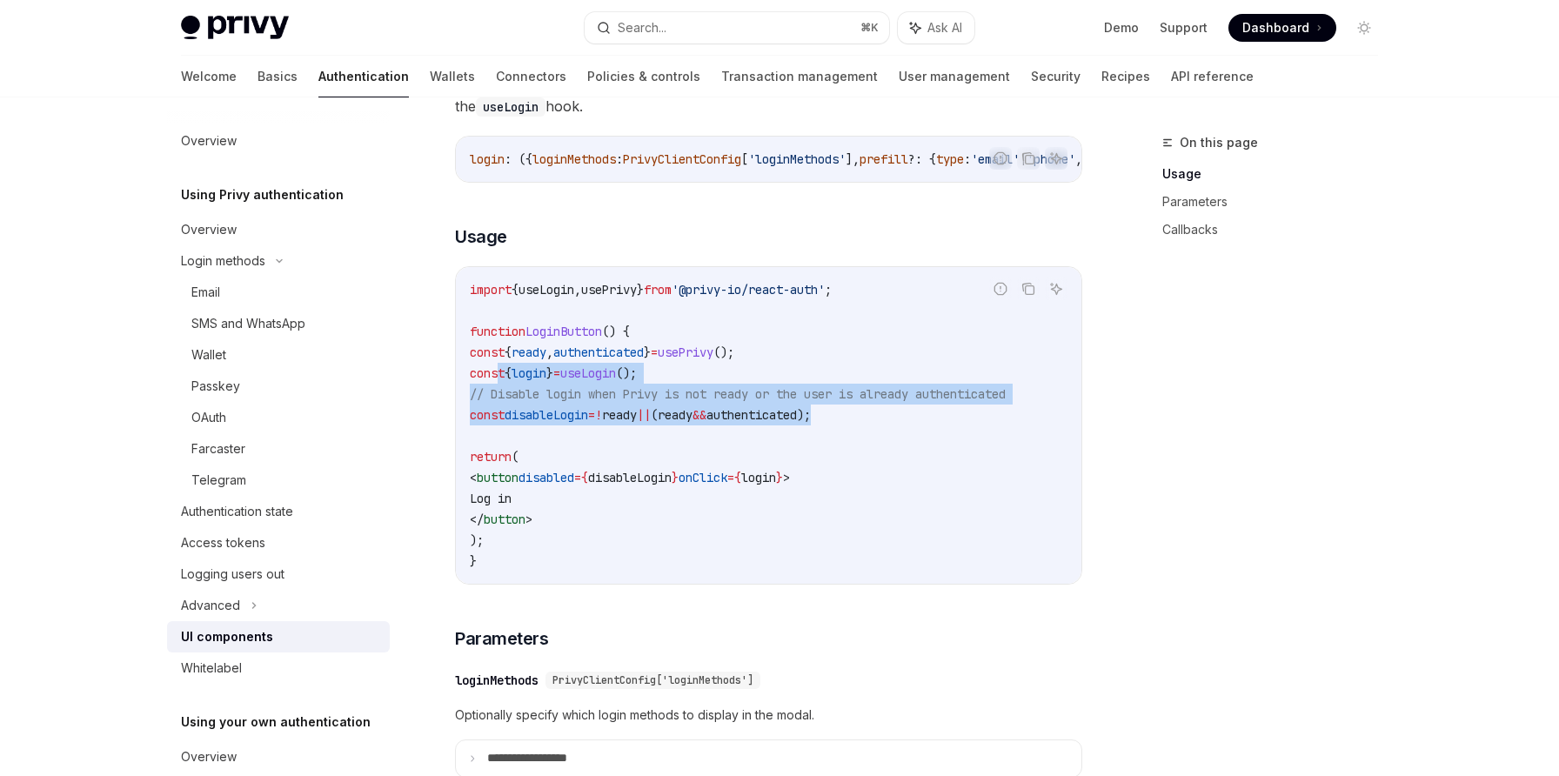
drag, startPoint x: 920, startPoint y: 422, endPoint x: 499, endPoint y: 381, distance: 423.1
click at [499, 381] on code "import { useLogin , usePrivy } from '@privy-io/react-auth' ; function LoginButt…" at bounding box center [769, 425] width 598 height 292
copy code "const { login } = useLogin (); // Disable login when Privy is not ready or the …"
click at [803, 412] on code "import { useLogin , usePrivy } from '@privy-io/react-auth' ; function LoginButt…" at bounding box center [769, 425] width 598 height 292
drag, startPoint x: 921, startPoint y: 418, endPoint x: 501, endPoint y: 353, distance: 425.1
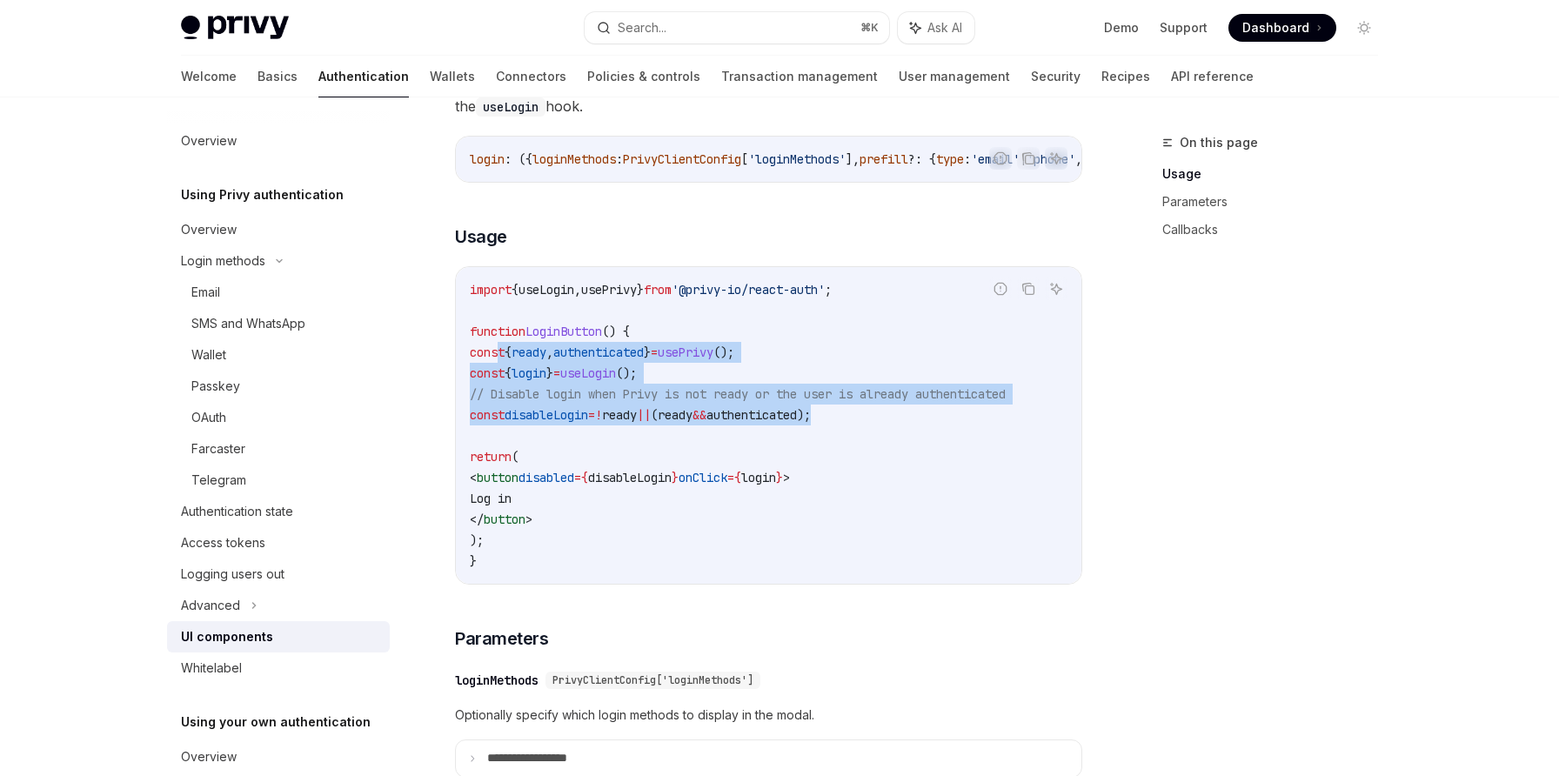
click at [501, 353] on code "import { useLogin , usePrivy } from '@privy-io/react-auth' ; function LoginButt…" at bounding box center [769, 425] width 598 height 292
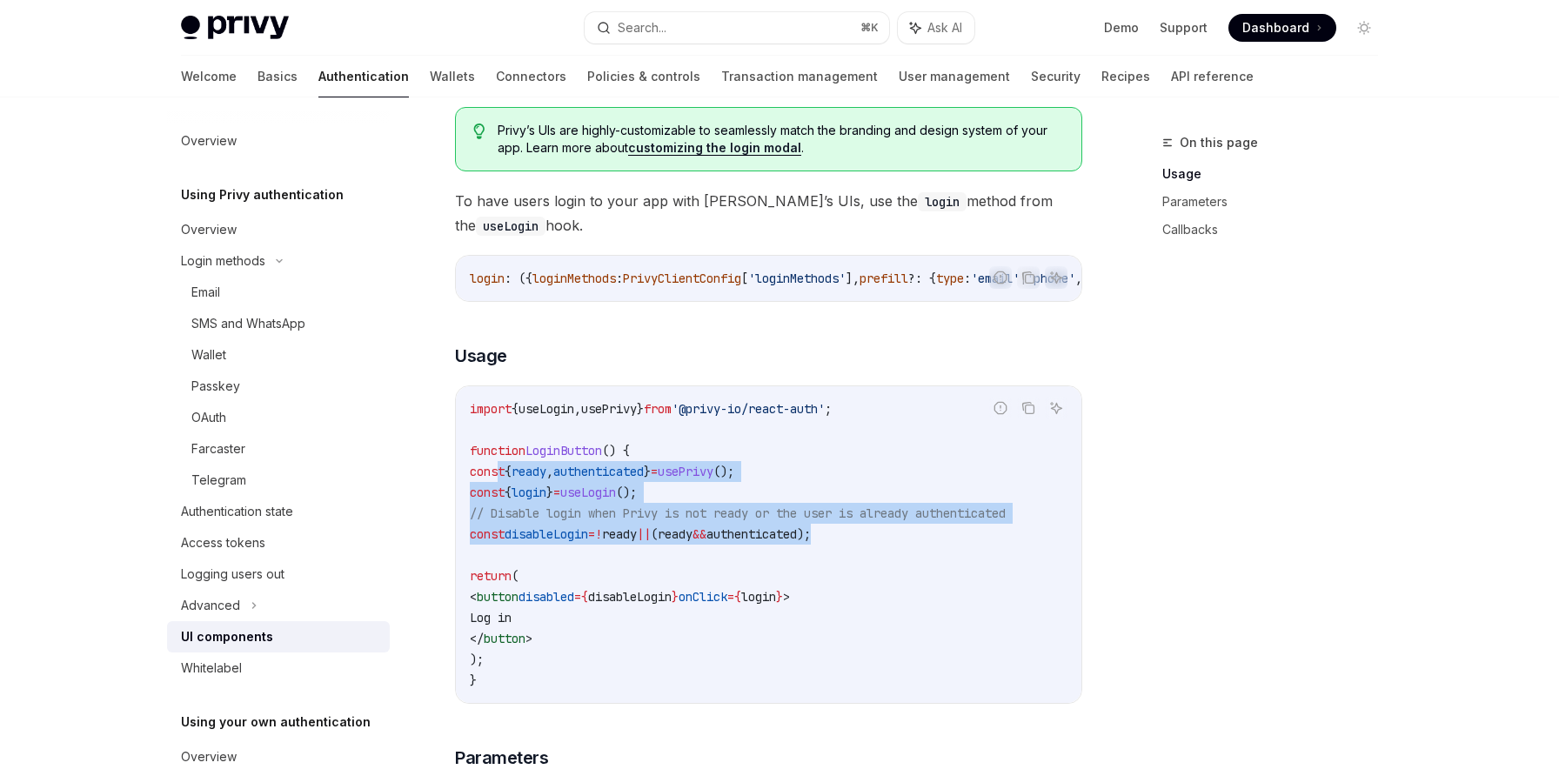
scroll to position [791, 0]
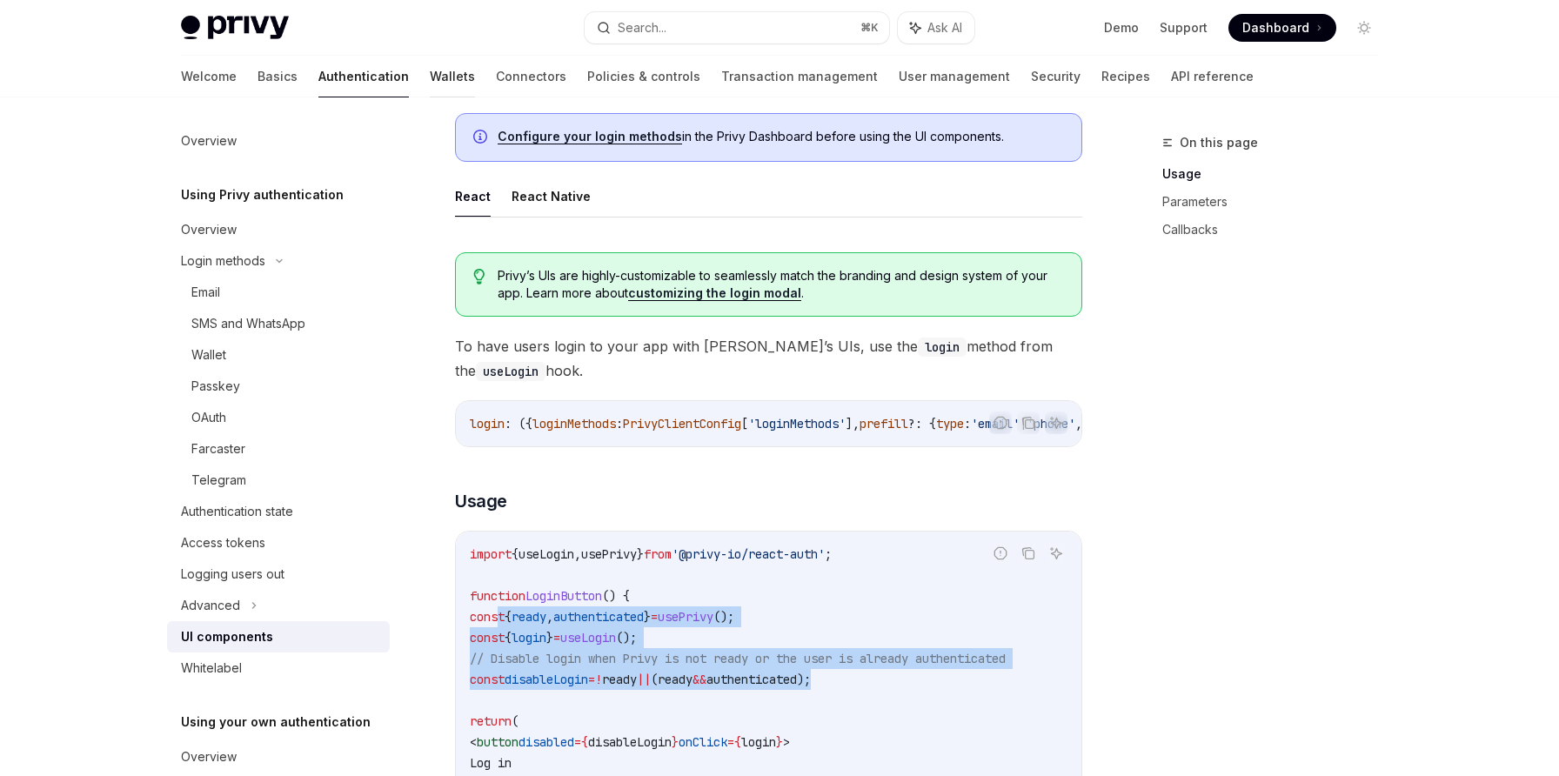
click at [430, 77] on link "Wallets" at bounding box center [452, 77] width 45 height 42
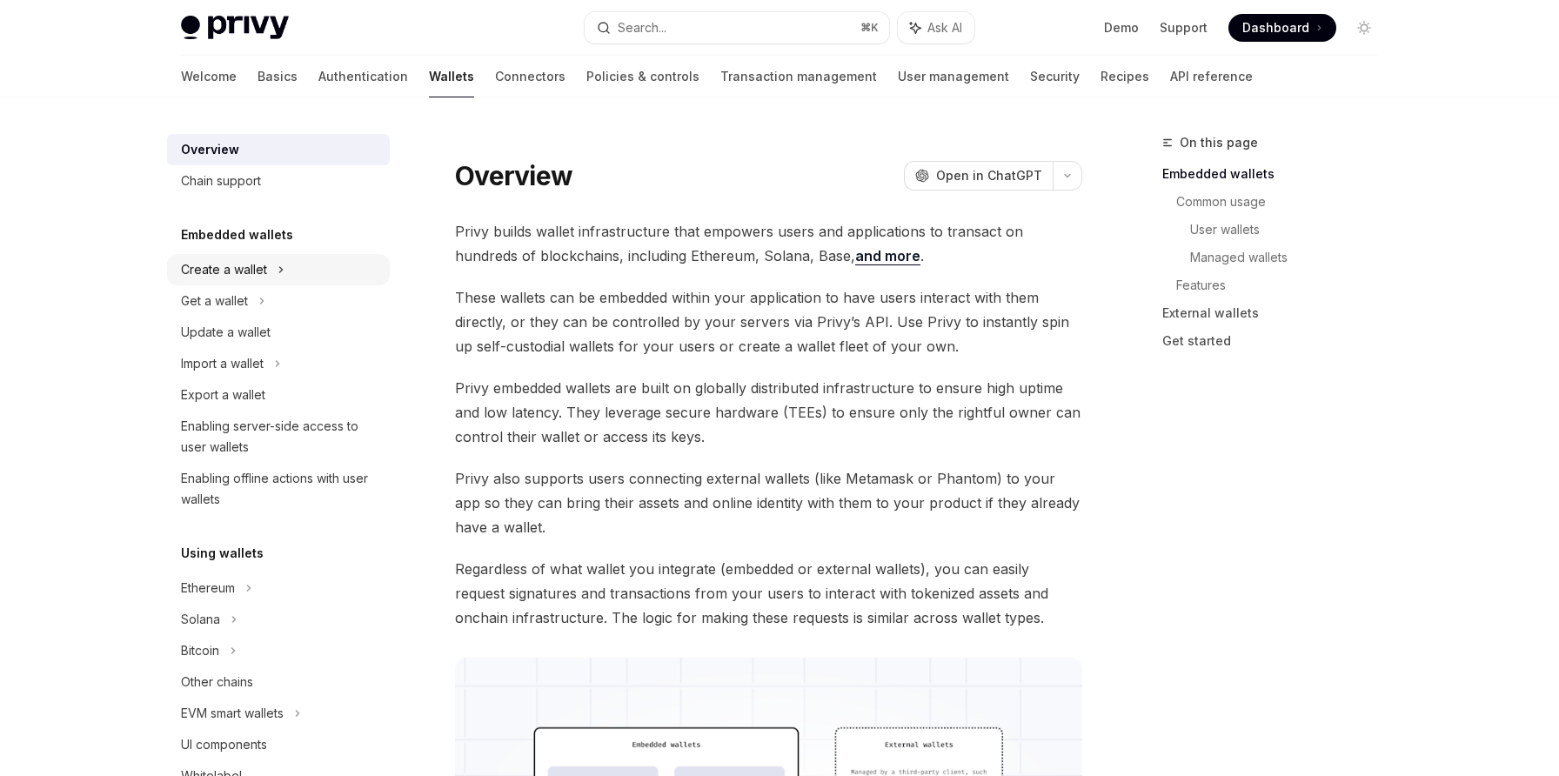
click at [251, 271] on div "Create a wallet" at bounding box center [224, 269] width 86 height 21
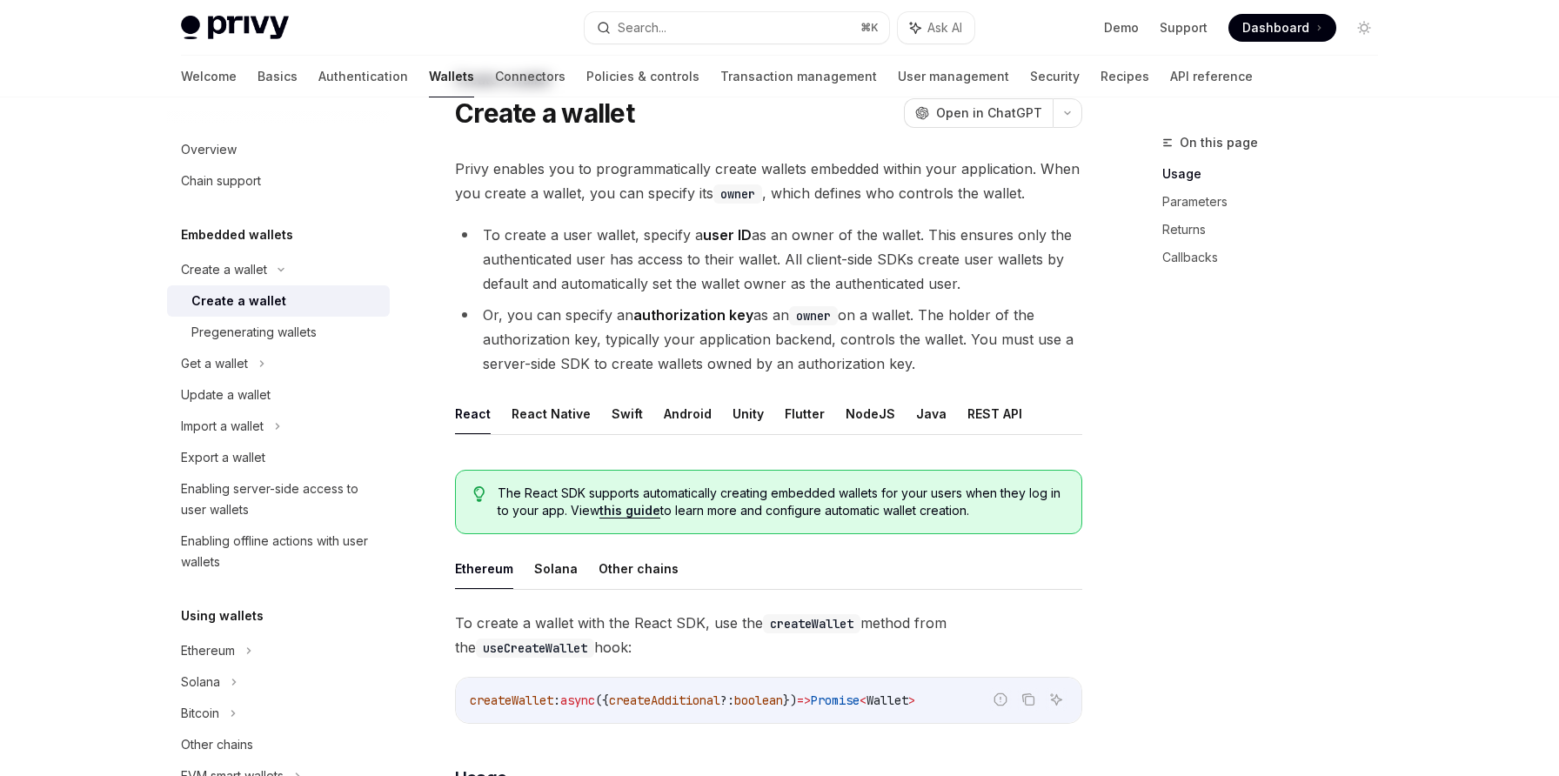
scroll to position [140, 0]
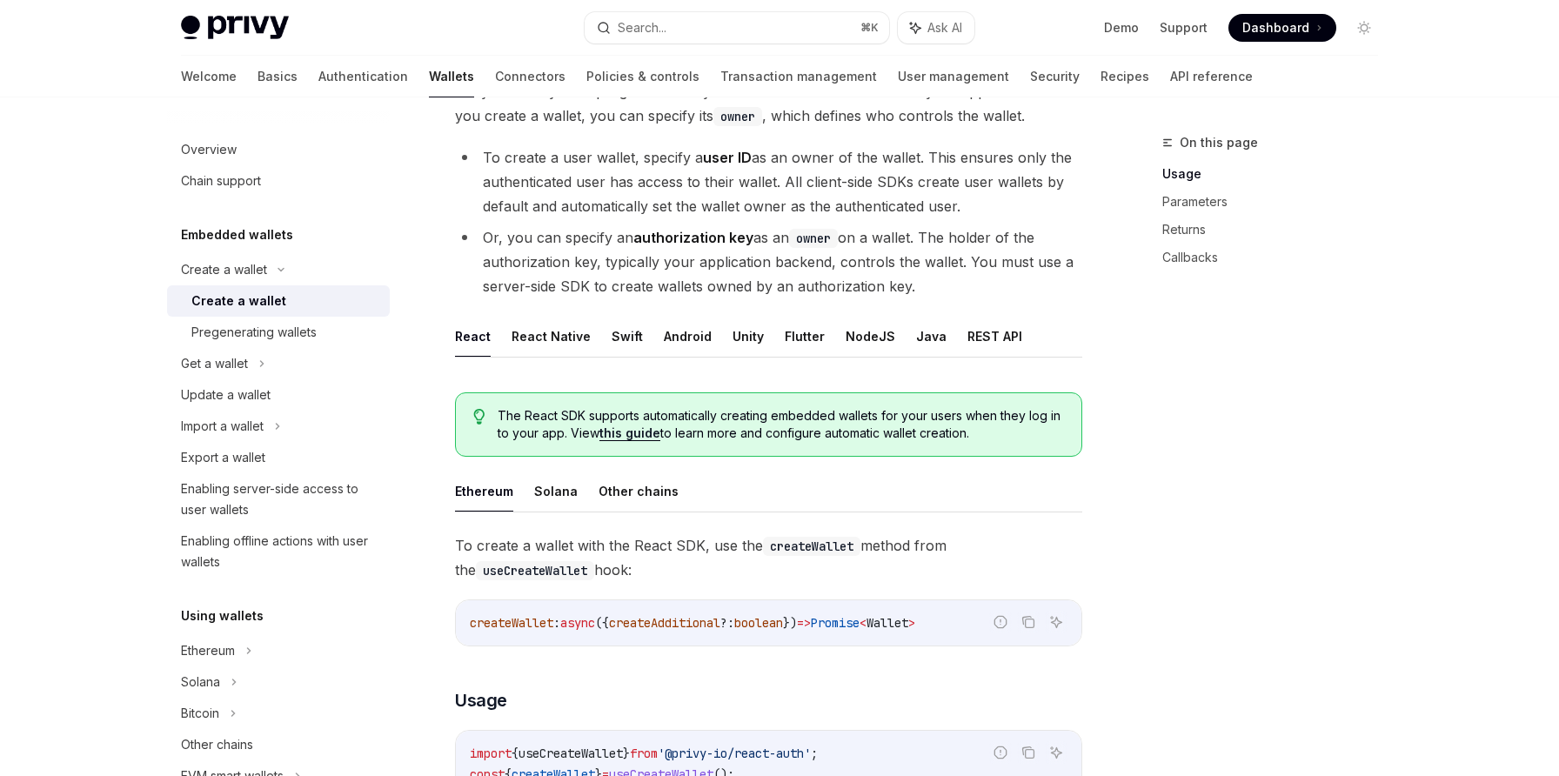
click at [612, 432] on link "this guide" at bounding box center [629, 433] width 61 height 16
type textarea "*"
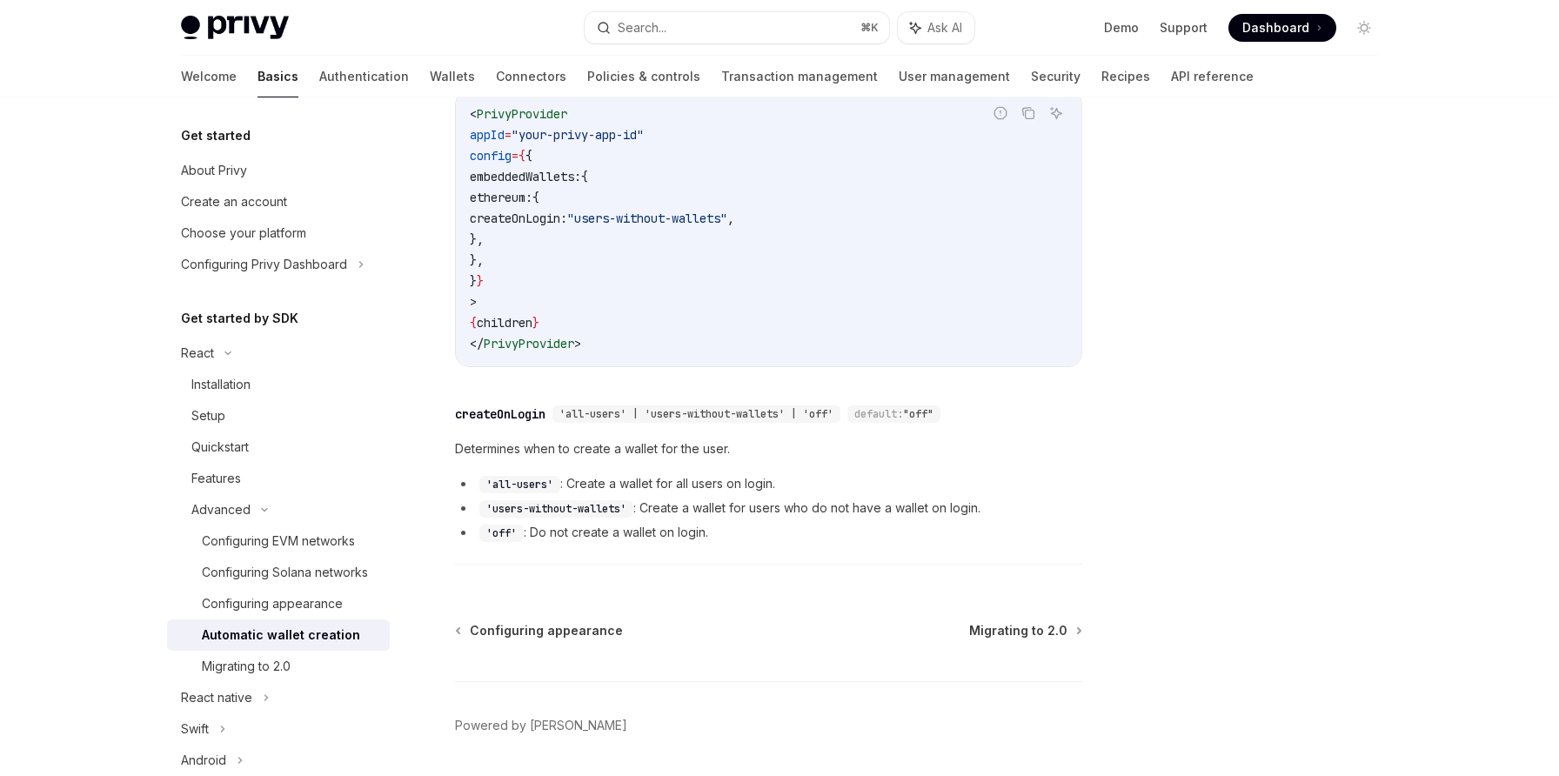
scroll to position [532, 0]
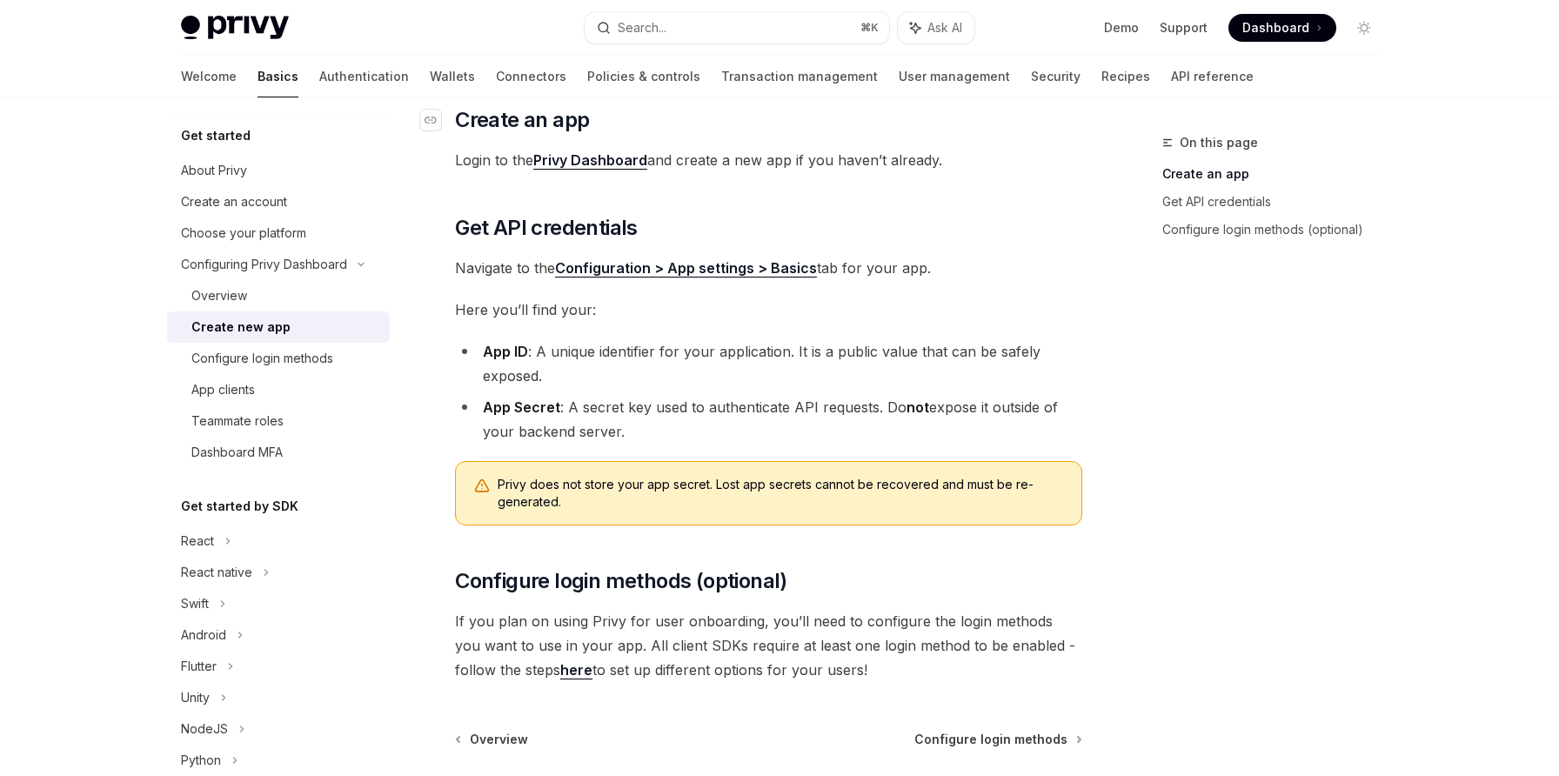
scroll to position [291, 0]
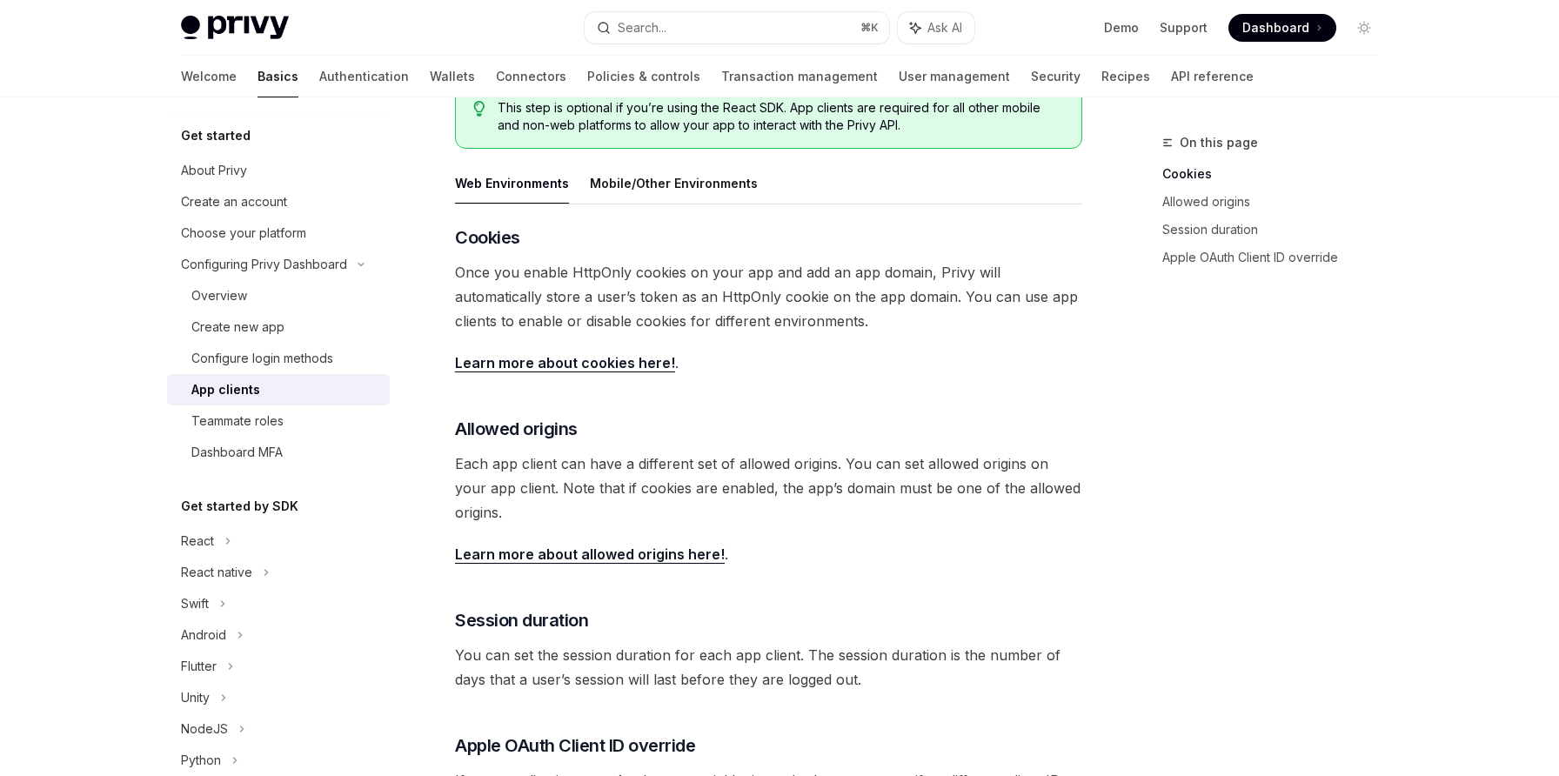
scroll to position [295, 0]
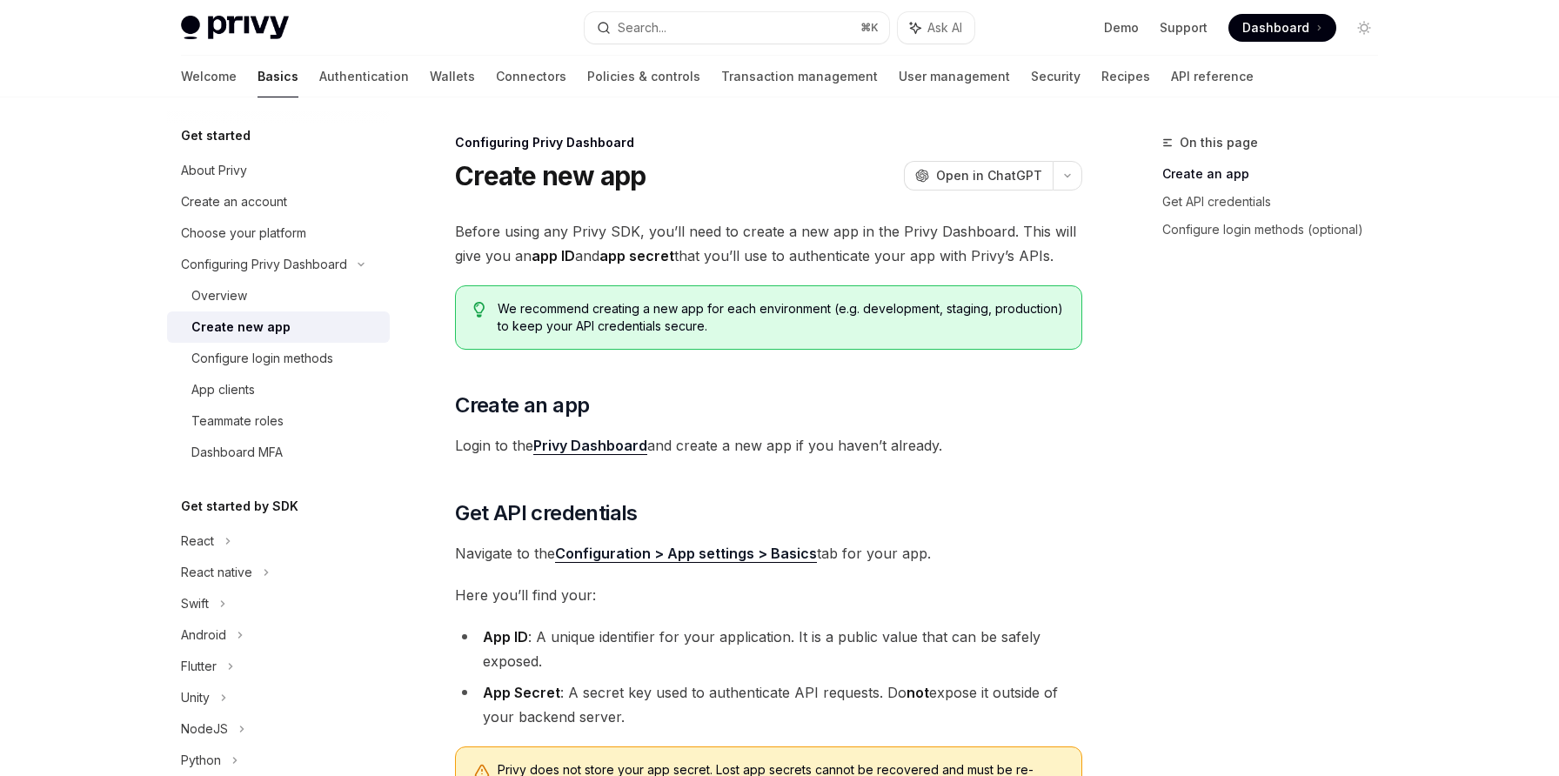
scroll to position [291, 0]
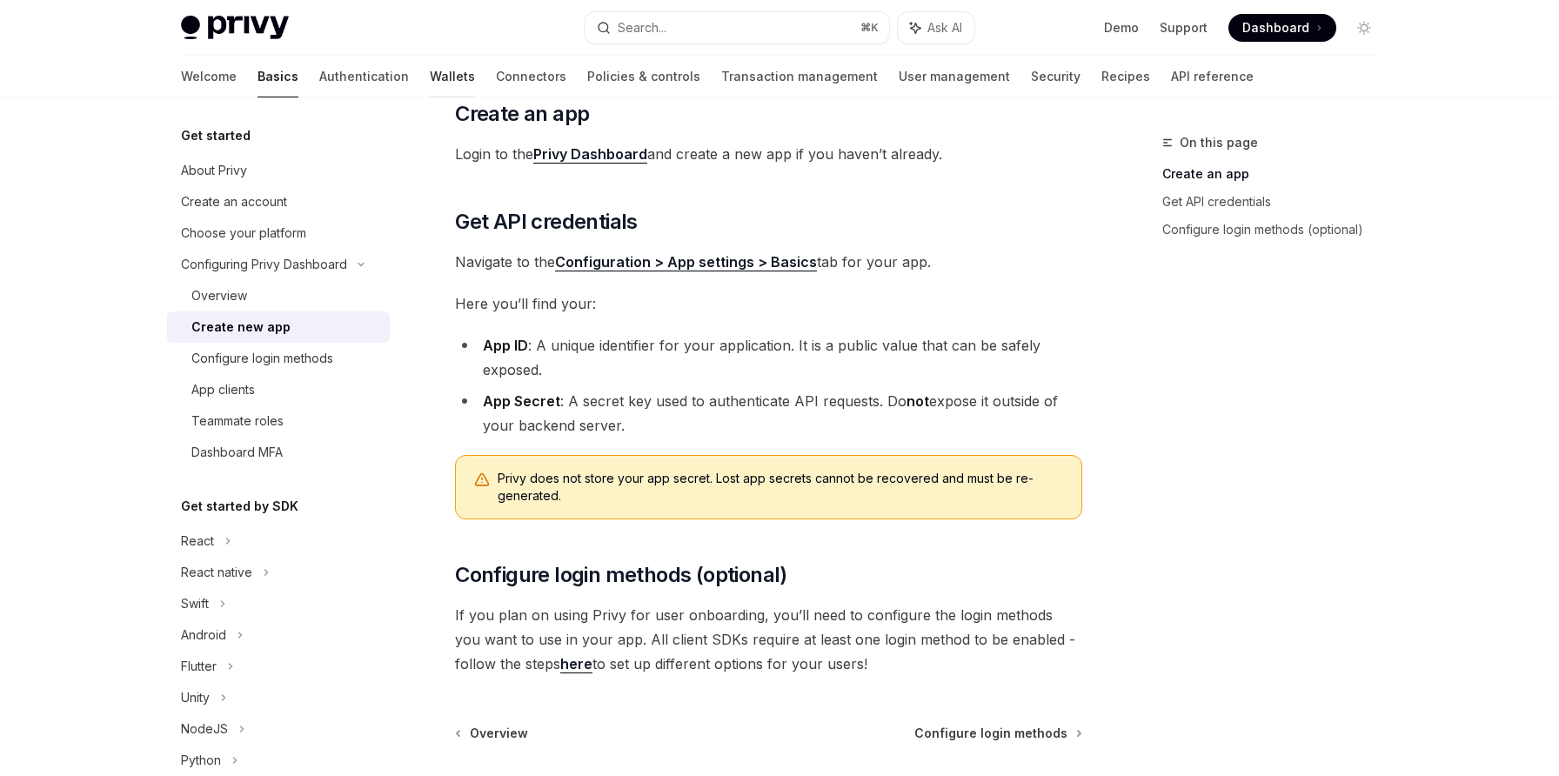
click at [430, 88] on link "Wallets" at bounding box center [452, 77] width 45 height 42
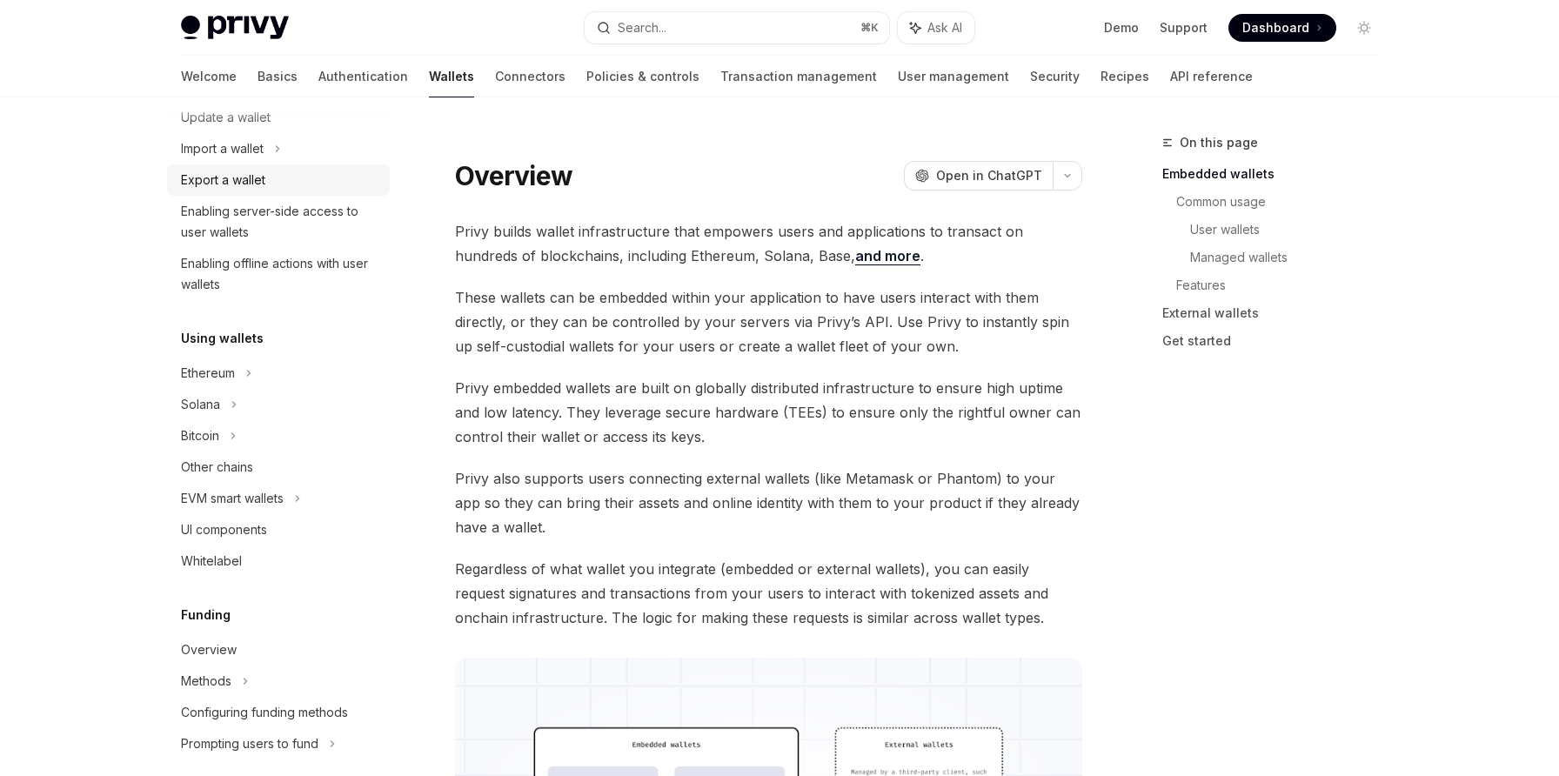
scroll to position [439, 0]
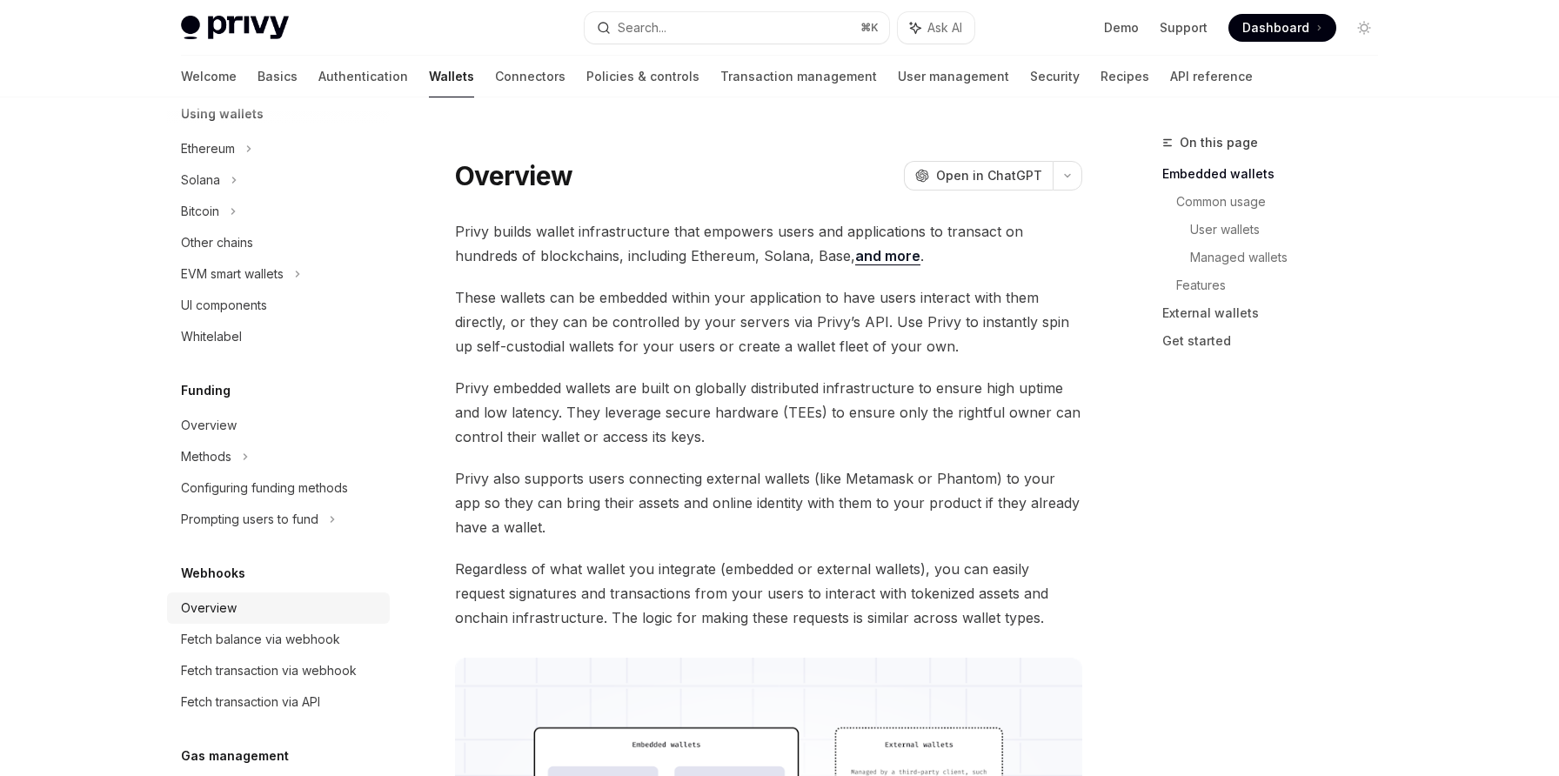
click at [271, 607] on div "Overview" at bounding box center [280, 608] width 198 height 21
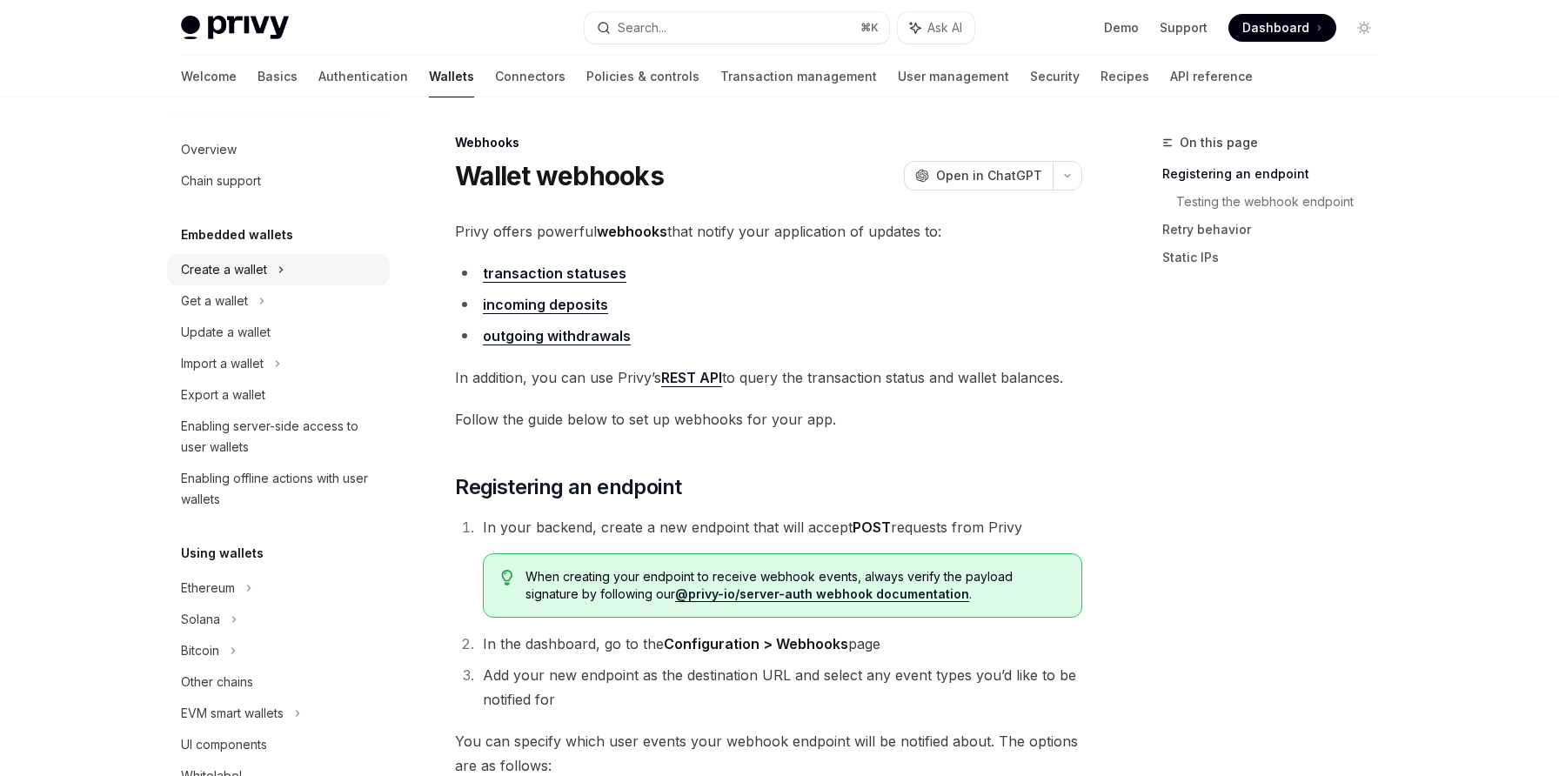
click at [224, 271] on div "Create a wallet" at bounding box center [224, 269] width 86 height 21
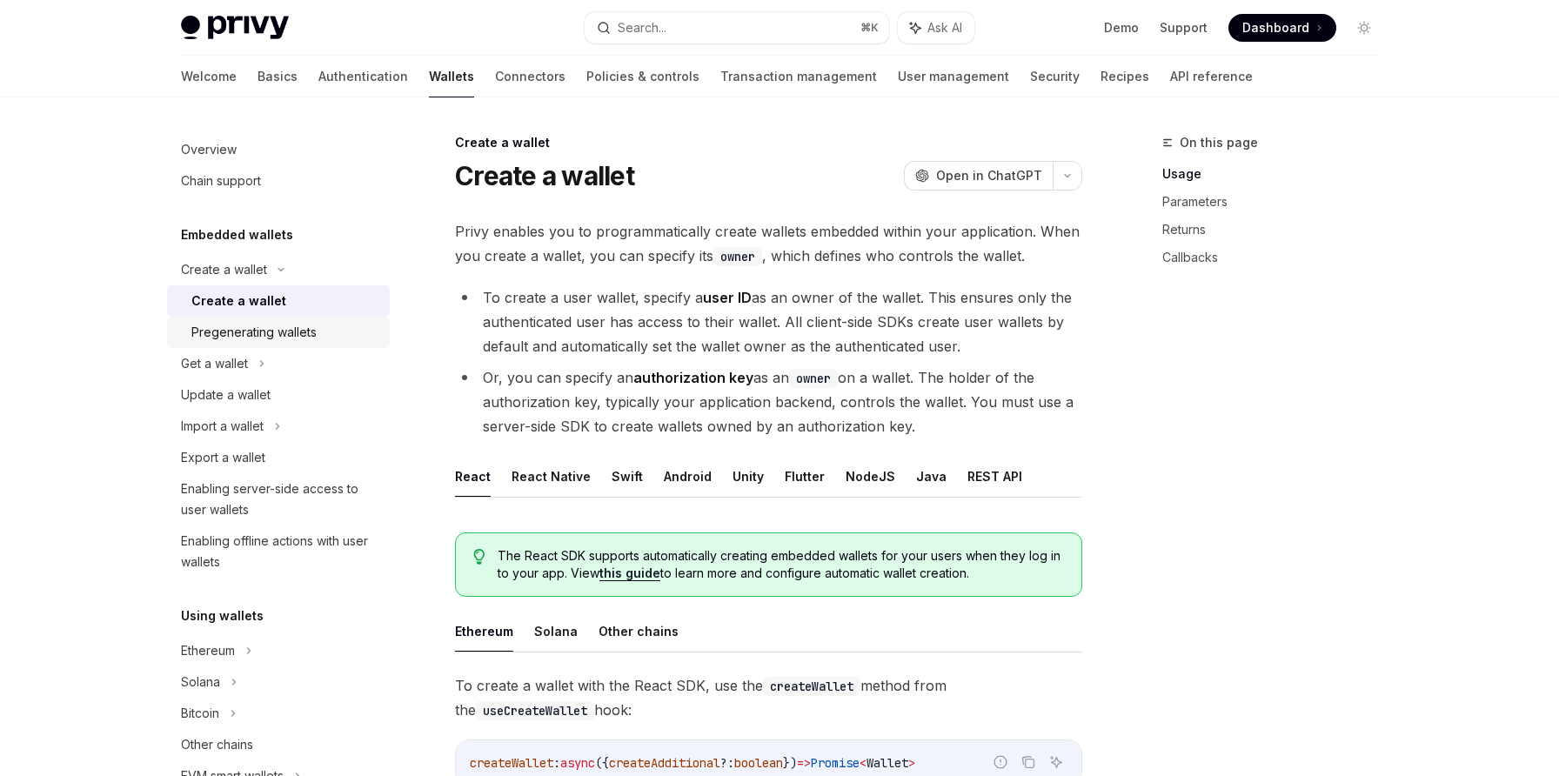
click at [236, 332] on div "Pregenerating wallets" at bounding box center [253, 332] width 125 height 21
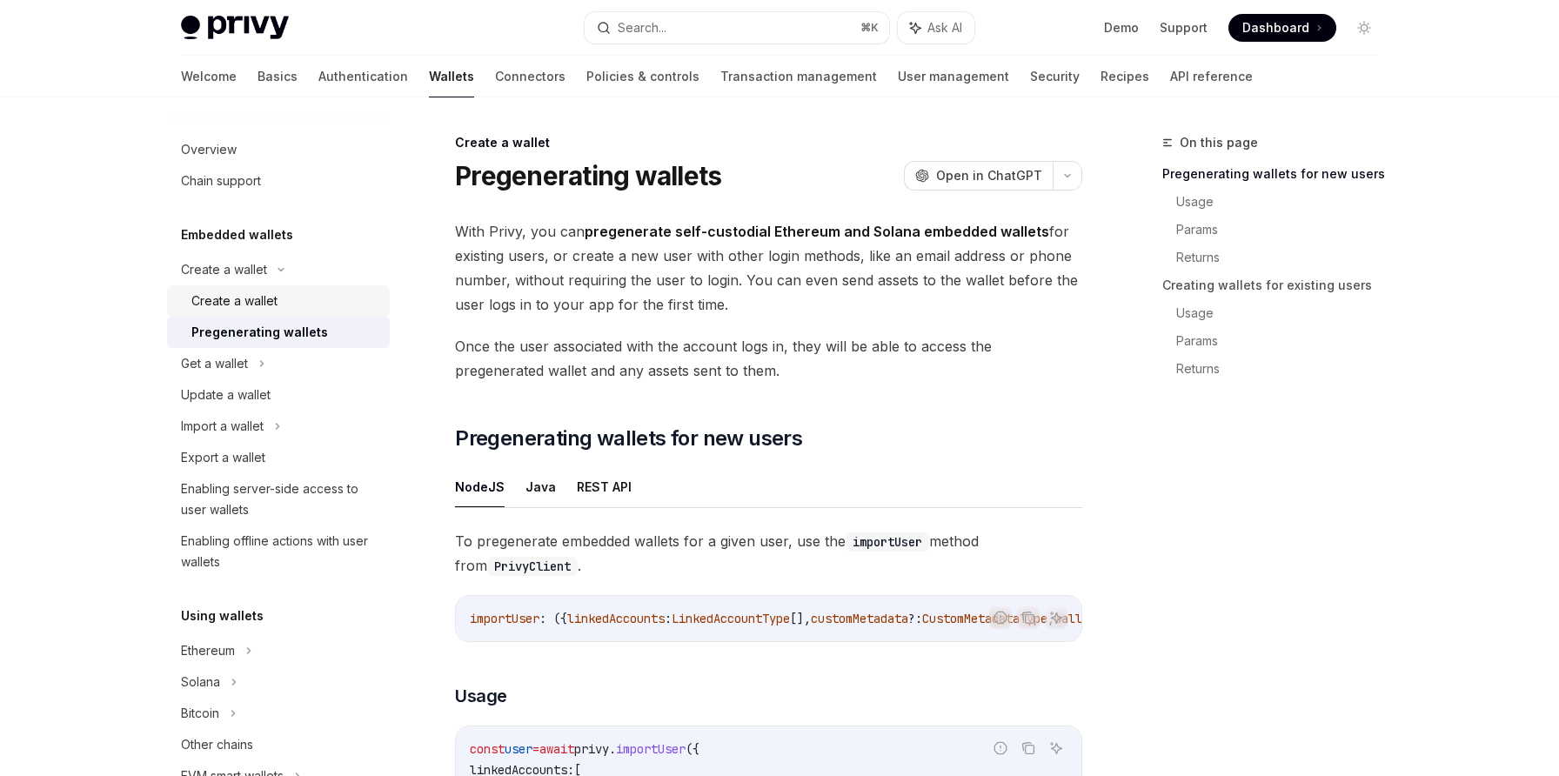
click at [276, 302] on div "Create a wallet" at bounding box center [234, 301] width 86 height 21
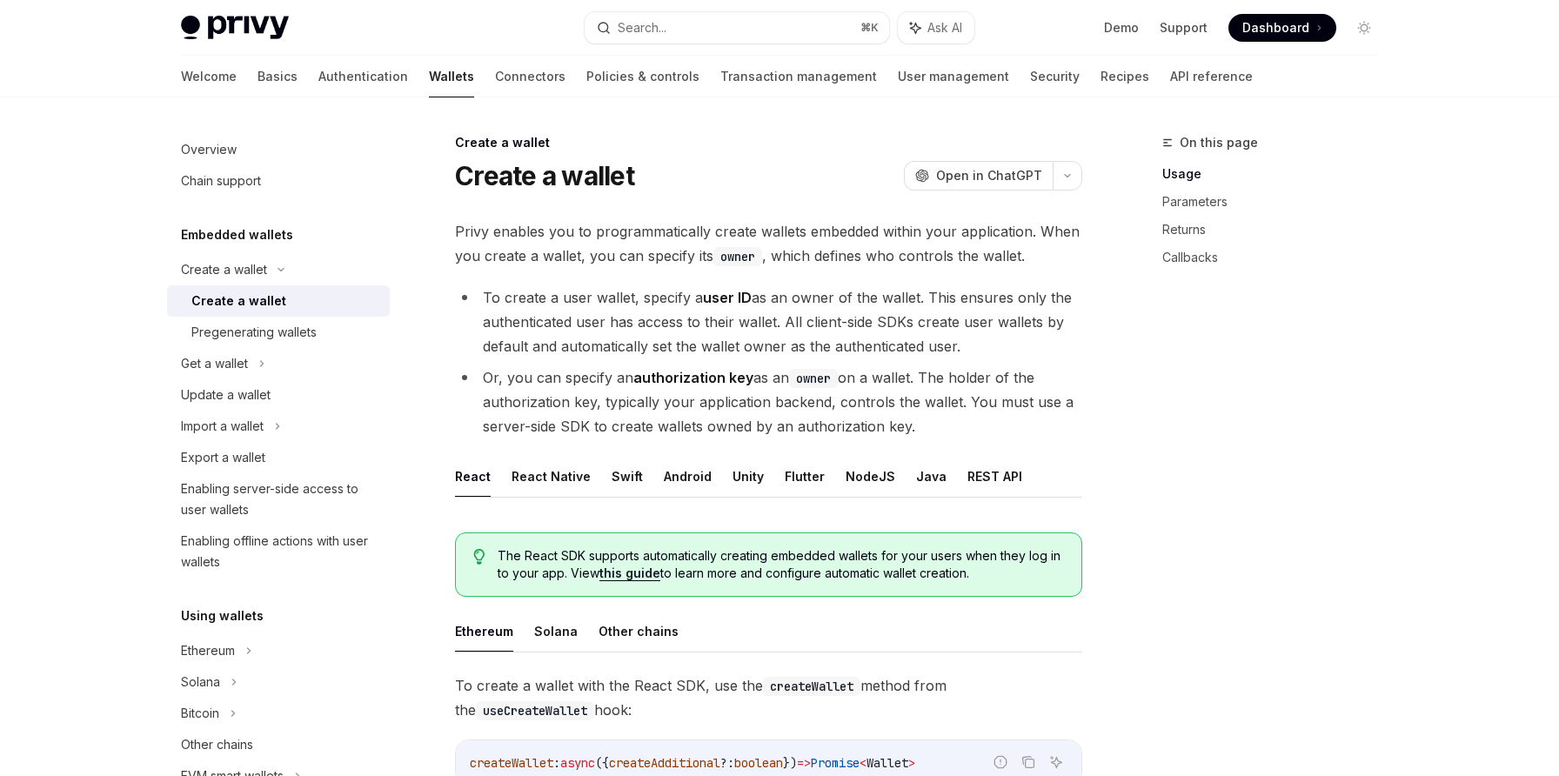
click at [611, 571] on link "this guide" at bounding box center [629, 574] width 61 height 16
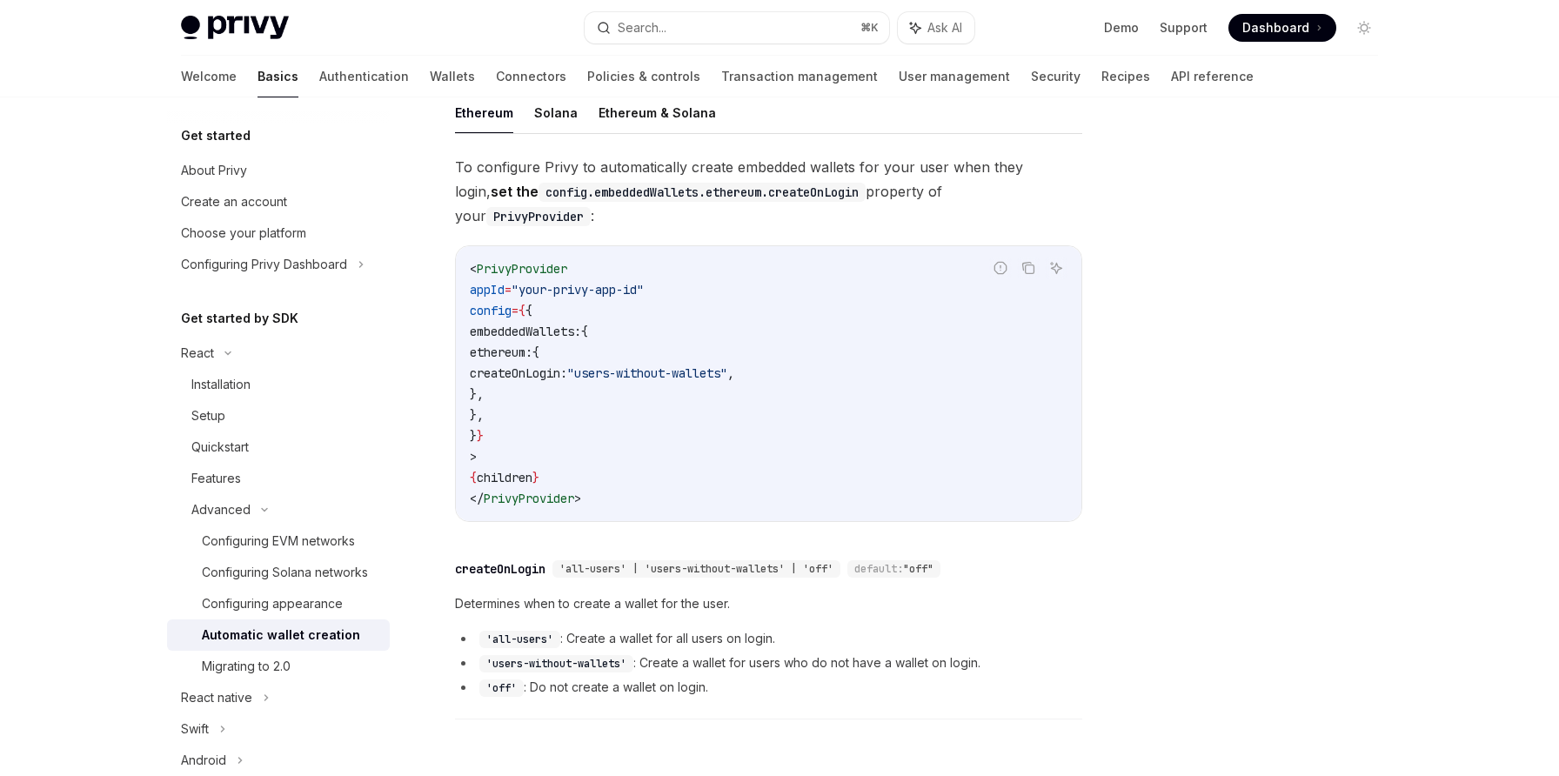
scroll to position [386, 0]
click at [553, 112] on button "Solana" at bounding box center [556, 110] width 44 height 41
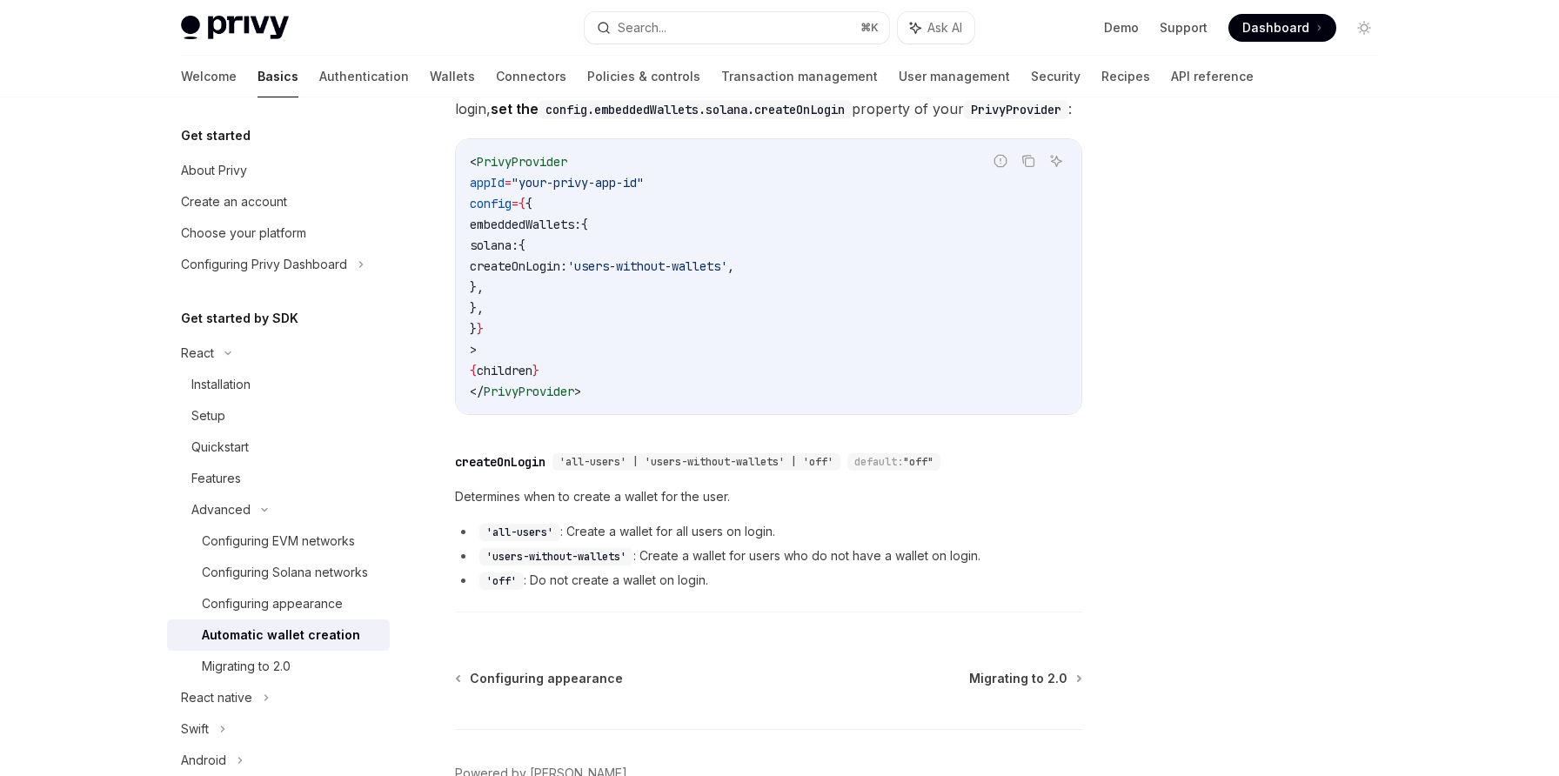
scroll to position [468, 0]
click at [430, 75] on link "Wallets" at bounding box center [452, 77] width 45 height 42
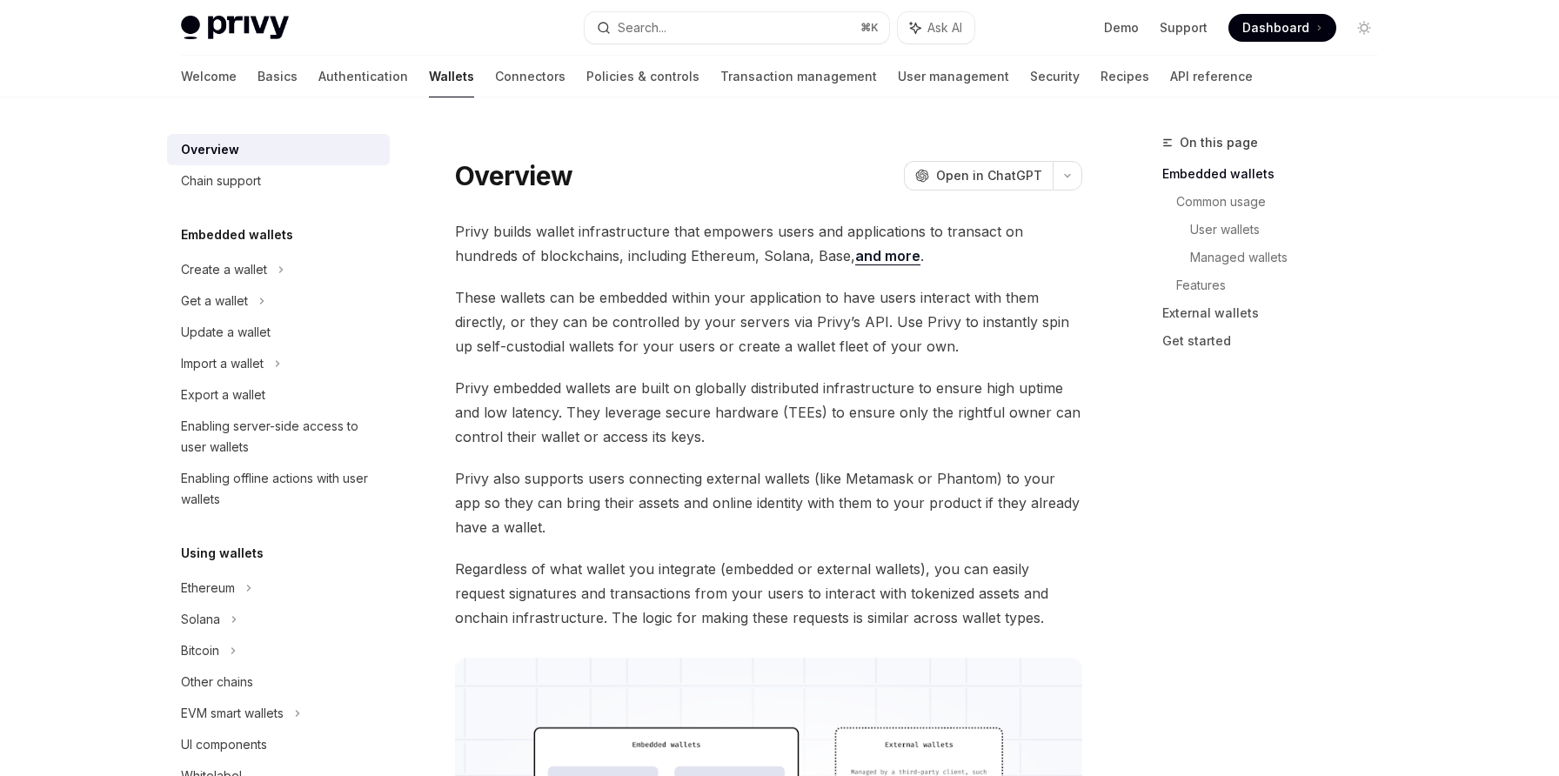
click at [258, 37] on img at bounding box center [235, 28] width 108 height 24
click at [1170, 76] on link "API reference" at bounding box center [1211, 77] width 83 height 42
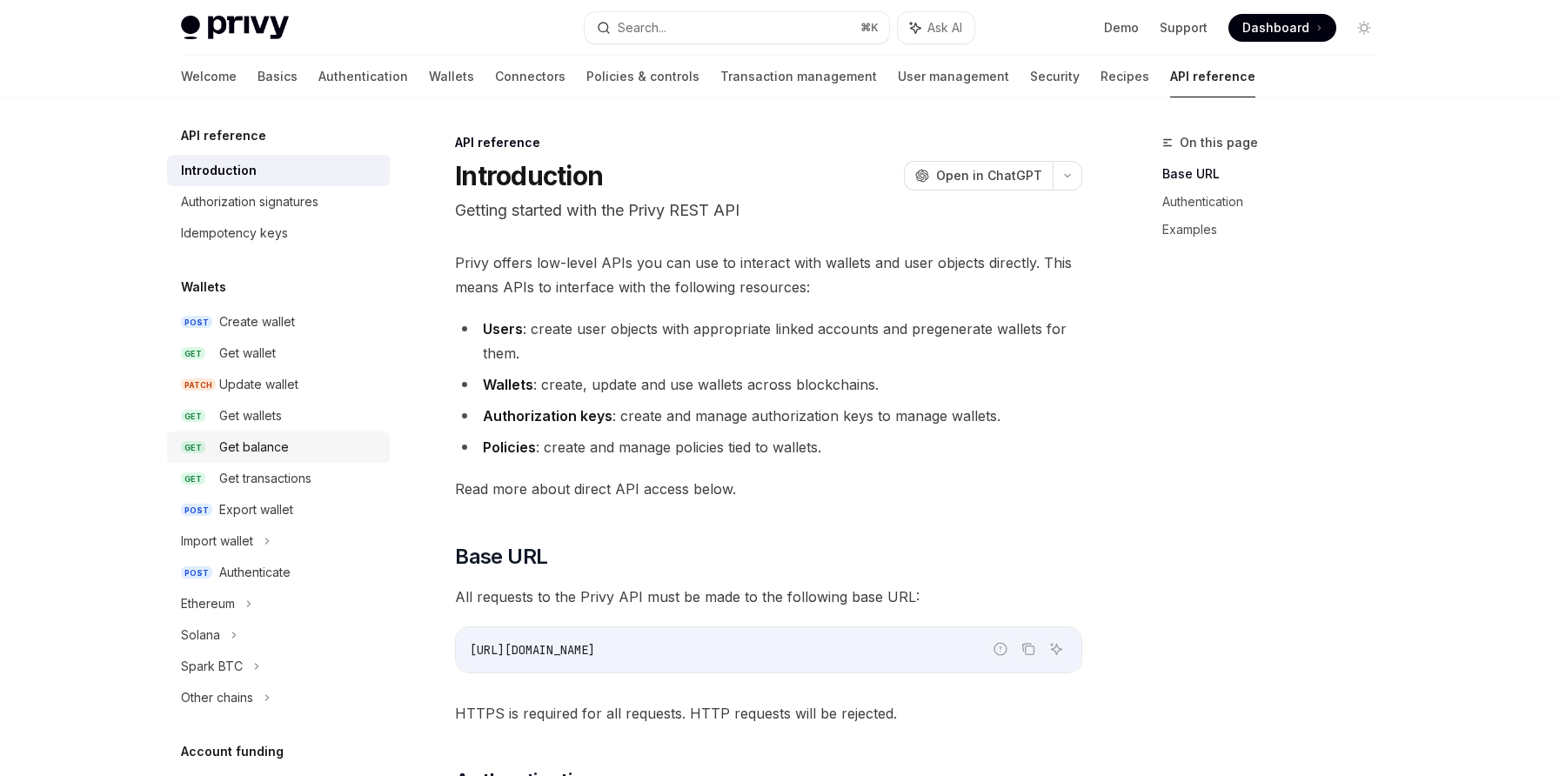
click at [287, 449] on div "Get balance" at bounding box center [254, 447] width 70 height 21
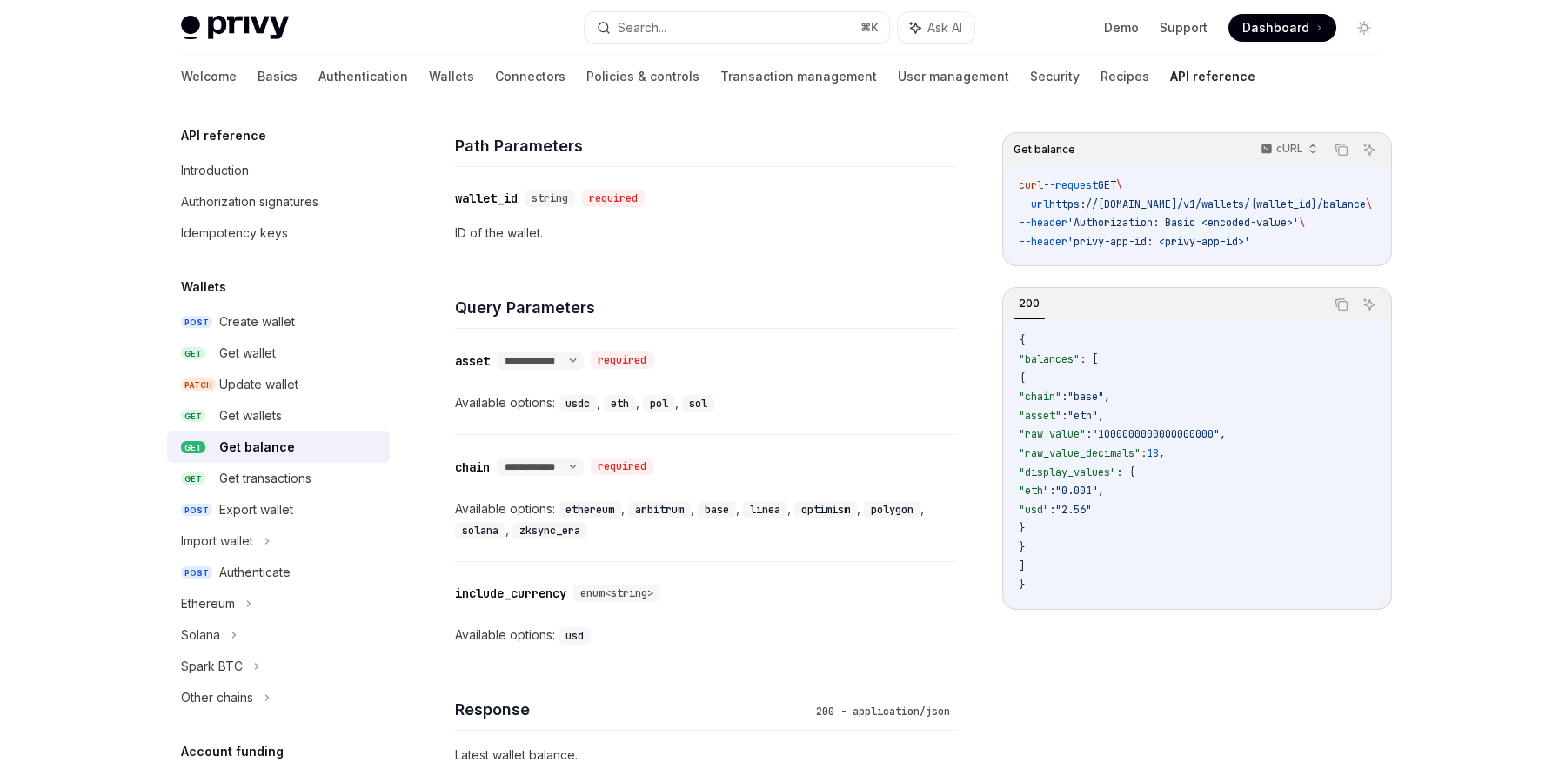
scroll to position [561, 0]
click at [329, 468] on div "Get transactions" at bounding box center [299, 478] width 160 height 21
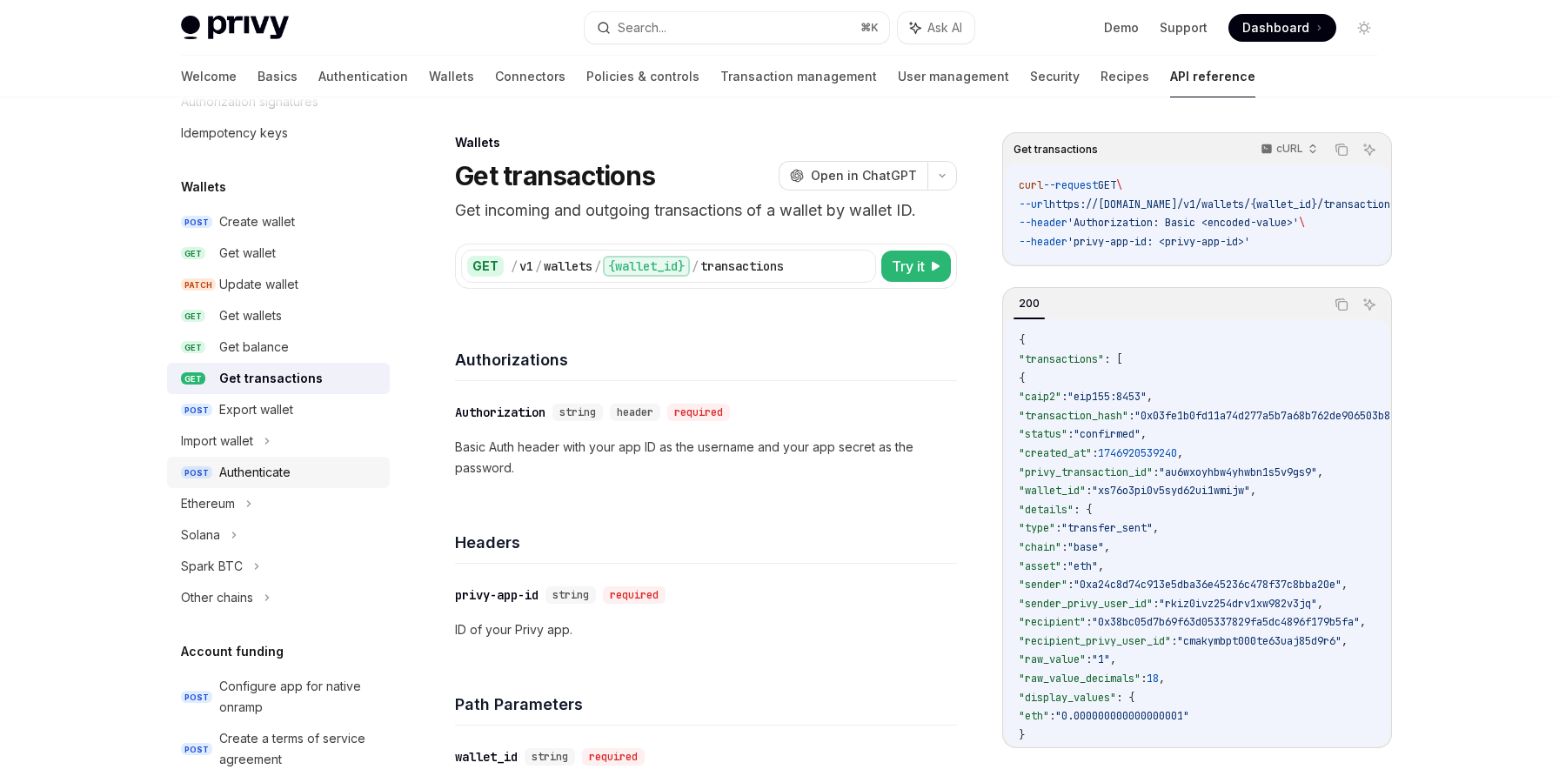
scroll to position [110, 0]
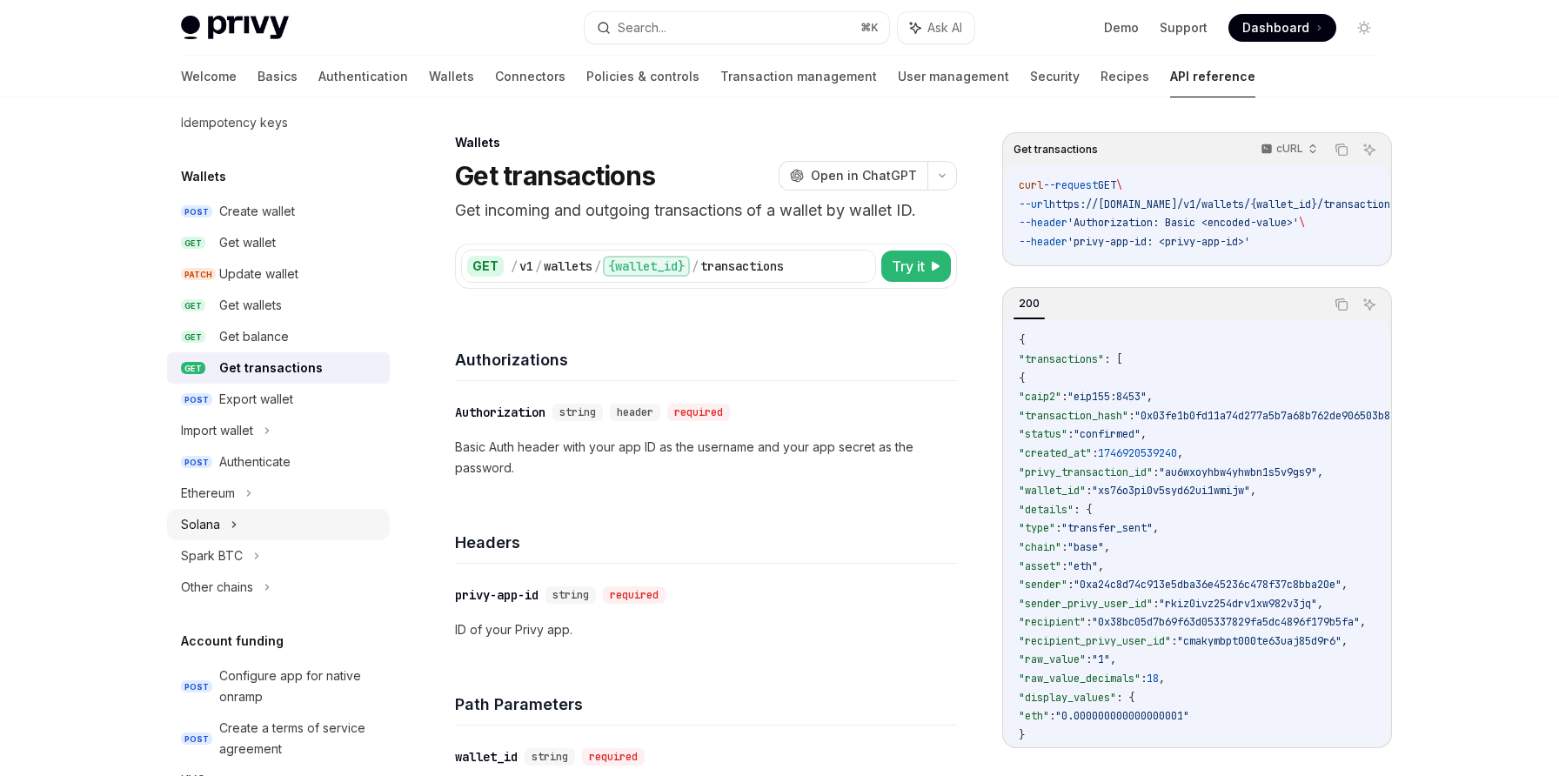
click at [327, 528] on div "Solana" at bounding box center [278, 524] width 223 height 31
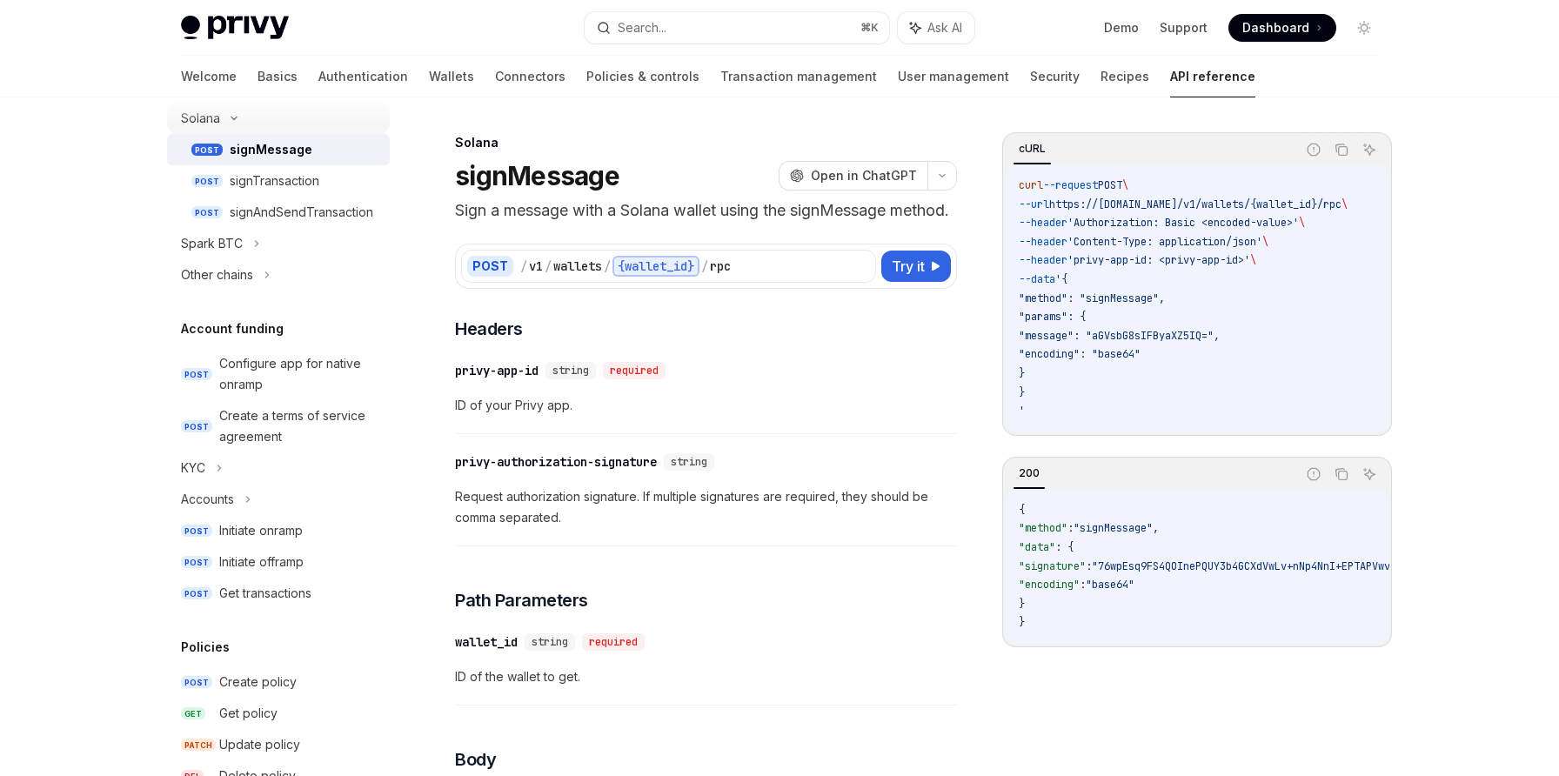
scroll to position [589, 0]
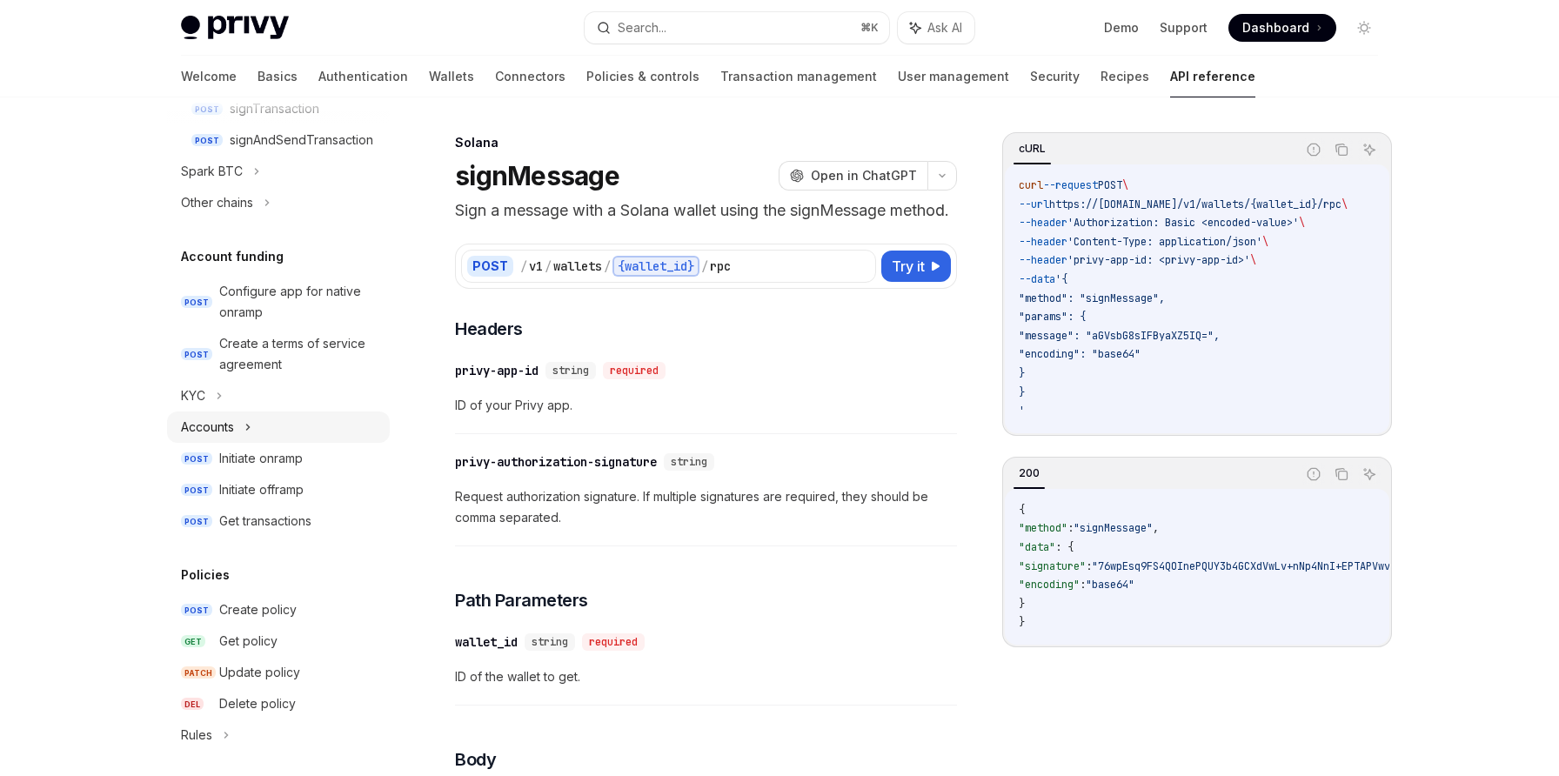
click at [300, 437] on div "Accounts" at bounding box center [278, 427] width 223 height 31
type textarea "*"
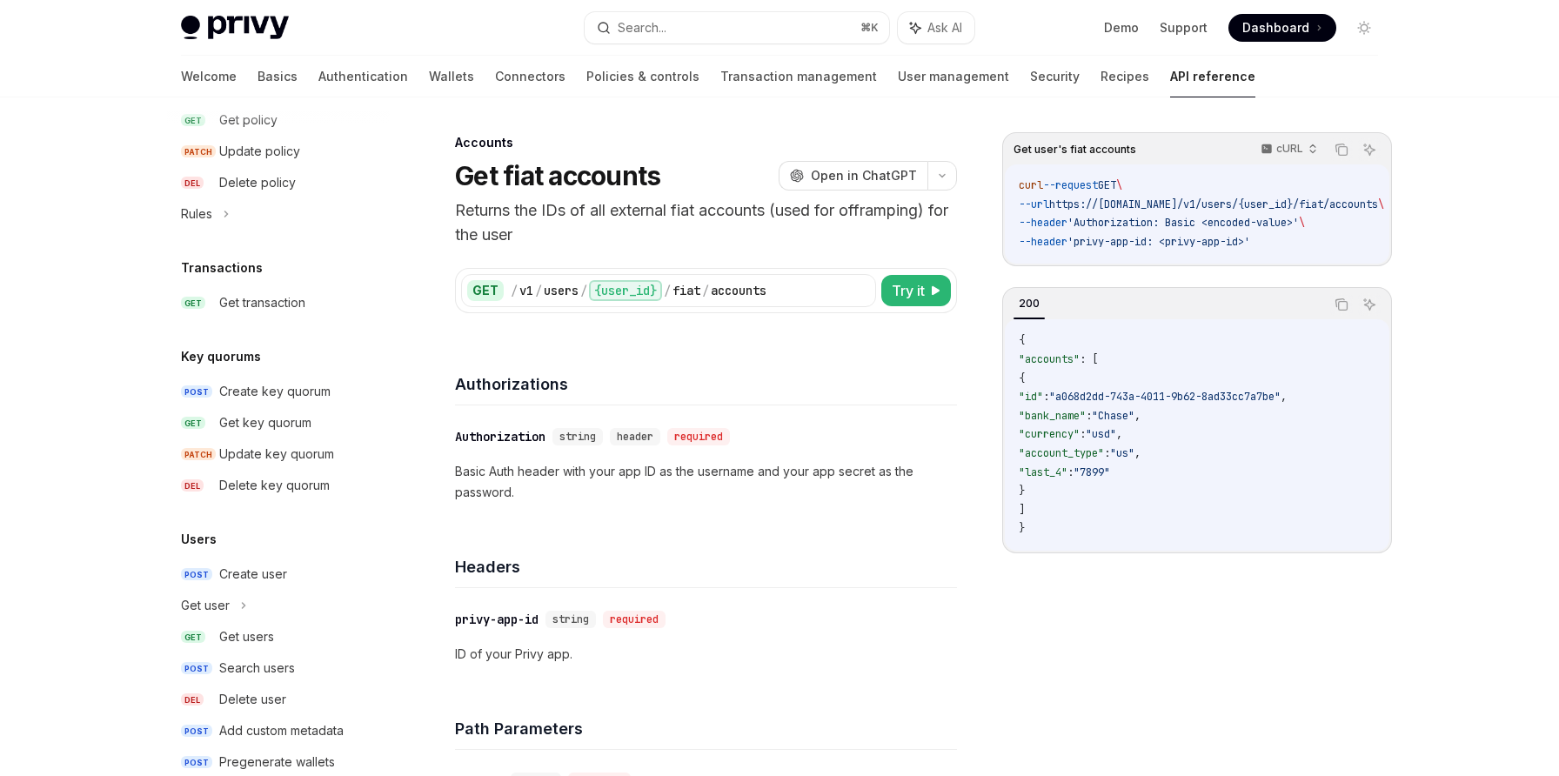
scroll to position [1209, 0]
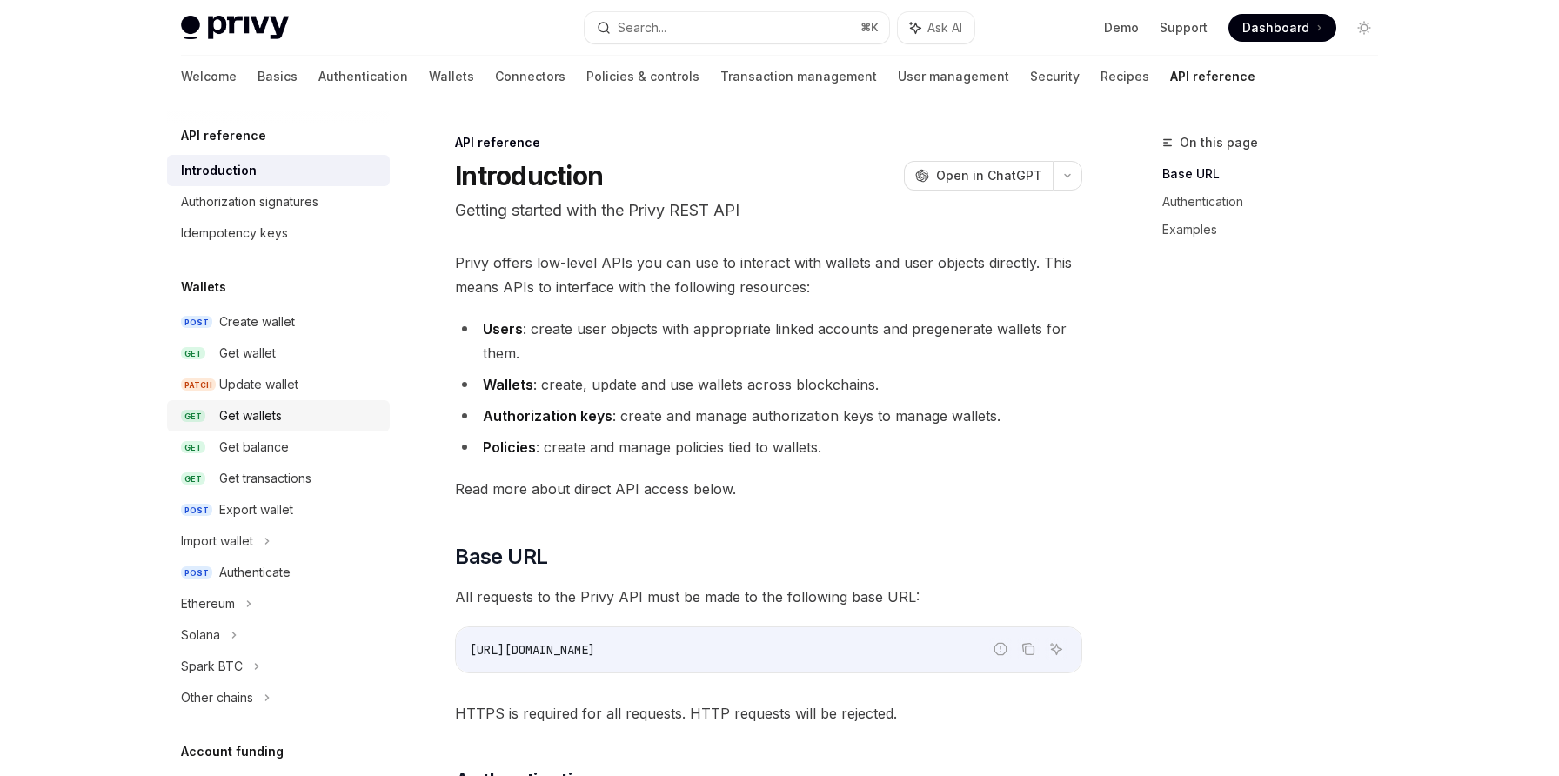
click at [275, 414] on div "Get wallets" at bounding box center [250, 415] width 63 height 21
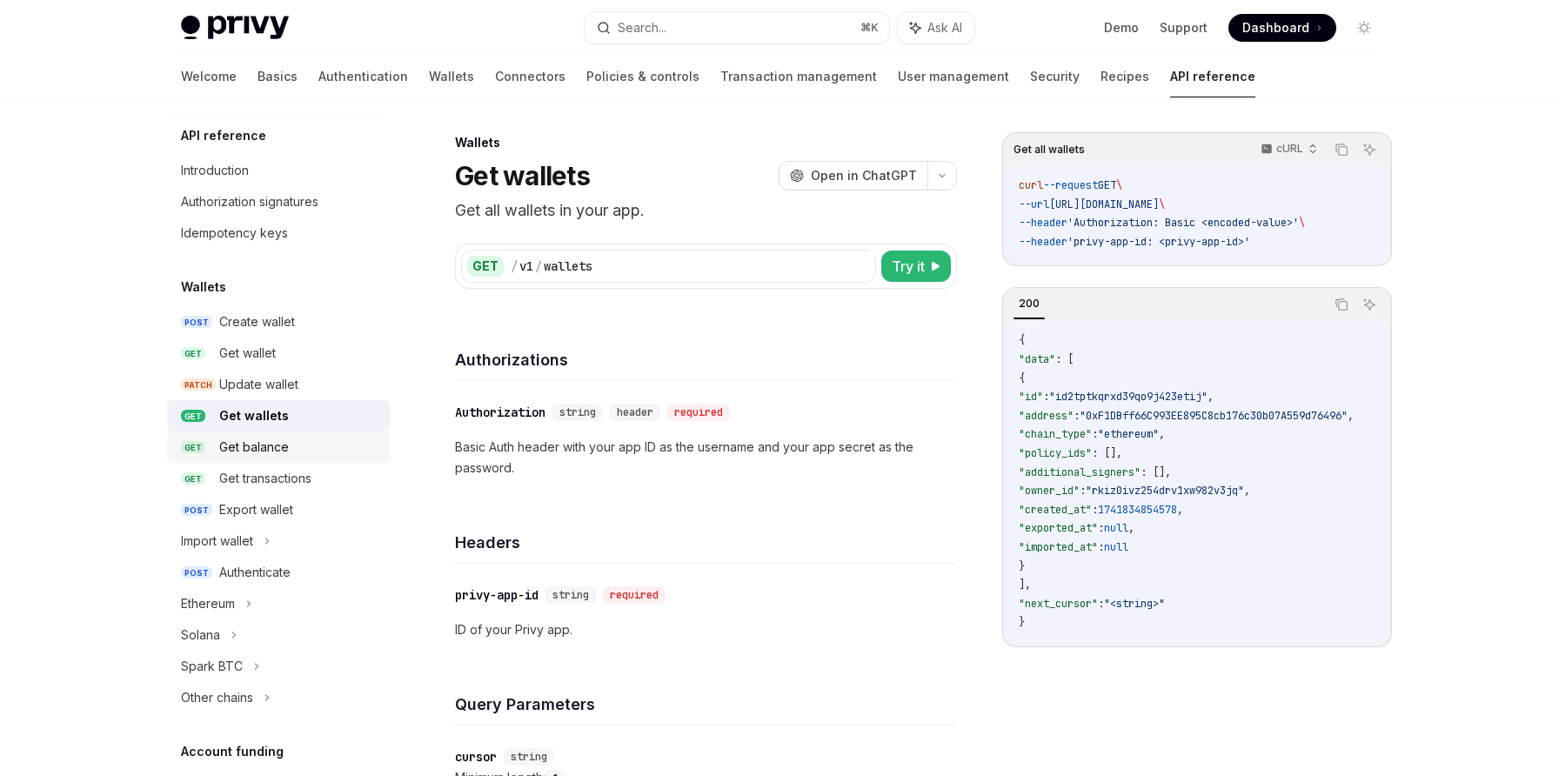
click at [310, 436] on link "GET Get balance" at bounding box center [278, 447] width 223 height 31
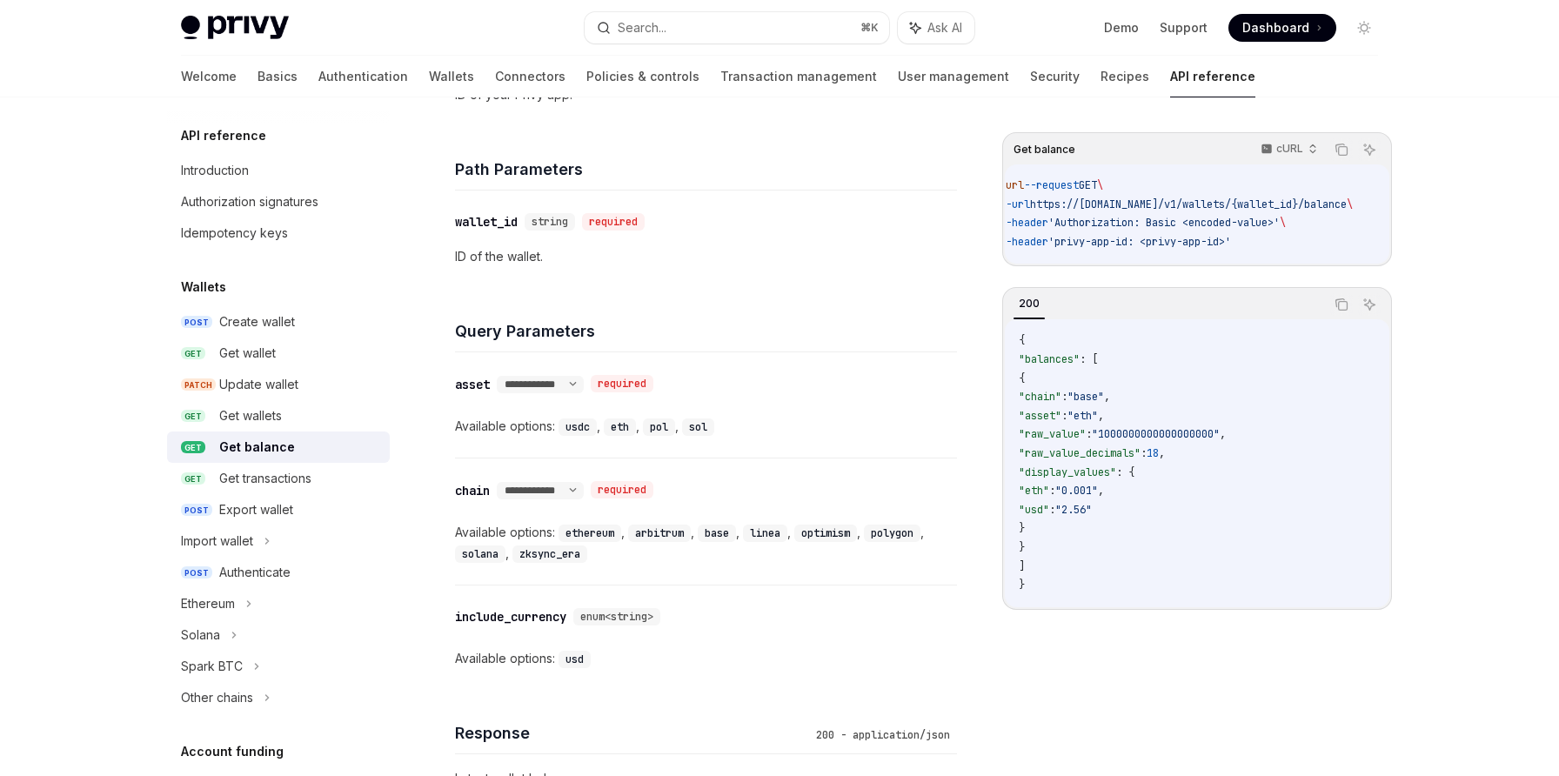
scroll to position [526, 0]
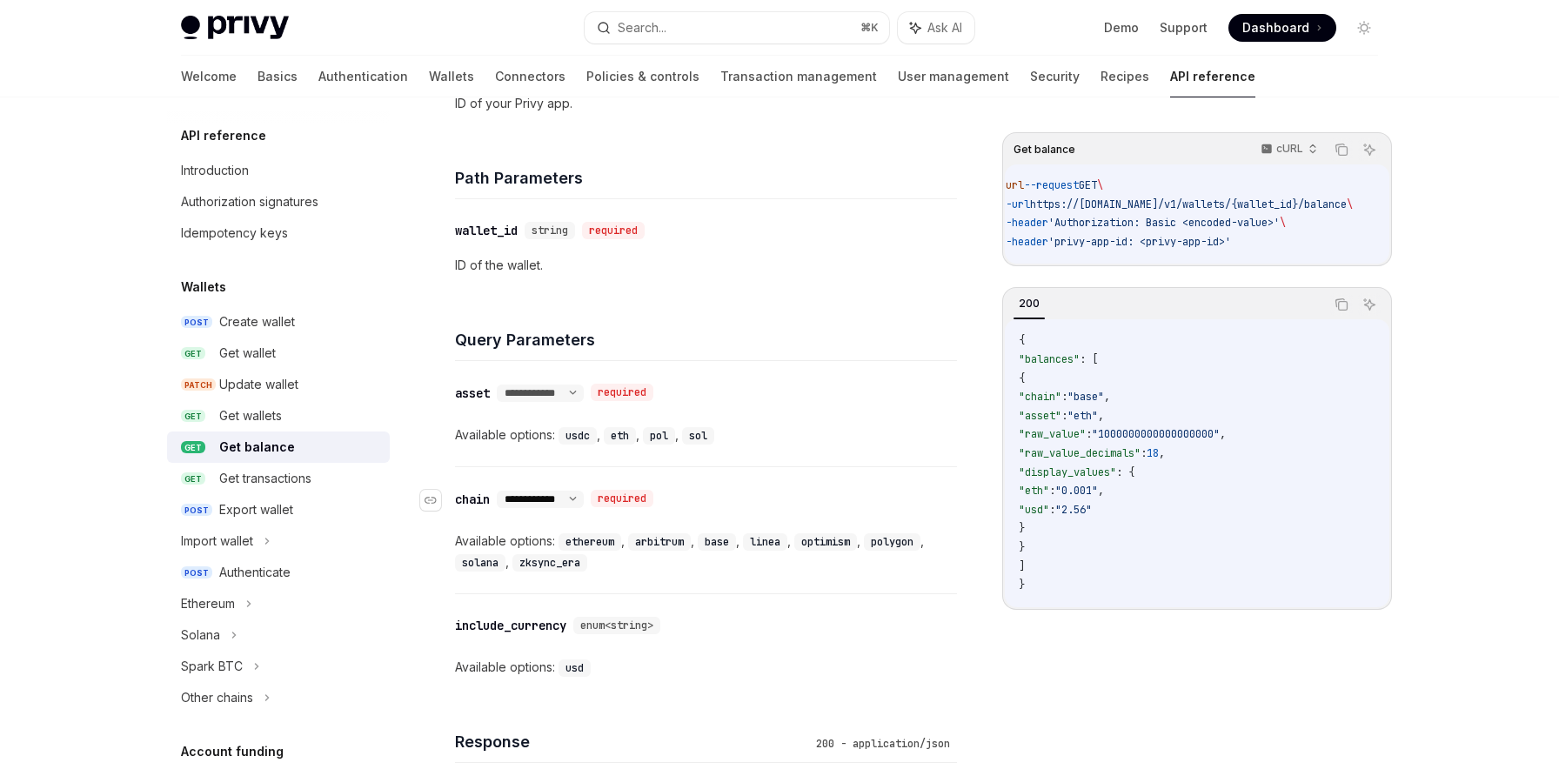
click at [572, 497] on select "**********" at bounding box center [540, 499] width 87 height 14
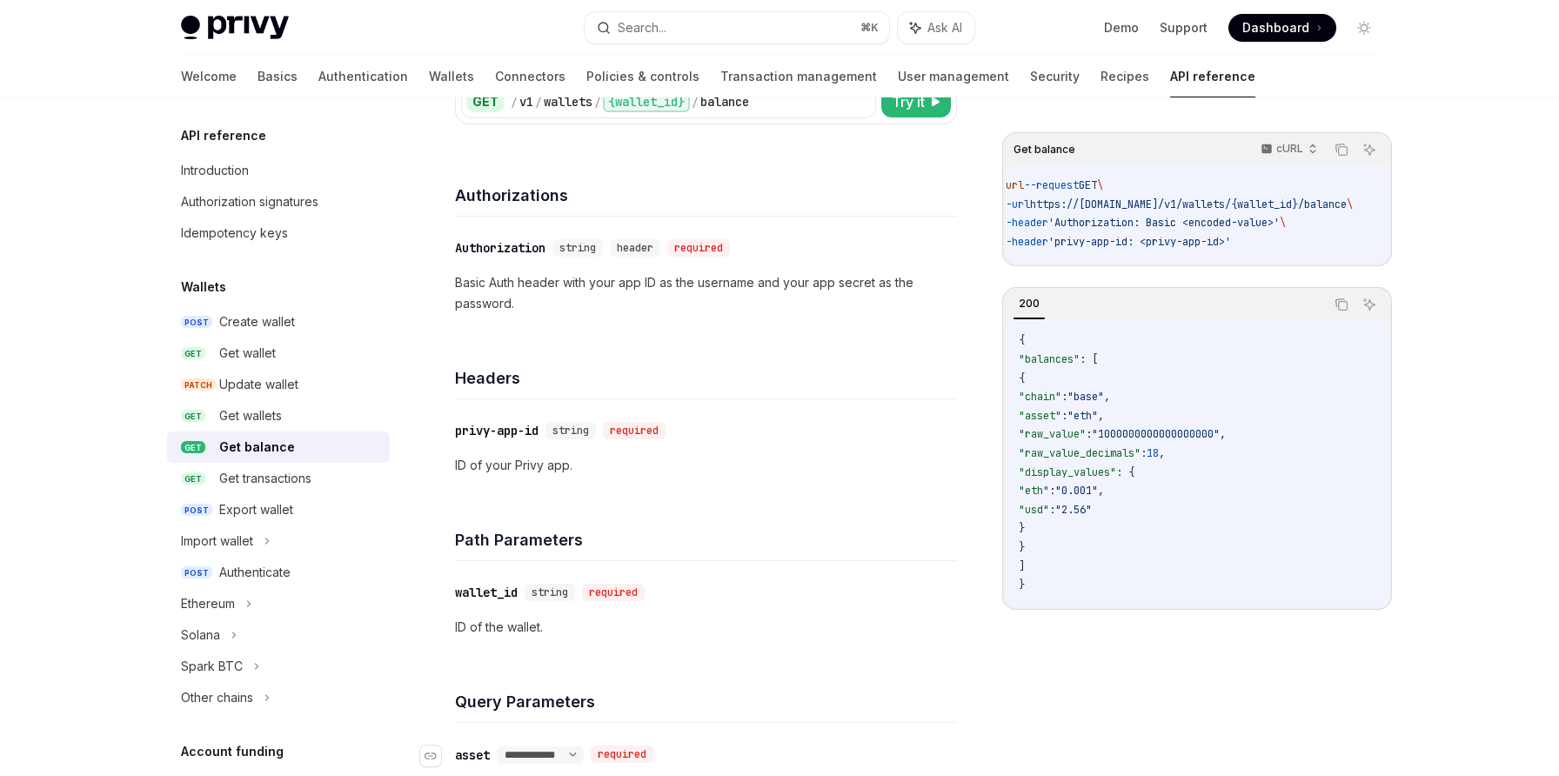
scroll to position [109, 0]
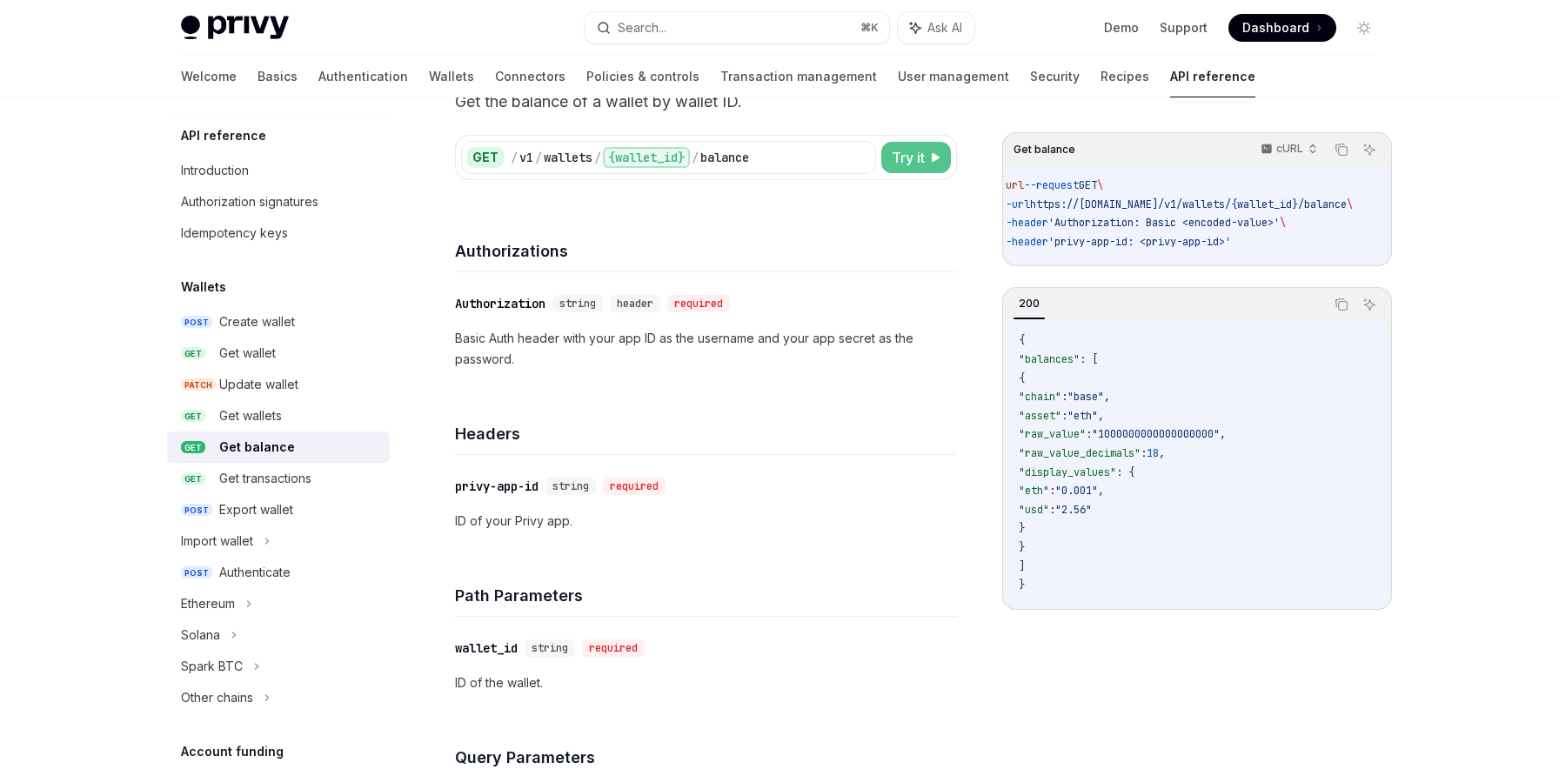
click at [902, 155] on span "Try it" at bounding box center [908, 157] width 33 height 21
type textarea "*"
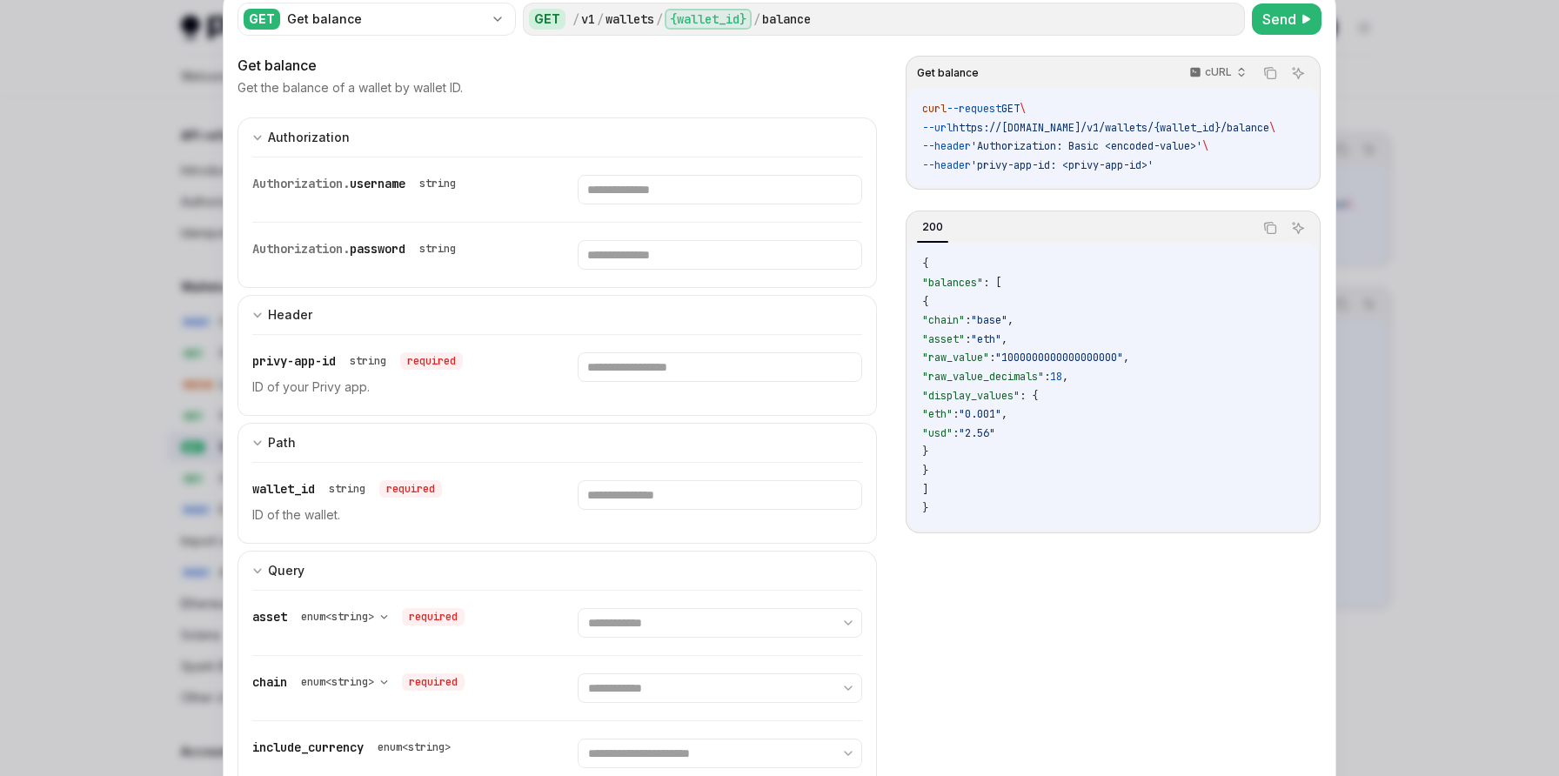
scroll to position [123, 0]
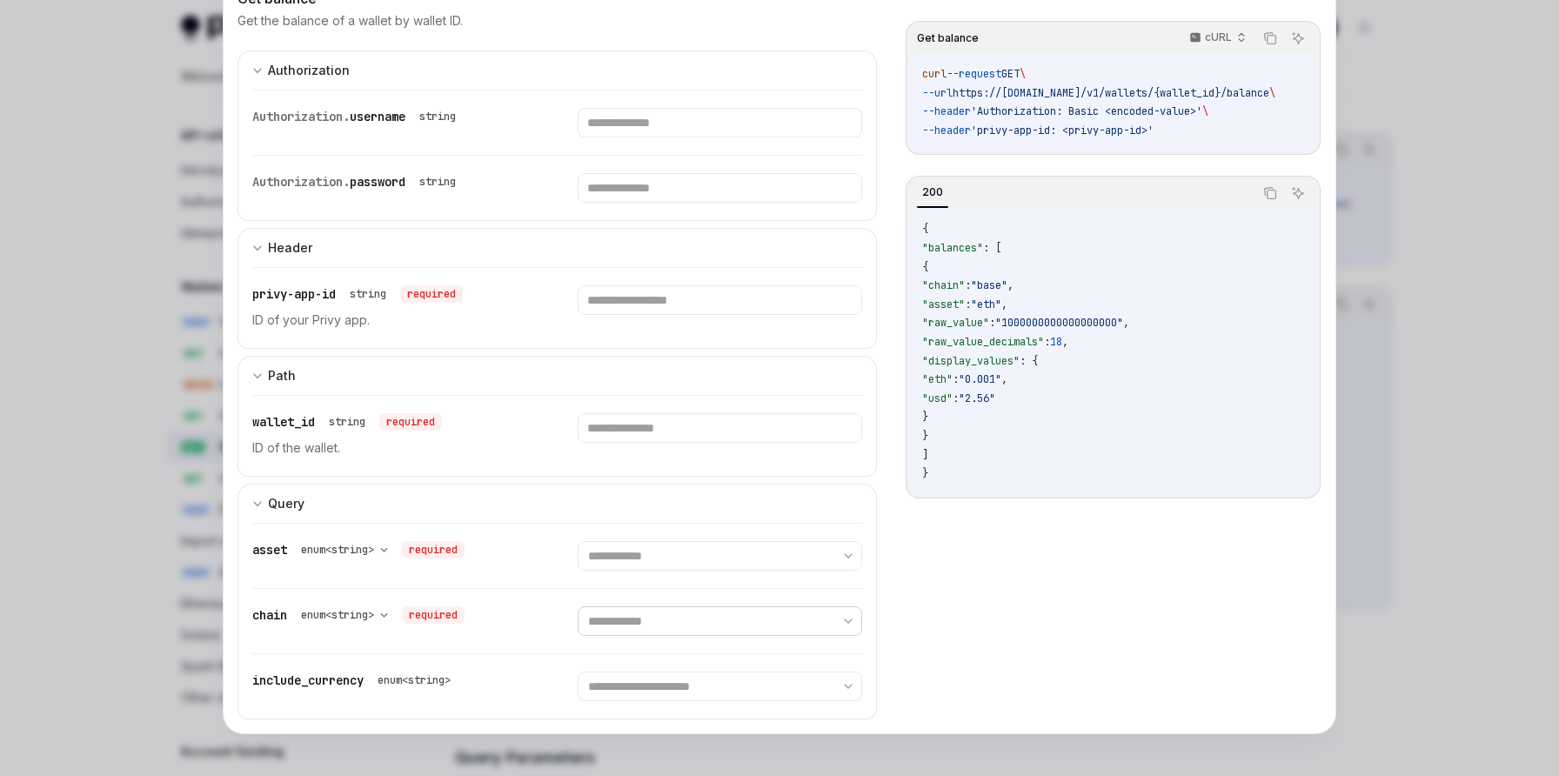
click at [621, 626] on select "**********" at bounding box center [720, 621] width 284 height 30
select select "******"
click at [578, 606] on select "**********" at bounding box center [720, 621] width 284 height 30
click at [645, 680] on select "**********" at bounding box center [720, 687] width 284 height 30
click at [628, 686] on select "**********" at bounding box center [720, 687] width 284 height 30
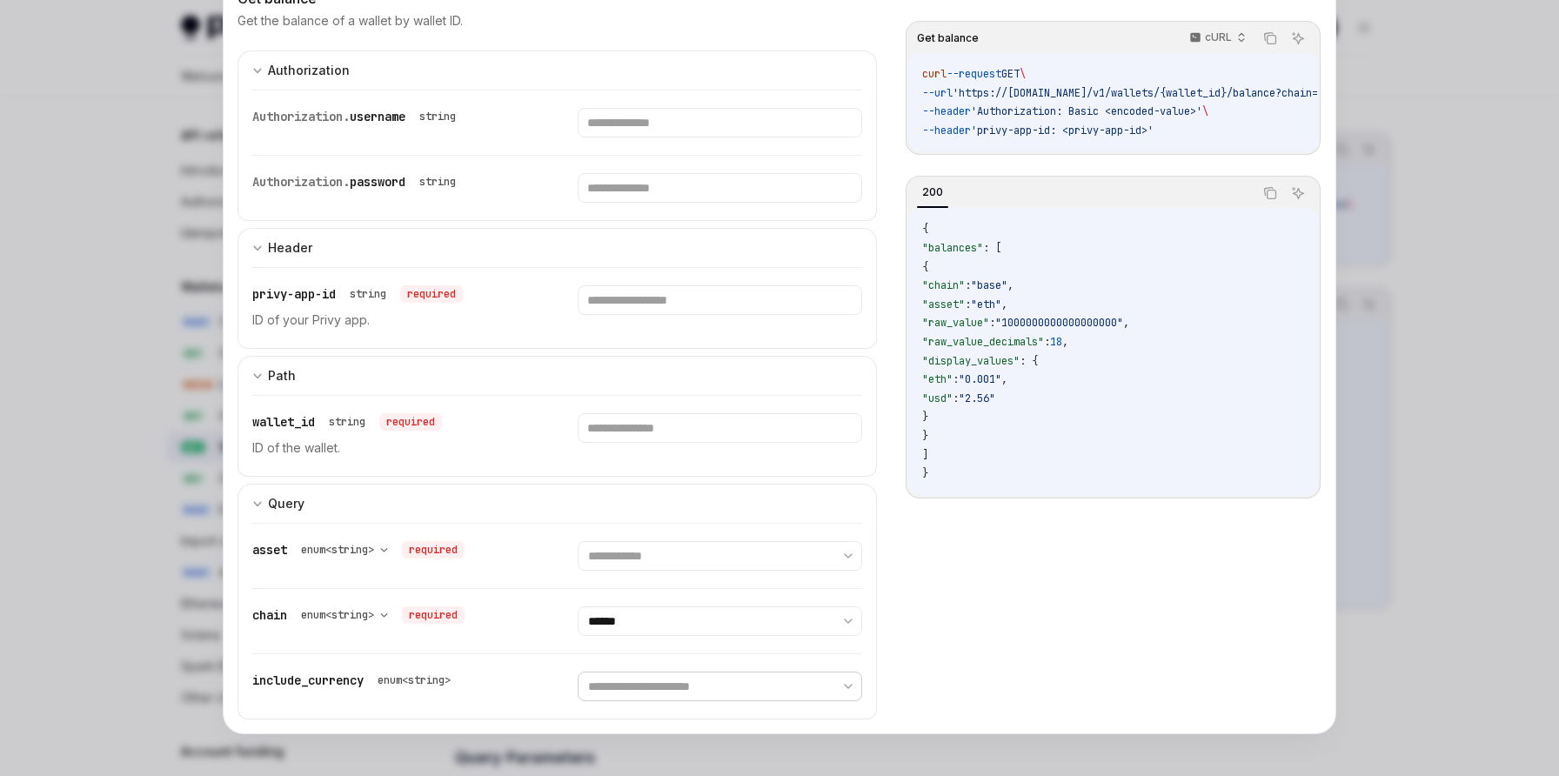
select select "***"
click at [578, 672] on select "**********" at bounding box center [720, 687] width 284 height 30
click at [632, 554] on select "**********" at bounding box center [720, 556] width 284 height 30
select select "****"
click at [578, 541] on select "**********" at bounding box center [720, 556] width 284 height 30
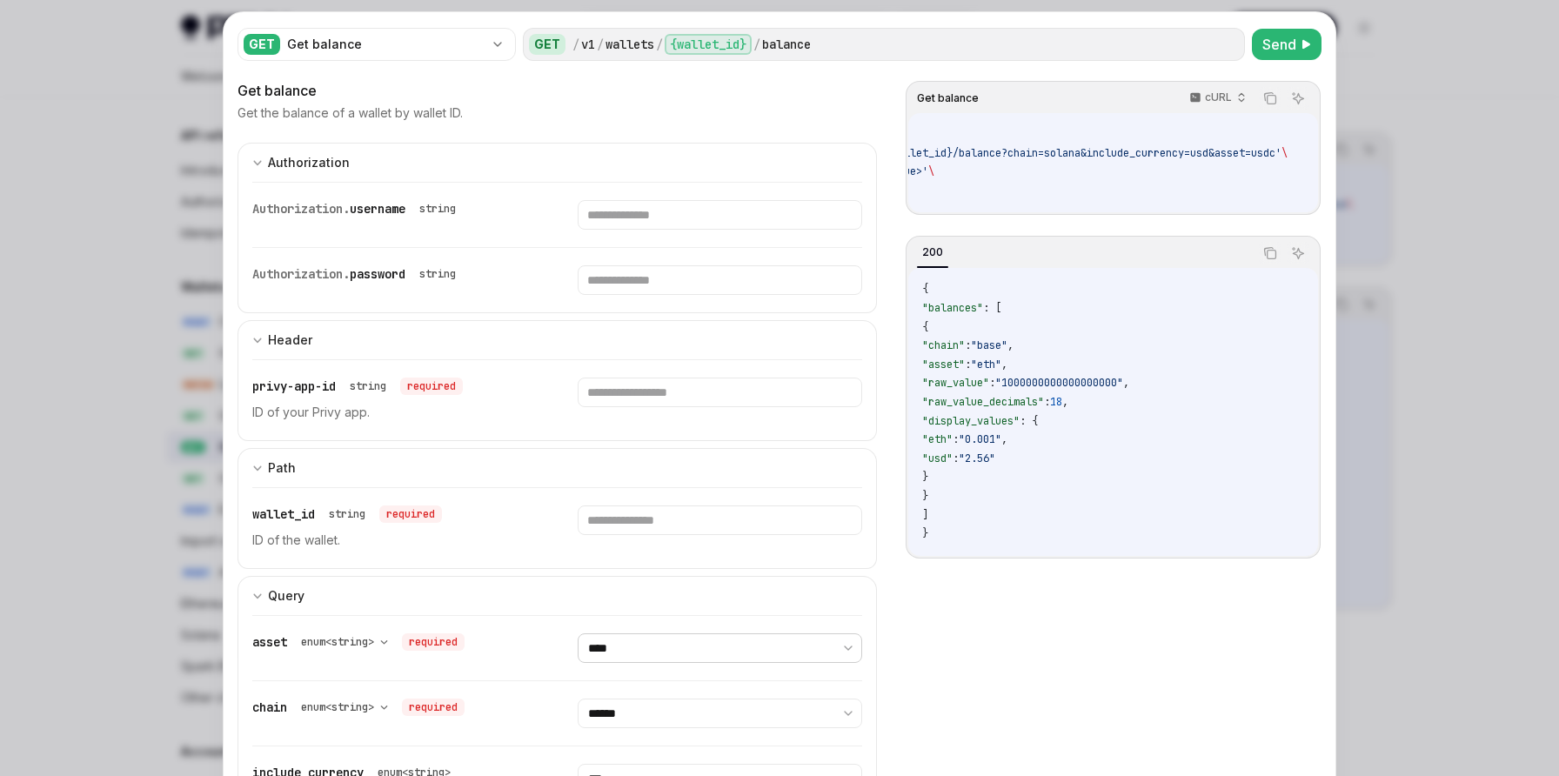
scroll to position [0, 305]
drag, startPoint x: 1275, startPoint y: 155, endPoint x: 1157, endPoint y: 158, distance: 118.4
click at [1157, 158] on span "'https://api.privy.io/v1/wallets/{wallet_id}/balance?chain=solana&include_curre…" at bounding box center [968, 153] width 603 height 14
click at [708, 407] on div at bounding box center [720, 400] width 284 height 45
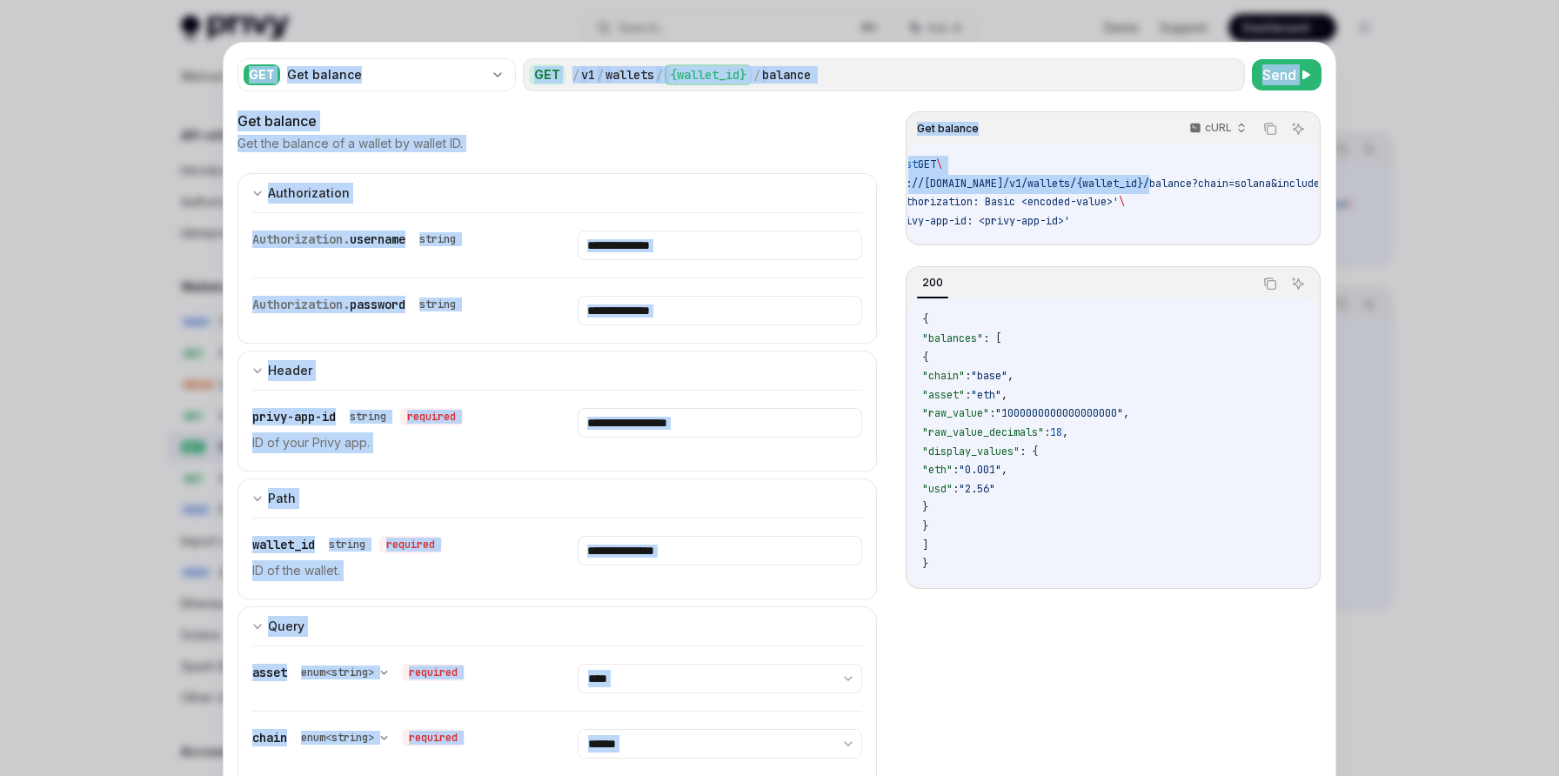
scroll to position [0, 322]
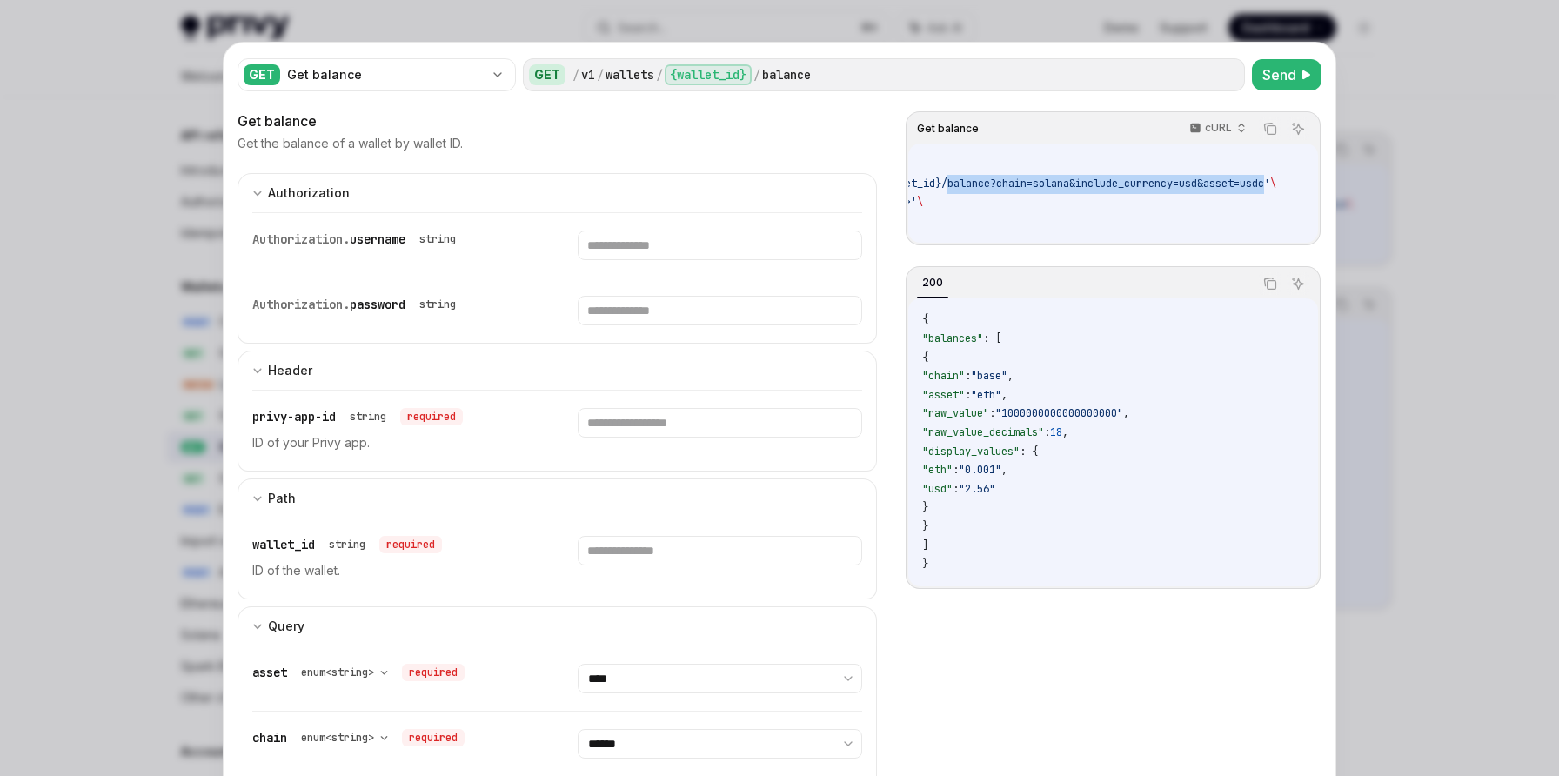
drag, startPoint x: 1171, startPoint y: 181, endPoint x: 1260, endPoint y: 183, distance: 88.8
click at [1260, 183] on span "'https://api.privy.io/v1/wallets/{wallet_id}/balance?chain=solana&include_curre…" at bounding box center [968, 184] width 603 height 14
copy span "balance?chain=solana&include_currency=usd&asset=usdc"
click at [1362, 111] on div at bounding box center [779, 388] width 1559 height 776
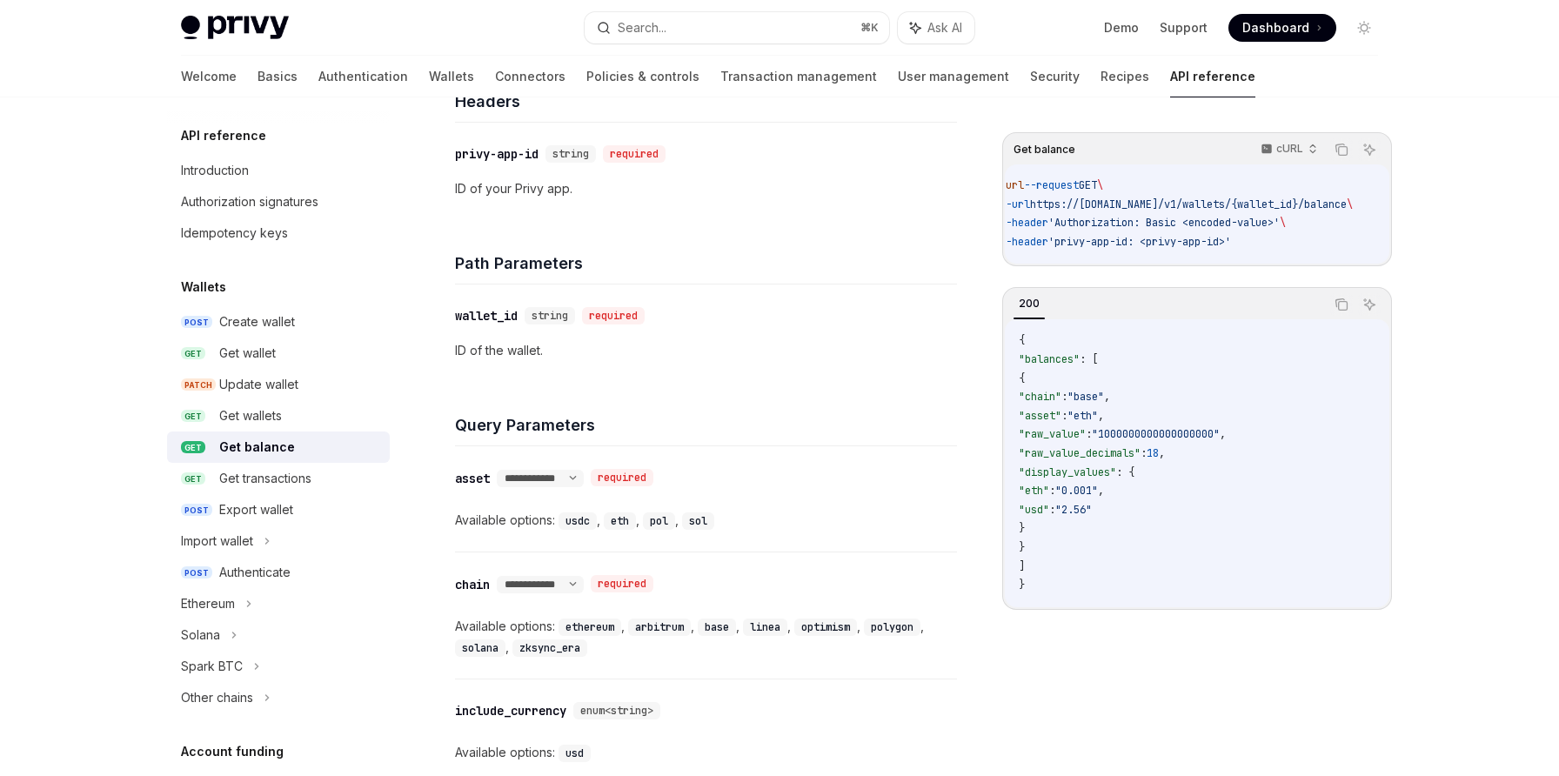
scroll to position [926, 0]
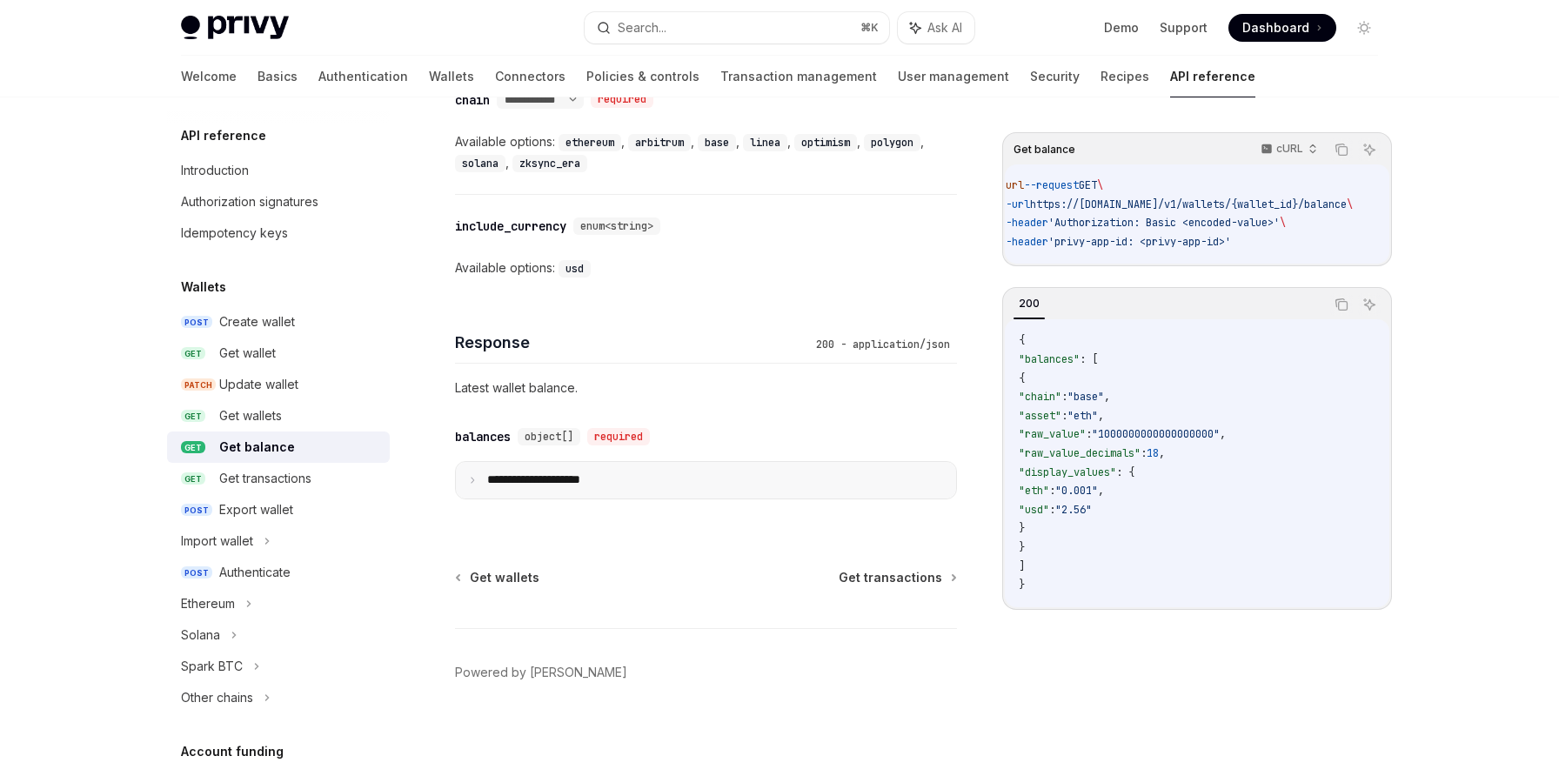
click at [599, 475] on p "**********" at bounding box center [547, 480] width 121 height 16
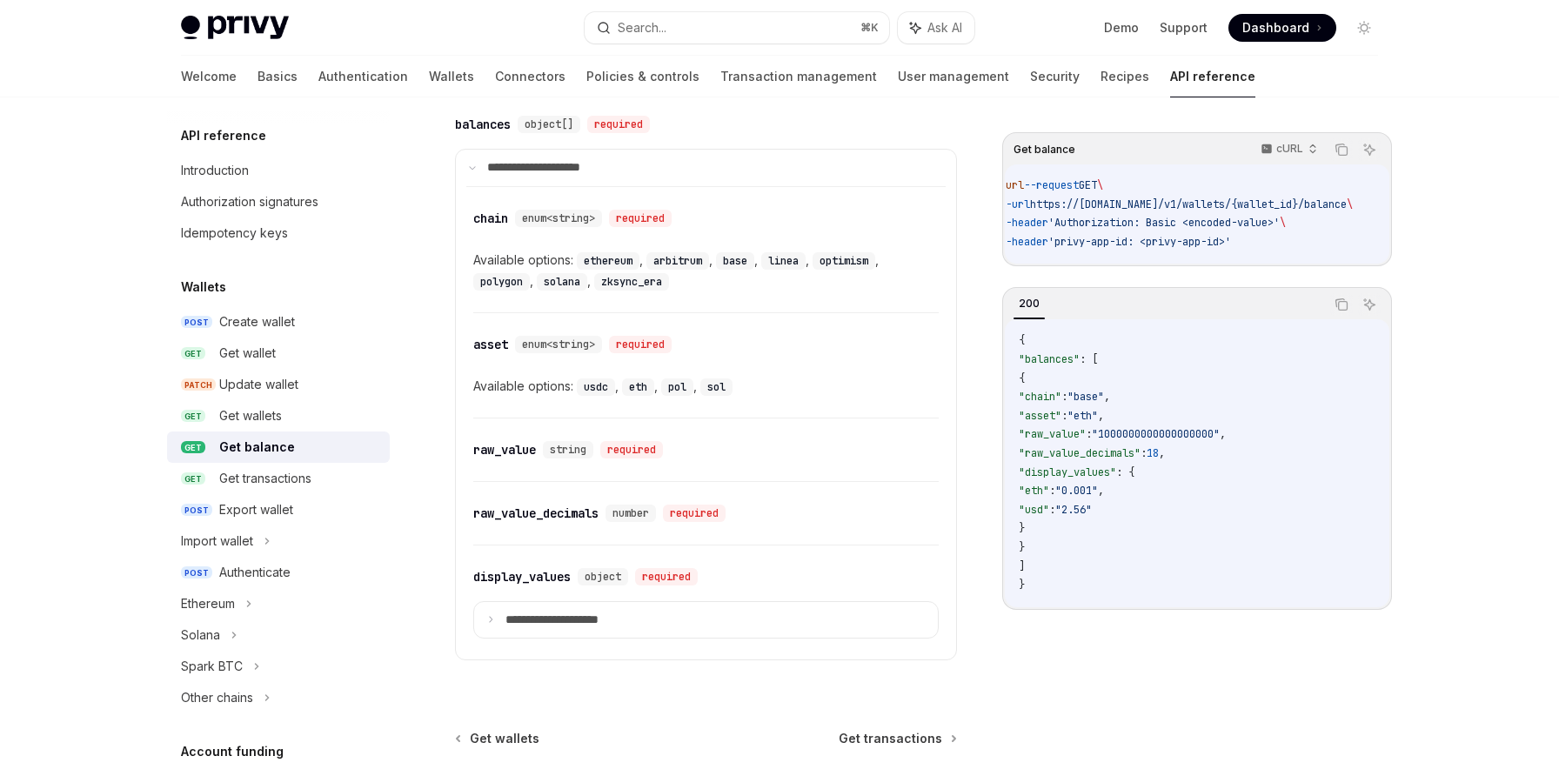
scroll to position [1223, 0]
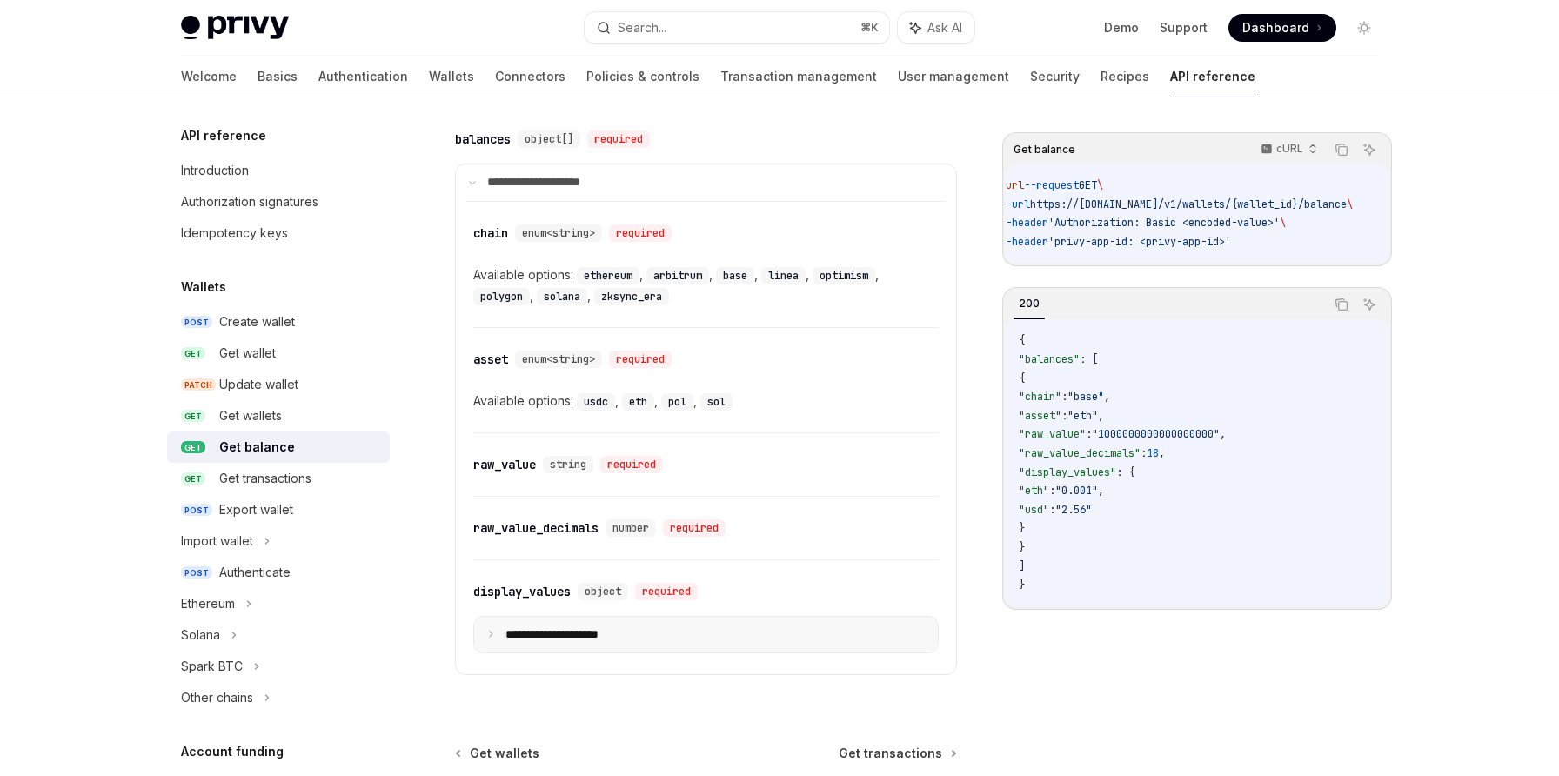
click at [581, 645] on summary "**********" at bounding box center [706, 635] width 464 height 37
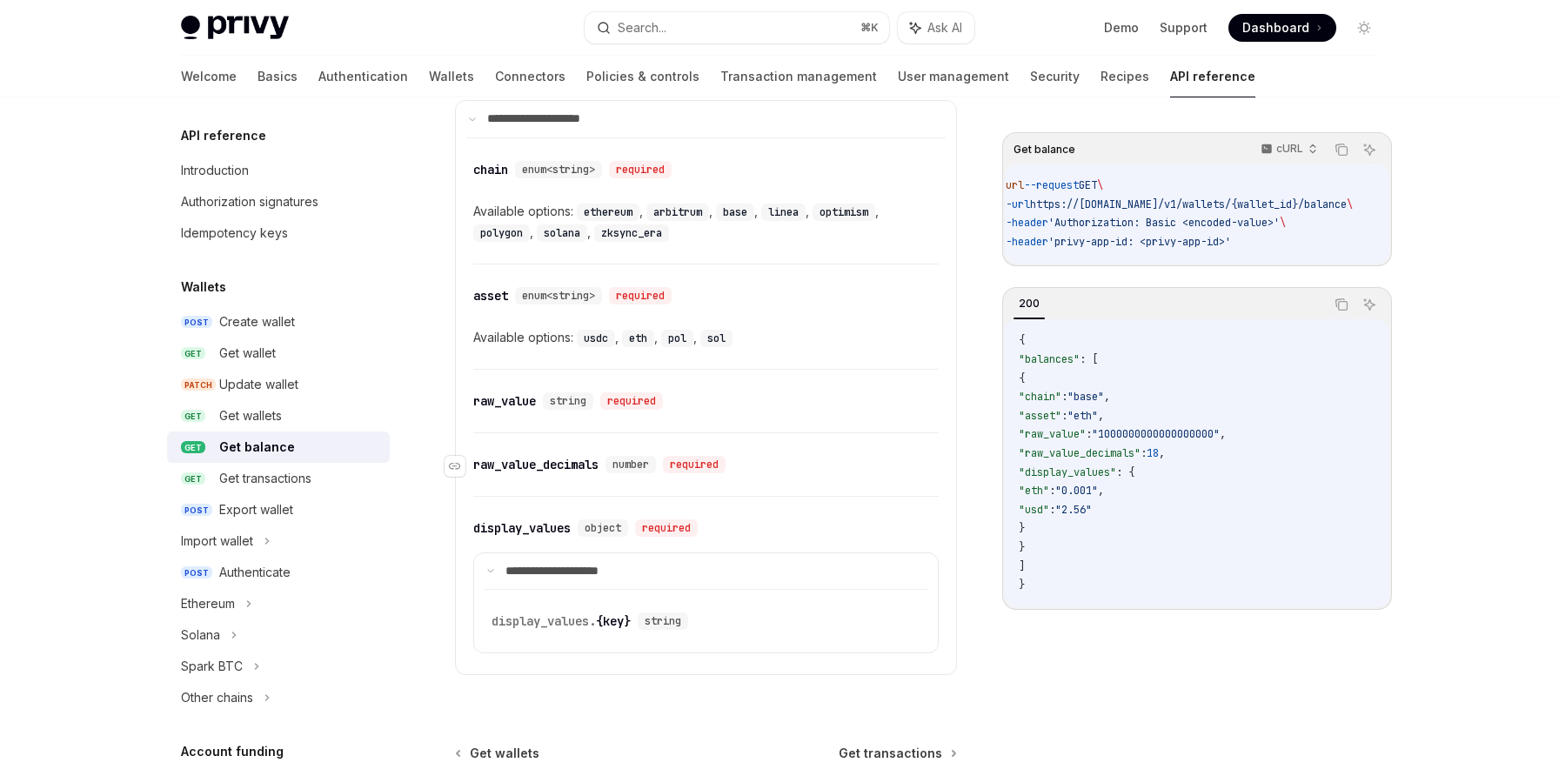
scroll to position [1308, 0]
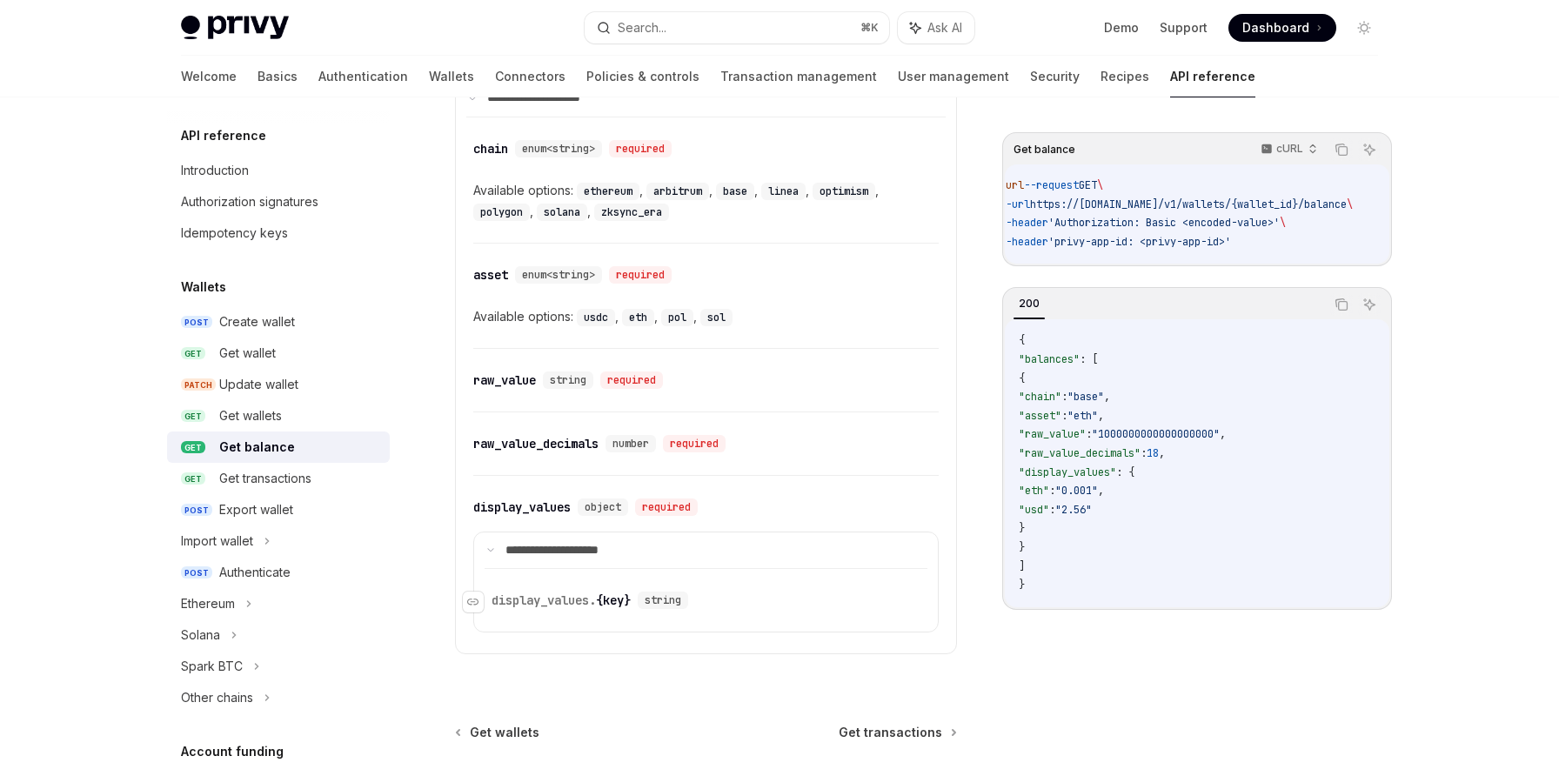
click at [662, 596] on span "string" at bounding box center [663, 600] width 37 height 14
click at [555, 599] on span "display_values." at bounding box center [544, 600] width 104 height 16
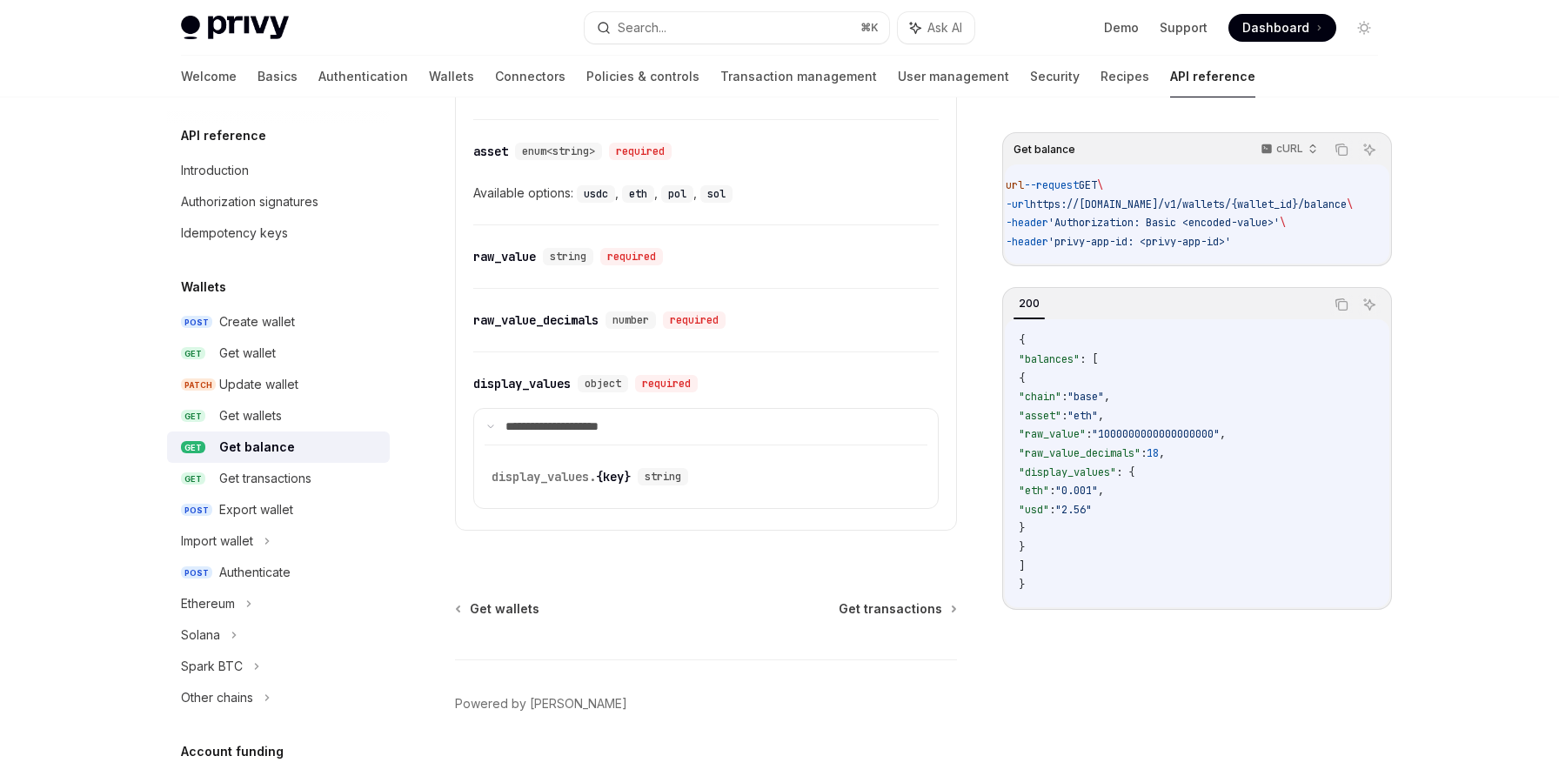
scroll to position [1429, 0]
click at [599, 415] on summary "**********" at bounding box center [706, 430] width 464 height 37
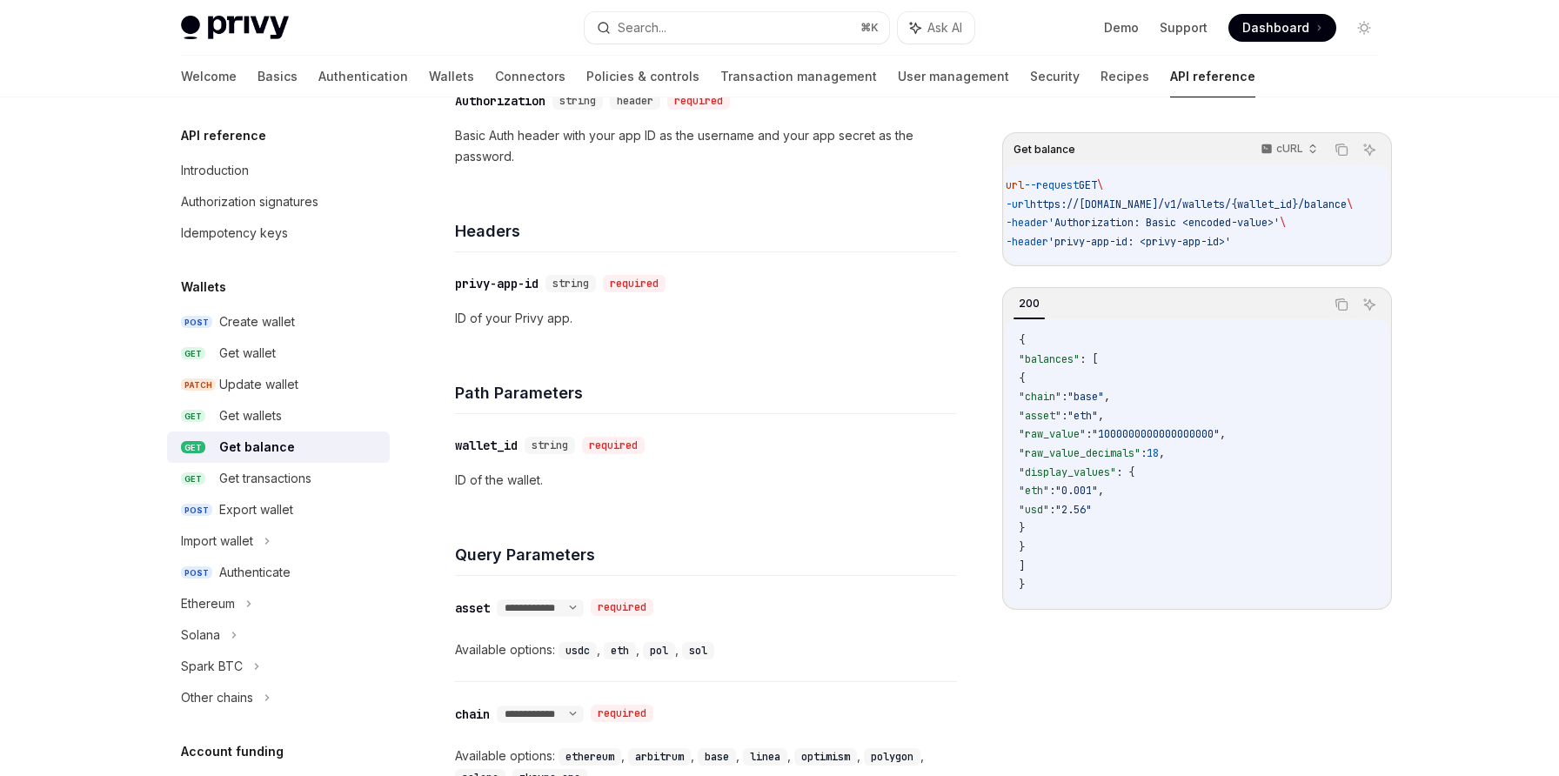
scroll to position [0, 0]
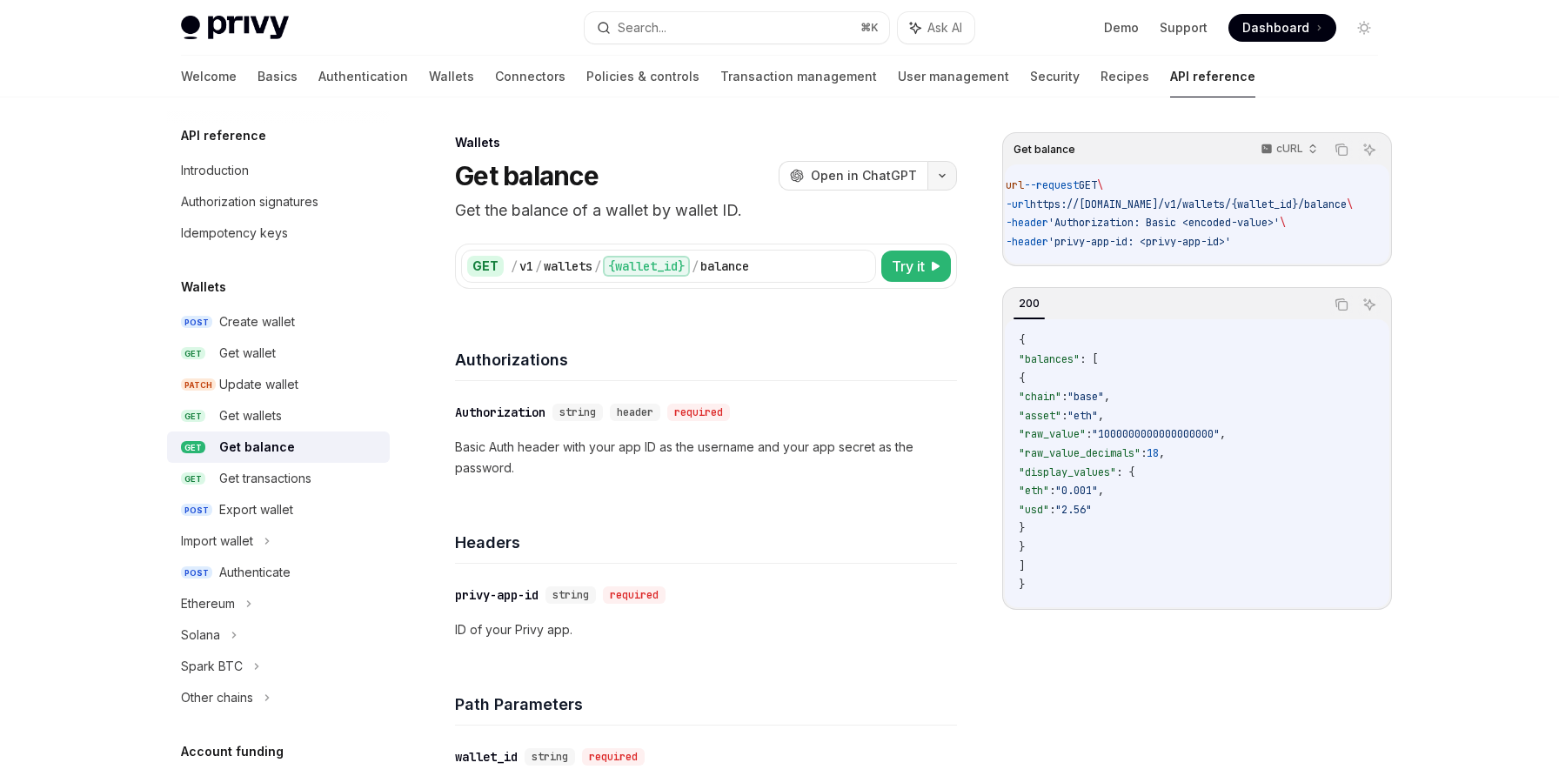
click at [951, 169] on button "button" at bounding box center [942, 176] width 30 height 30
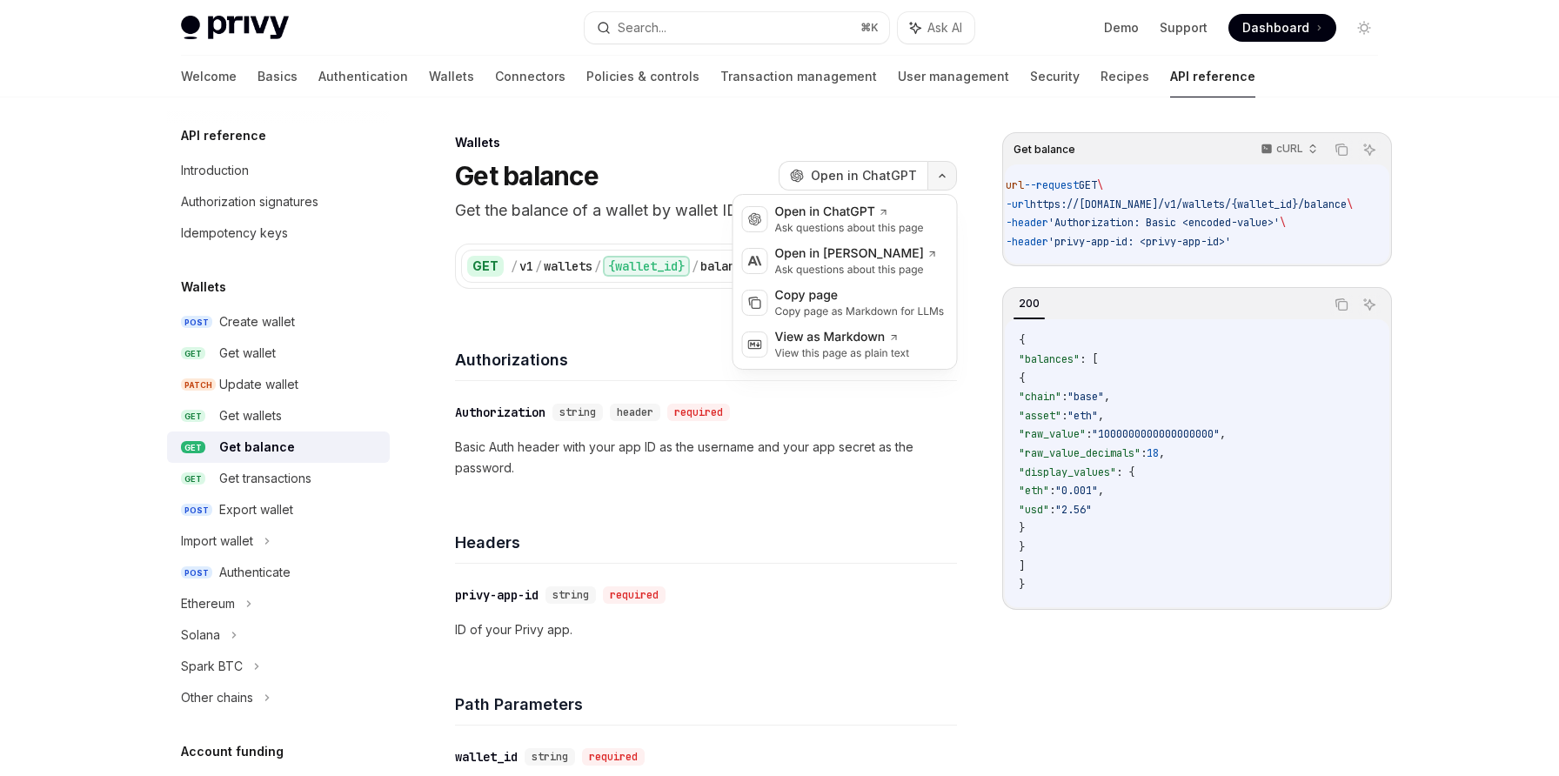
click at [944, 178] on icon "button" at bounding box center [942, 175] width 21 height 7
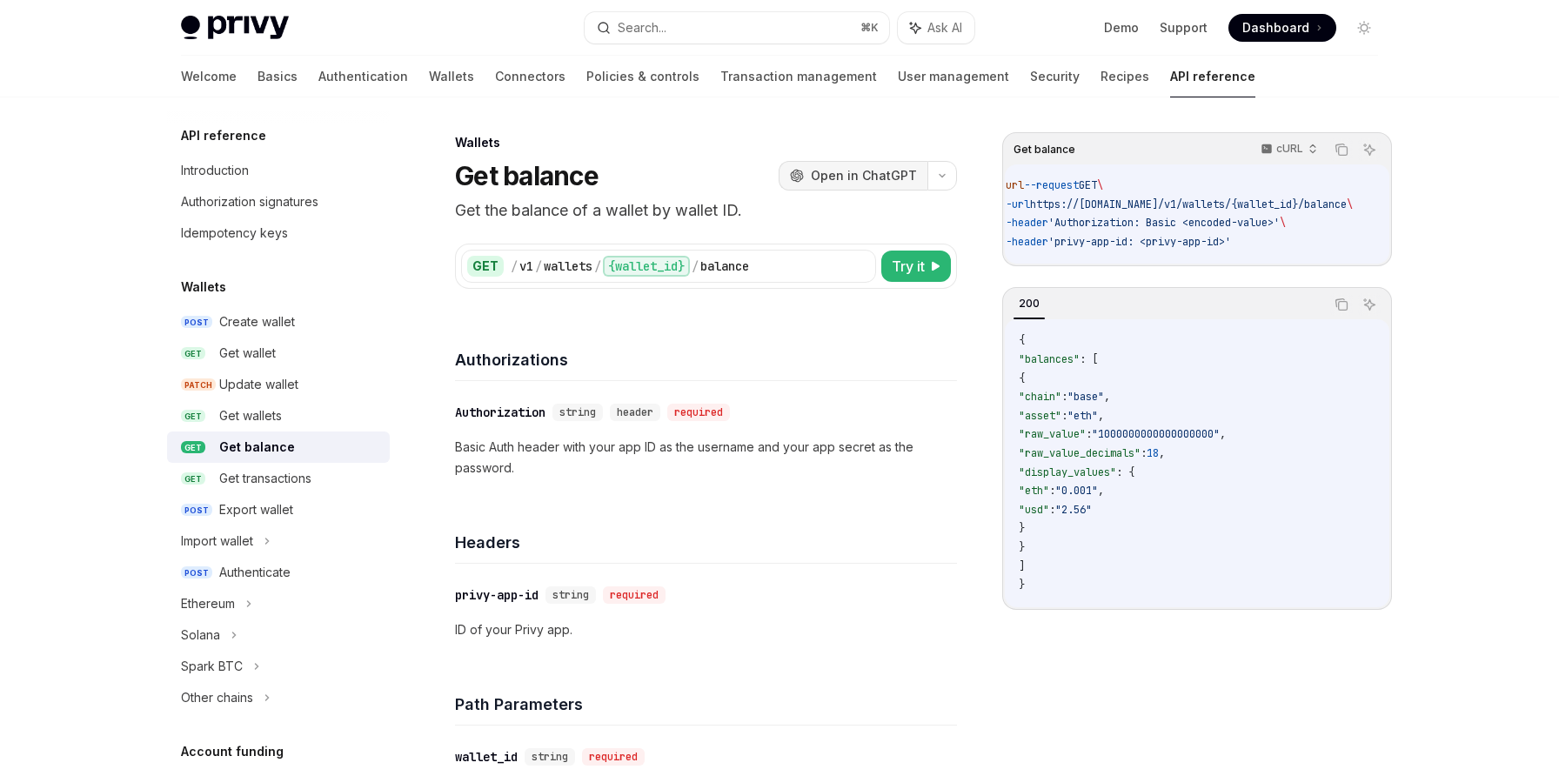
click at [900, 178] on span "Open in ChatGPT" at bounding box center [864, 175] width 106 height 17
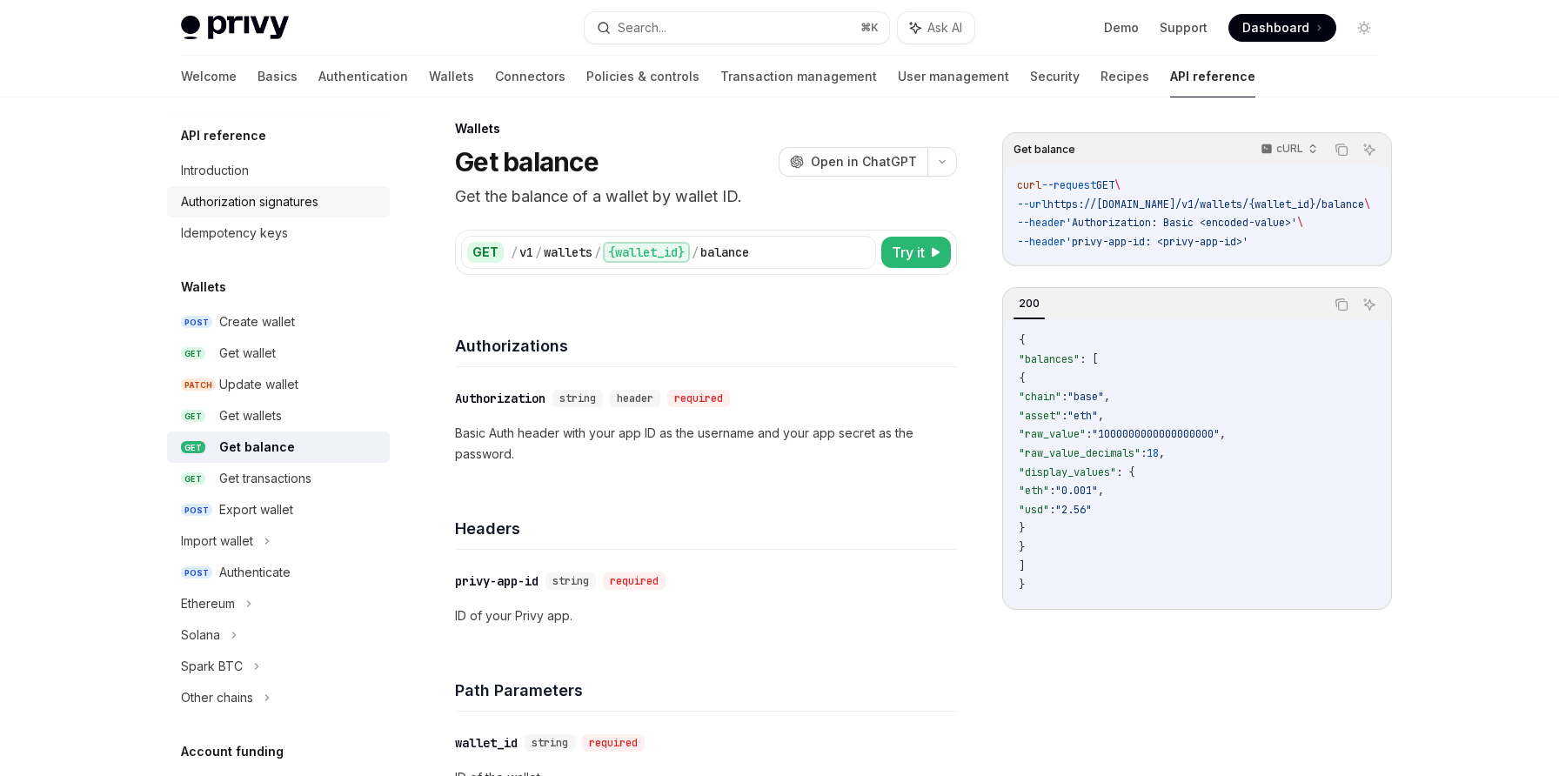
click at [281, 203] on div "Authorization signatures" at bounding box center [249, 201] width 137 height 21
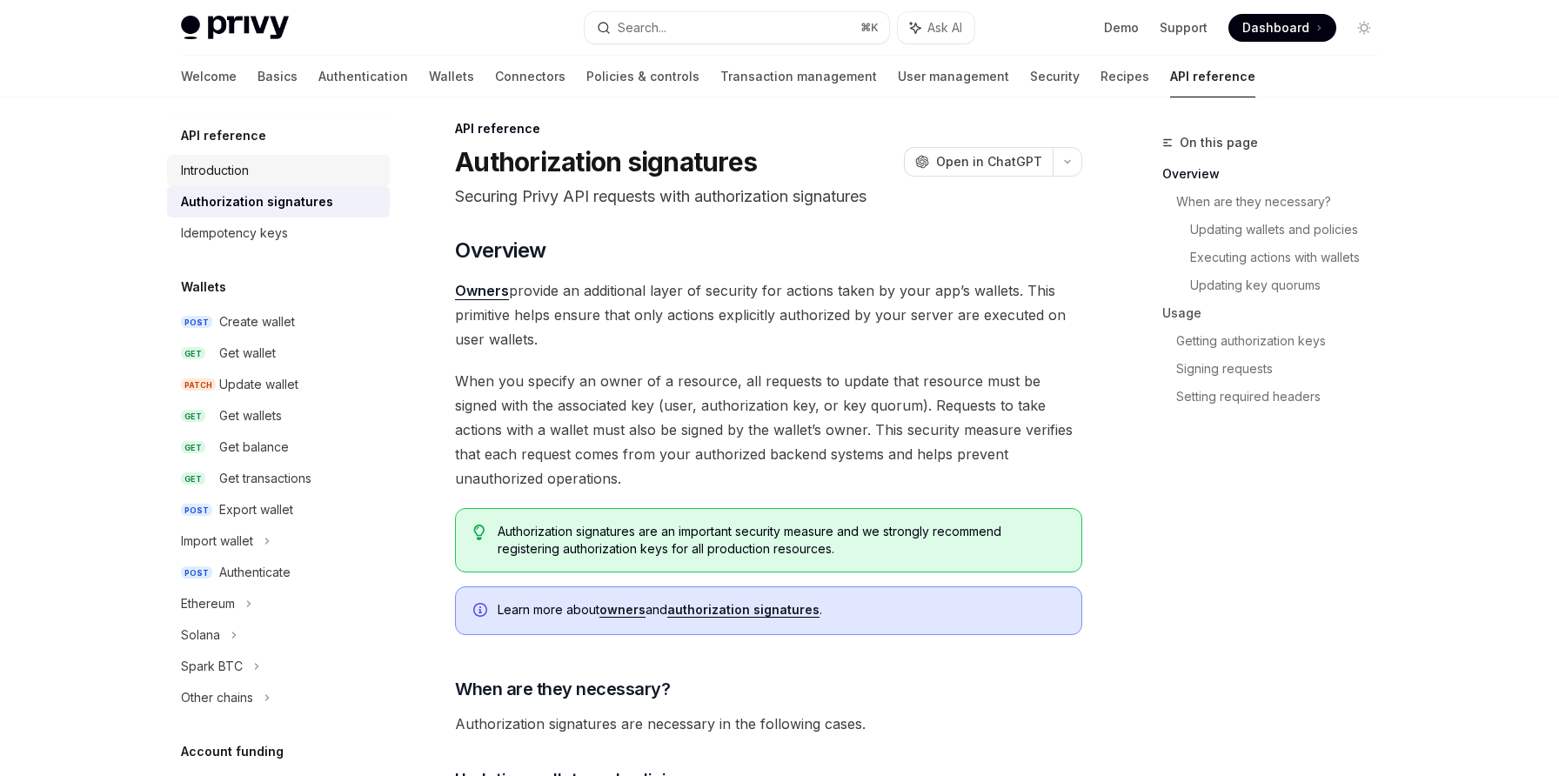
click at [277, 182] on link "Introduction" at bounding box center [278, 170] width 223 height 31
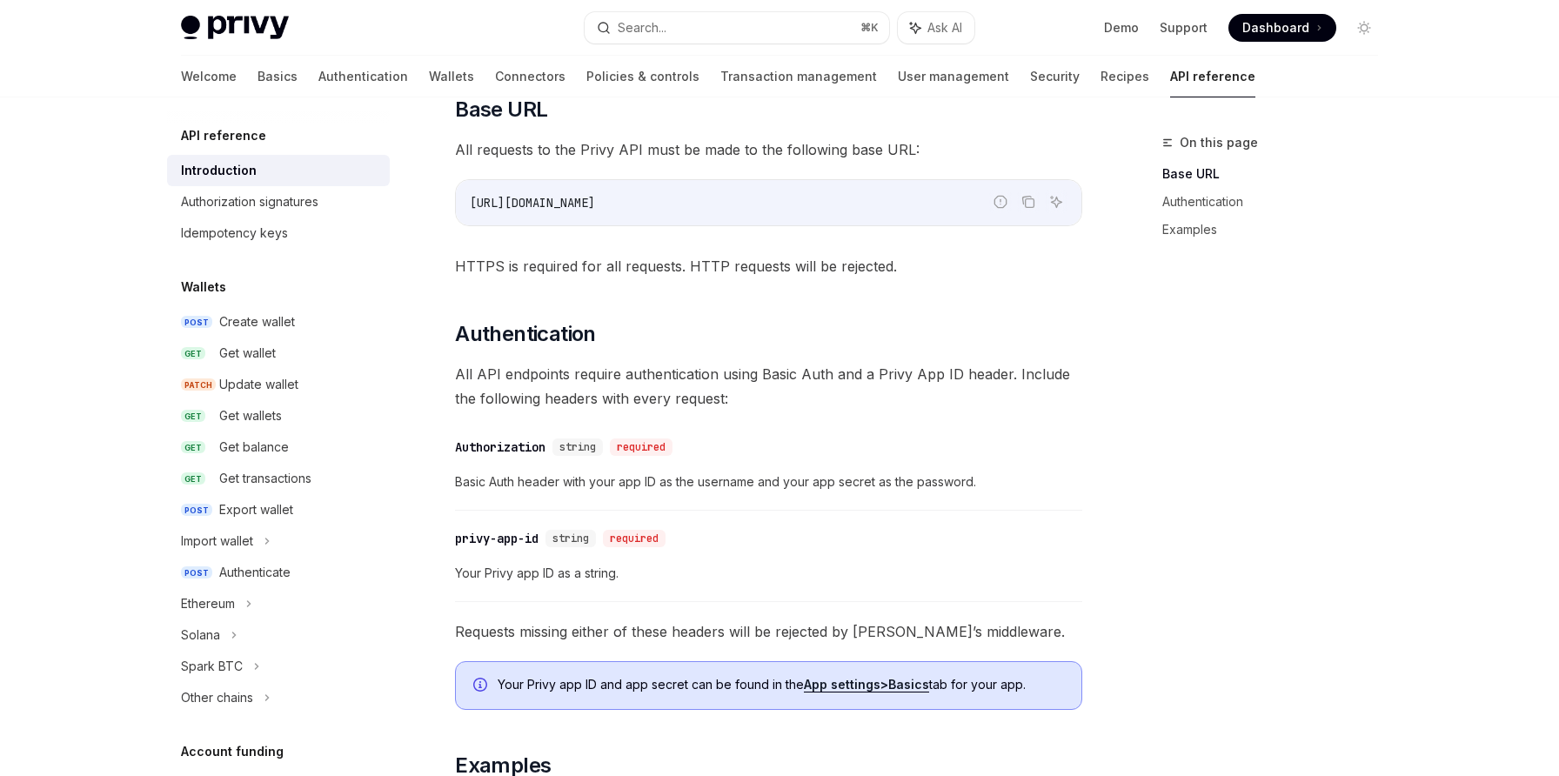
scroll to position [617, 0]
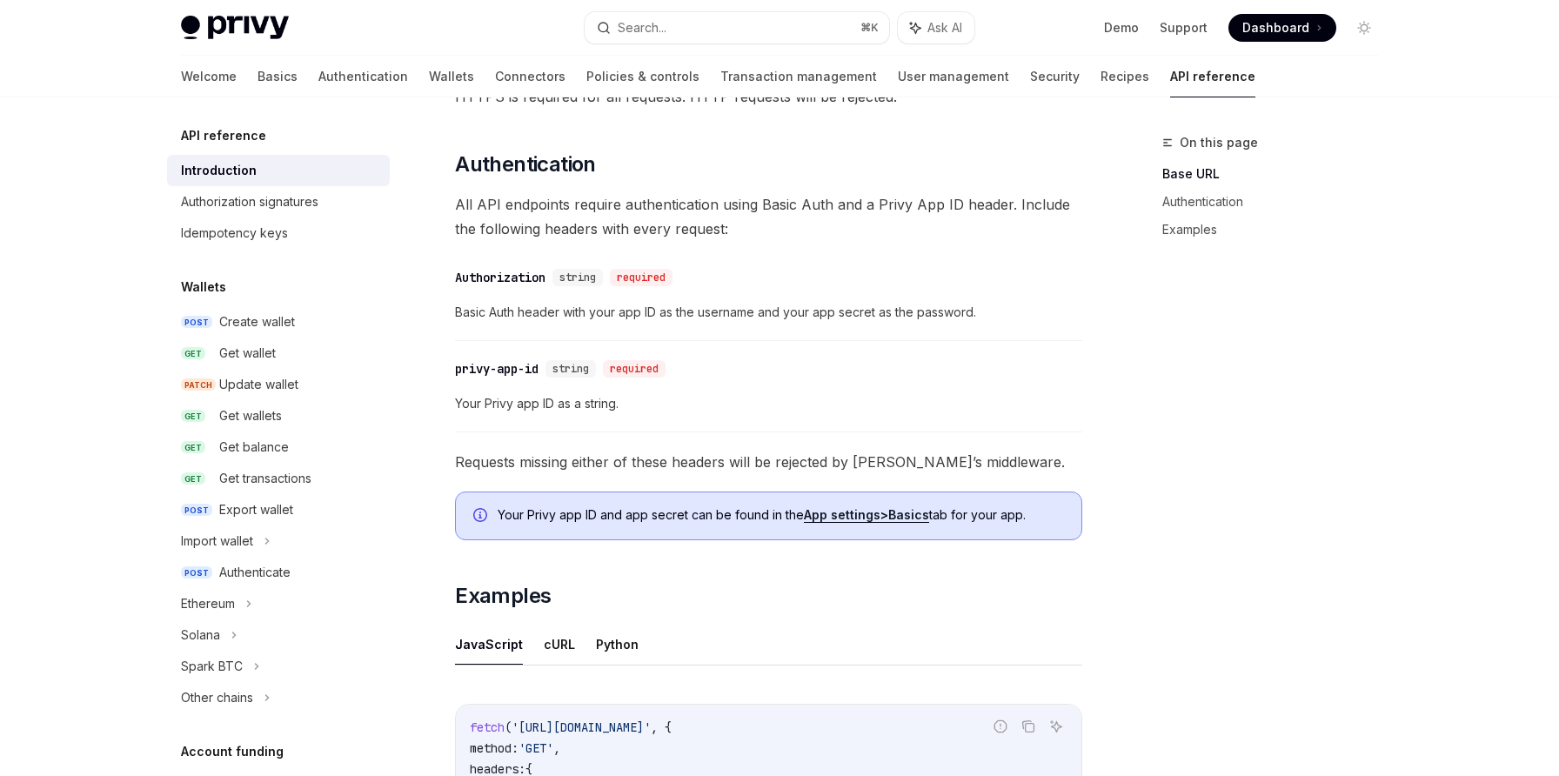
click at [584, 313] on span "Basic Auth header with your app ID as the username and your app secret as the p…" at bounding box center [768, 312] width 627 height 21
click at [599, 327] on div "​ Authorization string required Basic Auth header with your app ID as the usern…" at bounding box center [768, 299] width 627 height 83
drag, startPoint x: 587, startPoint y: 317, endPoint x: 814, endPoint y: 316, distance: 227.1
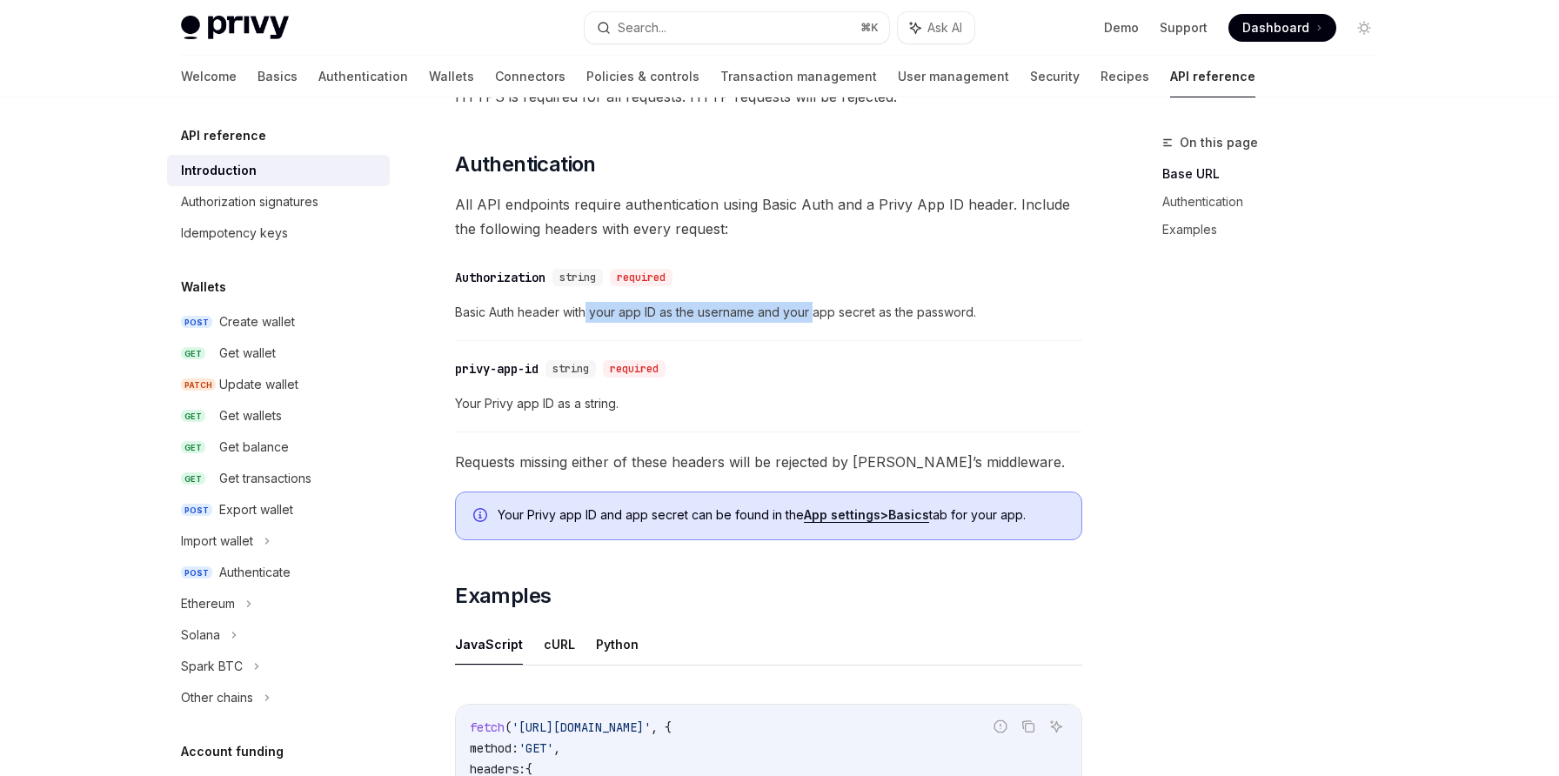
click at [814, 316] on span "Basic Auth header with your app ID as the username and your app secret as the p…" at bounding box center [768, 312] width 627 height 21
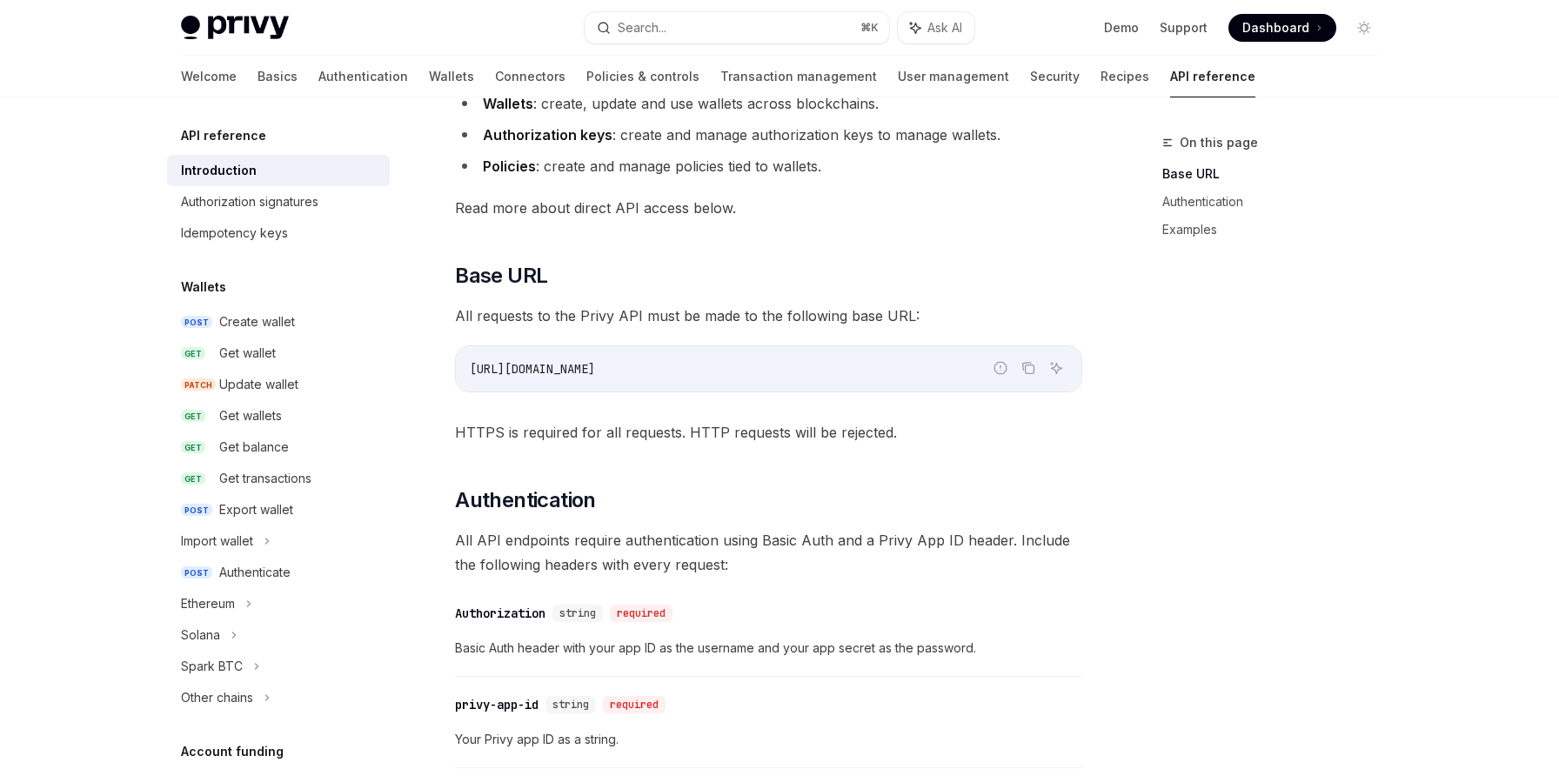
scroll to position [0, 0]
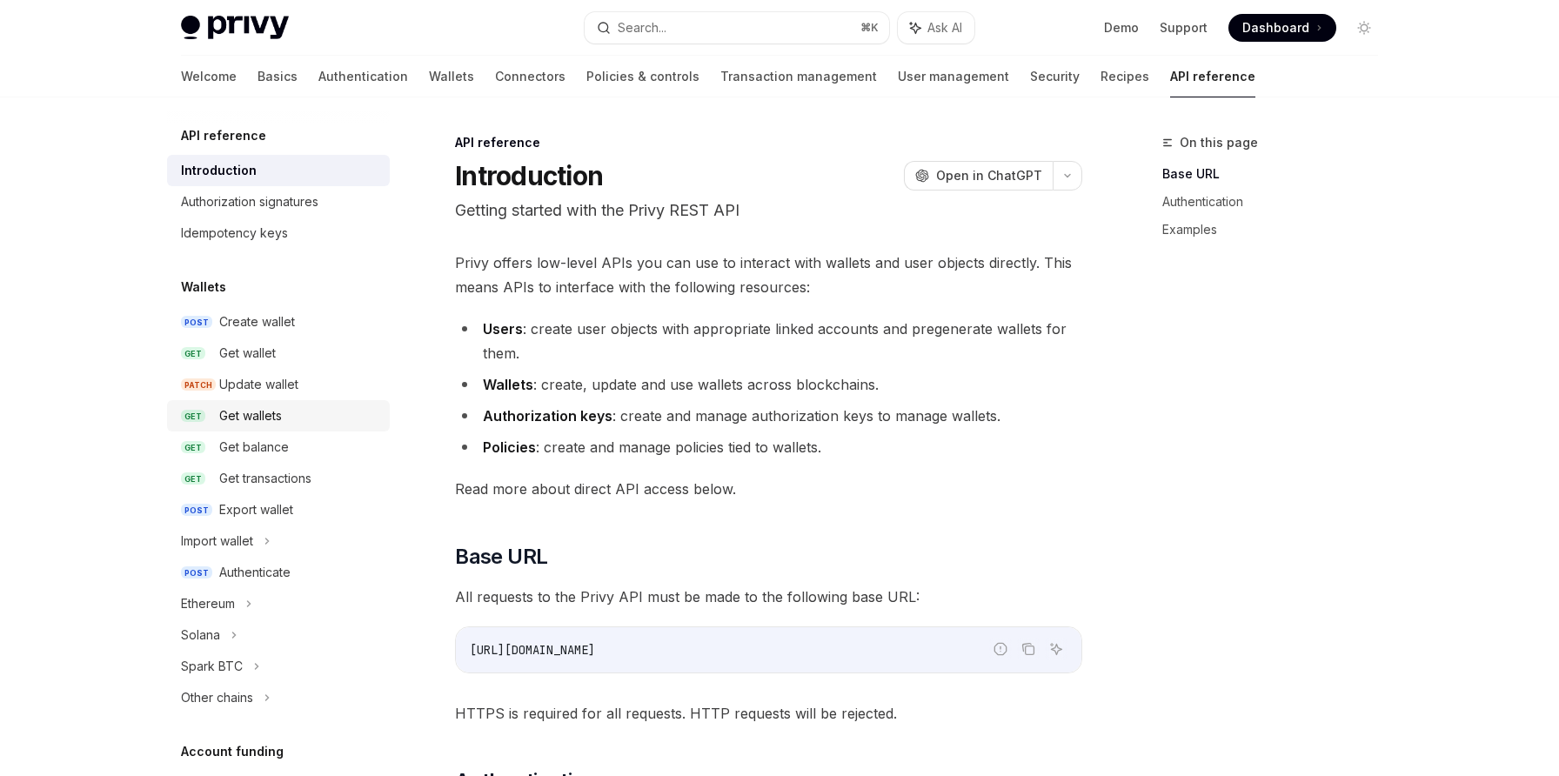
click at [270, 414] on div "Get wallets" at bounding box center [250, 415] width 63 height 21
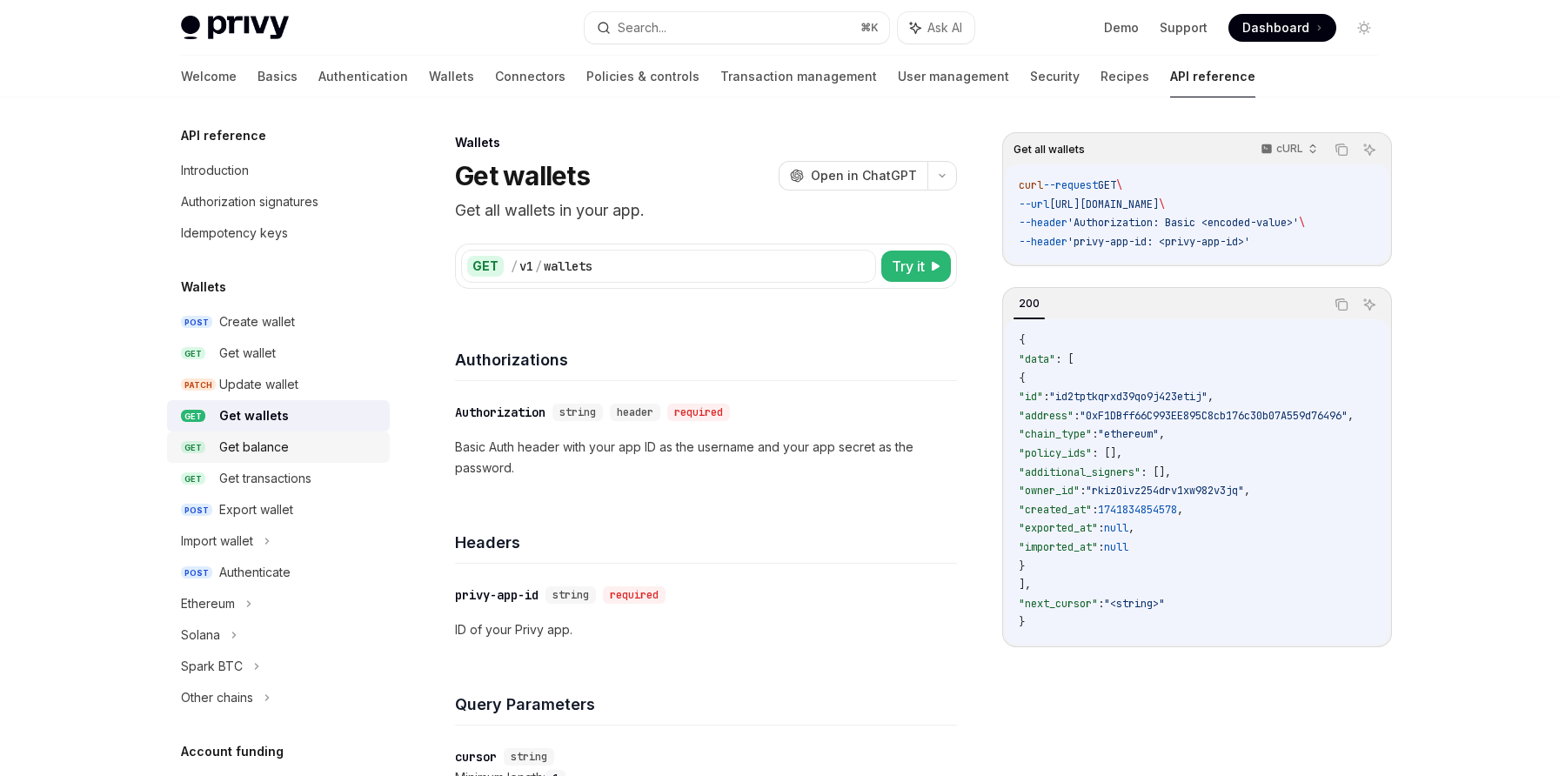
click at [291, 459] on link "GET Get balance" at bounding box center [278, 447] width 223 height 31
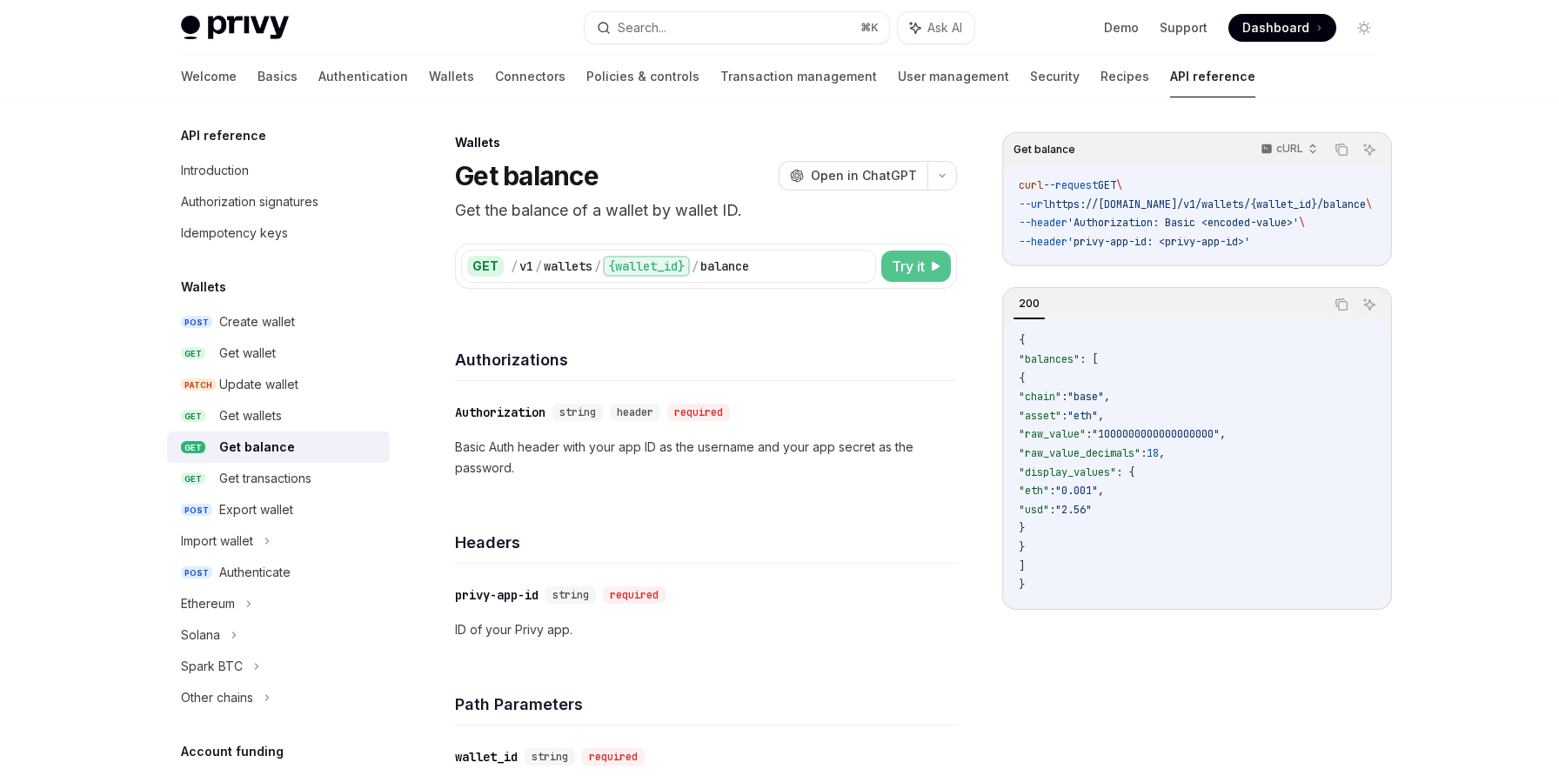
click at [921, 252] on button "Try it" at bounding box center [916, 266] width 70 height 31
type textarea "*"
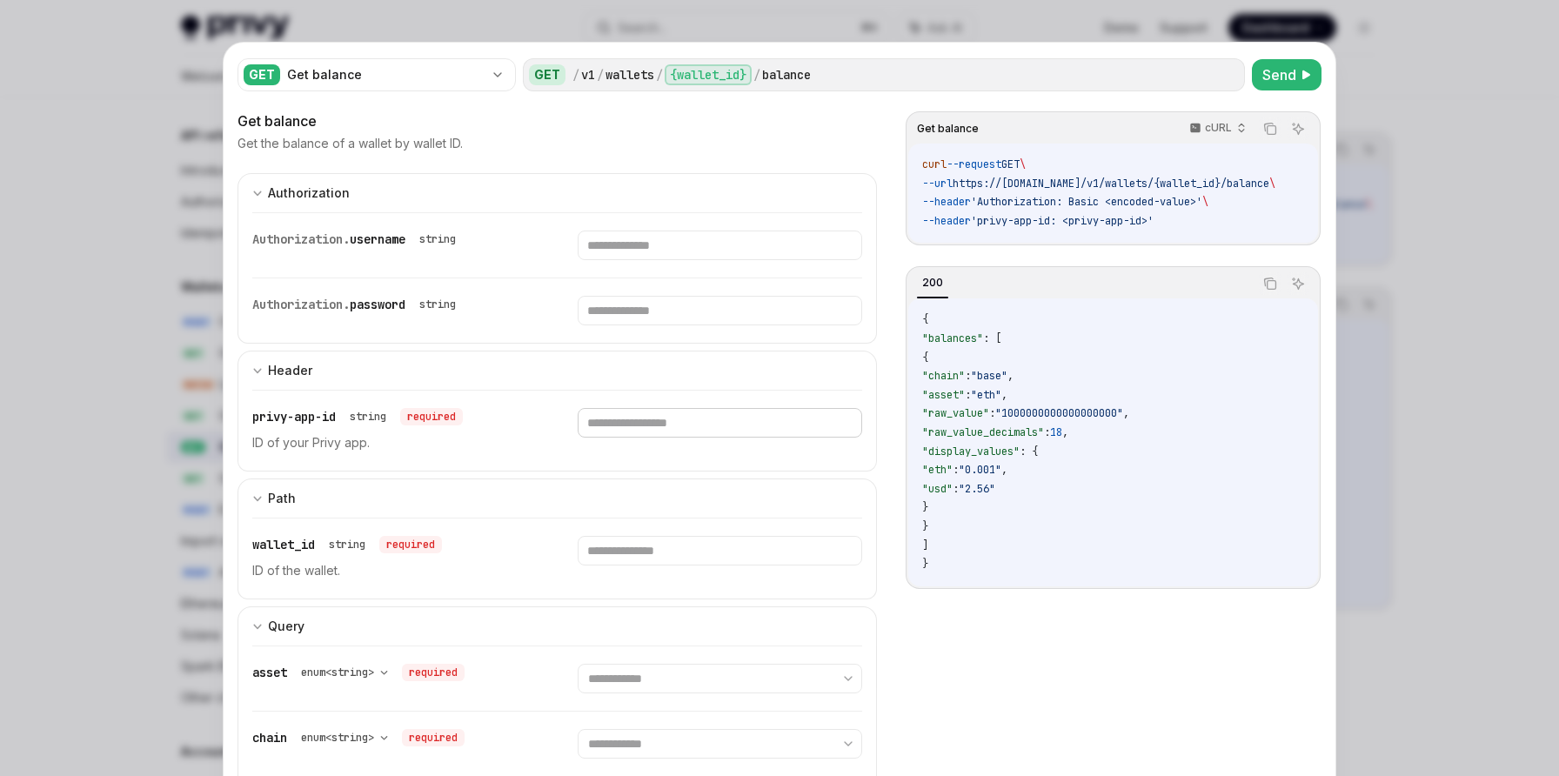
click at [649, 408] on input "text" at bounding box center [720, 423] width 284 height 30
click at [617, 423] on input "text" at bounding box center [720, 423] width 284 height 30
paste input "**********"
type input "**********"
click at [616, 537] on input "text" at bounding box center [720, 551] width 284 height 30
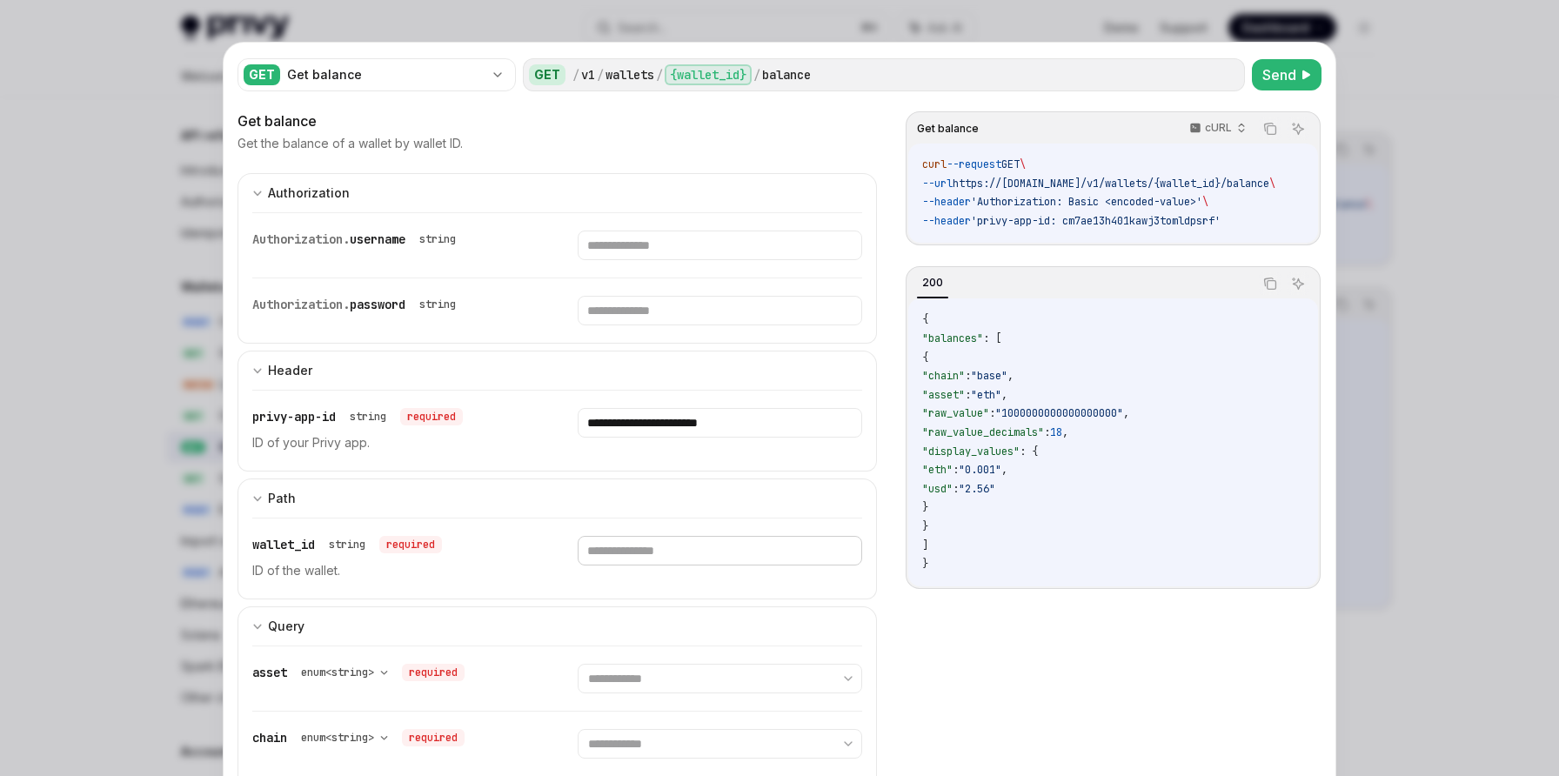
paste input "**********"
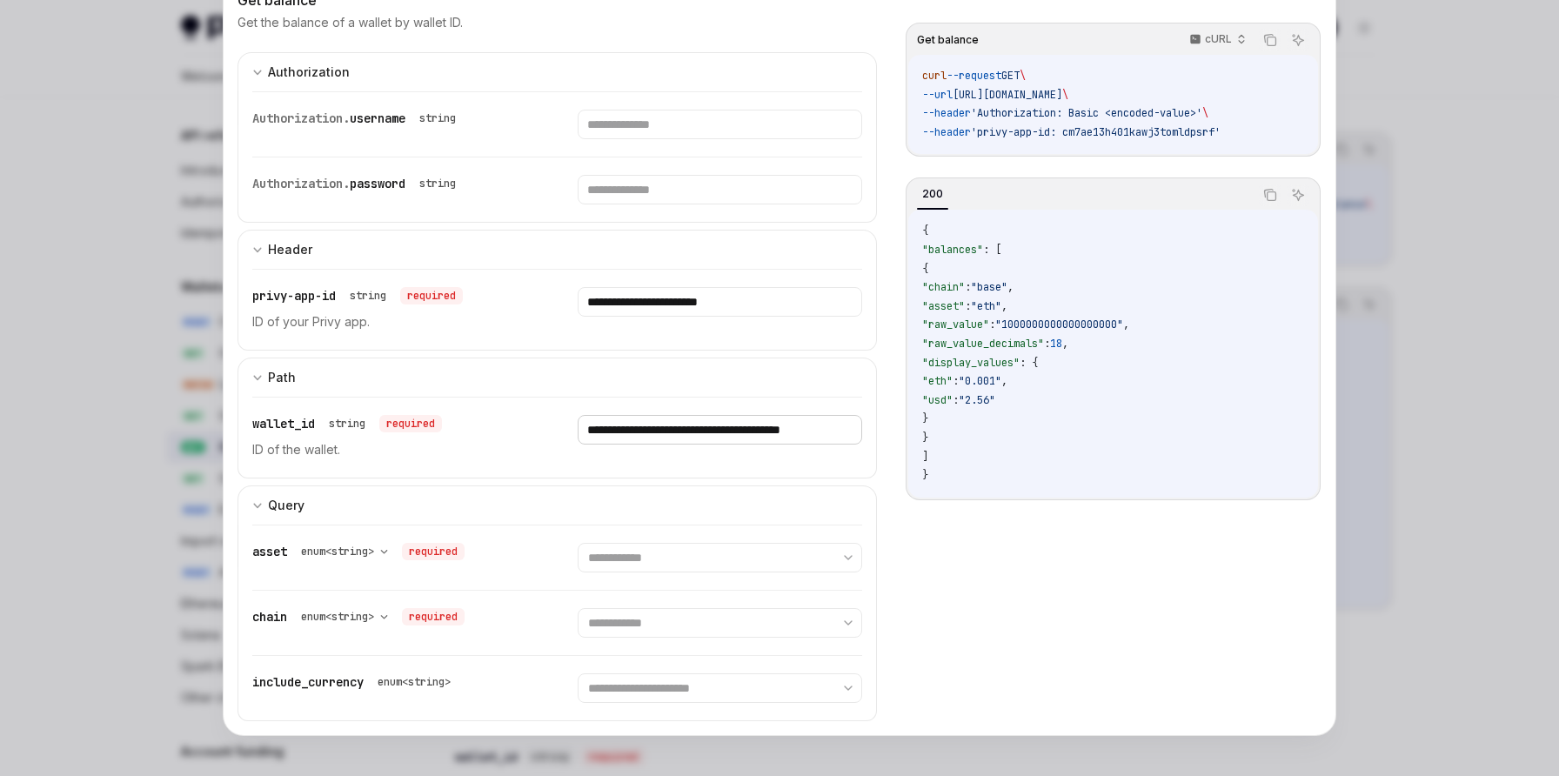
scroll to position [123, 0]
type input "**********"
click at [649, 556] on select "**********" at bounding box center [720, 556] width 284 height 30
select select "****"
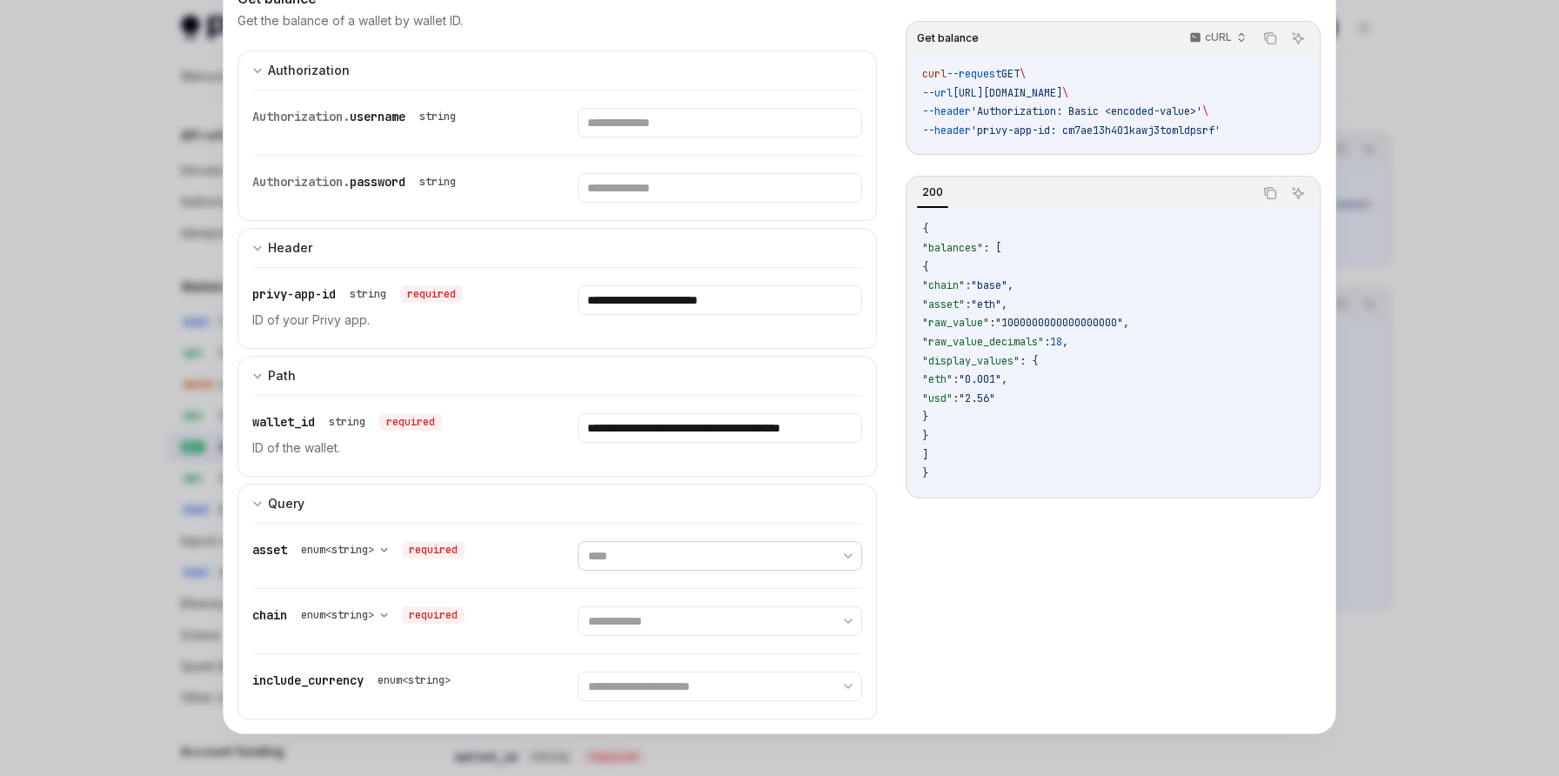
click at [578, 541] on select "**********" at bounding box center [720, 556] width 284 height 30
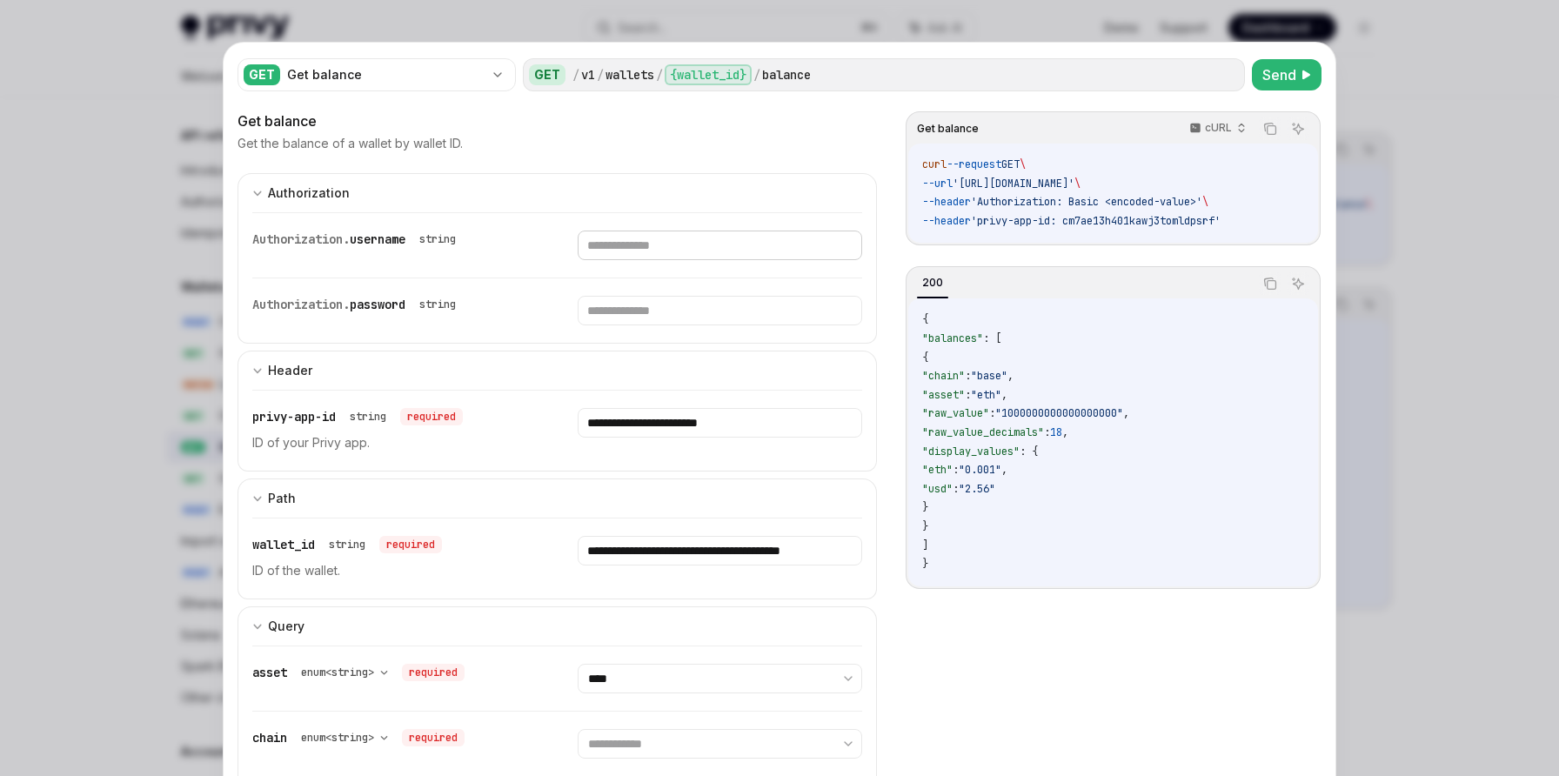
click at [766, 249] on input "text" at bounding box center [720, 246] width 284 height 30
drag, startPoint x: 1253, startPoint y: 217, endPoint x: 932, endPoint y: 163, distance: 325.5
click at [932, 163] on code "curl --request GET \ --url 'https://api.privy.io/v1/wallets/5Tu7846YpMdSMooAFYF…" at bounding box center [1113, 193] width 382 height 75
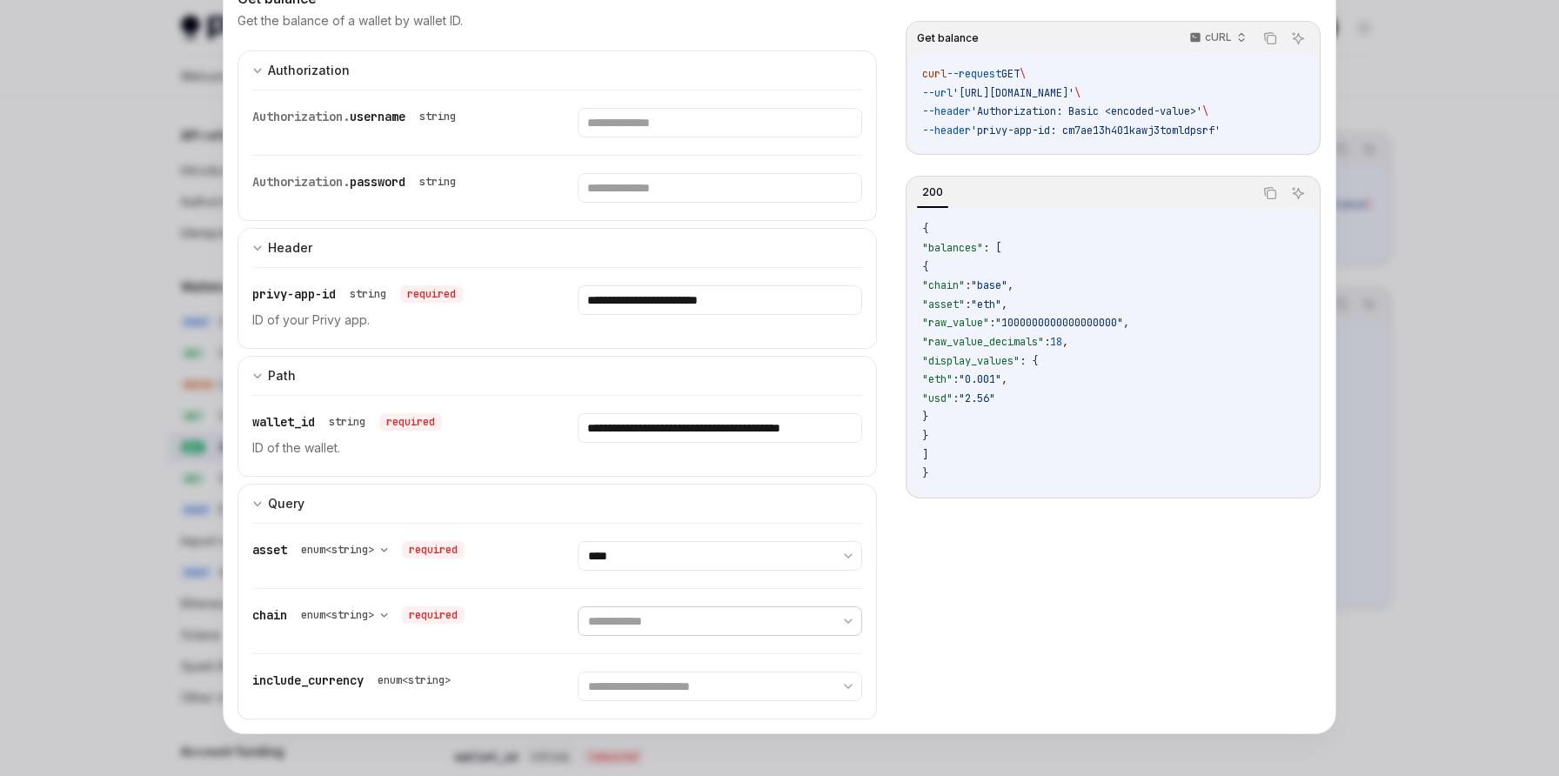
click at [612, 630] on select "**********" at bounding box center [720, 621] width 284 height 30
select select "******"
click at [578, 606] on select "**********" at bounding box center [720, 621] width 284 height 30
click at [609, 679] on select "**********" at bounding box center [720, 687] width 284 height 30
select select "***"
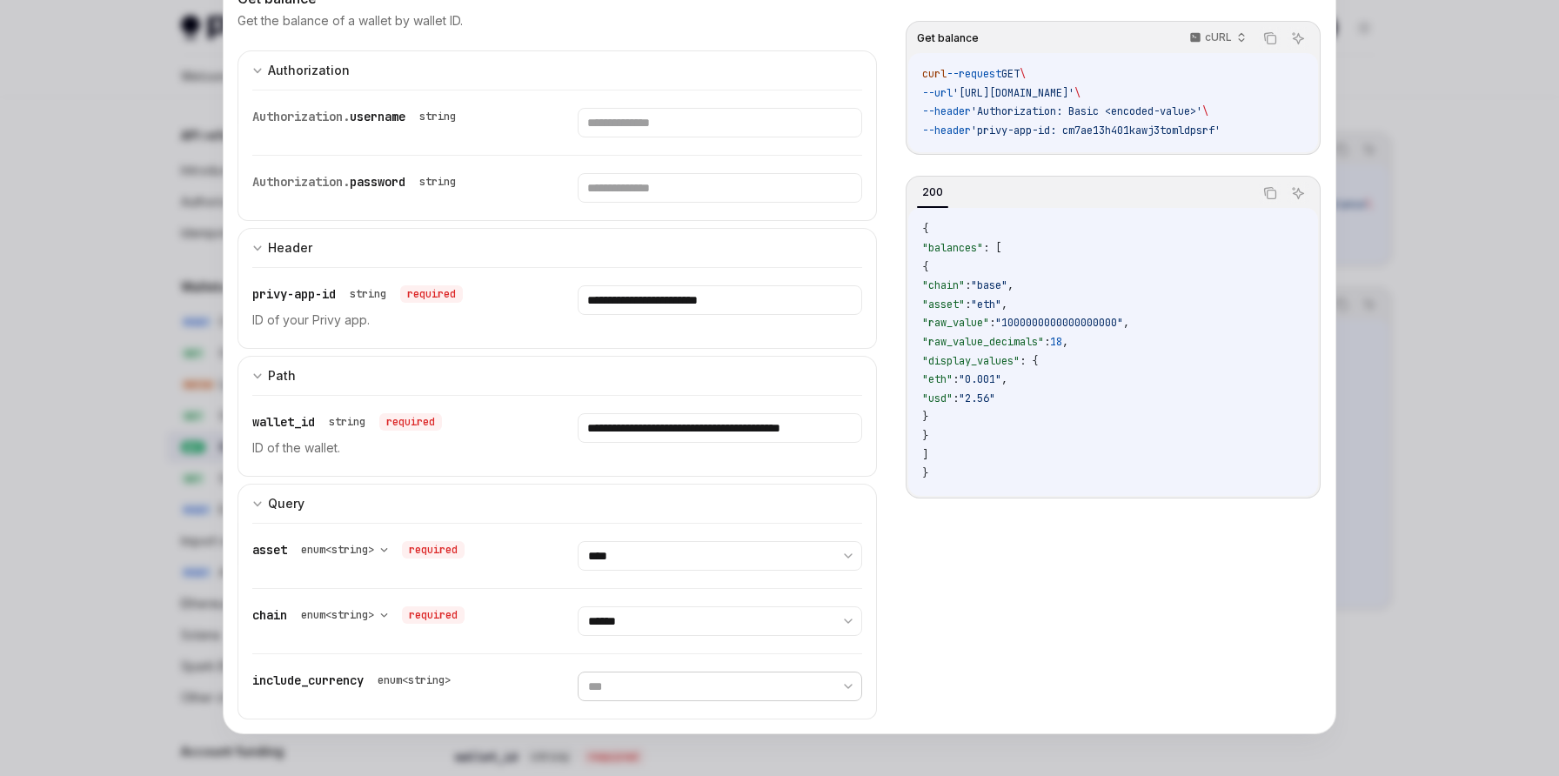
click at [578, 672] on select "**********" at bounding box center [720, 687] width 284 height 30
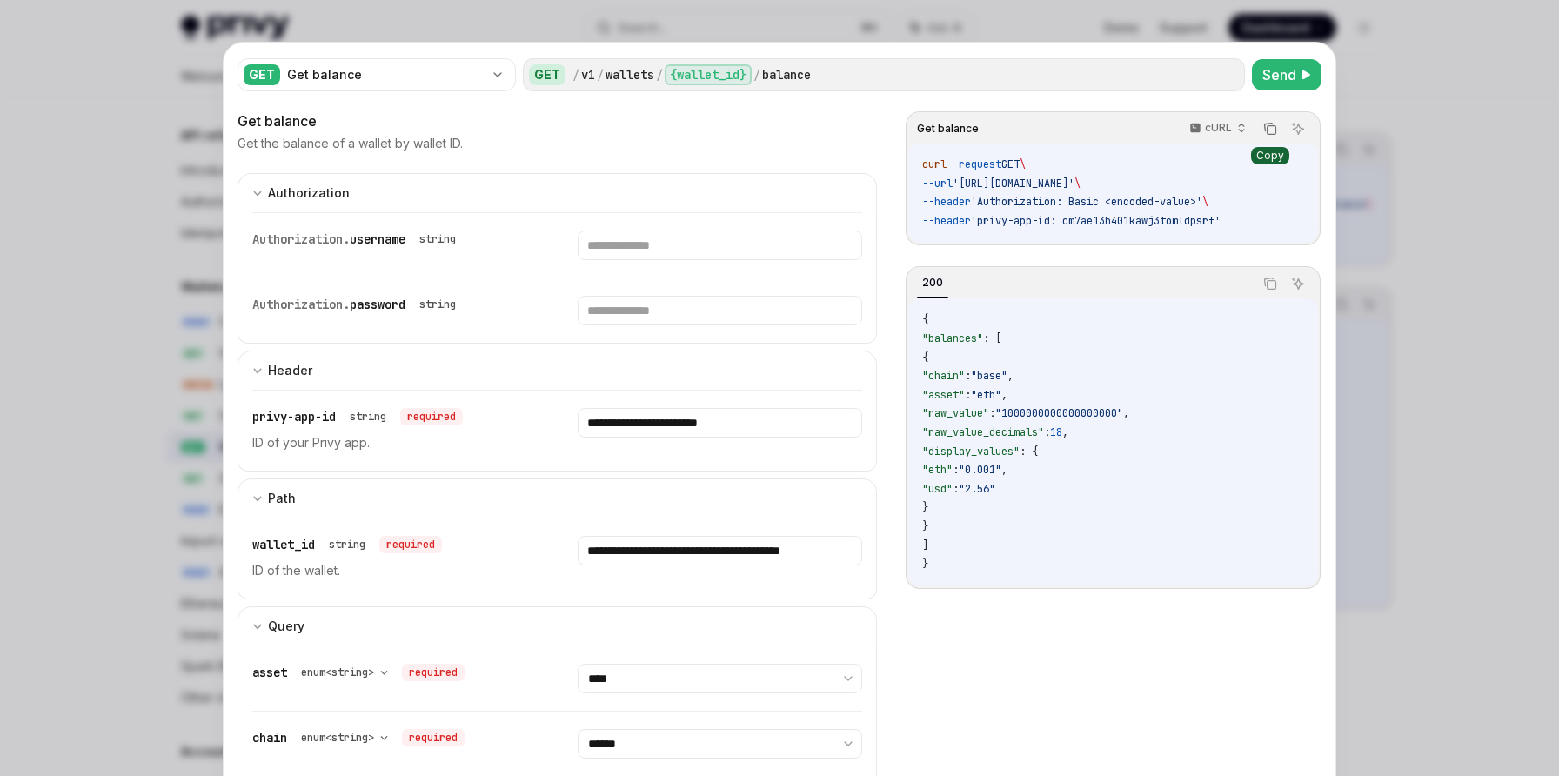
click at [1268, 131] on icon "Copy the contents from the code block" at bounding box center [1272, 130] width 9 height 9
click at [1353, 77] on div at bounding box center [779, 388] width 1559 height 776
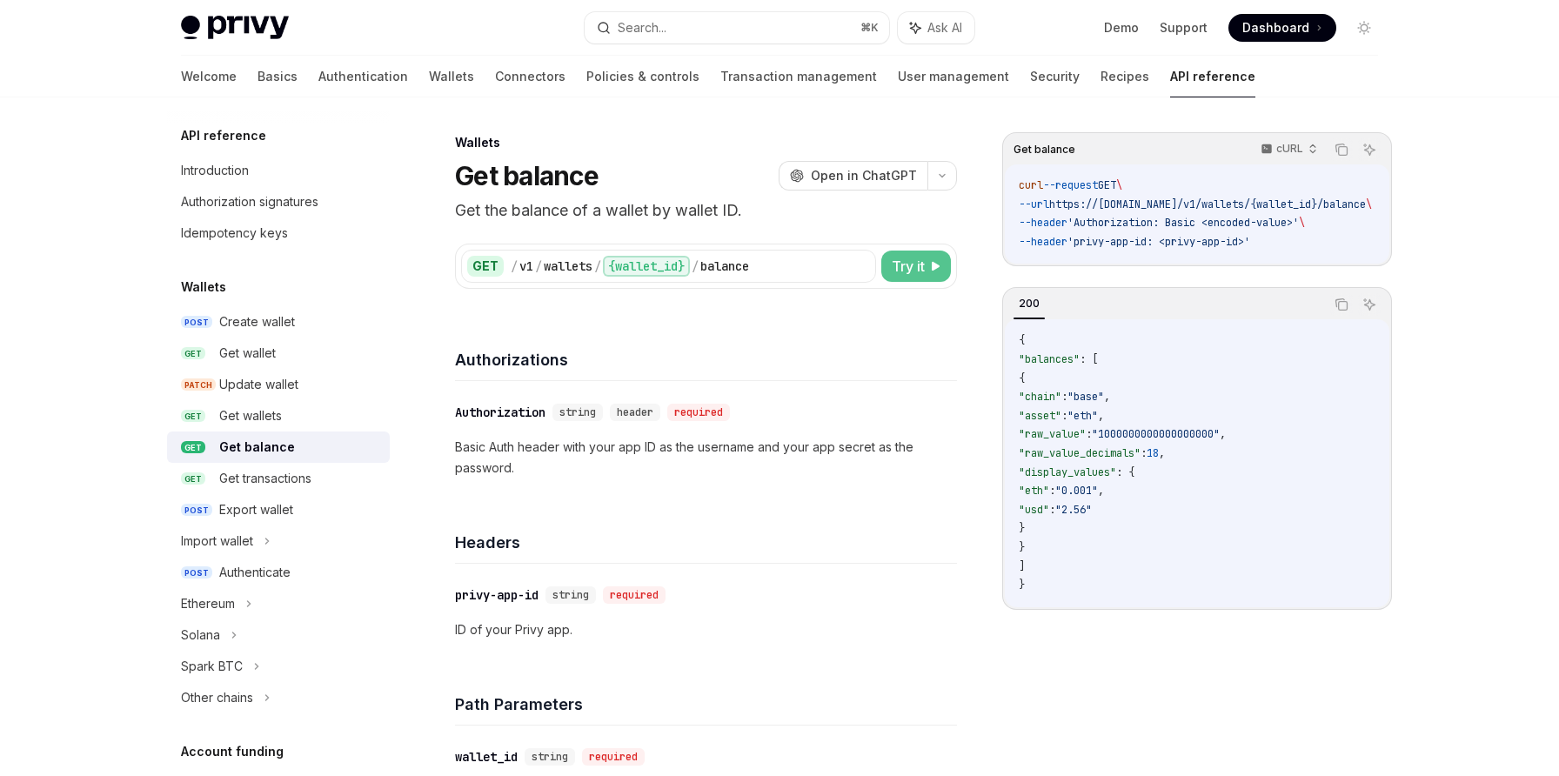
click at [907, 258] on span "Try it" at bounding box center [908, 266] width 33 height 21
type textarea "*"
select select "****"
select select "******"
select select "***"
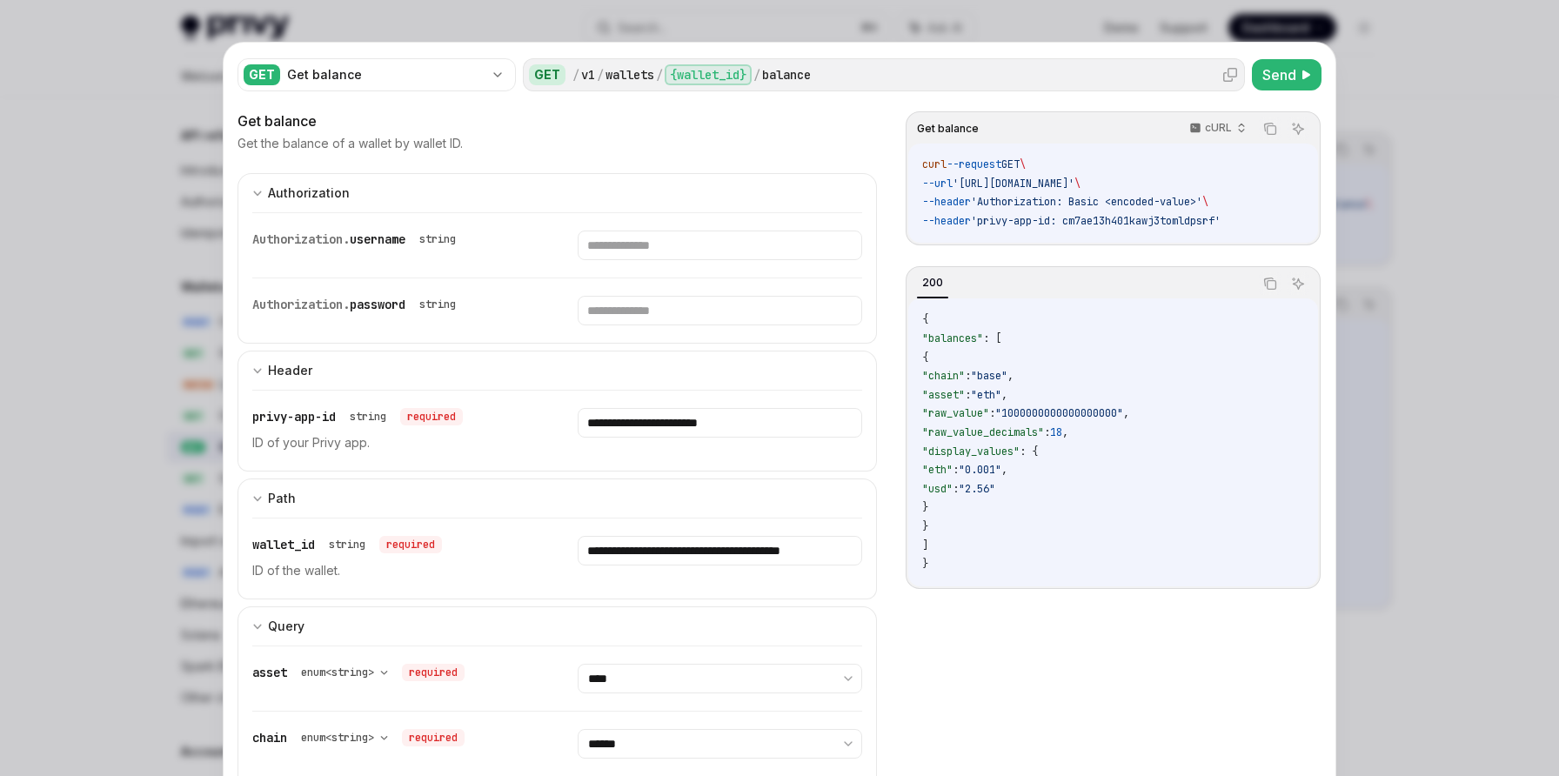
click at [600, 73] on div "/" at bounding box center [600, 74] width 7 height 17
click at [447, 82] on div "Get balance" at bounding box center [385, 74] width 197 height 17
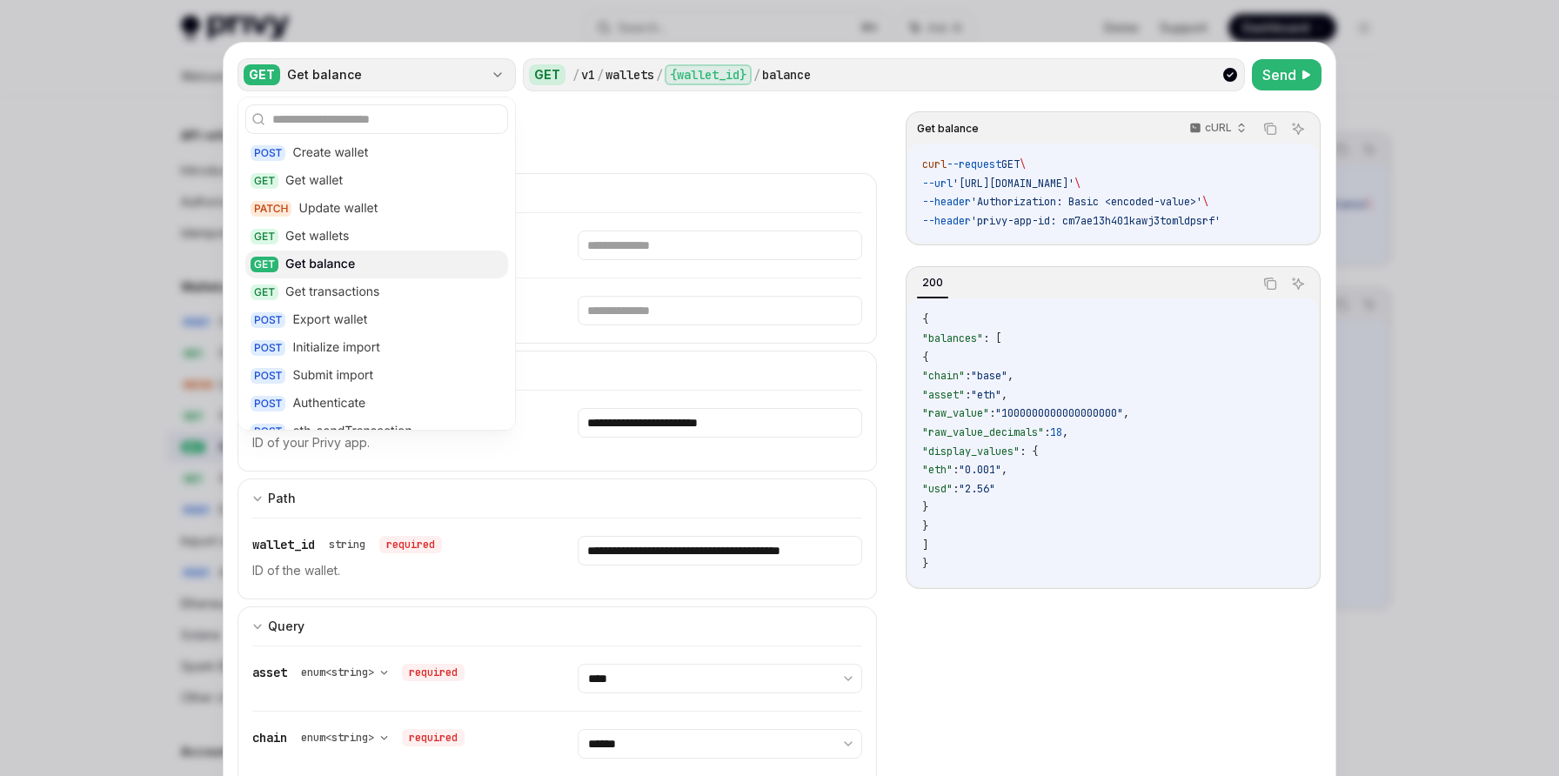
click at [447, 82] on div "Get balance" at bounding box center [385, 74] width 197 height 17
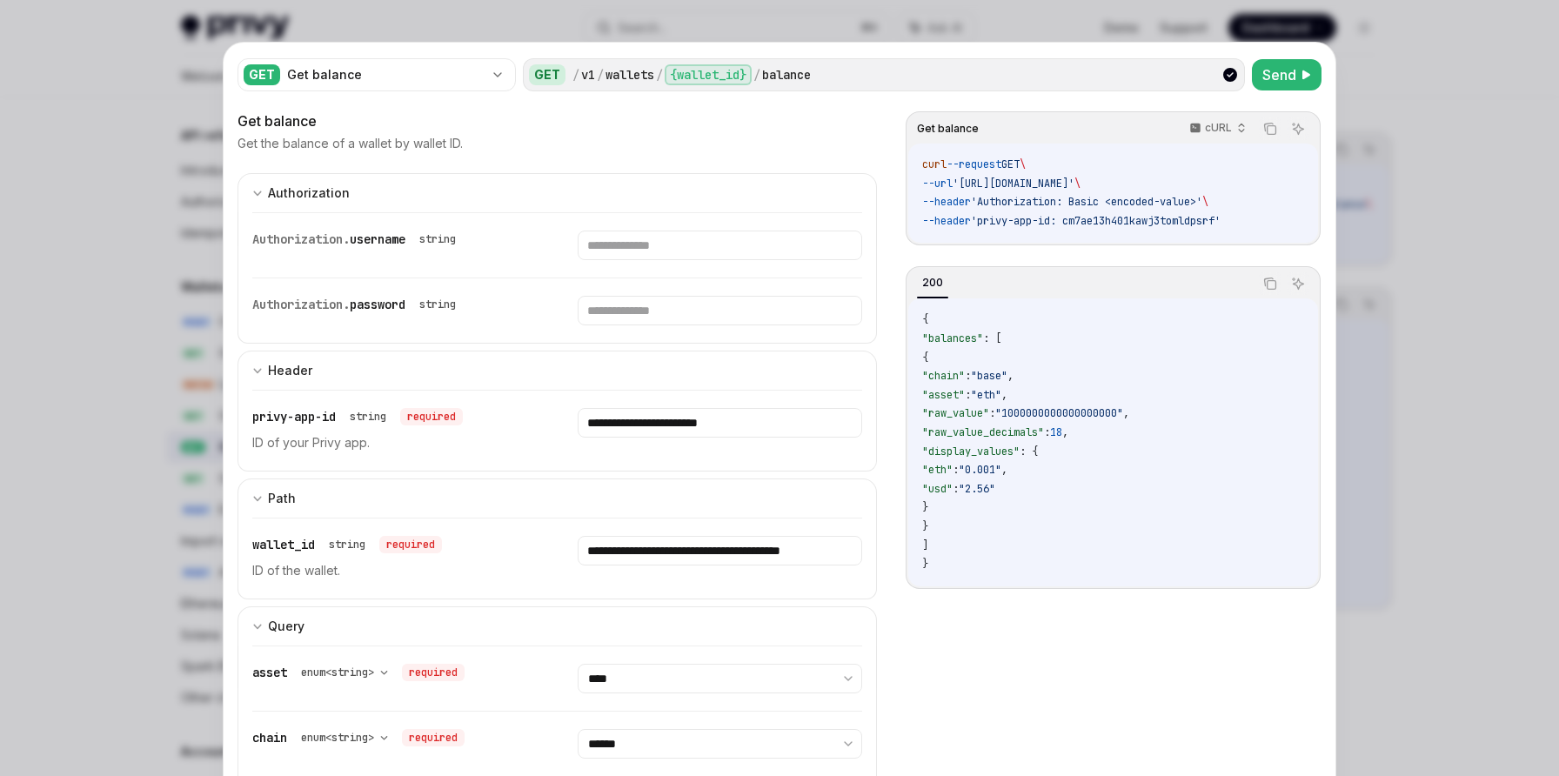
click at [556, 69] on div "GET" at bounding box center [547, 74] width 37 height 21
click at [585, 71] on div "v1" at bounding box center [588, 74] width 14 height 17
click at [687, 70] on div "{wallet_id}" at bounding box center [708, 74] width 87 height 21
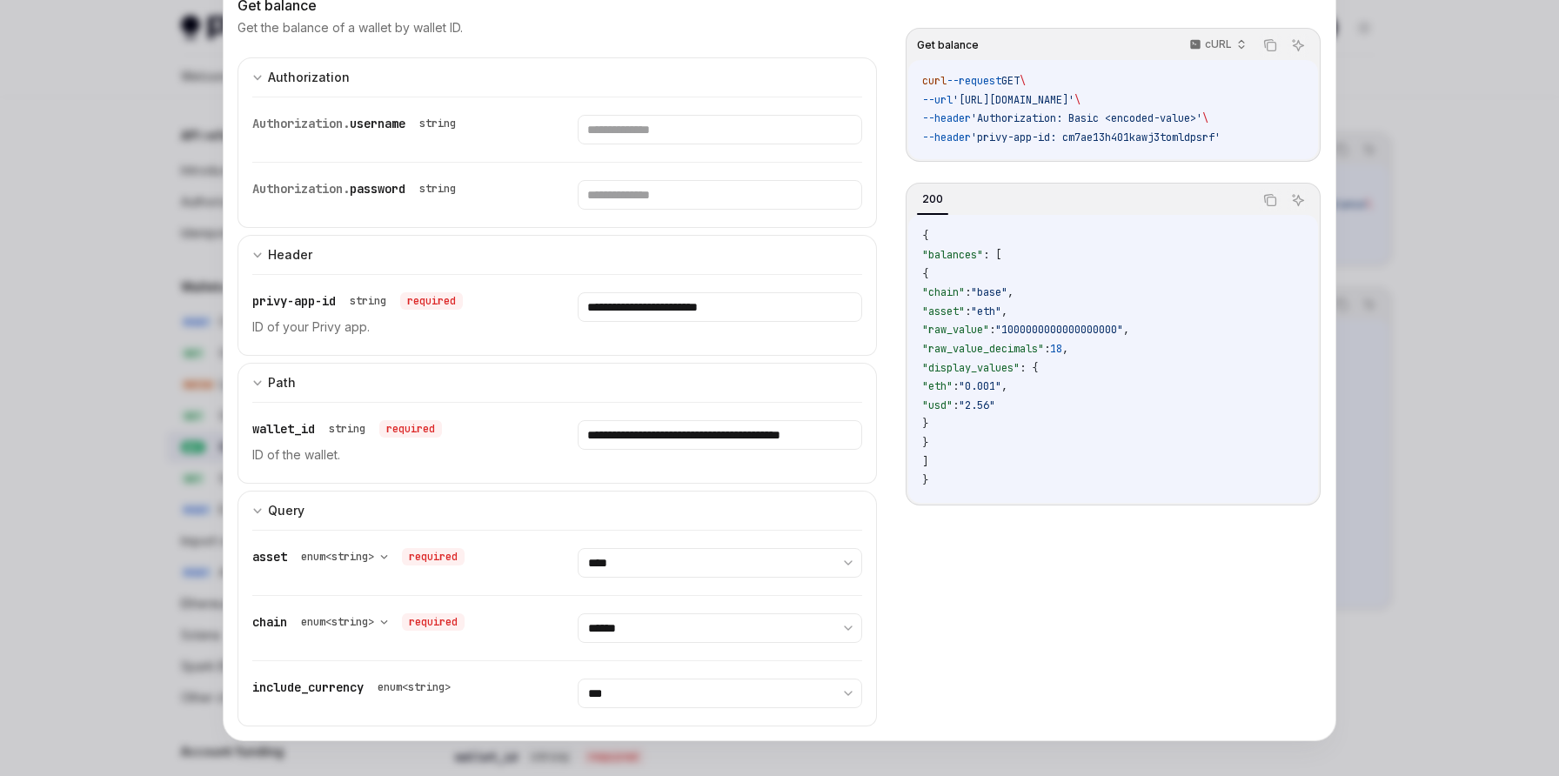
scroll to position [123, 0]
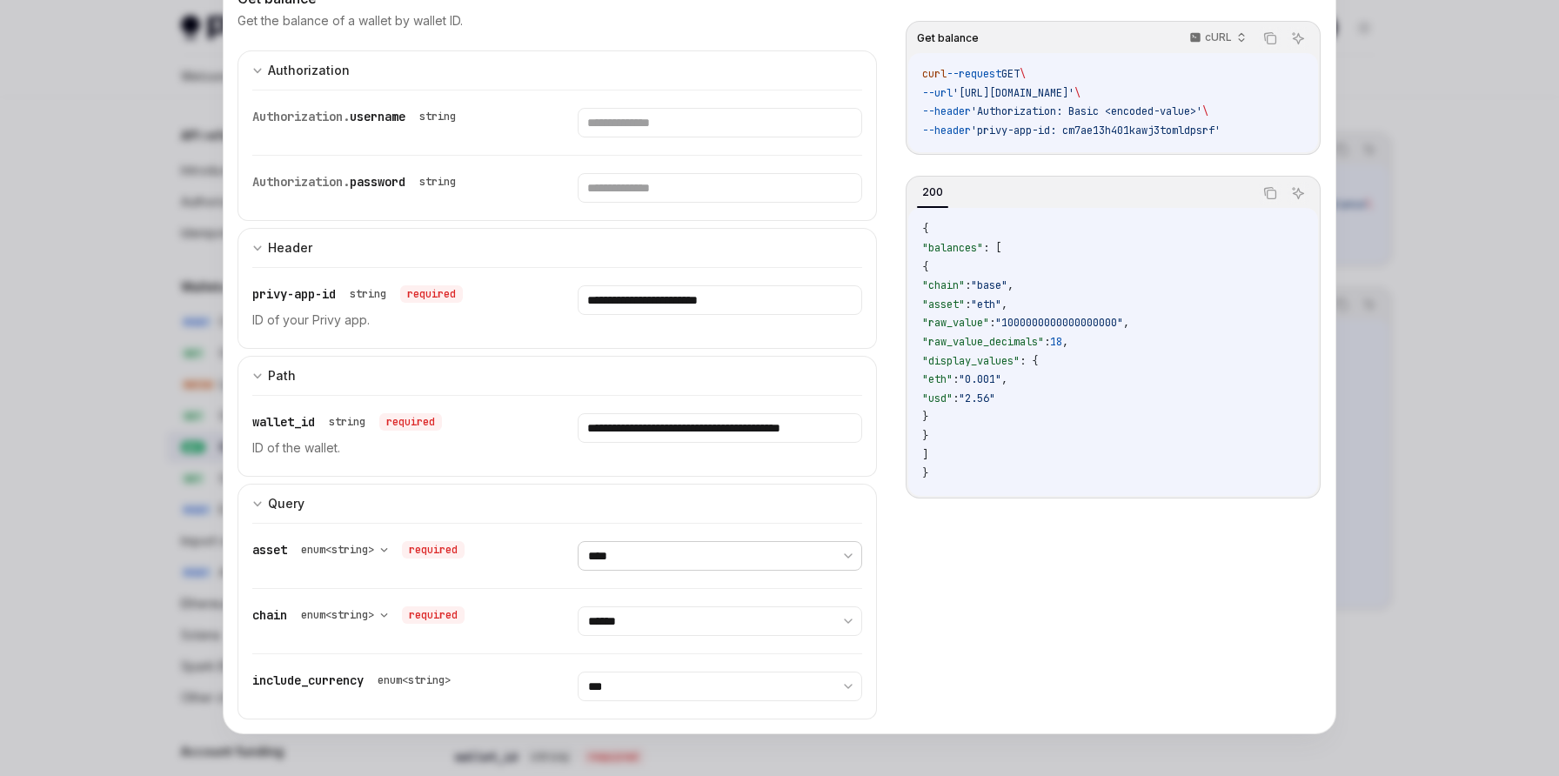
click at [632, 564] on select "**********" at bounding box center [720, 556] width 284 height 30
select select "***"
click at [578, 541] on select "**********" at bounding box center [720, 556] width 284 height 30
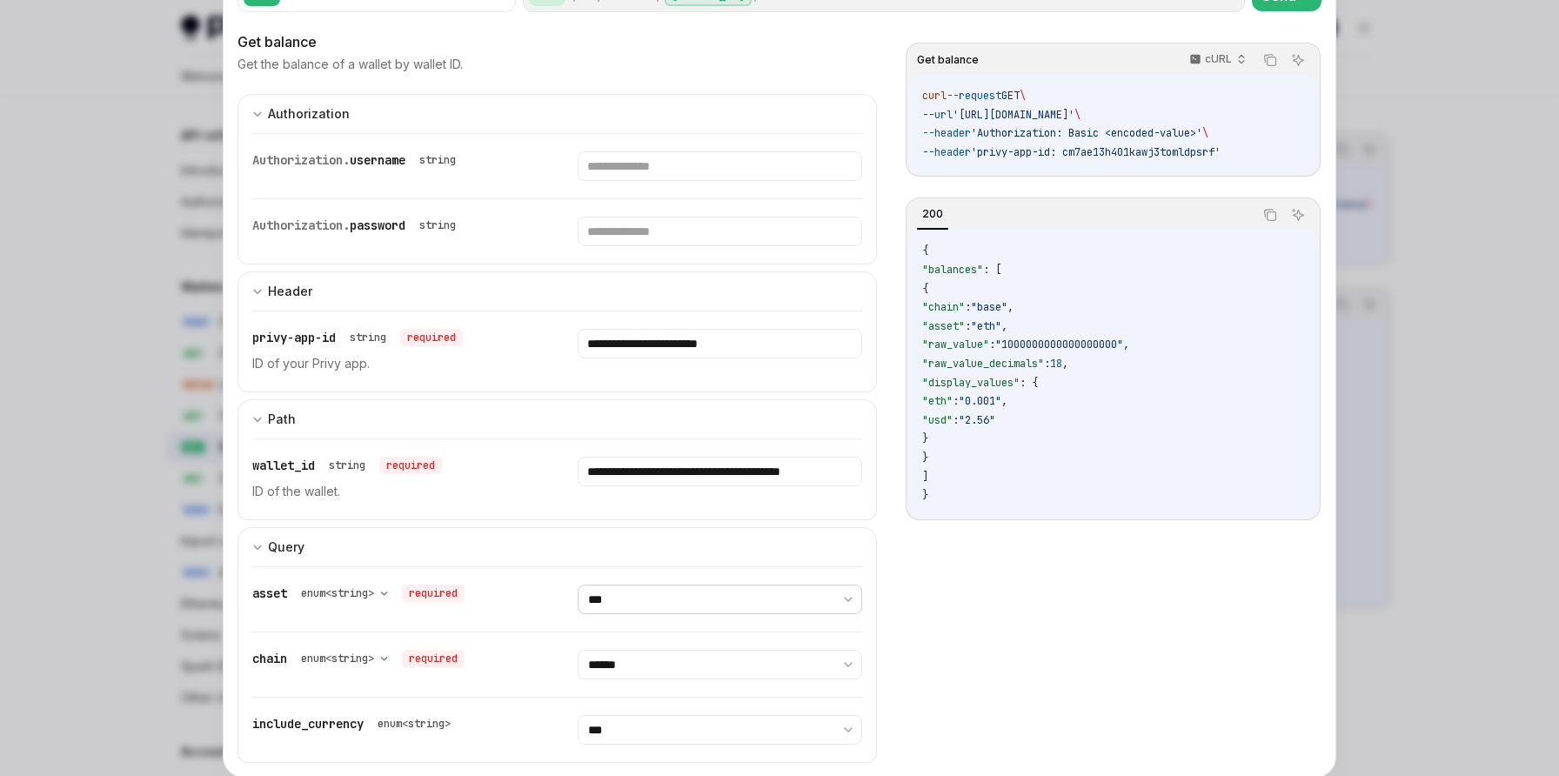
scroll to position [0, 0]
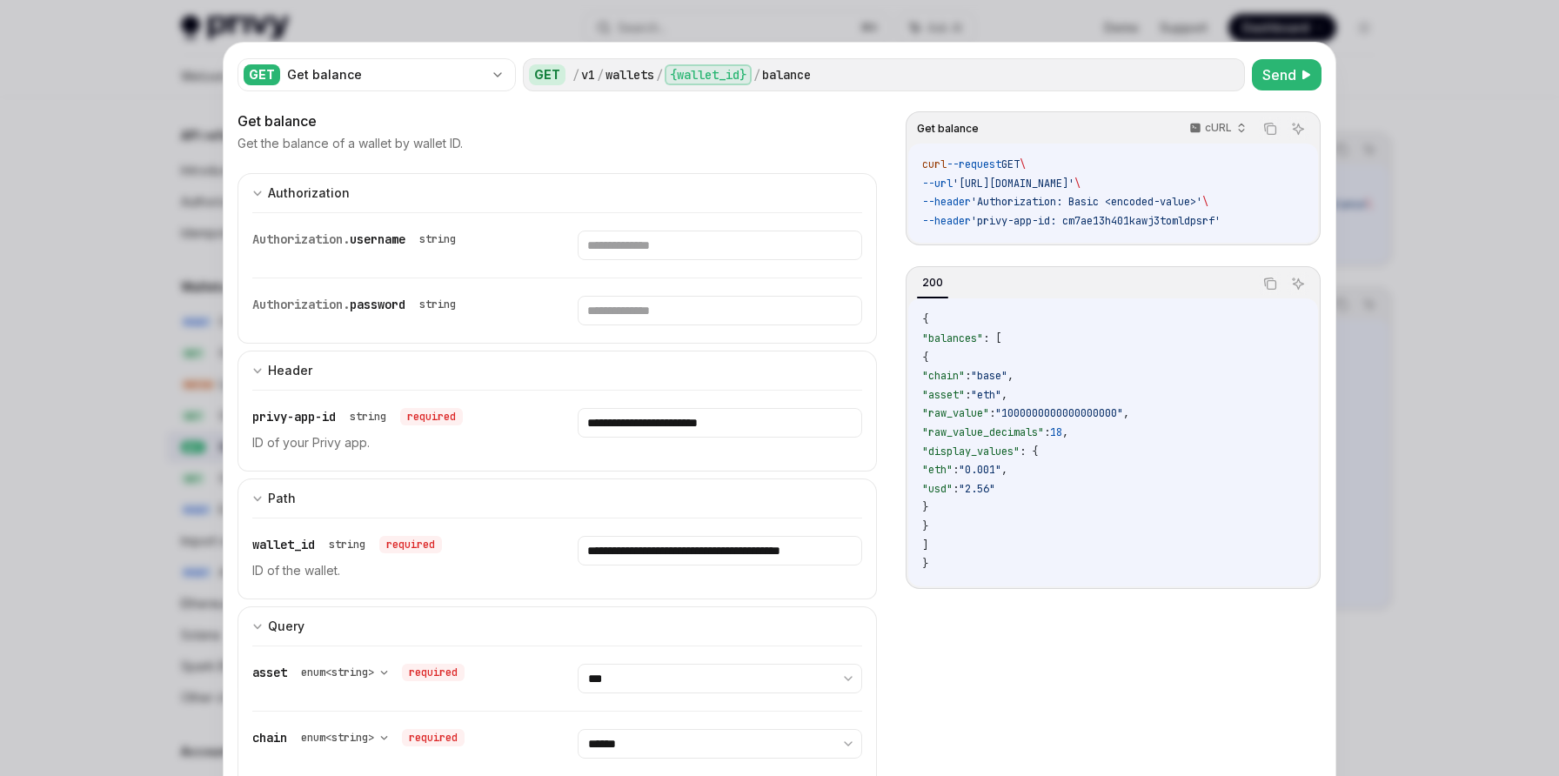
click at [1374, 239] on div at bounding box center [779, 388] width 1559 height 776
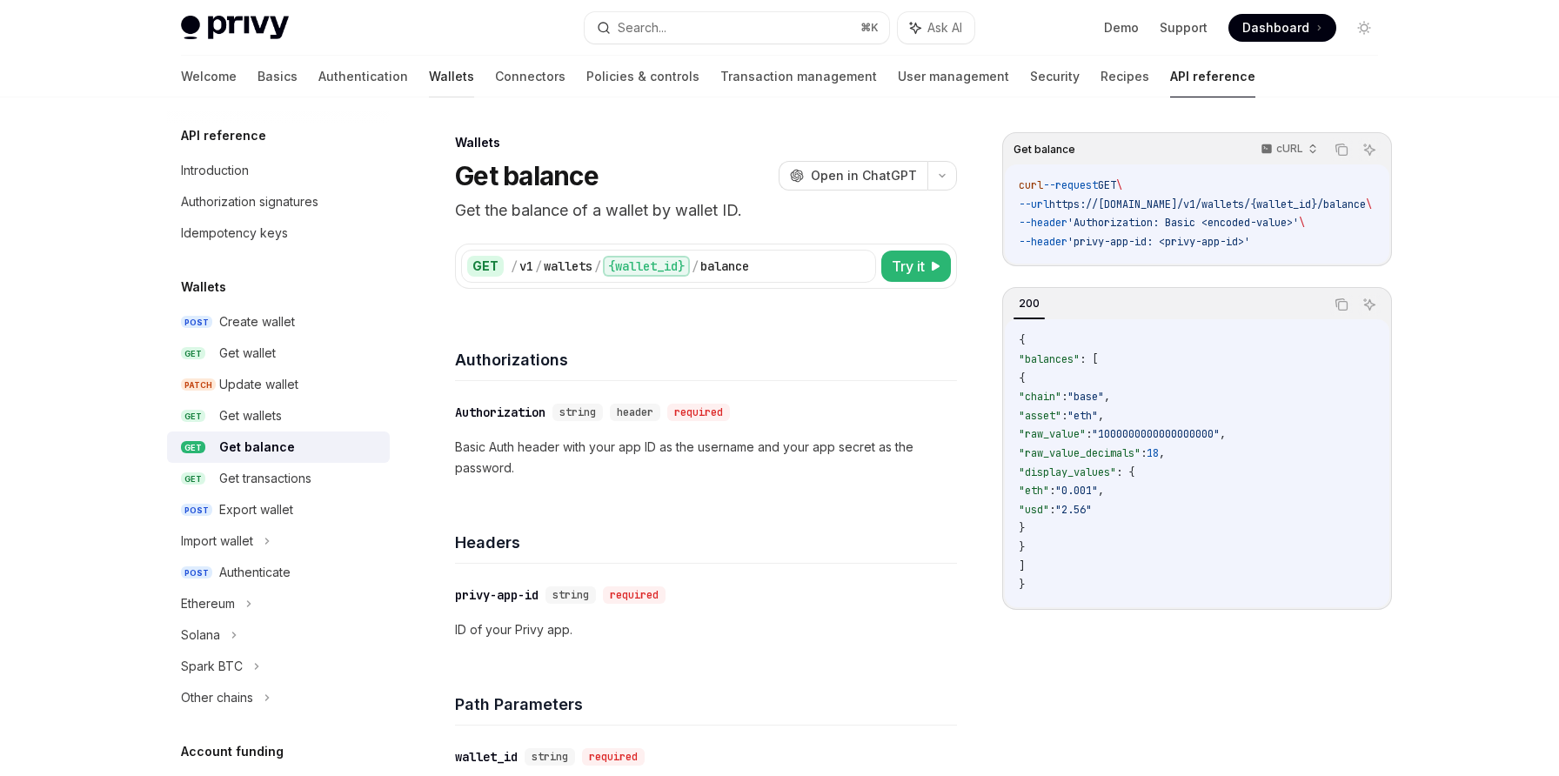
click at [429, 80] on link "Wallets" at bounding box center [451, 77] width 45 height 42
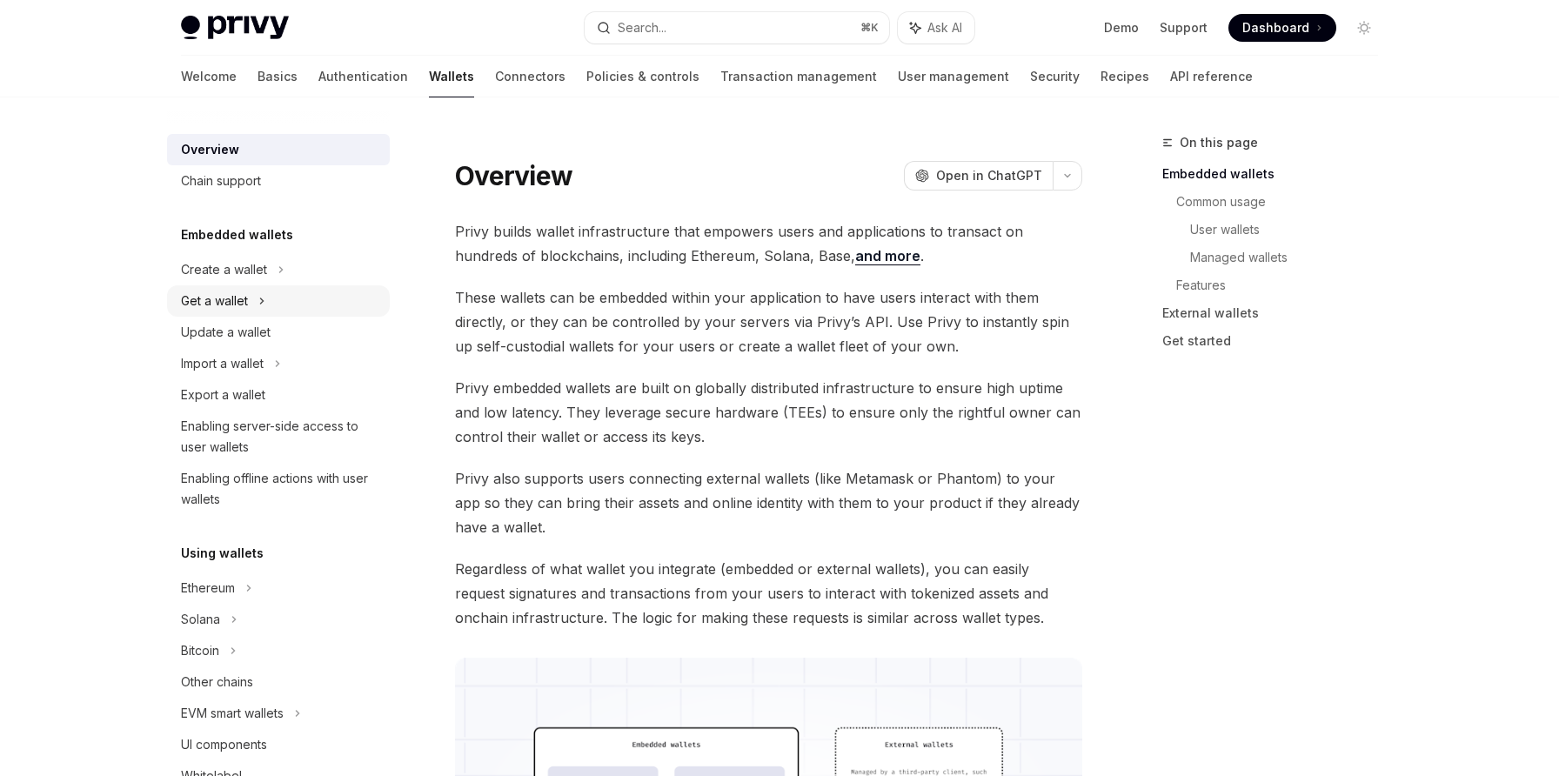
click at [258, 309] on div "Get a wallet" at bounding box center [278, 300] width 223 height 31
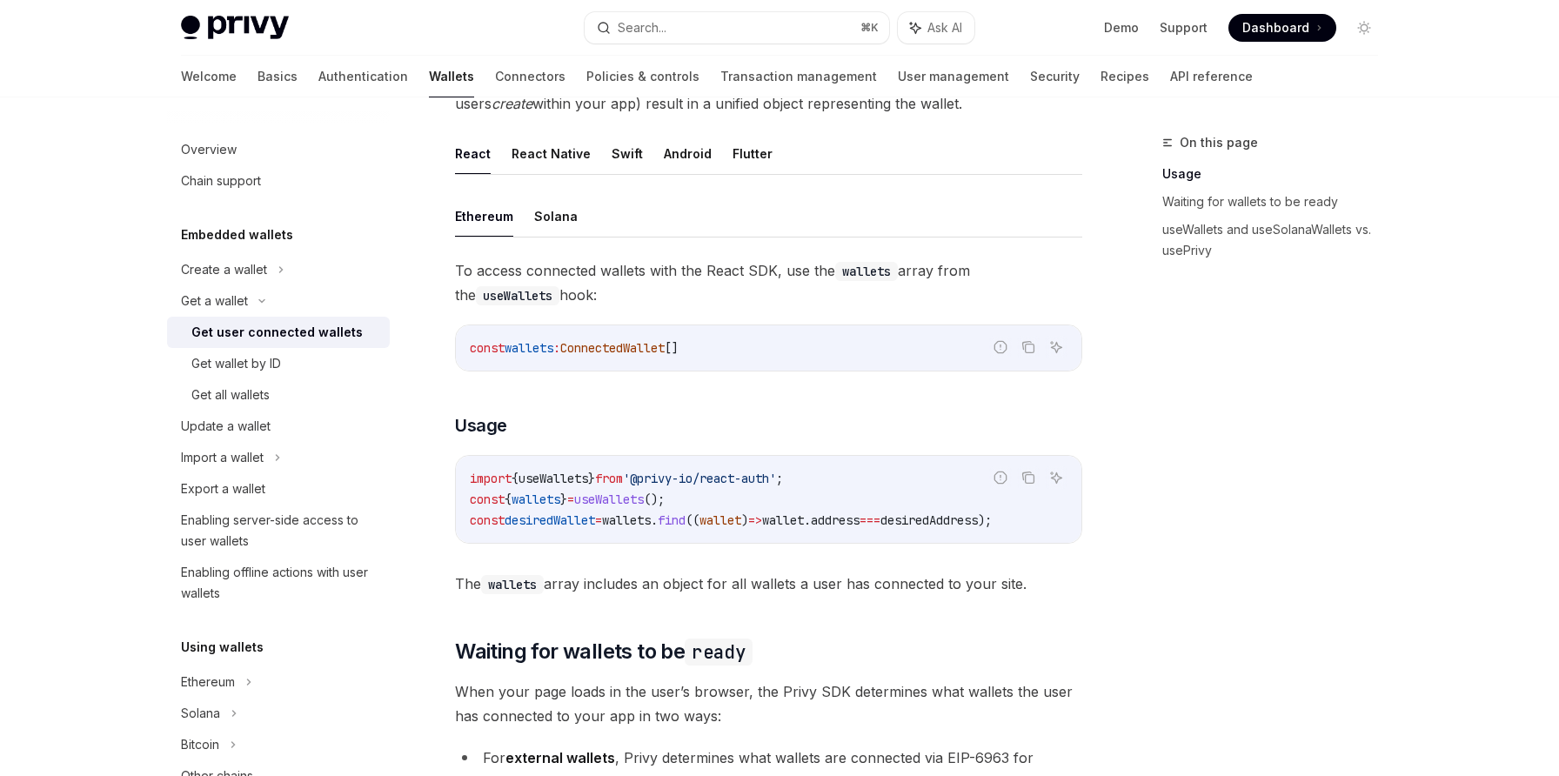
scroll to position [469, 0]
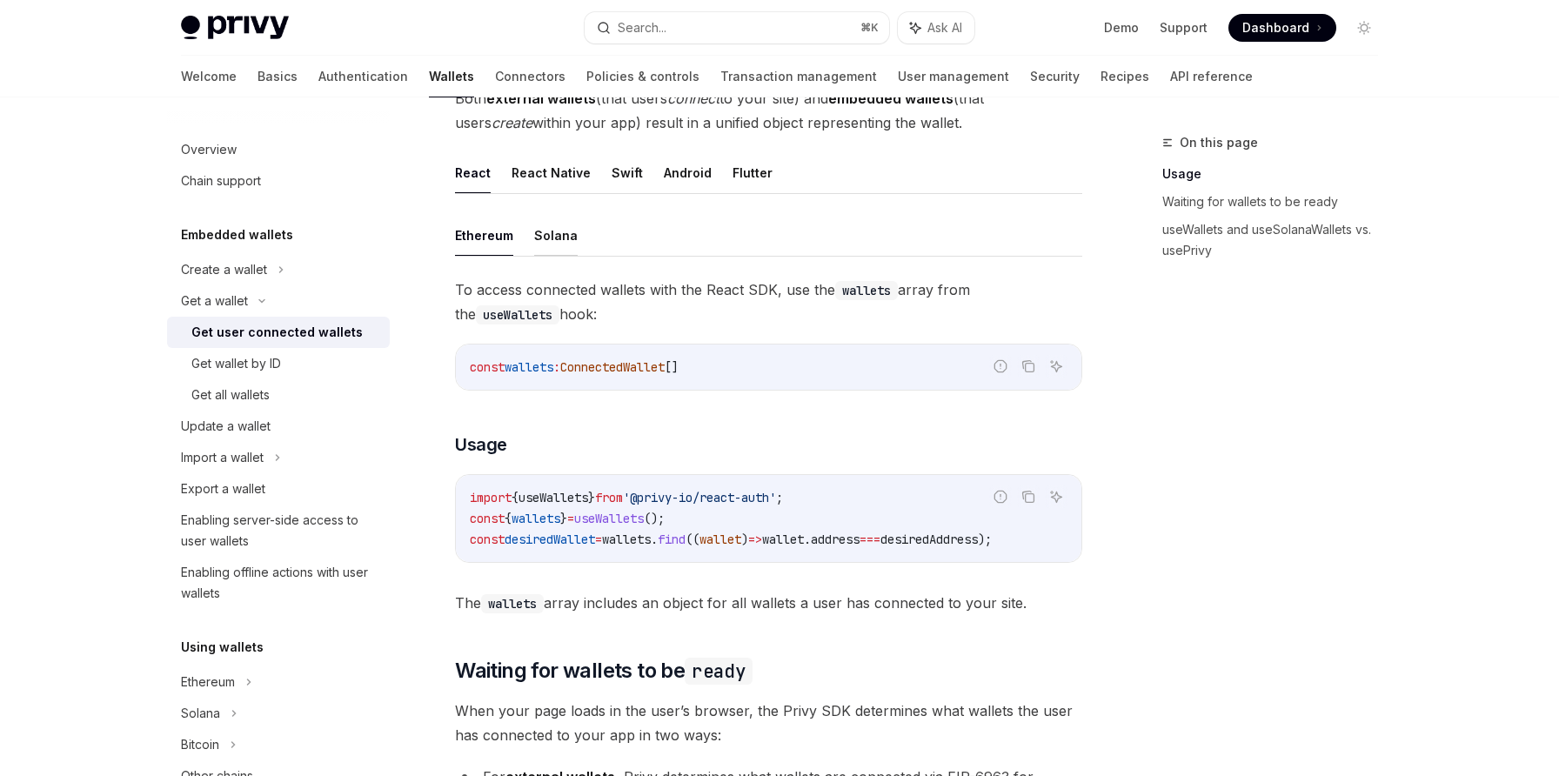
click at [551, 220] on button "Solana" at bounding box center [556, 235] width 44 height 41
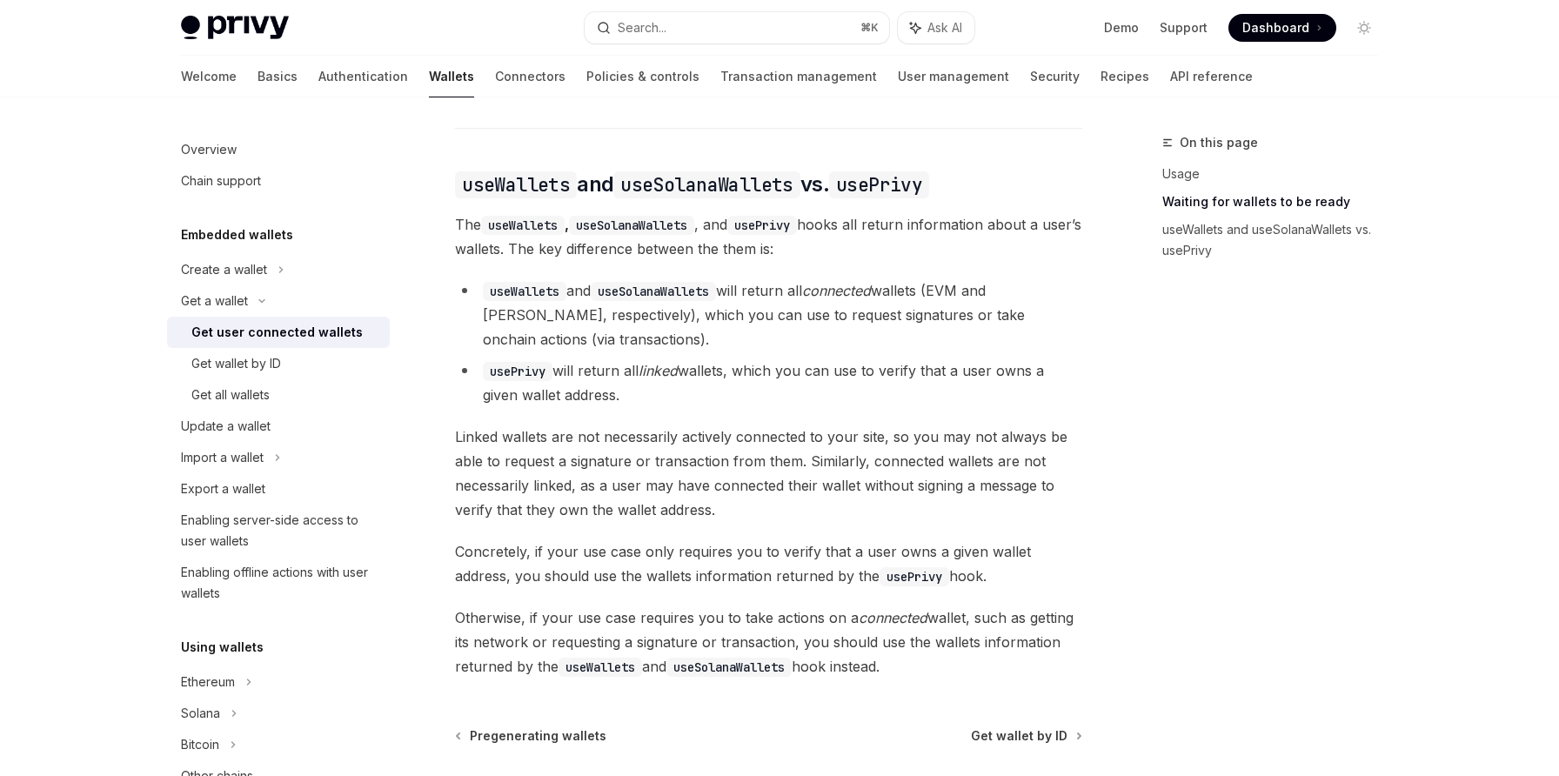
scroll to position [1601, 0]
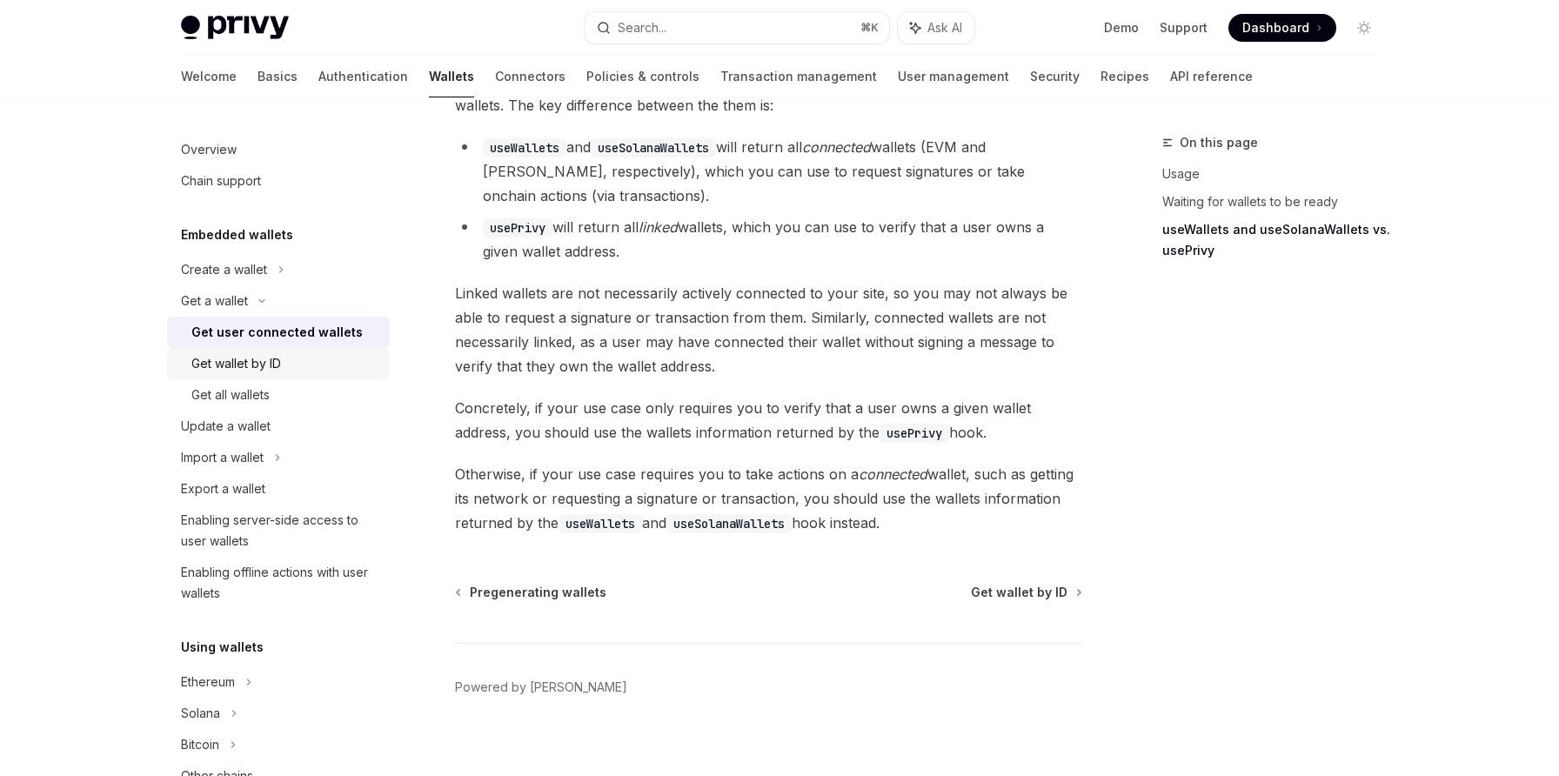
click at [342, 376] on link "Get wallet by ID" at bounding box center [278, 363] width 223 height 31
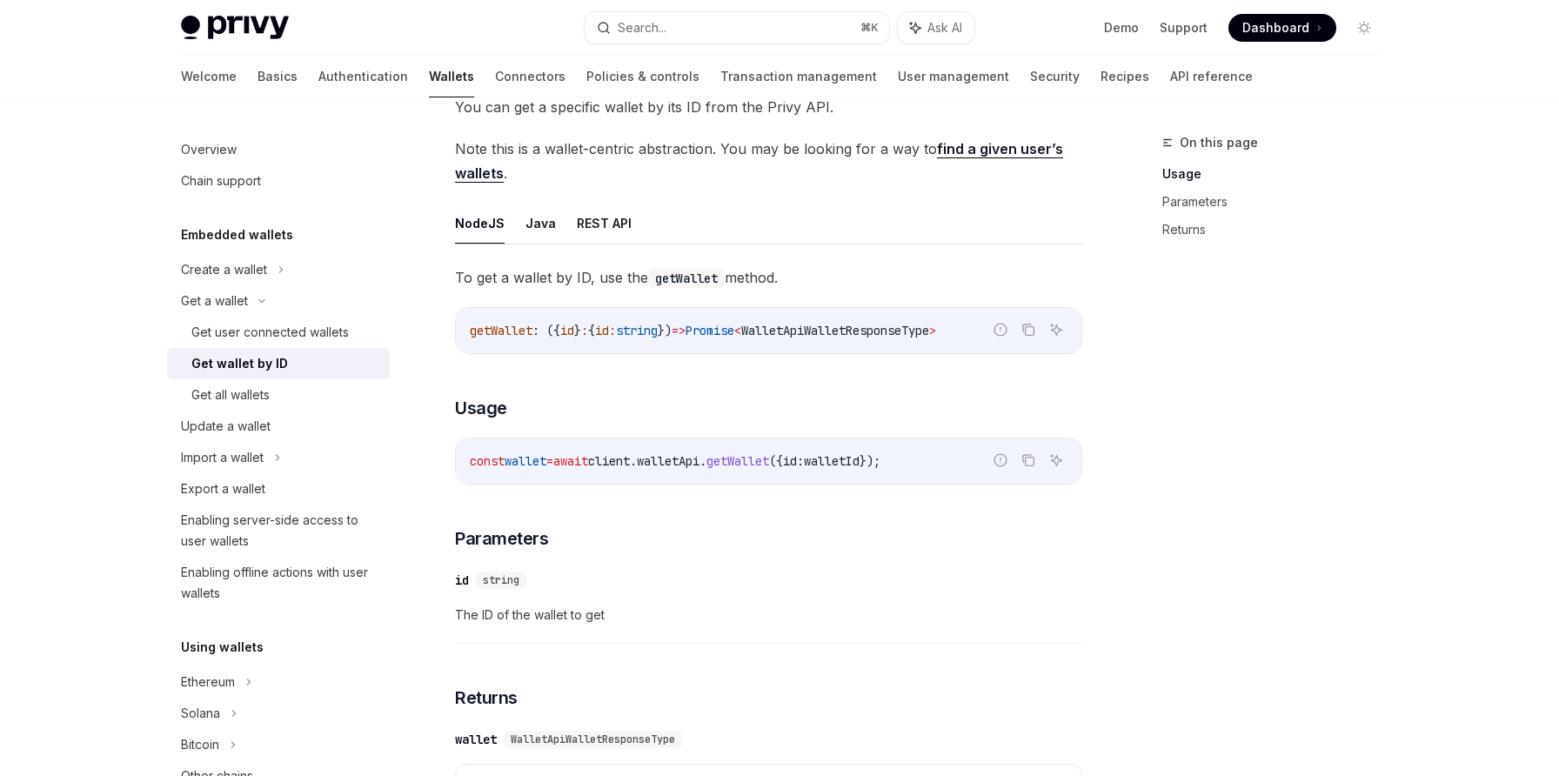
scroll to position [80, 0]
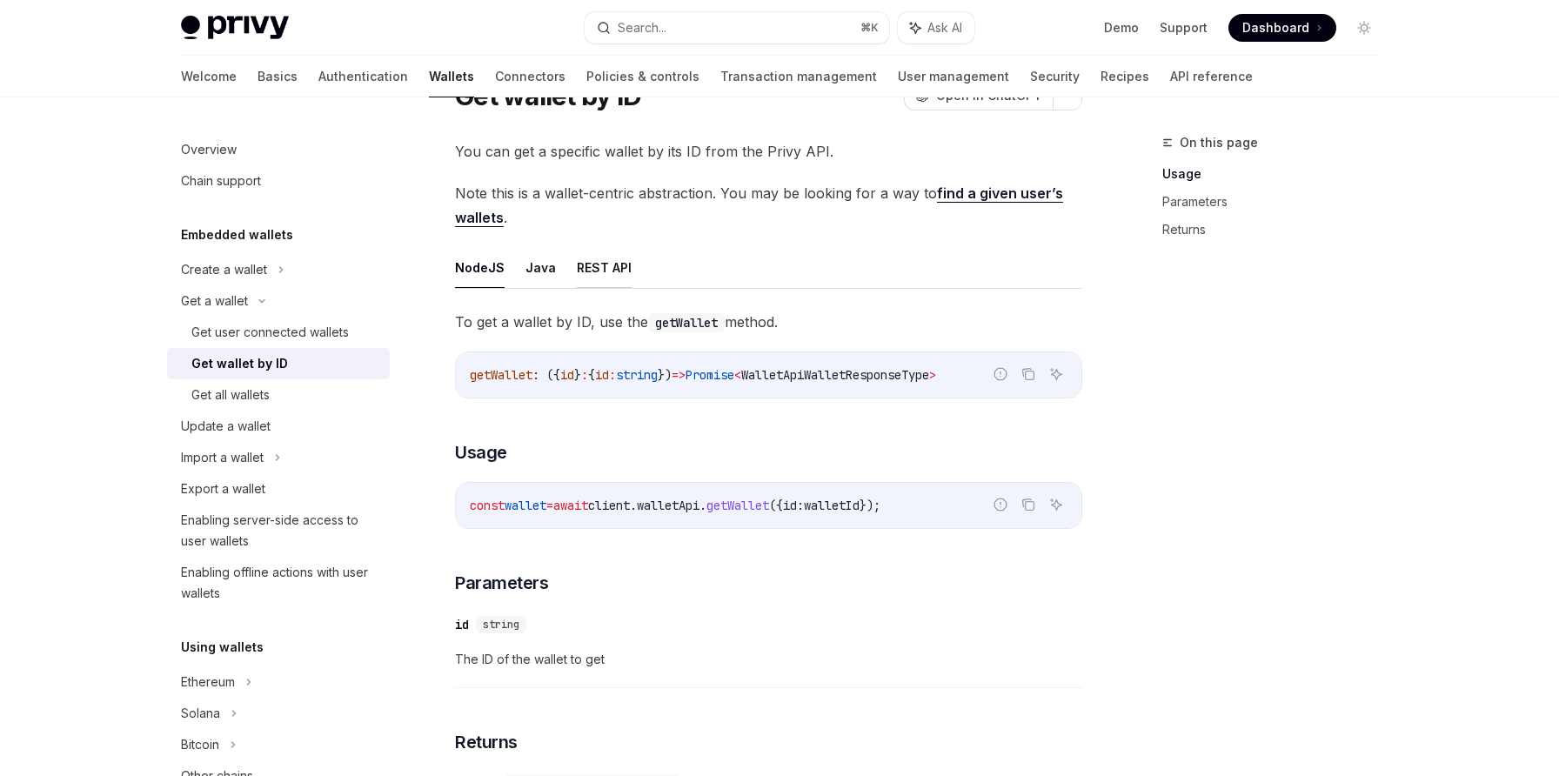
click at [577, 275] on button "REST API" at bounding box center [604, 267] width 55 height 41
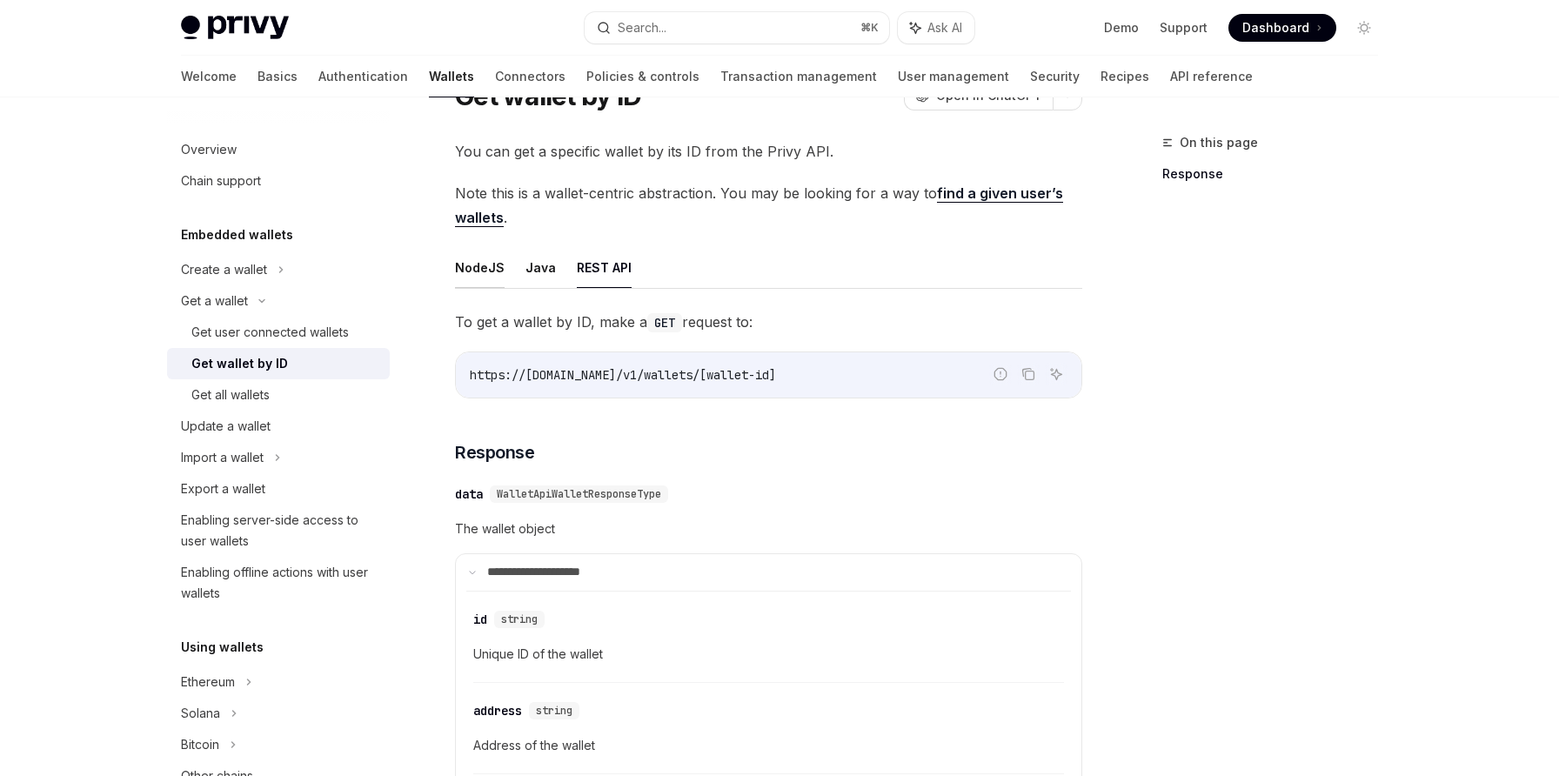
click at [489, 276] on button "NodeJS" at bounding box center [480, 267] width 50 height 41
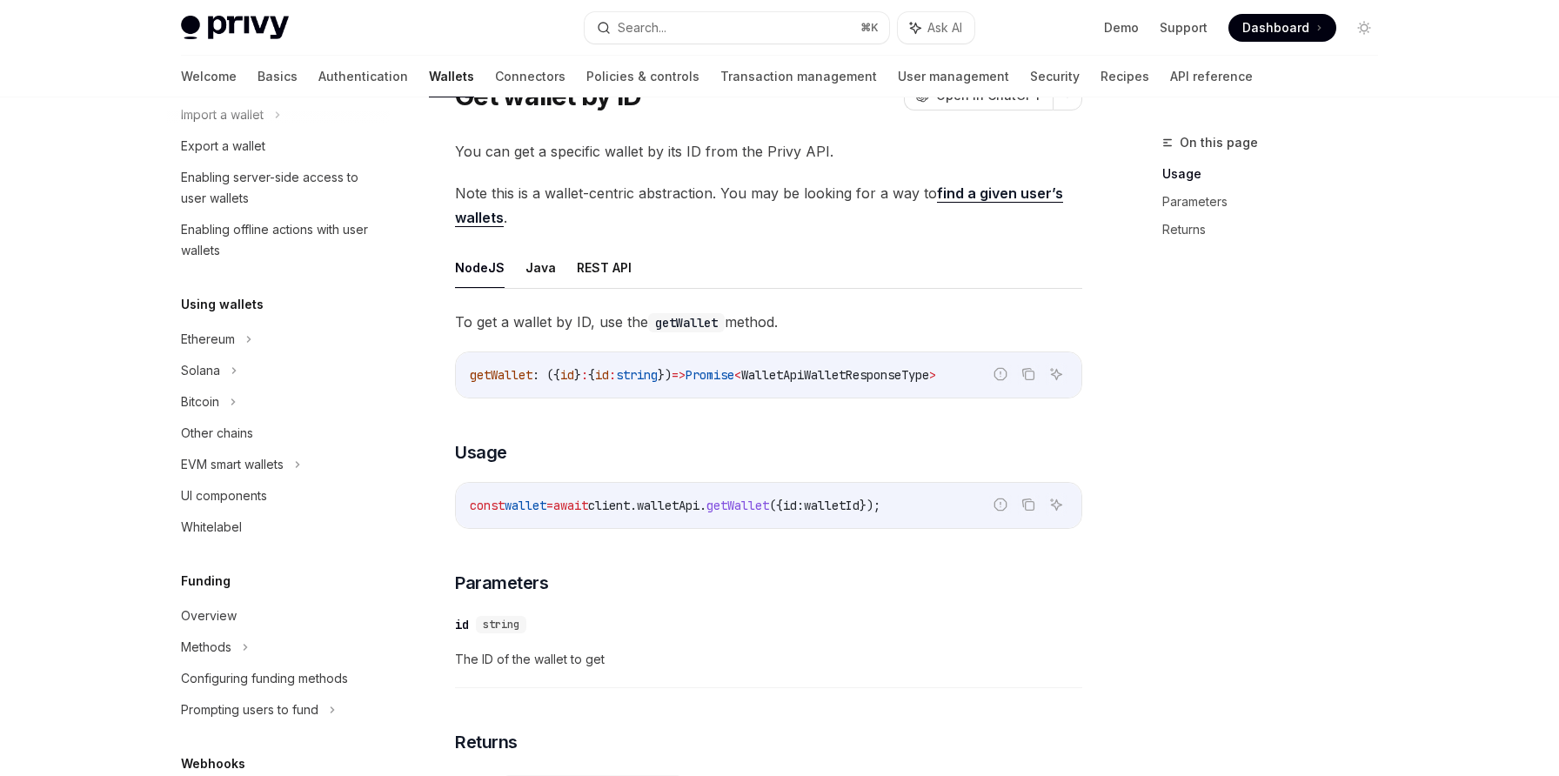
scroll to position [351, 0]
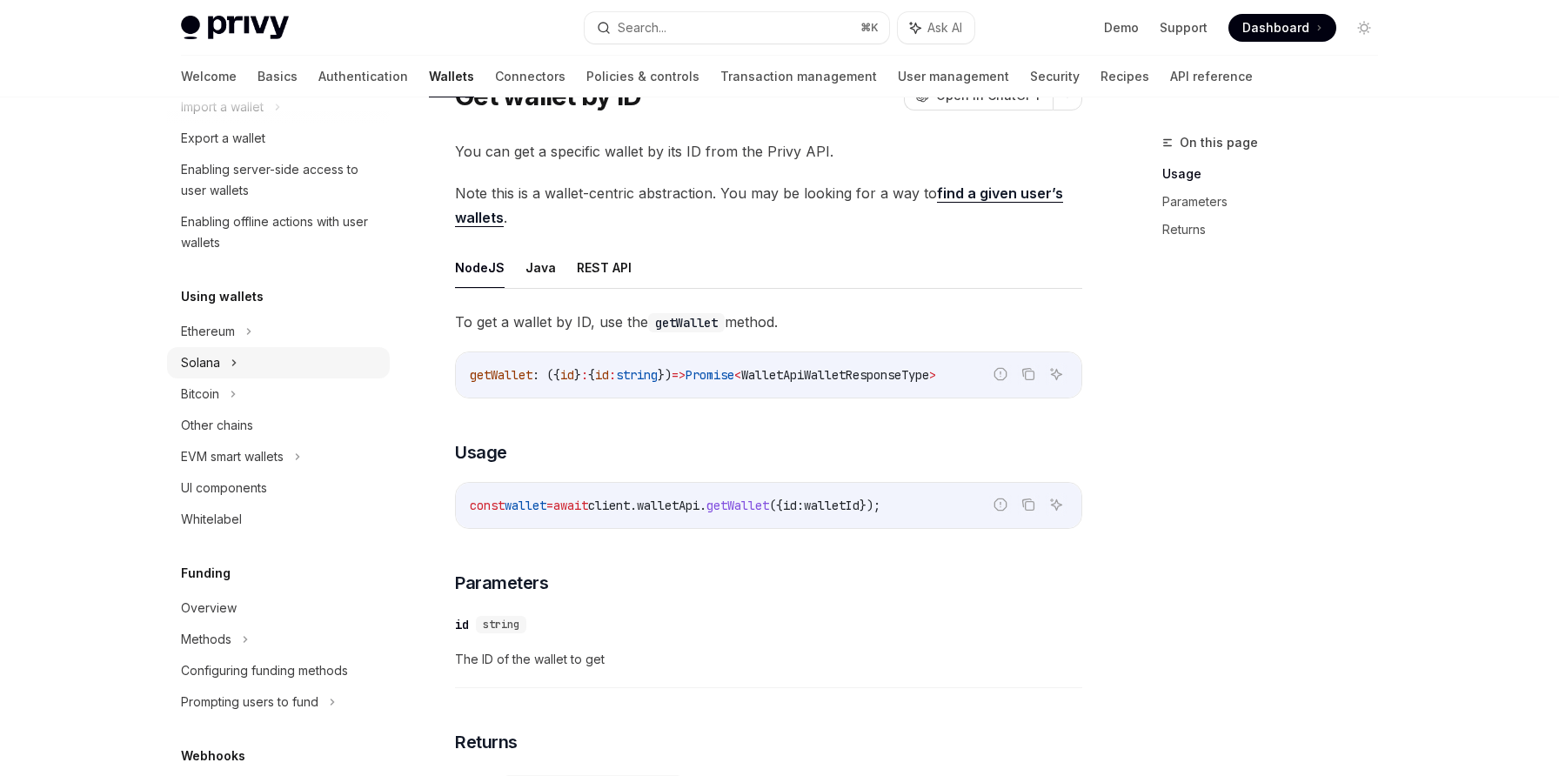
click at [307, 351] on div "Solana" at bounding box center [278, 362] width 223 height 31
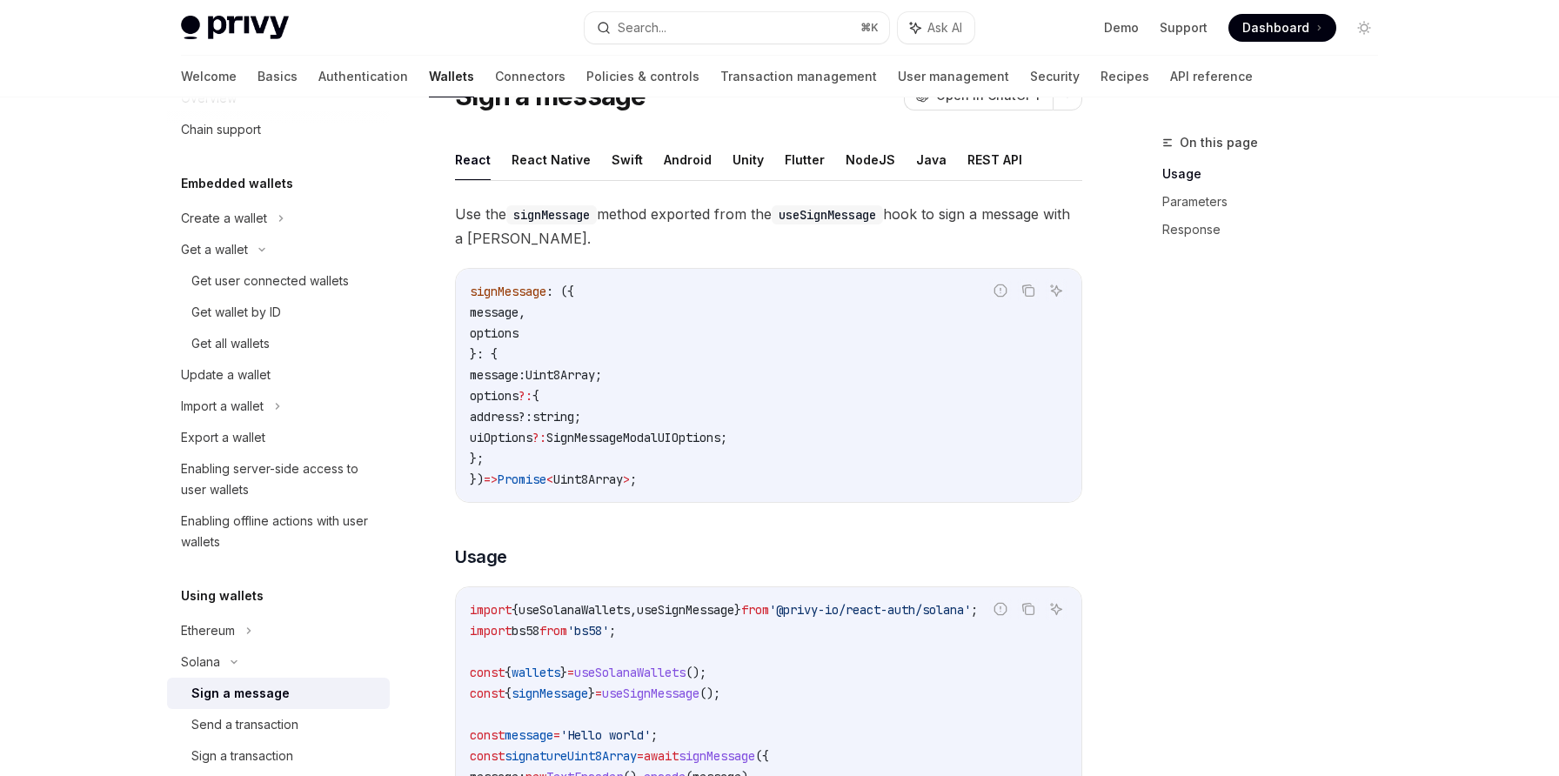
scroll to position [36, 0]
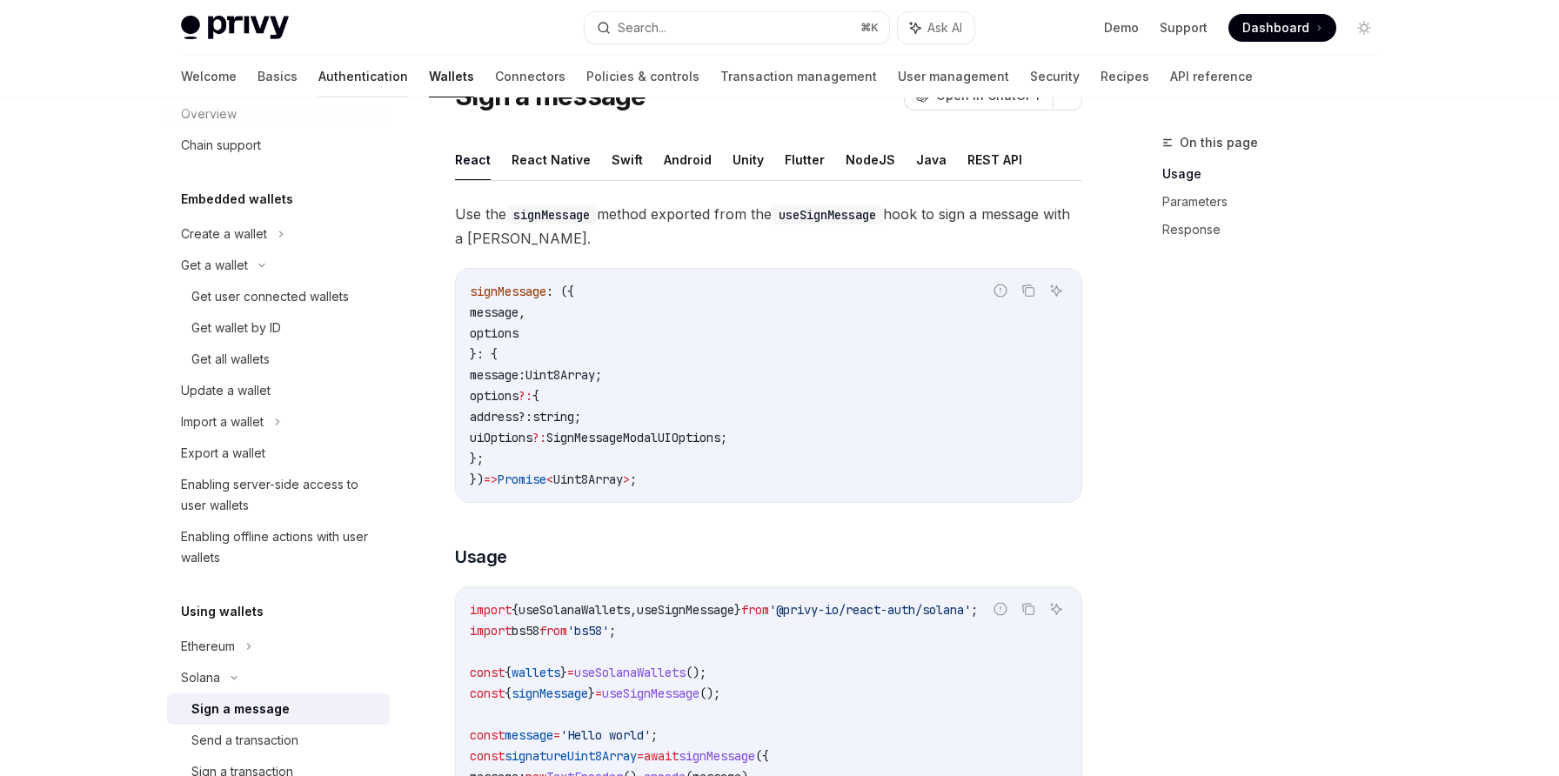
click at [318, 70] on link "Authentication" at bounding box center [363, 77] width 90 height 42
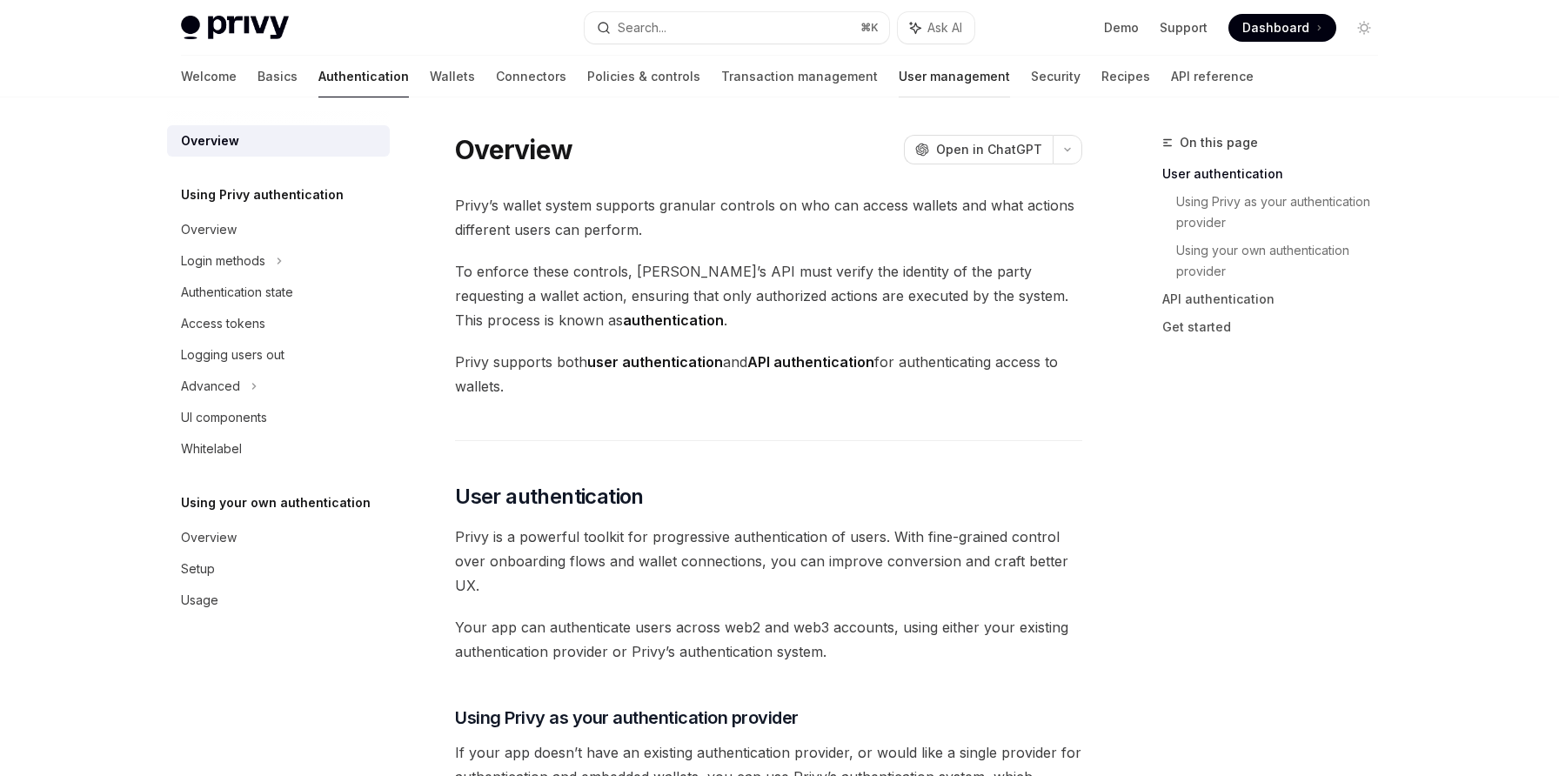
click at [899, 75] on link "User management" at bounding box center [954, 77] width 111 height 42
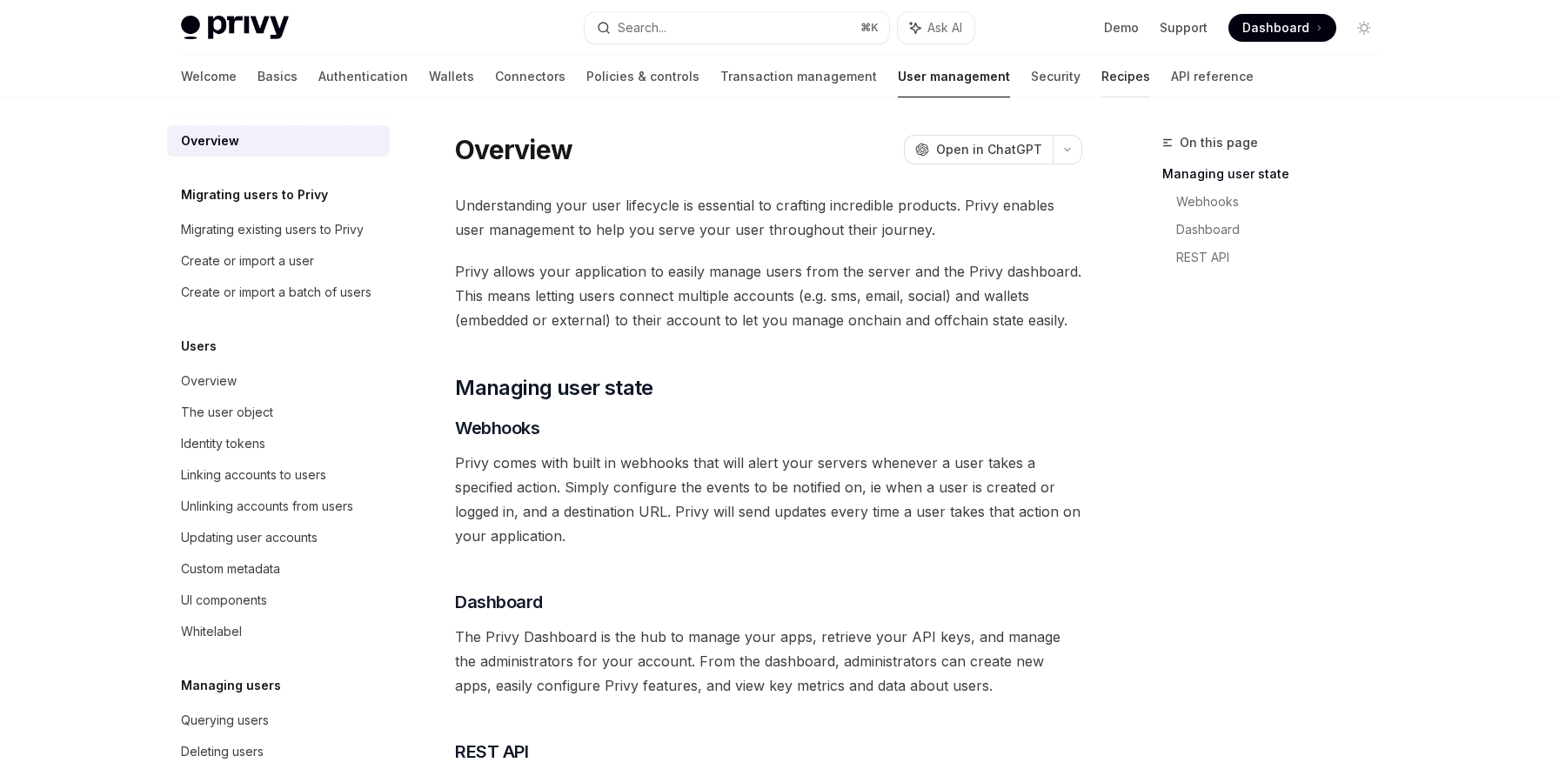
click at [1101, 82] on link "Recipes" at bounding box center [1125, 77] width 49 height 42
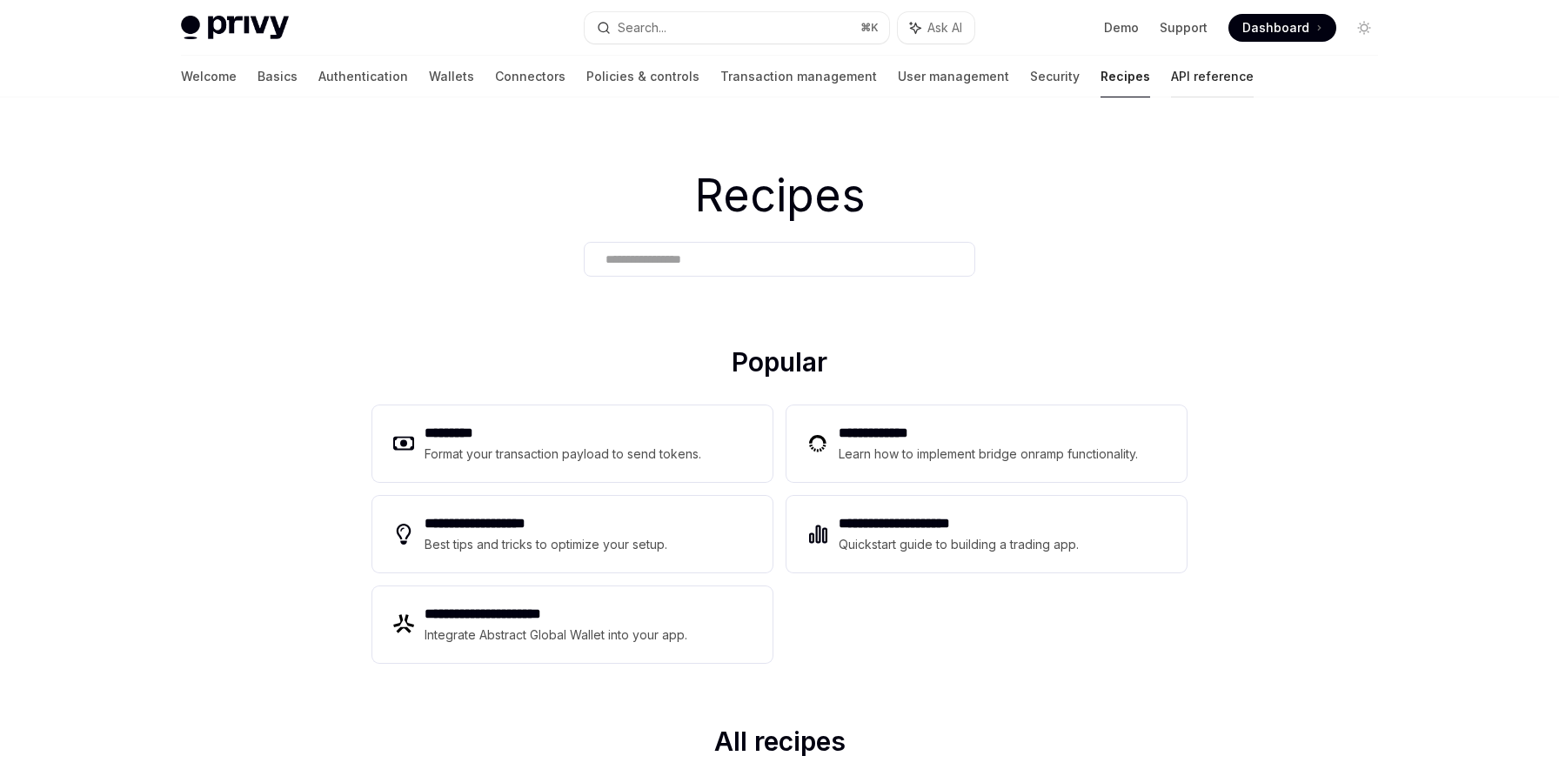
click at [1171, 86] on link "API reference" at bounding box center [1212, 77] width 83 height 42
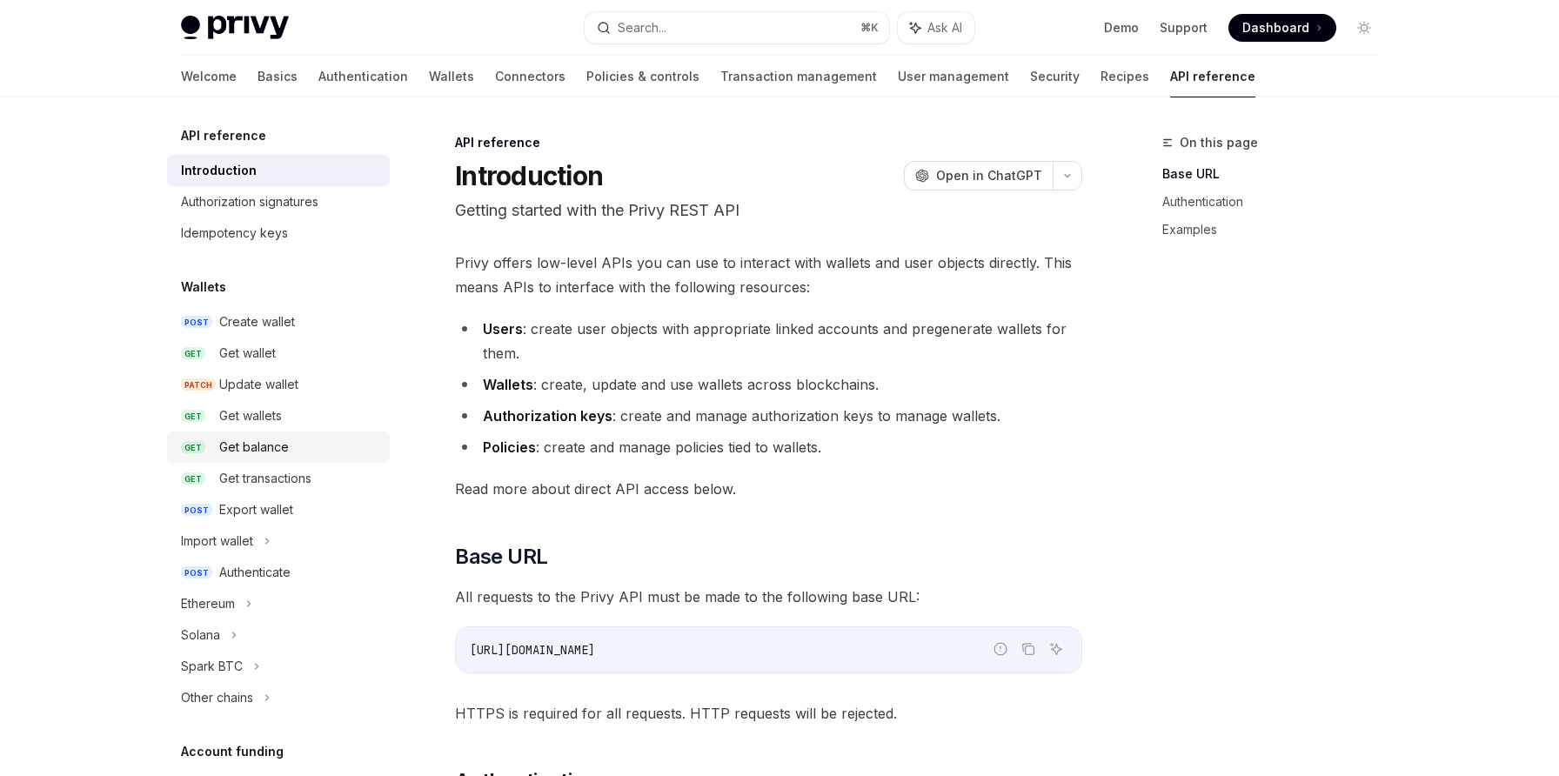
click at [318, 449] on div "Get balance" at bounding box center [299, 447] width 160 height 21
type textarea "*"
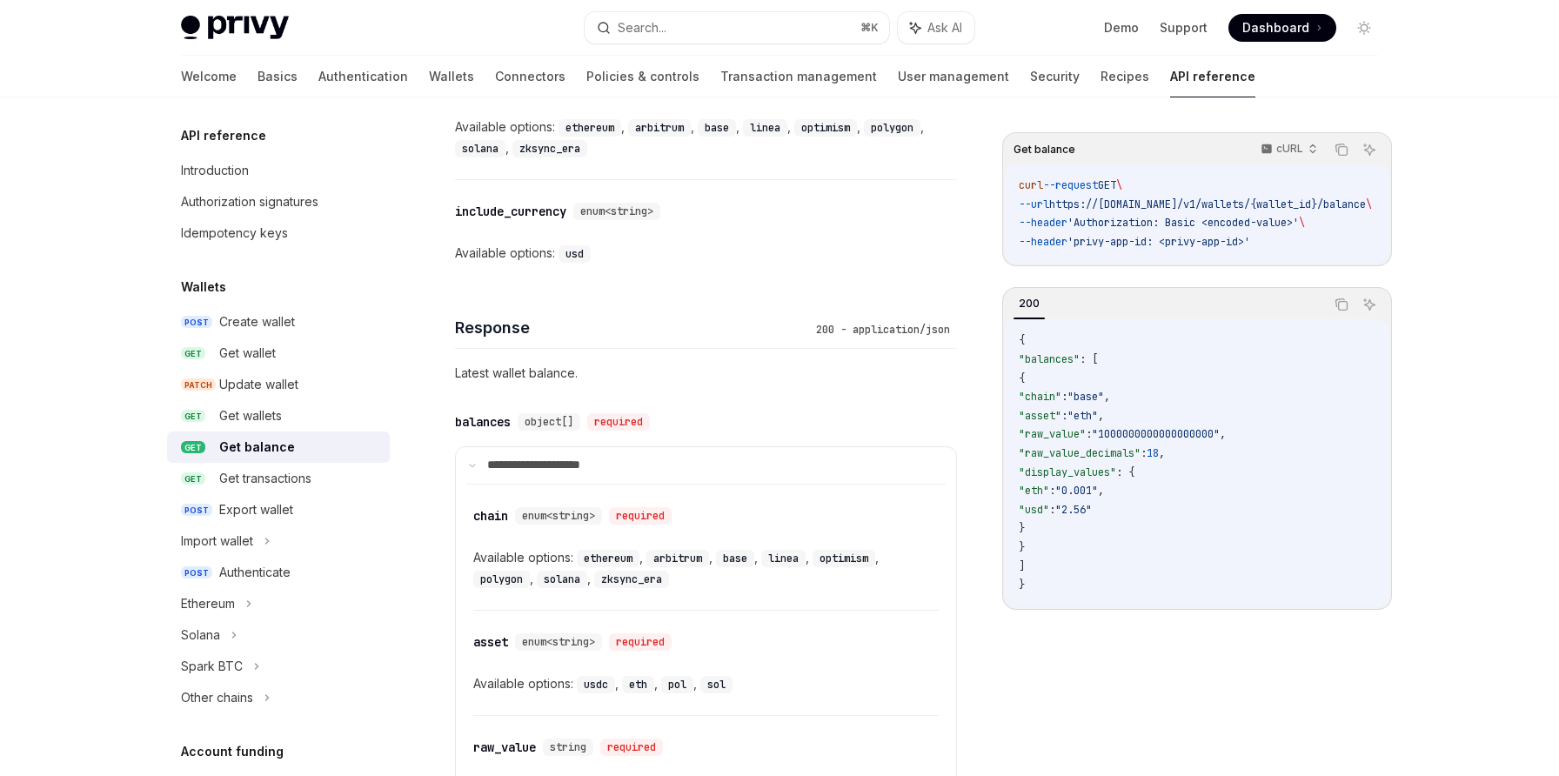
scroll to position [1140, 0]
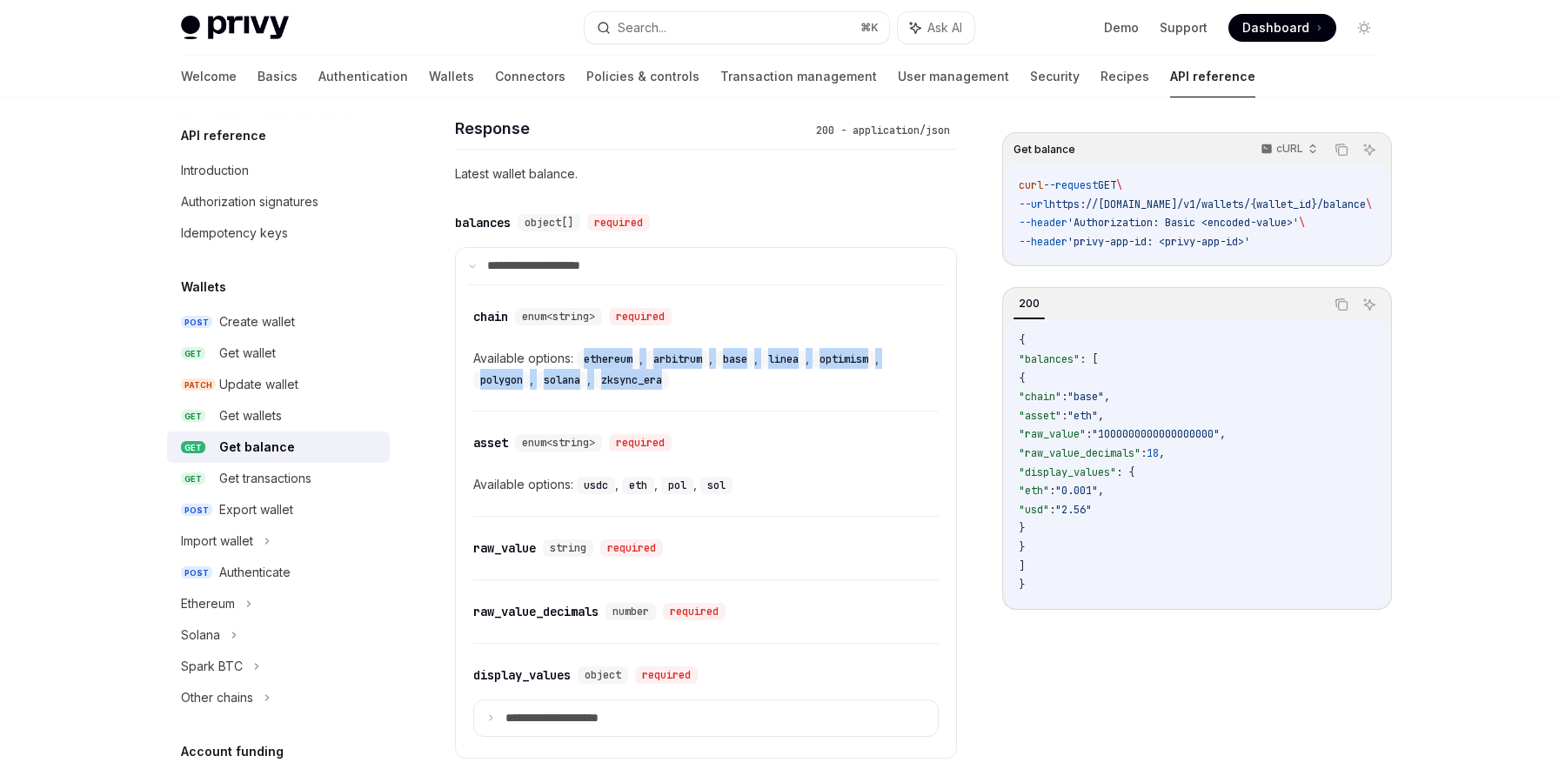
drag, startPoint x: 671, startPoint y: 379, endPoint x: 586, endPoint y: 360, distance: 87.4
click at [586, 360] on div "Available options: ethereum , arbitrum , base , linea , optimism , polygon , so…" at bounding box center [705, 369] width 465 height 42
copy div "ethereum , arbitrum , base , linea , optimism , polygon , solana , zksync_era"
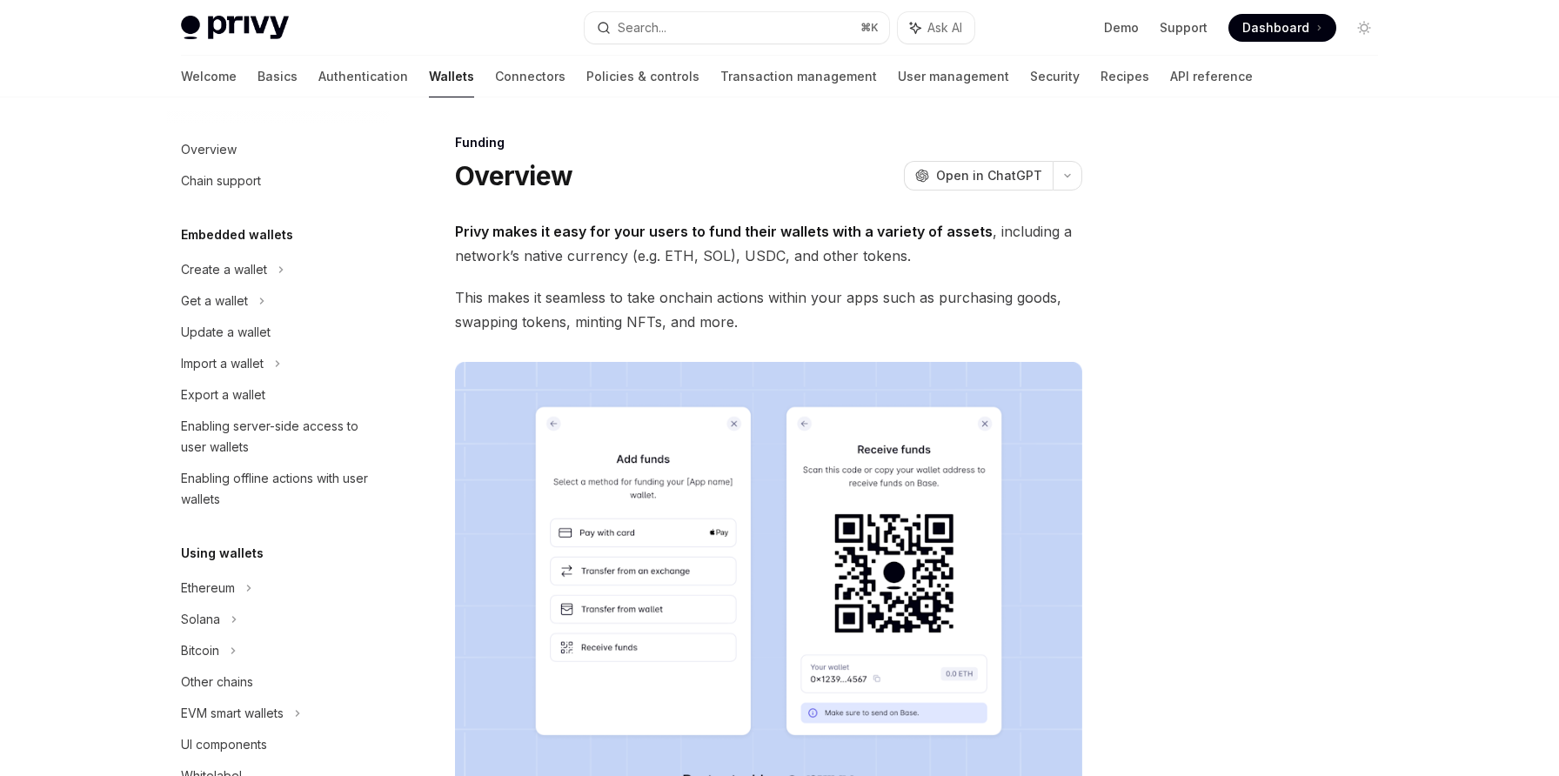
scroll to position [428, 0]
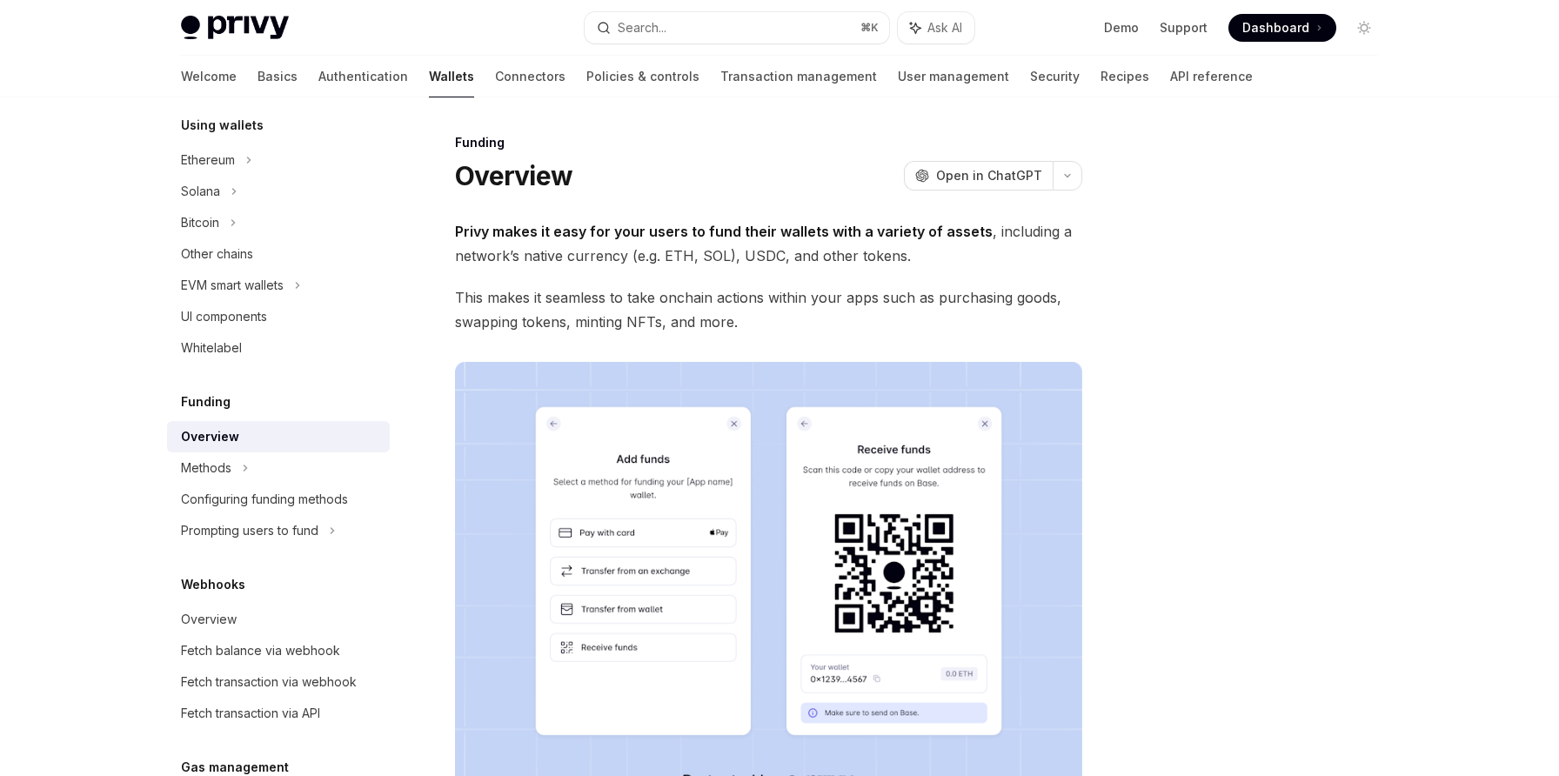
click at [869, 279] on div "Privy makes it easy for your users to fund their wallets with a variety of asse…" at bounding box center [768, 662] width 627 height 887
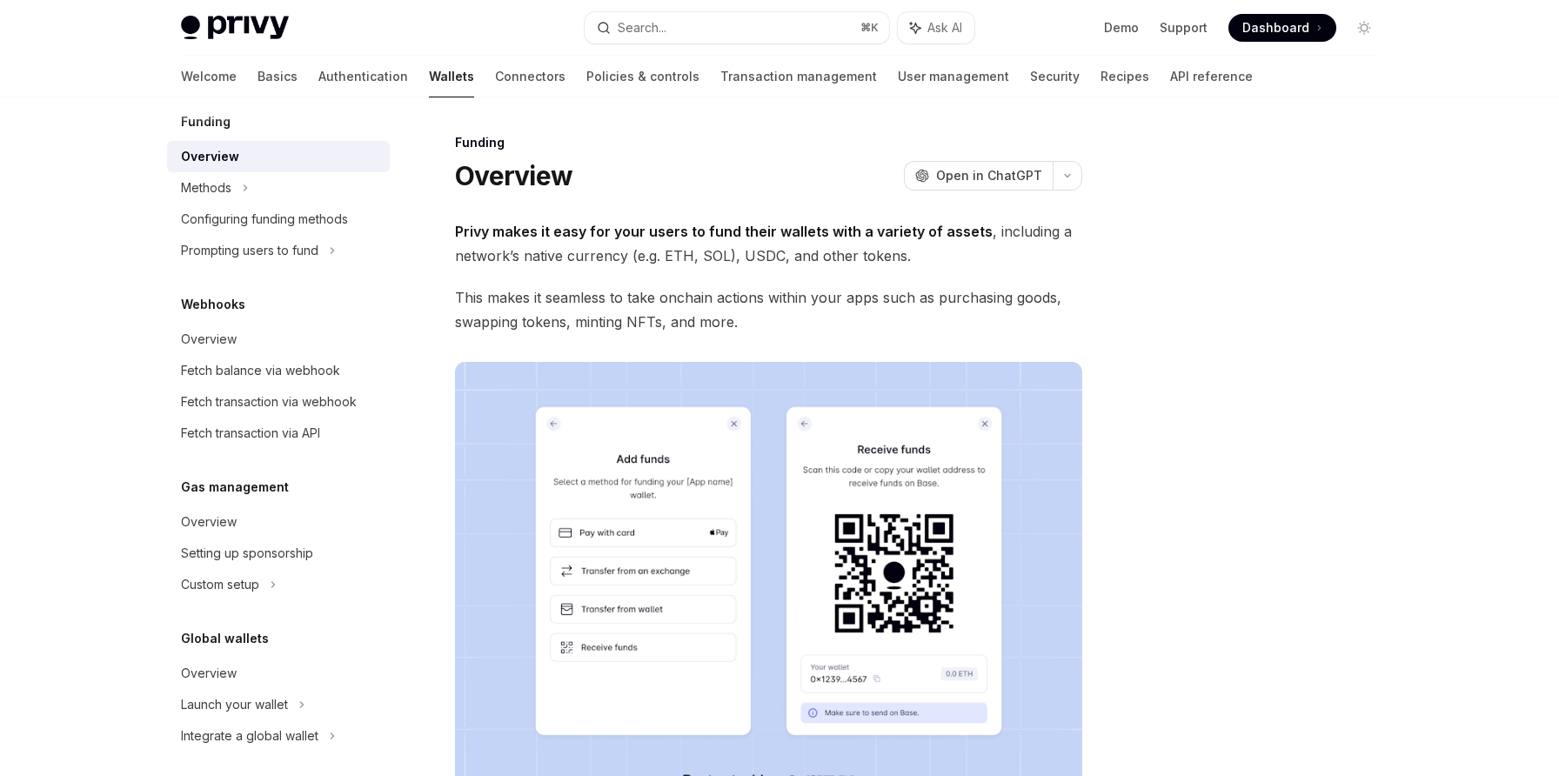
scroll to position [719, 0]
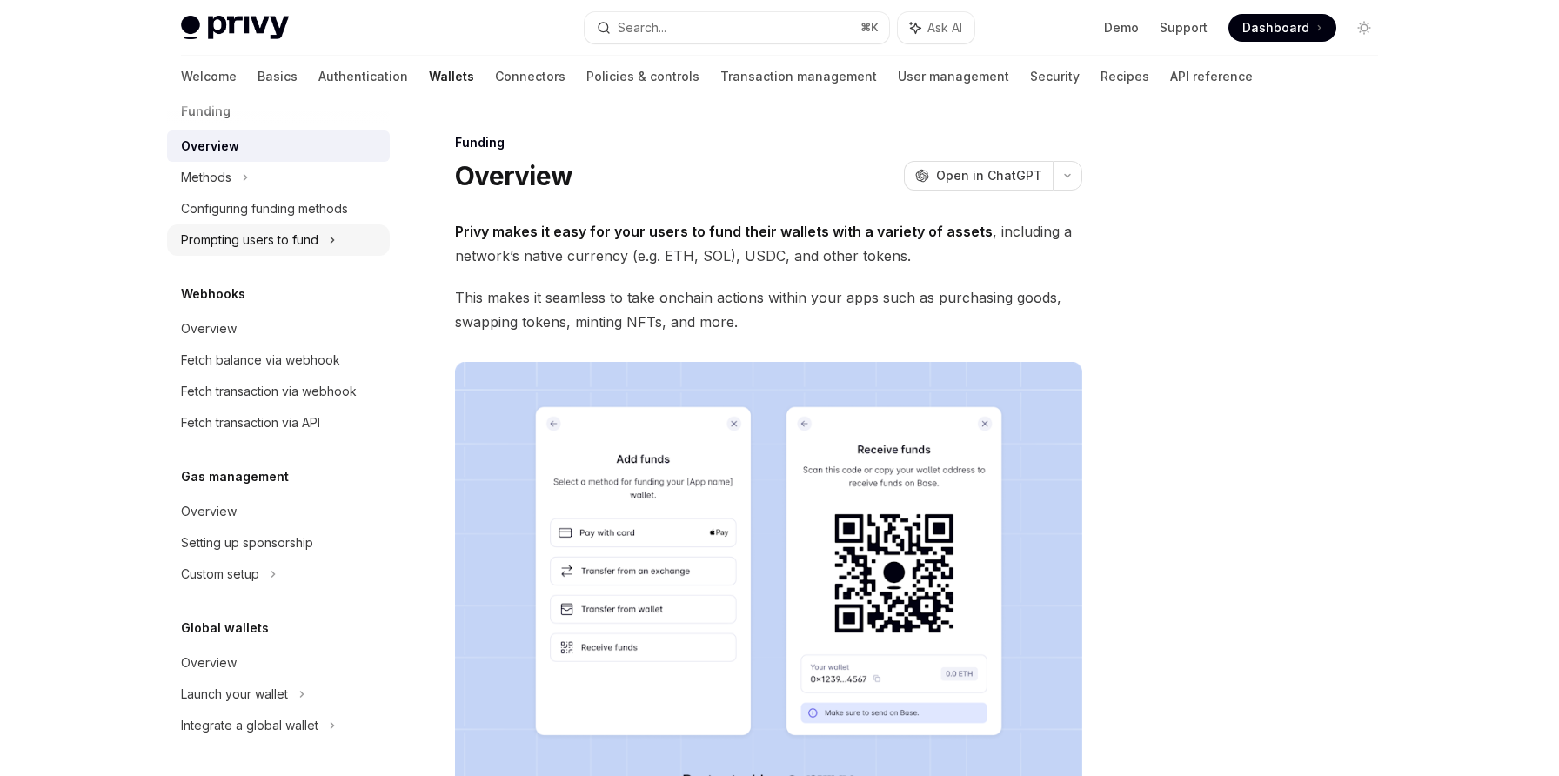
click at [333, 251] on div "Prompting users to fund" at bounding box center [278, 239] width 223 height 31
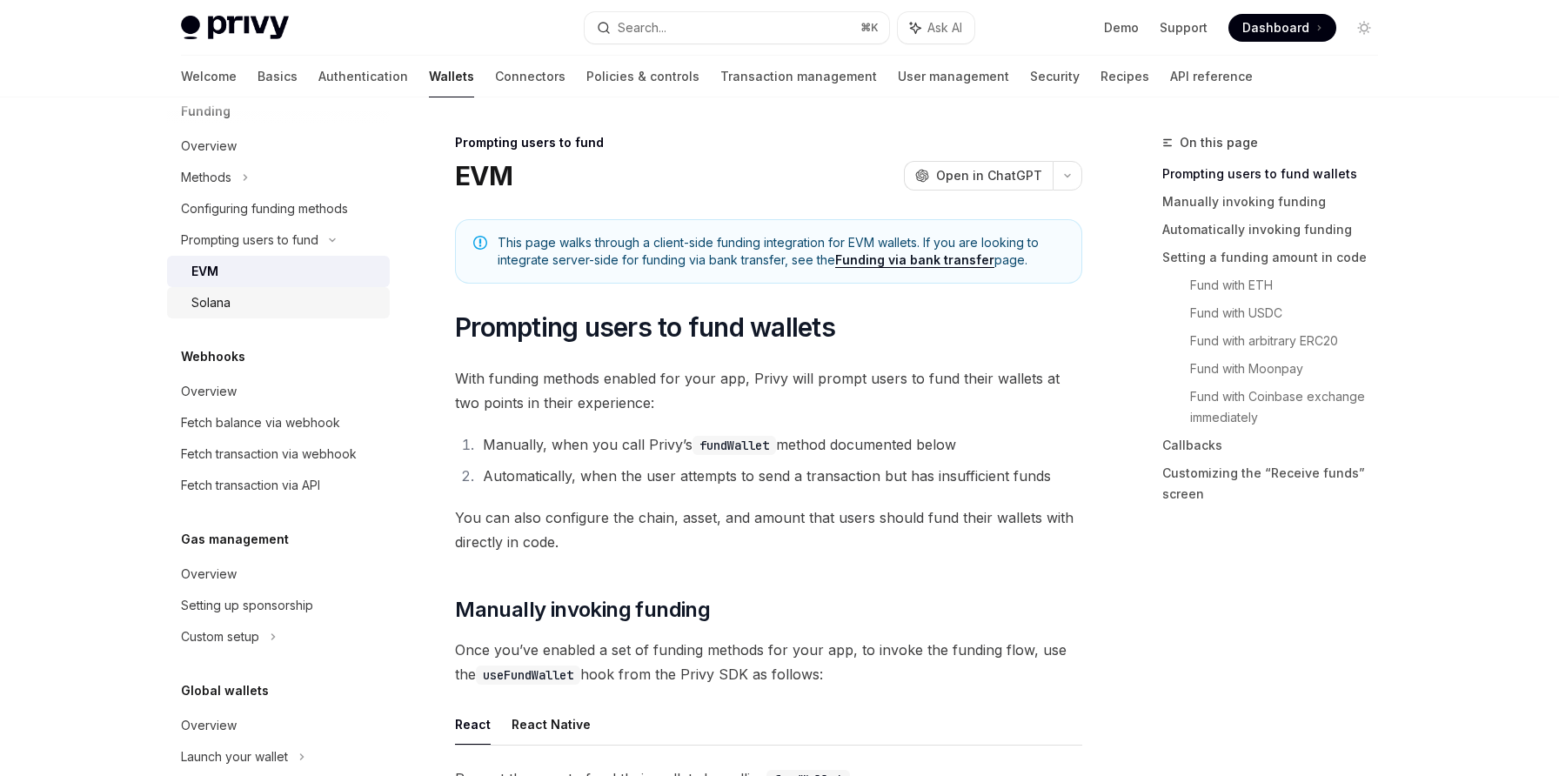
click at [296, 294] on div "Solana" at bounding box center [285, 302] width 188 height 21
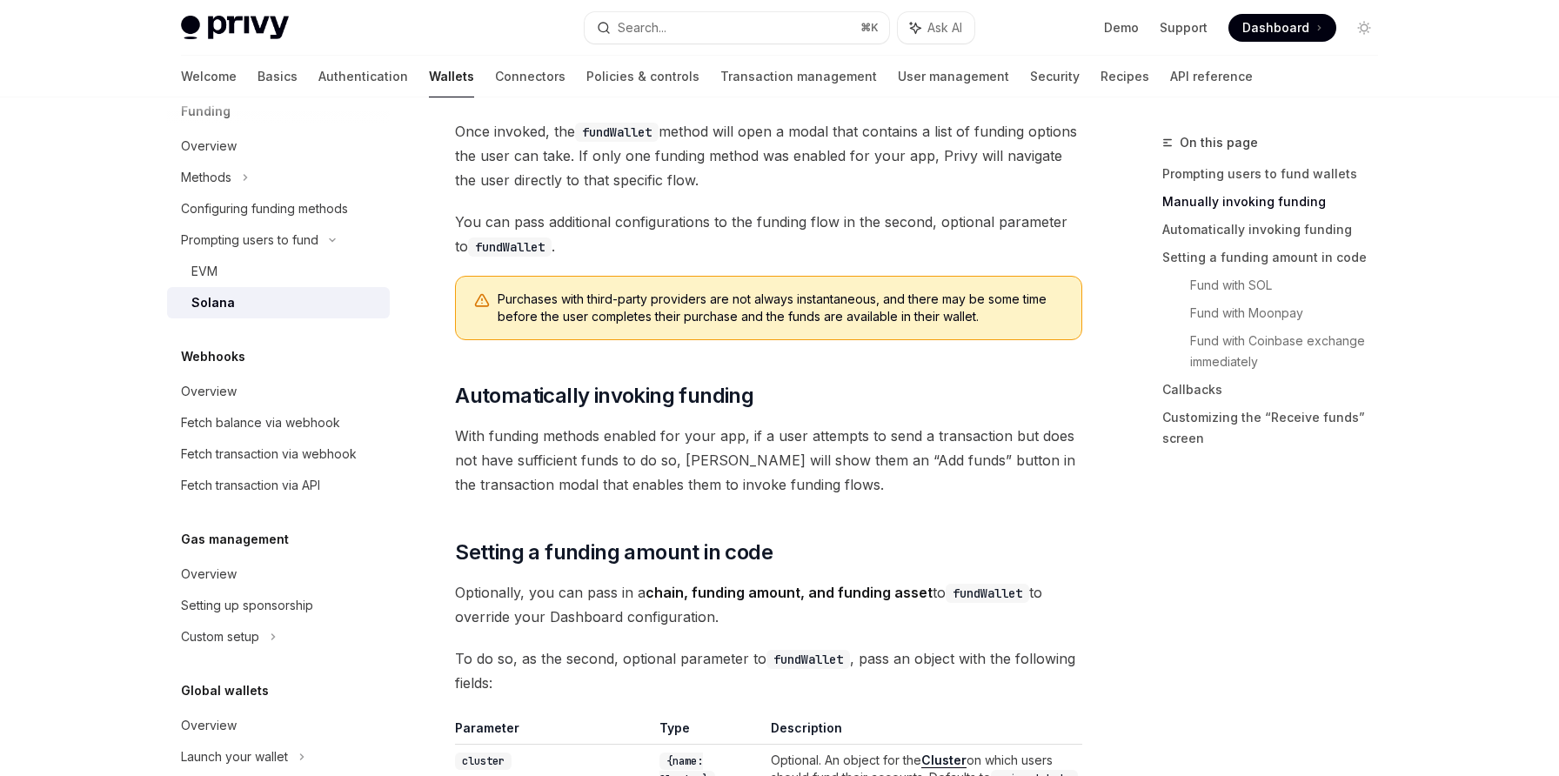
scroll to position [828, 0]
click at [1209, 261] on link "Setting a funding amount in code" at bounding box center [1277, 258] width 230 height 28
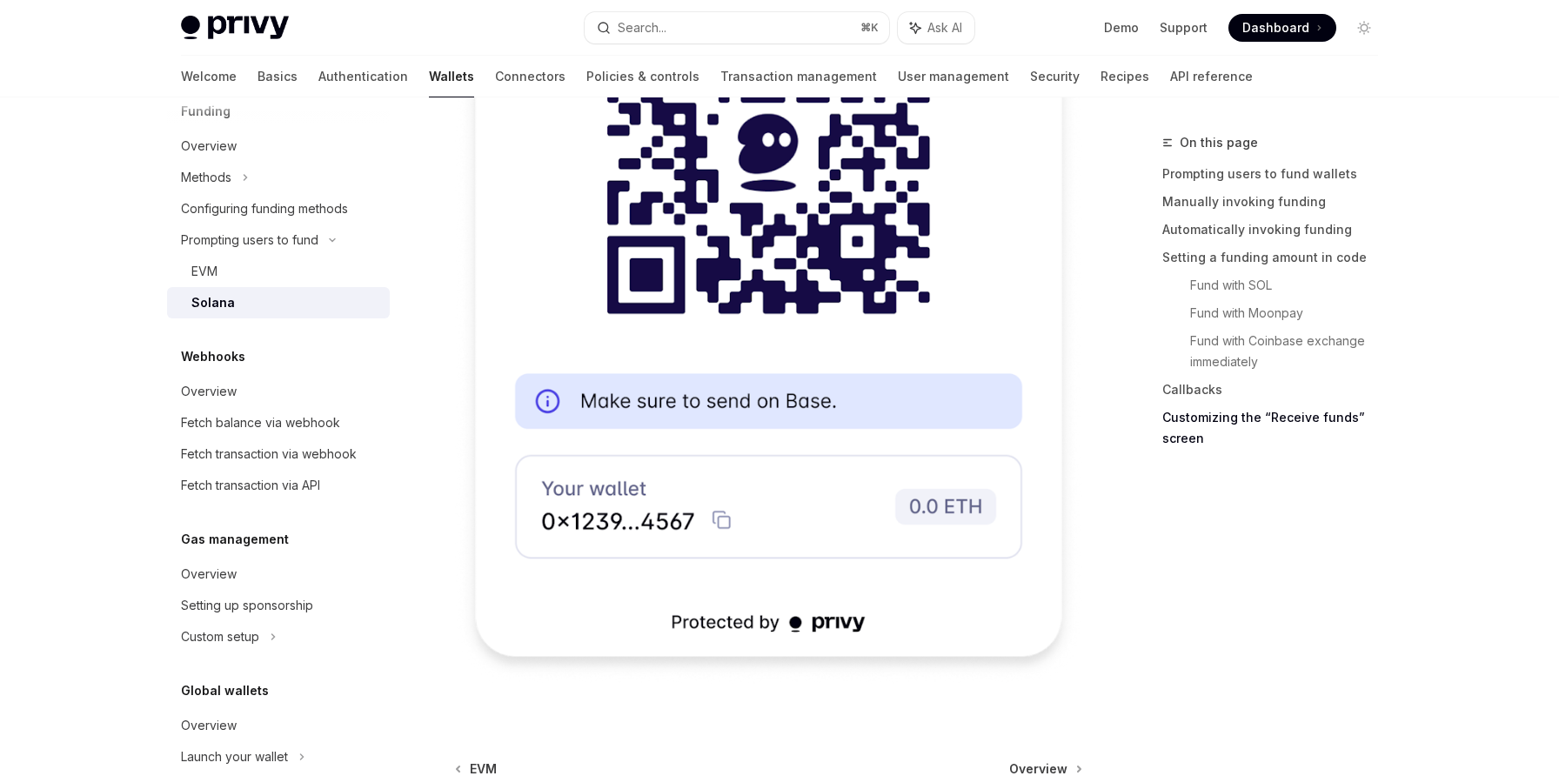
scroll to position [4605, 0]
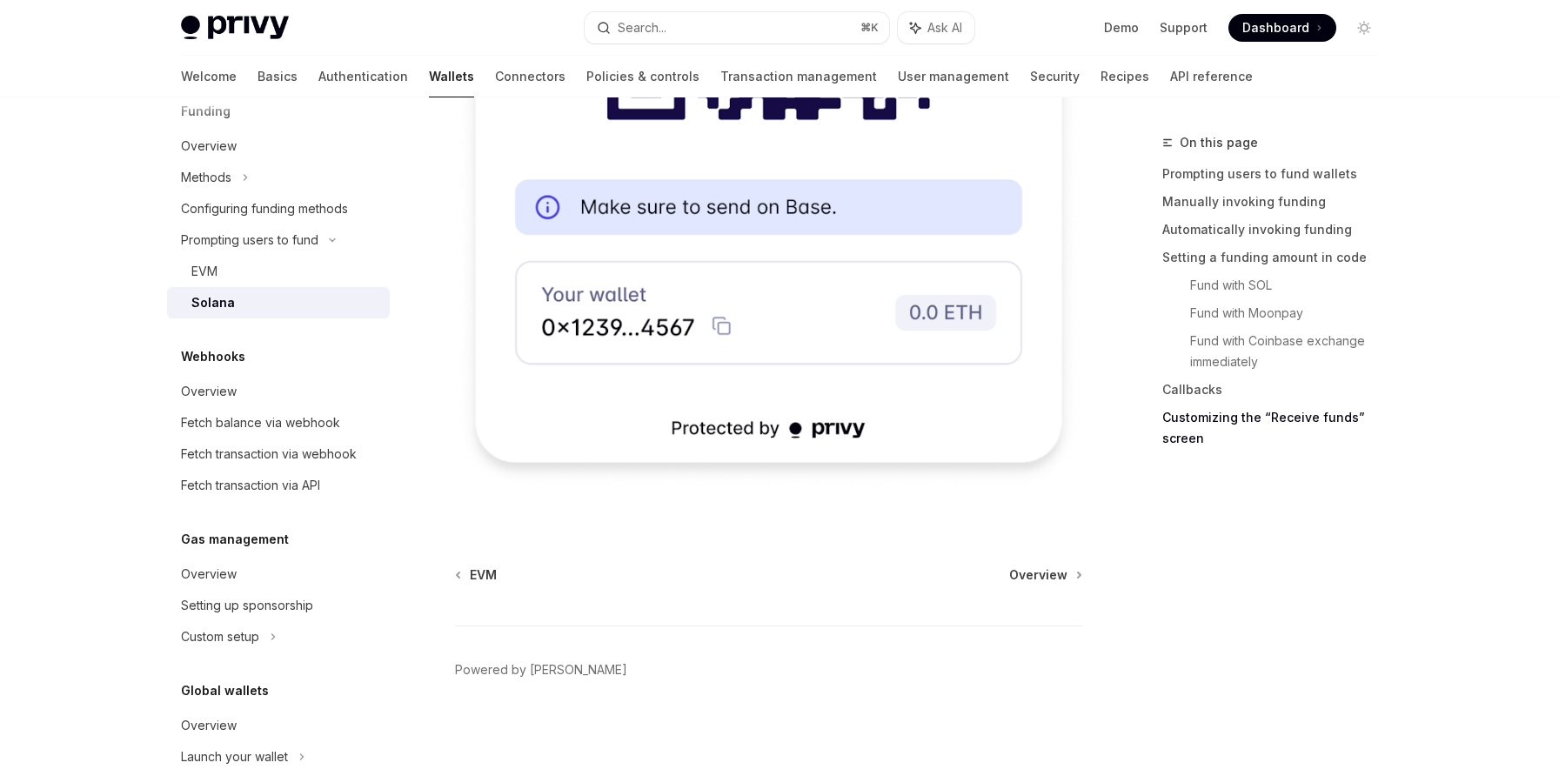
click at [283, 27] on img at bounding box center [235, 28] width 108 height 24
type textarea "*"
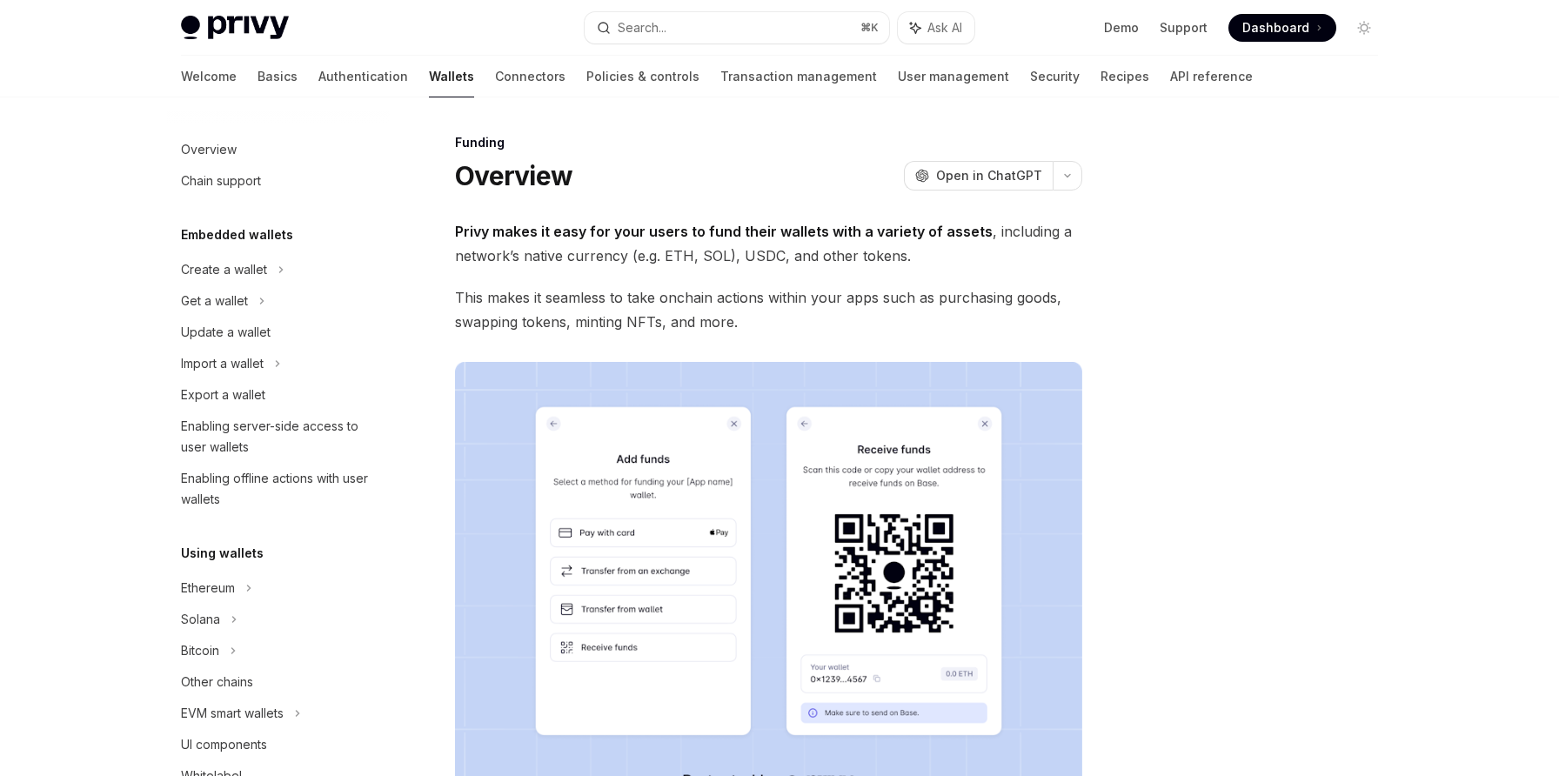
scroll to position [428, 0]
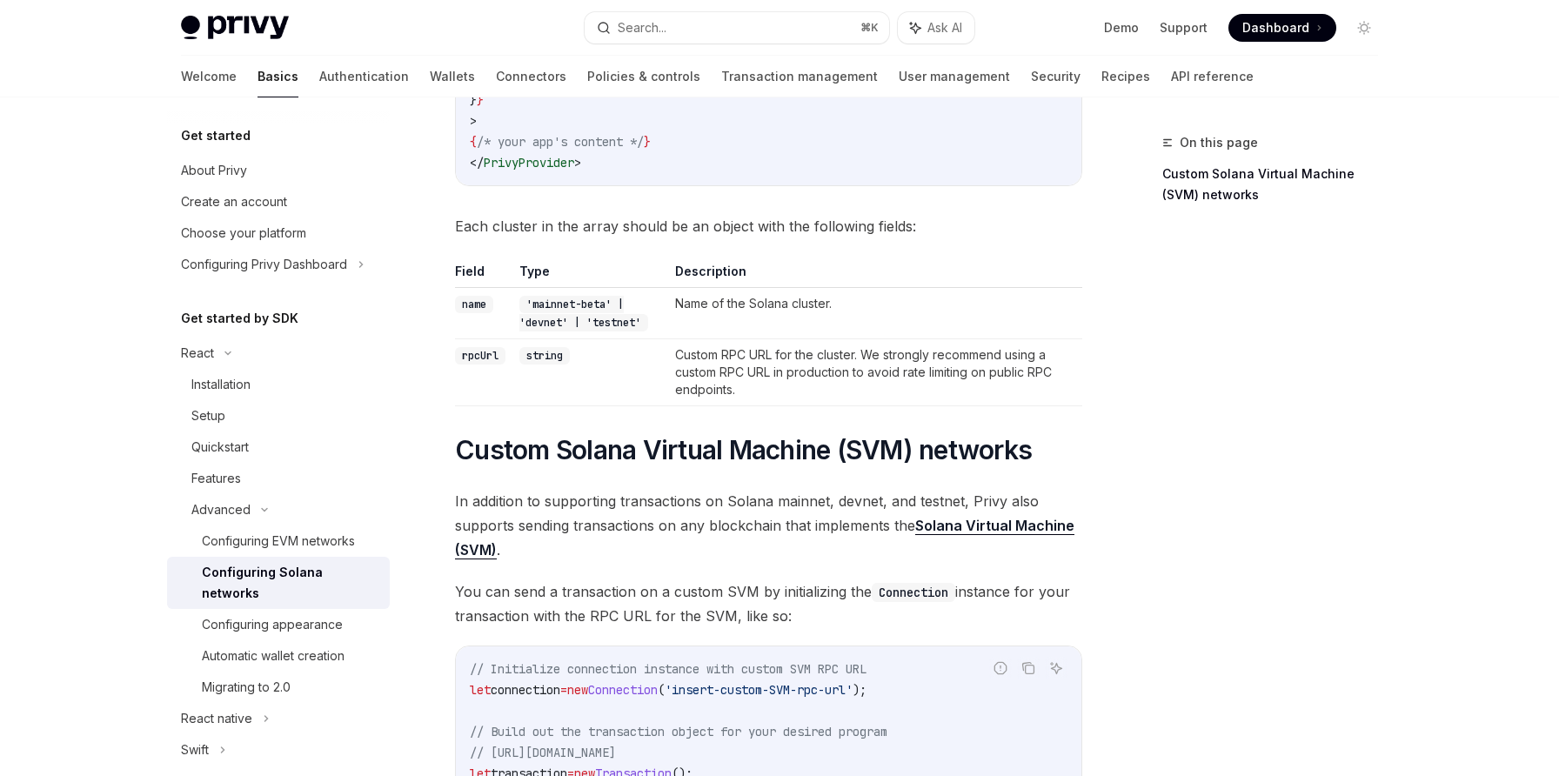
scroll to position [312, 0]
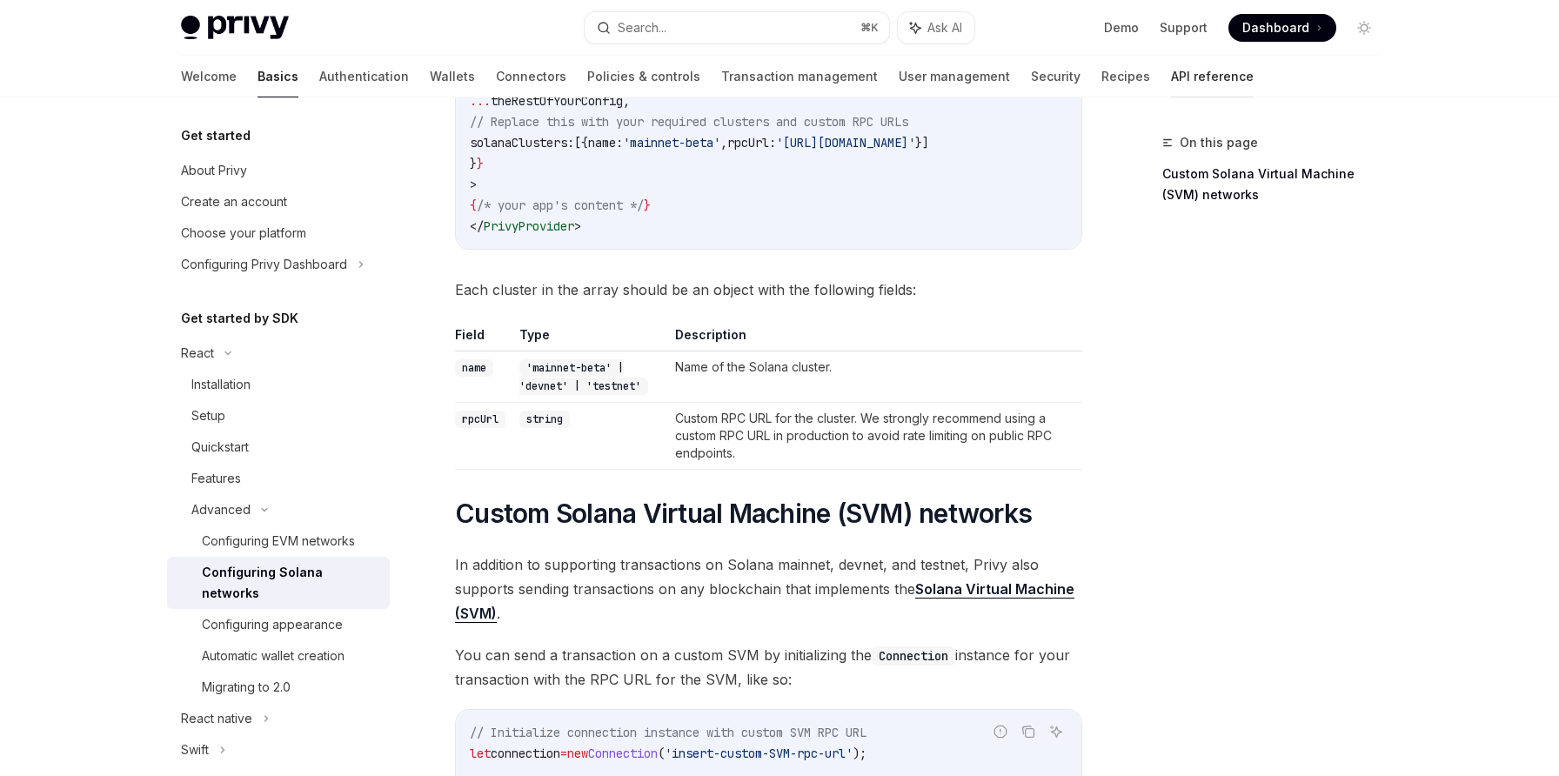
click at [1171, 81] on link "API reference" at bounding box center [1212, 77] width 83 height 42
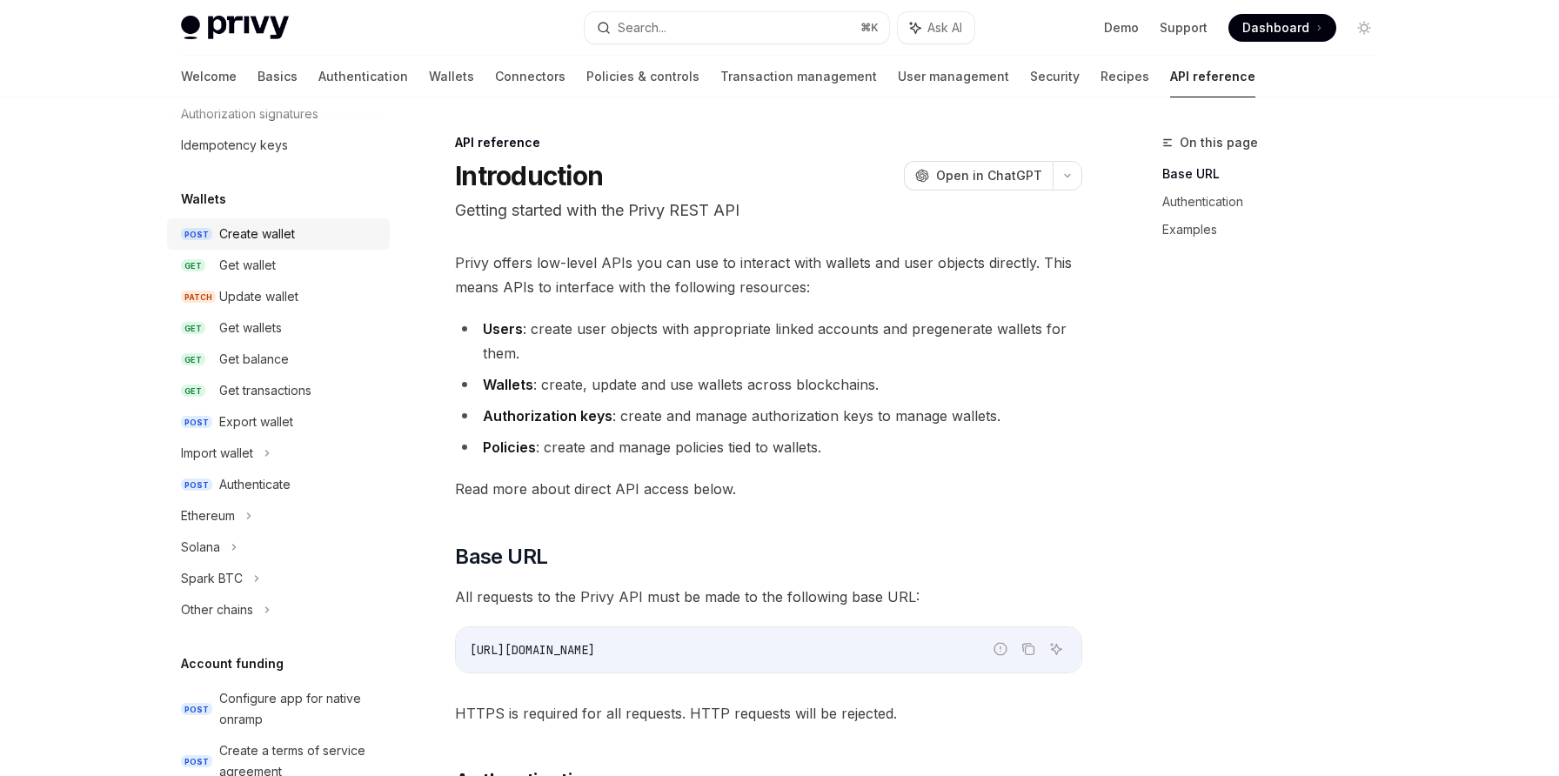
scroll to position [96, 0]
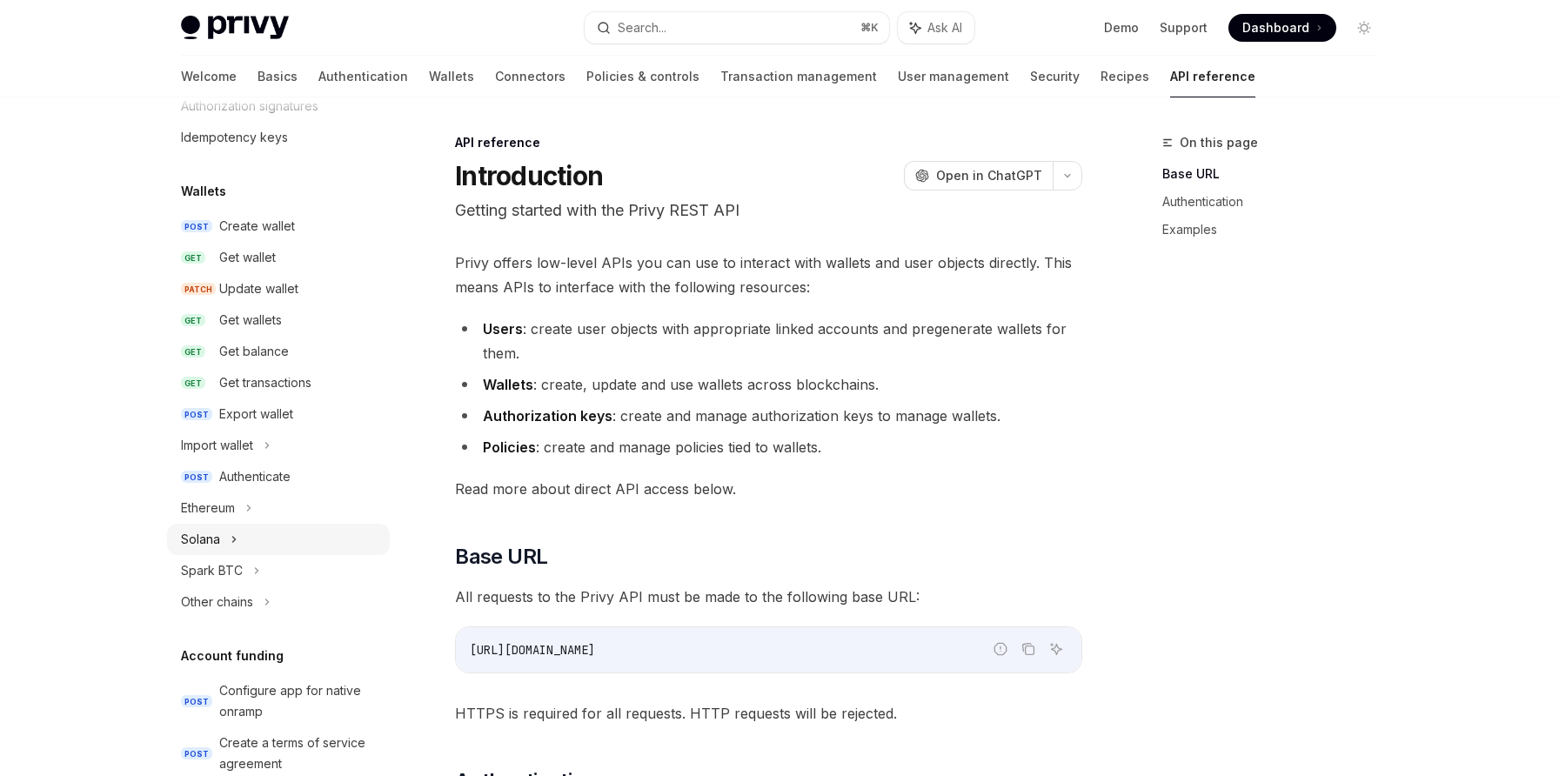
click at [246, 536] on div "Solana" at bounding box center [278, 539] width 223 height 31
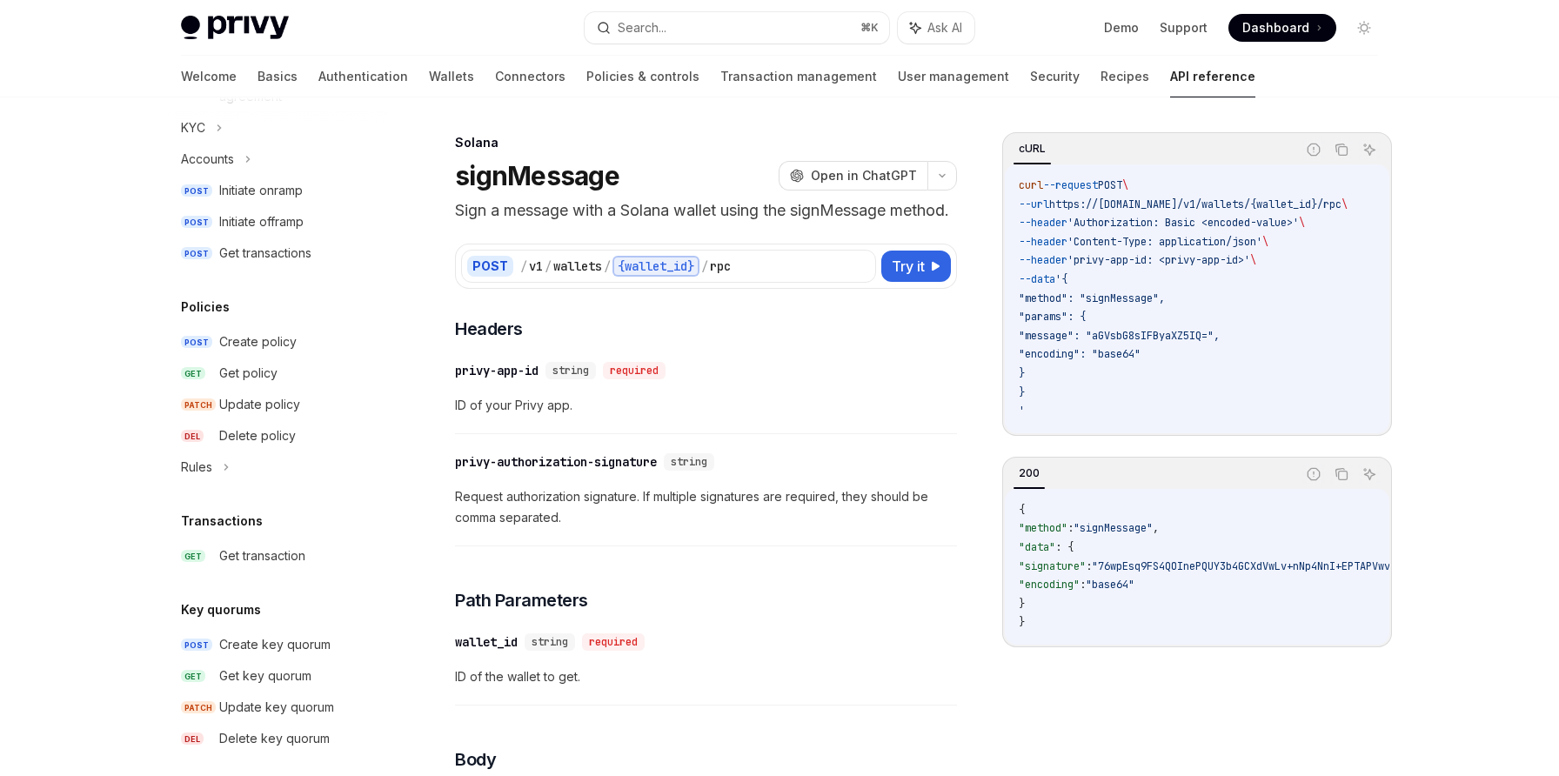
scroll to position [858, 0]
click at [272, 477] on div "Rules" at bounding box center [278, 466] width 223 height 31
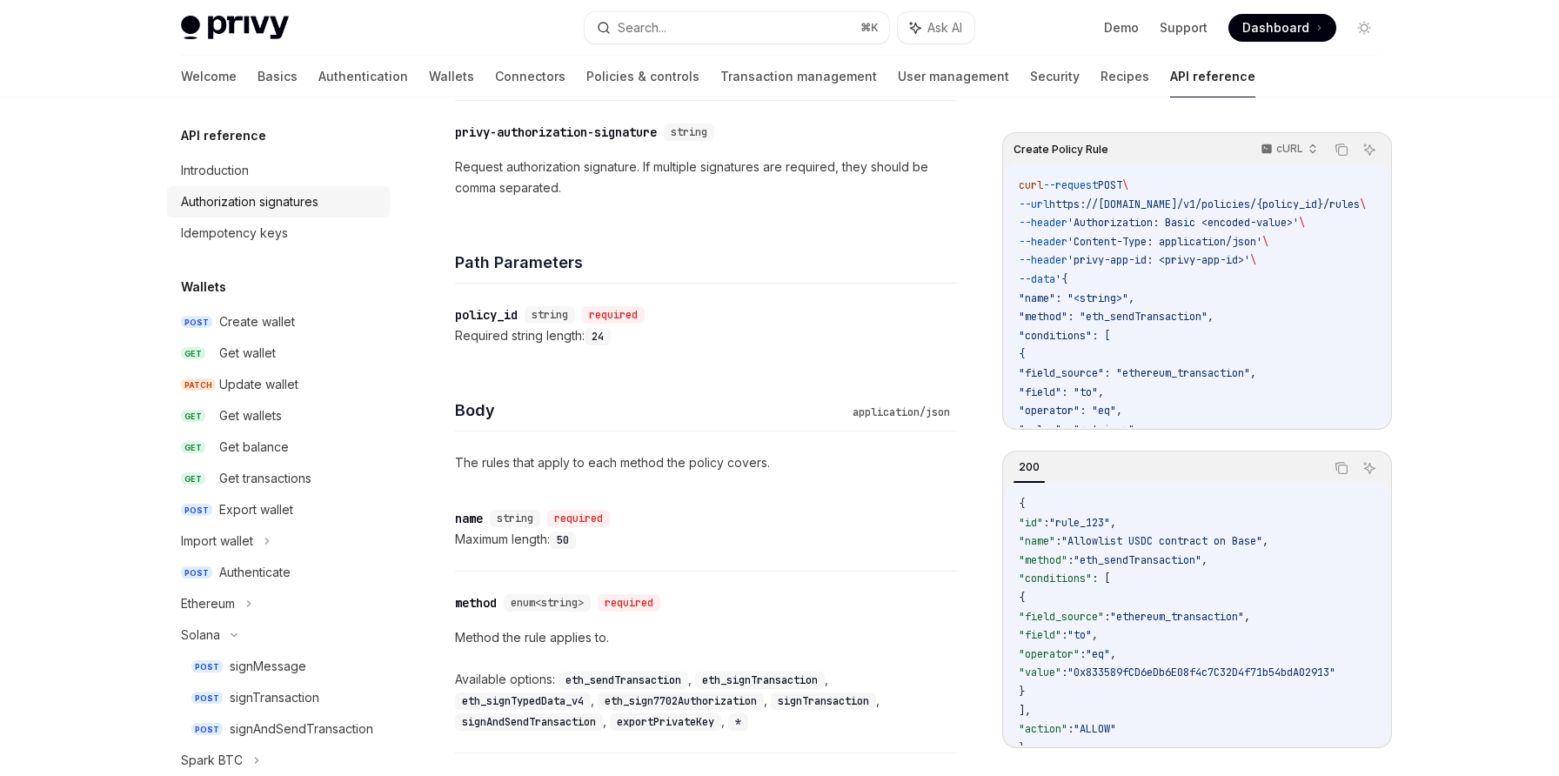
click at [277, 193] on div "Authorization signatures" at bounding box center [249, 201] width 137 height 21
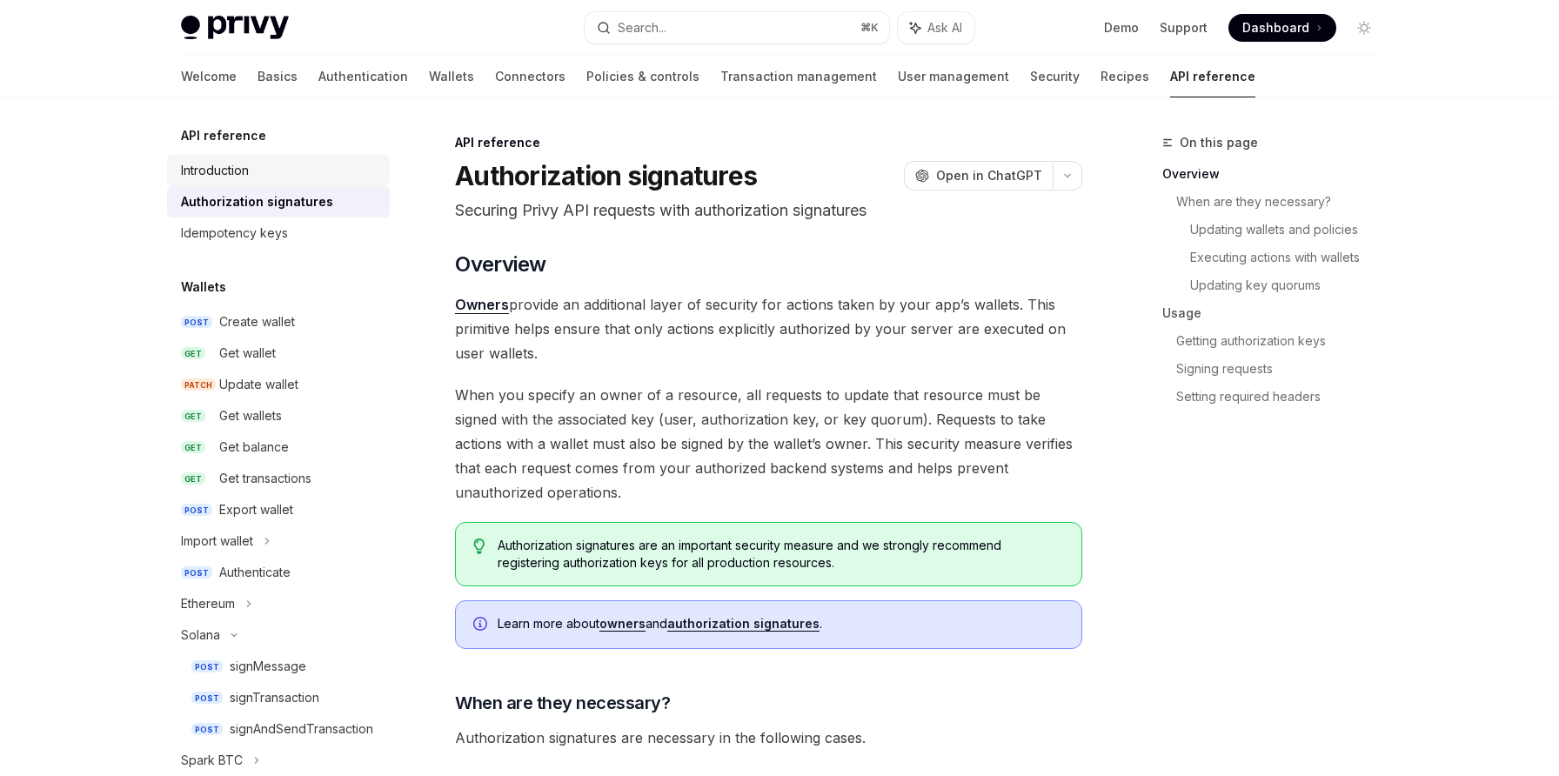
click at [273, 164] on div "Introduction" at bounding box center [280, 170] width 198 height 21
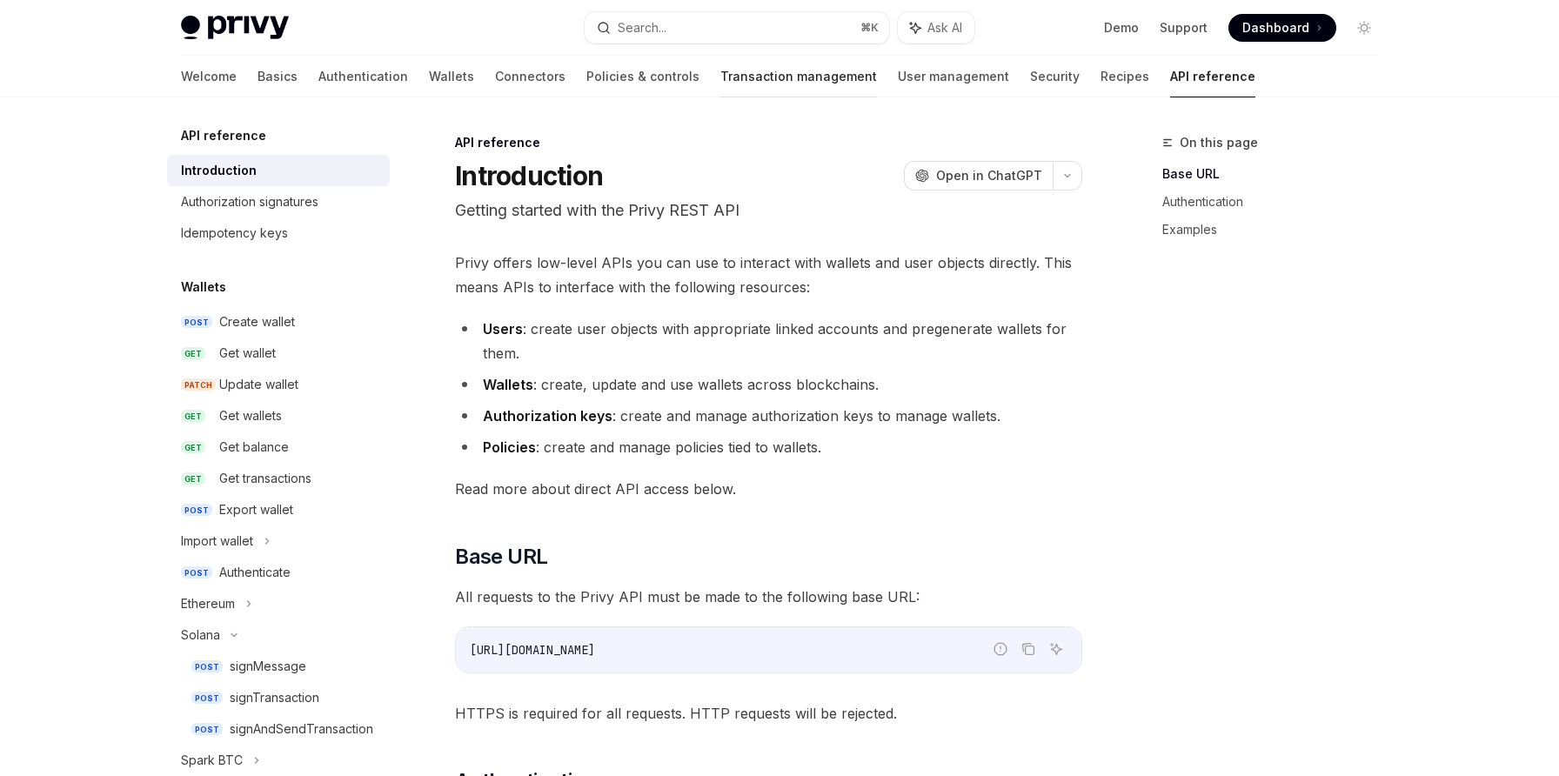
click at [720, 78] on link "Transaction management" at bounding box center [798, 77] width 157 height 42
type textarea "*"
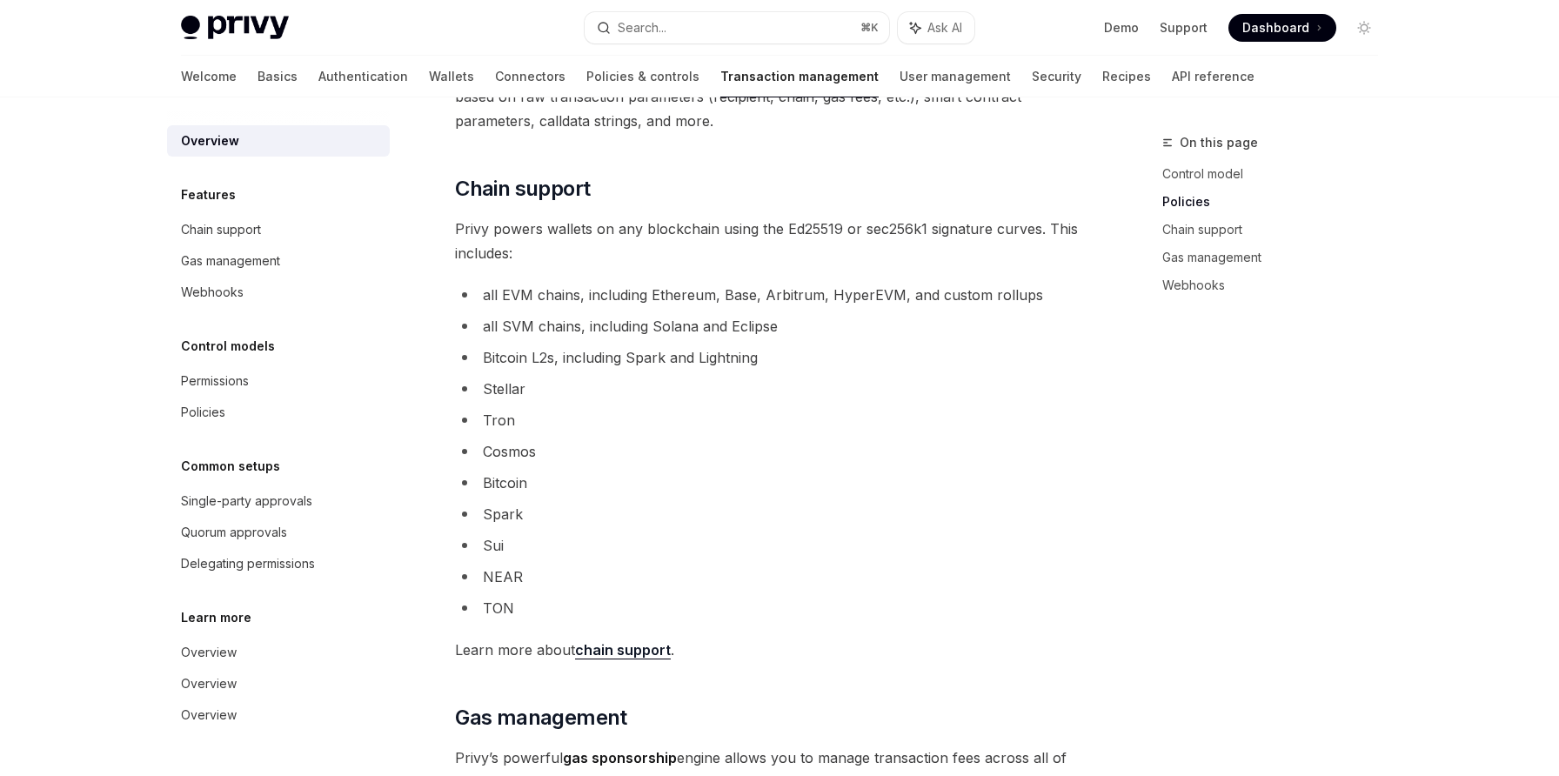
scroll to position [880, 0]
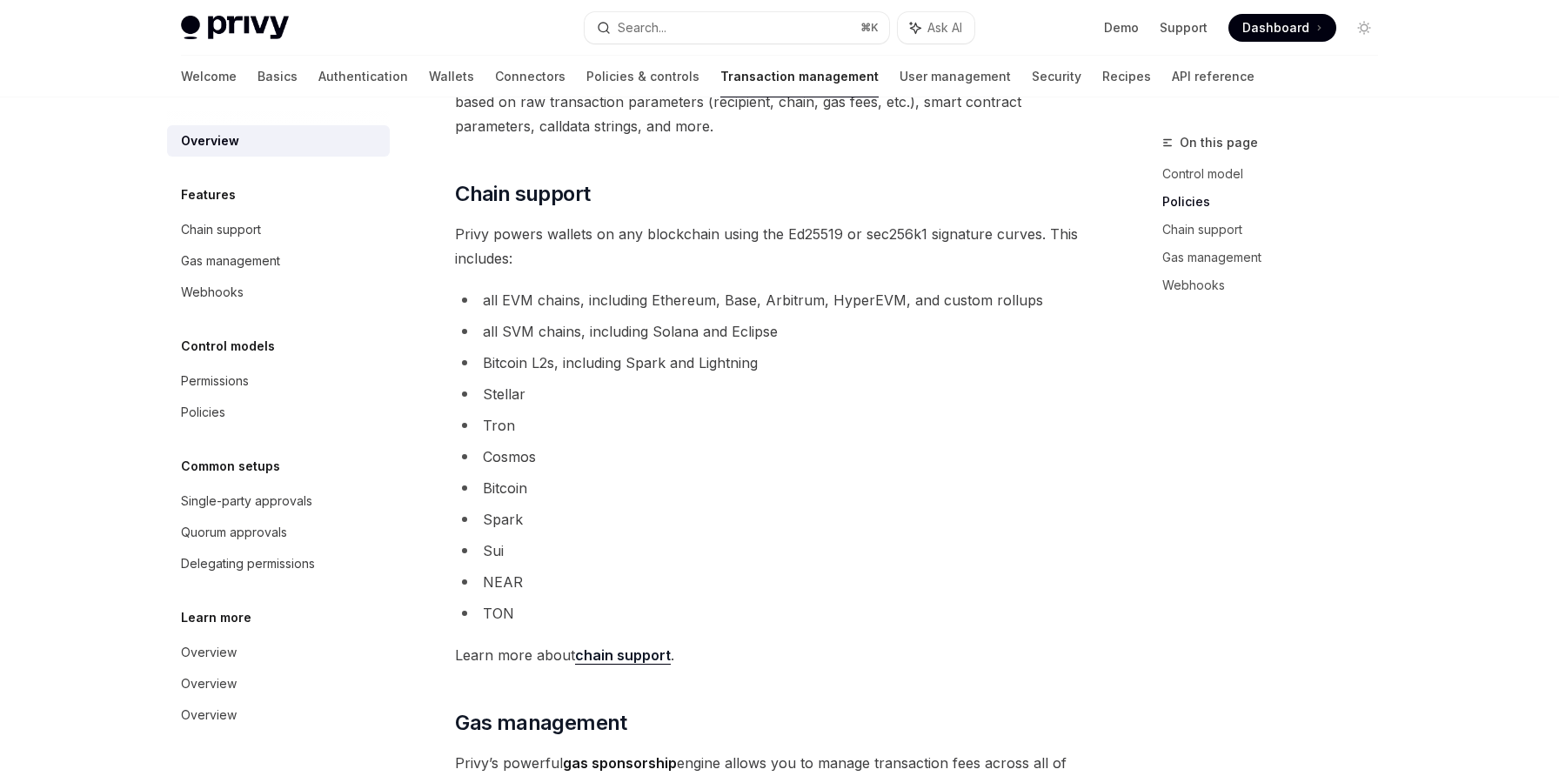
click at [630, 658] on link "chain support" at bounding box center [623, 655] width 96 height 18
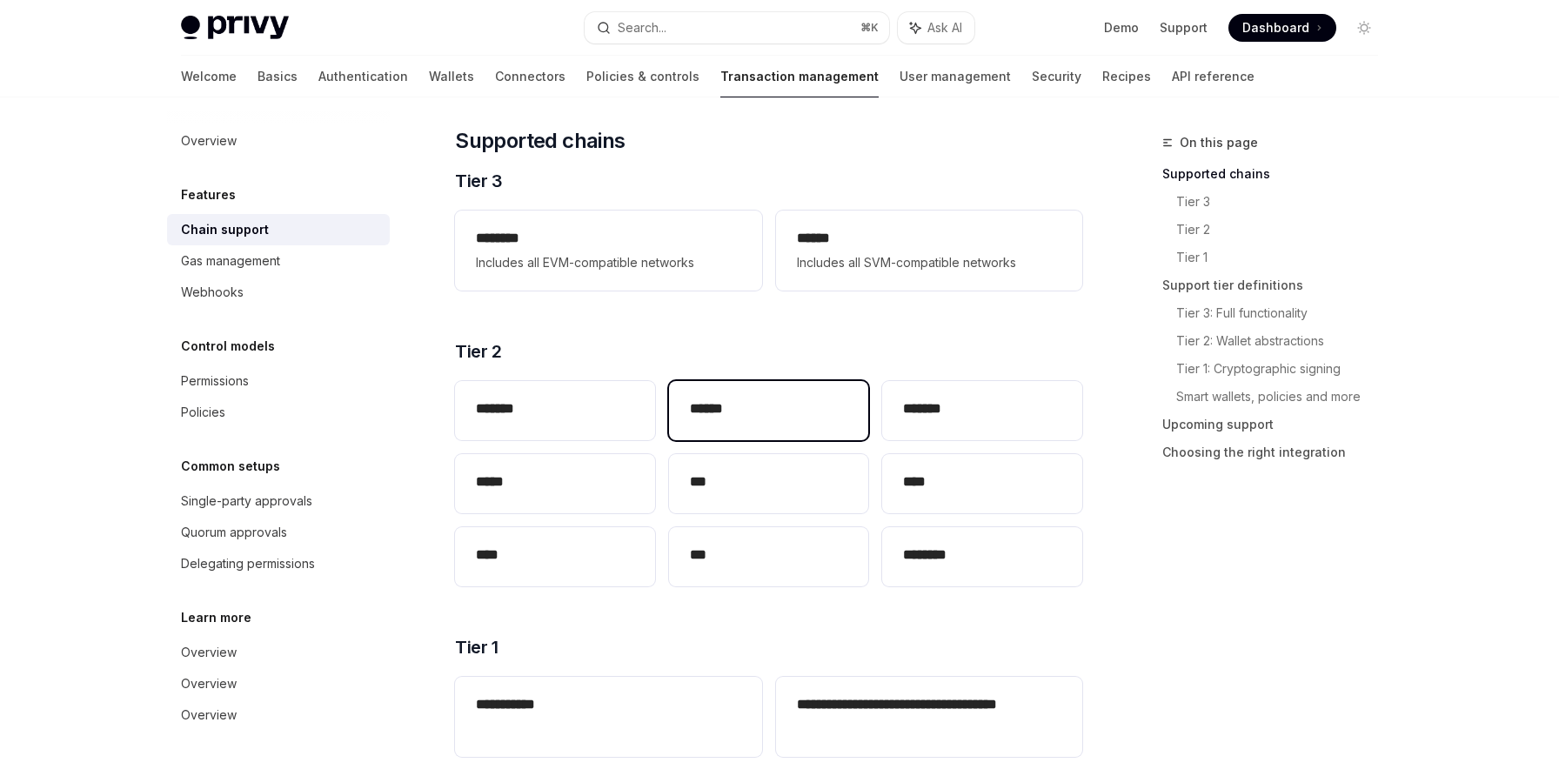
scroll to position [191, 0]
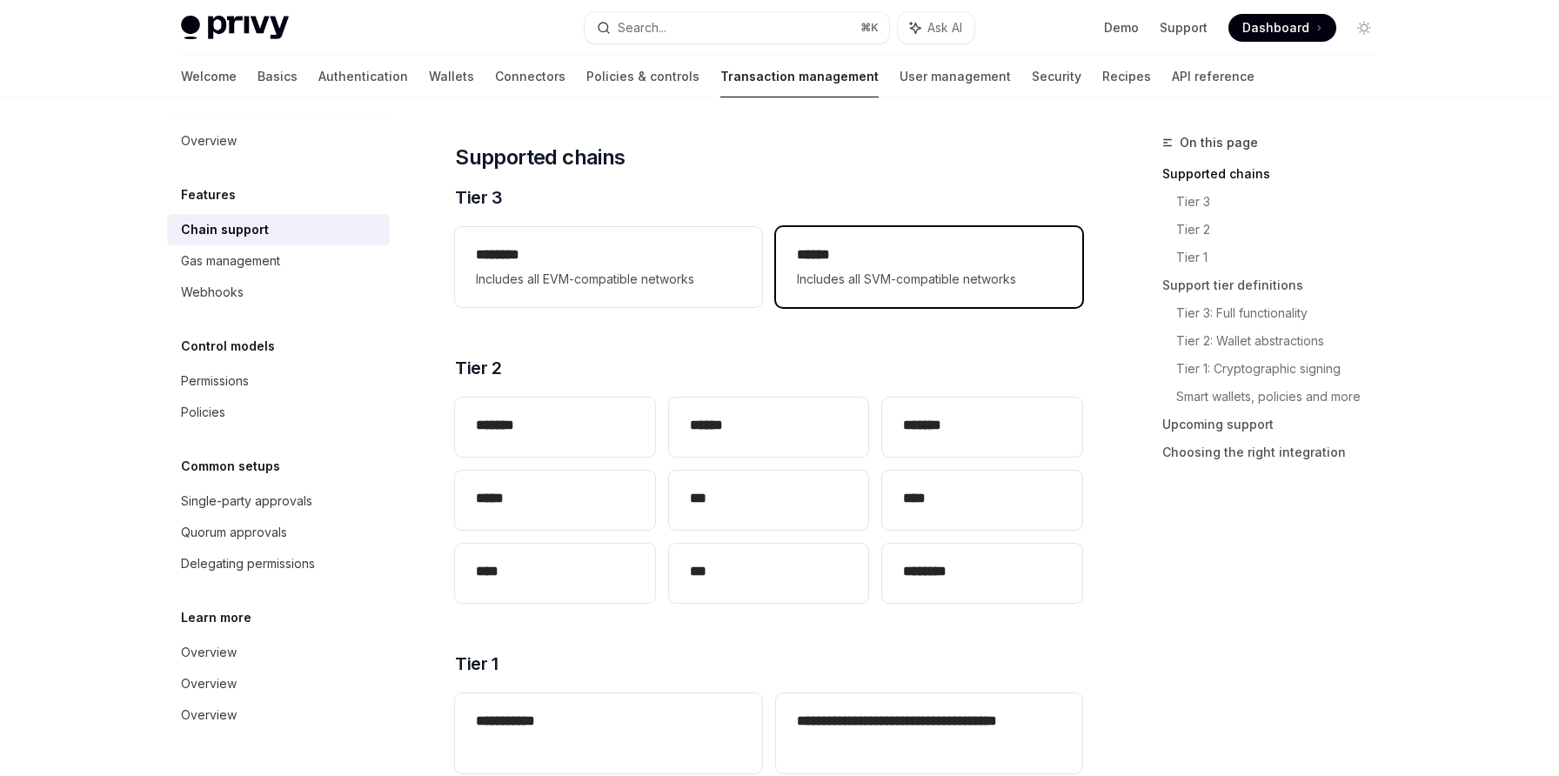
click at [847, 275] on span "Includes all SVM-compatible networks" at bounding box center [929, 279] width 264 height 21
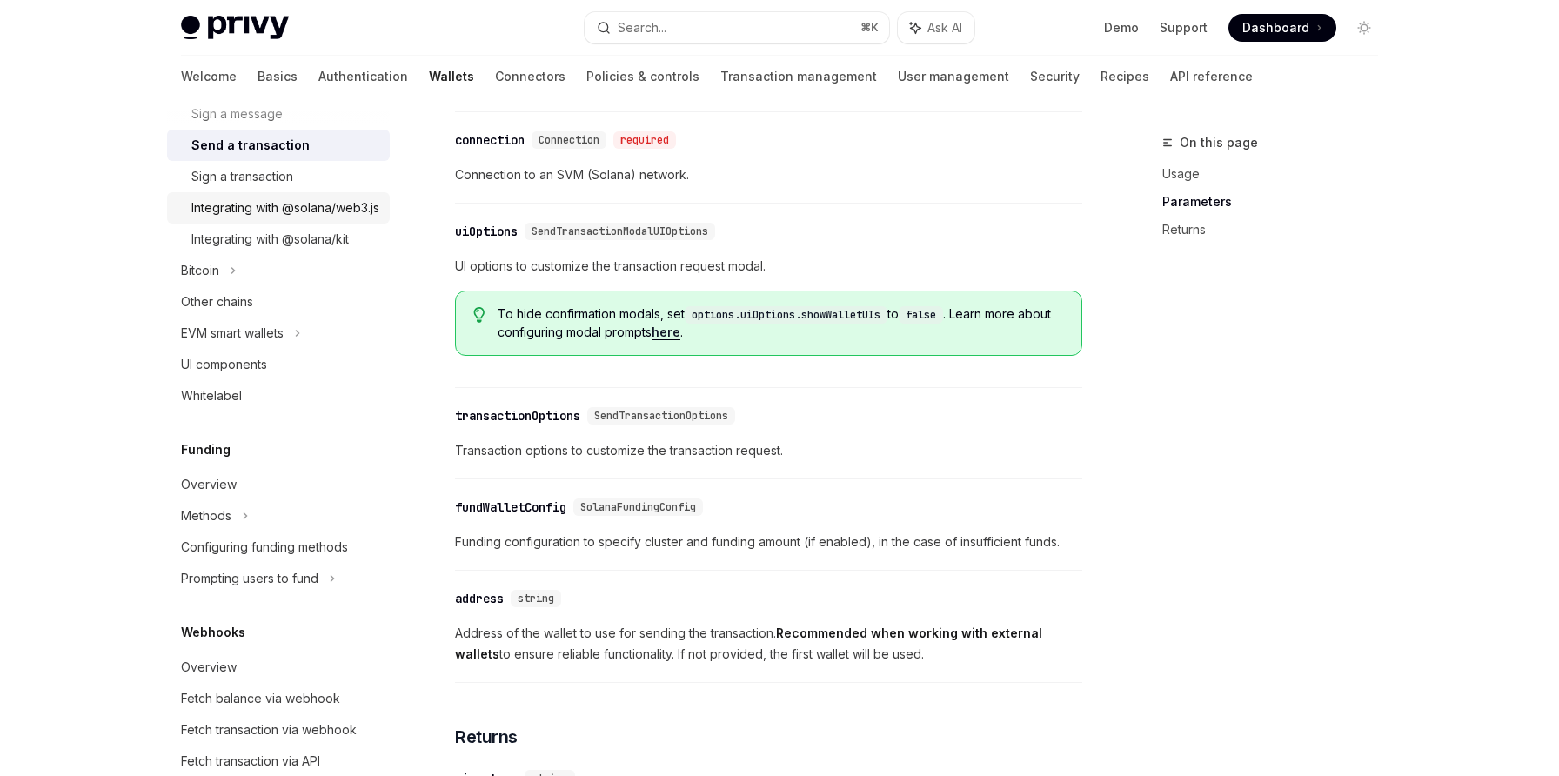
scroll to position [539, 0]
click at [279, 530] on div "Methods" at bounding box center [278, 514] width 223 height 31
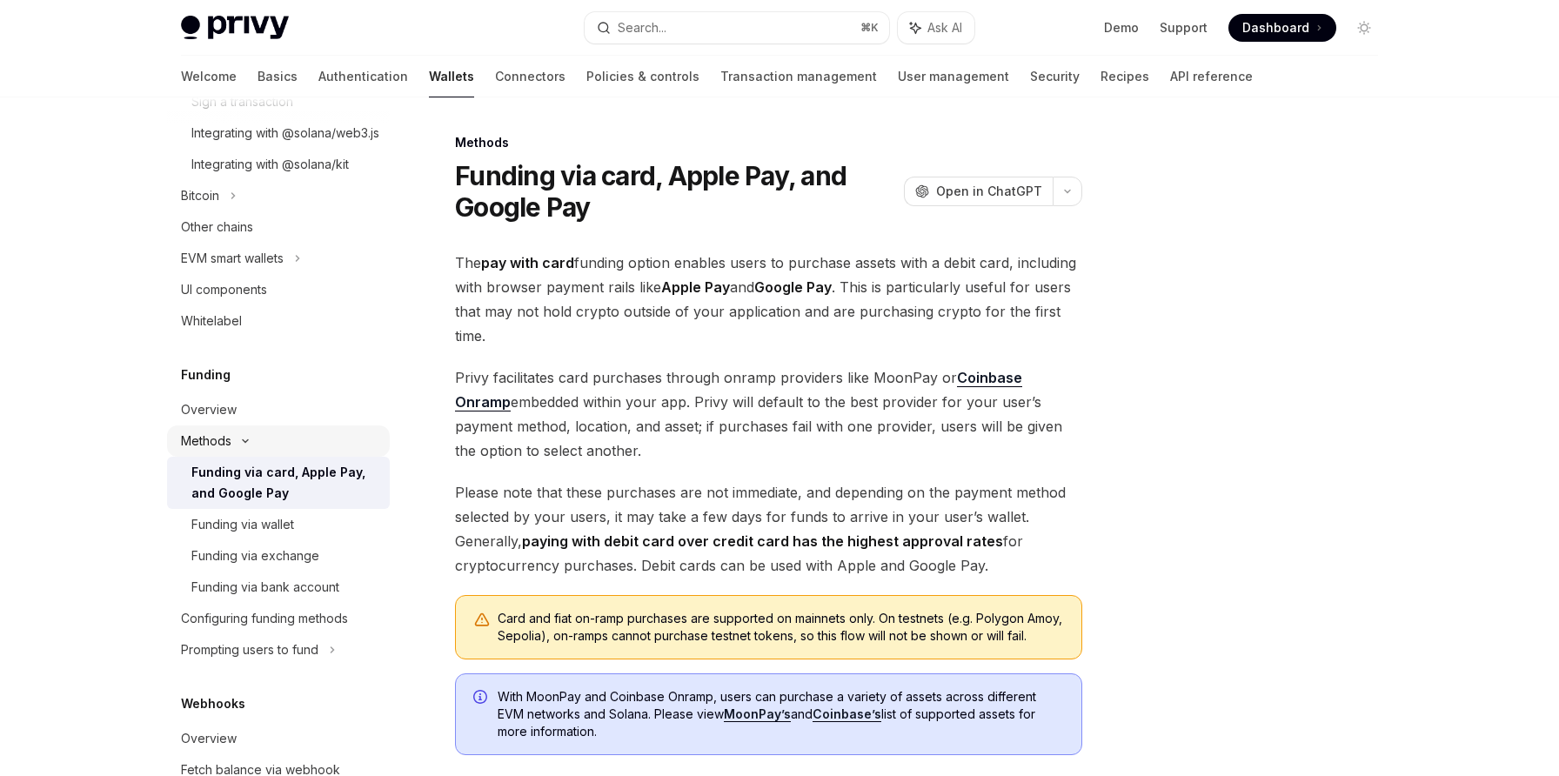
scroll to position [618, 0]
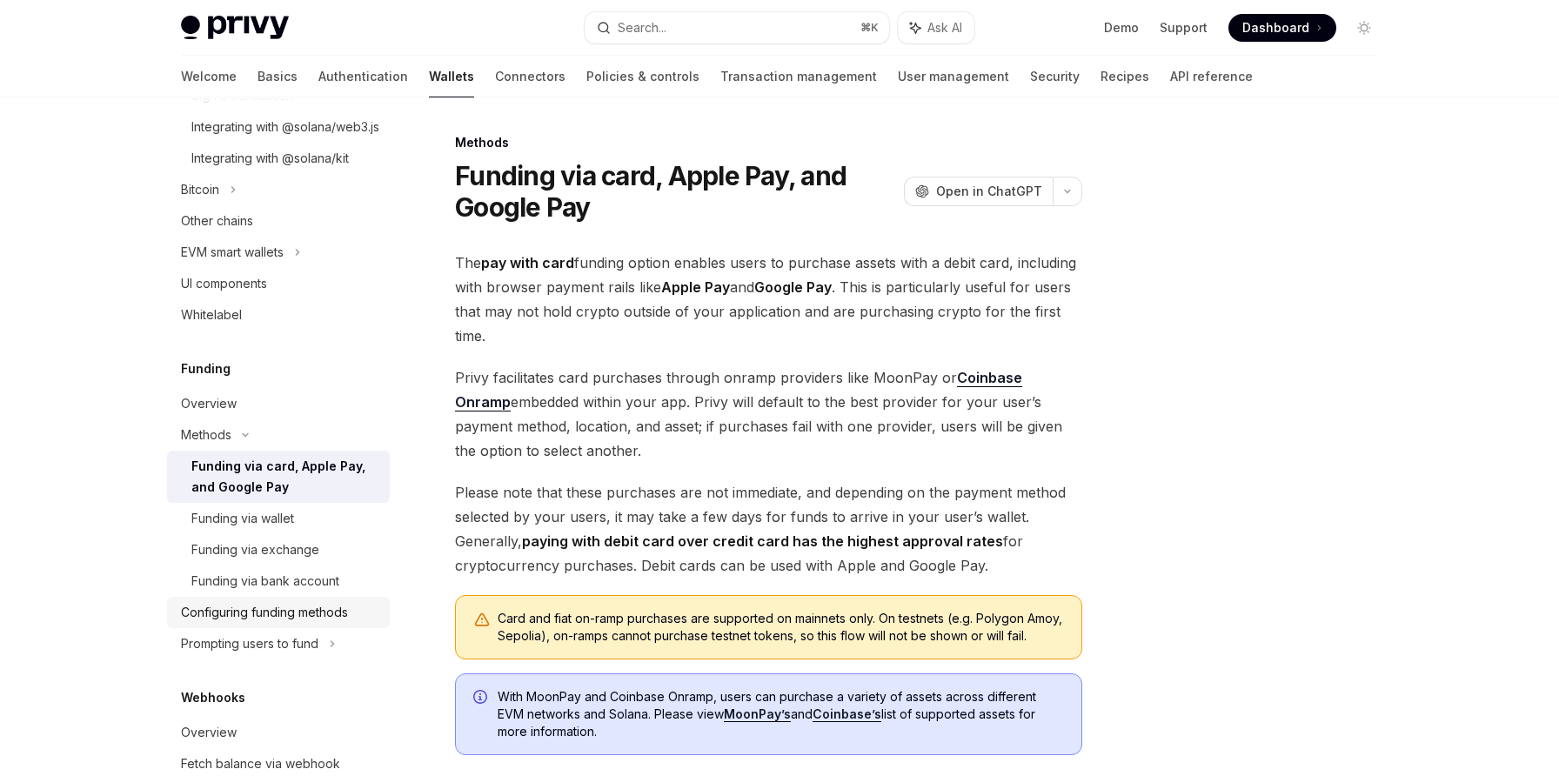
click at [278, 623] on div "Configuring funding methods" at bounding box center [264, 612] width 167 height 21
type textarea "*"
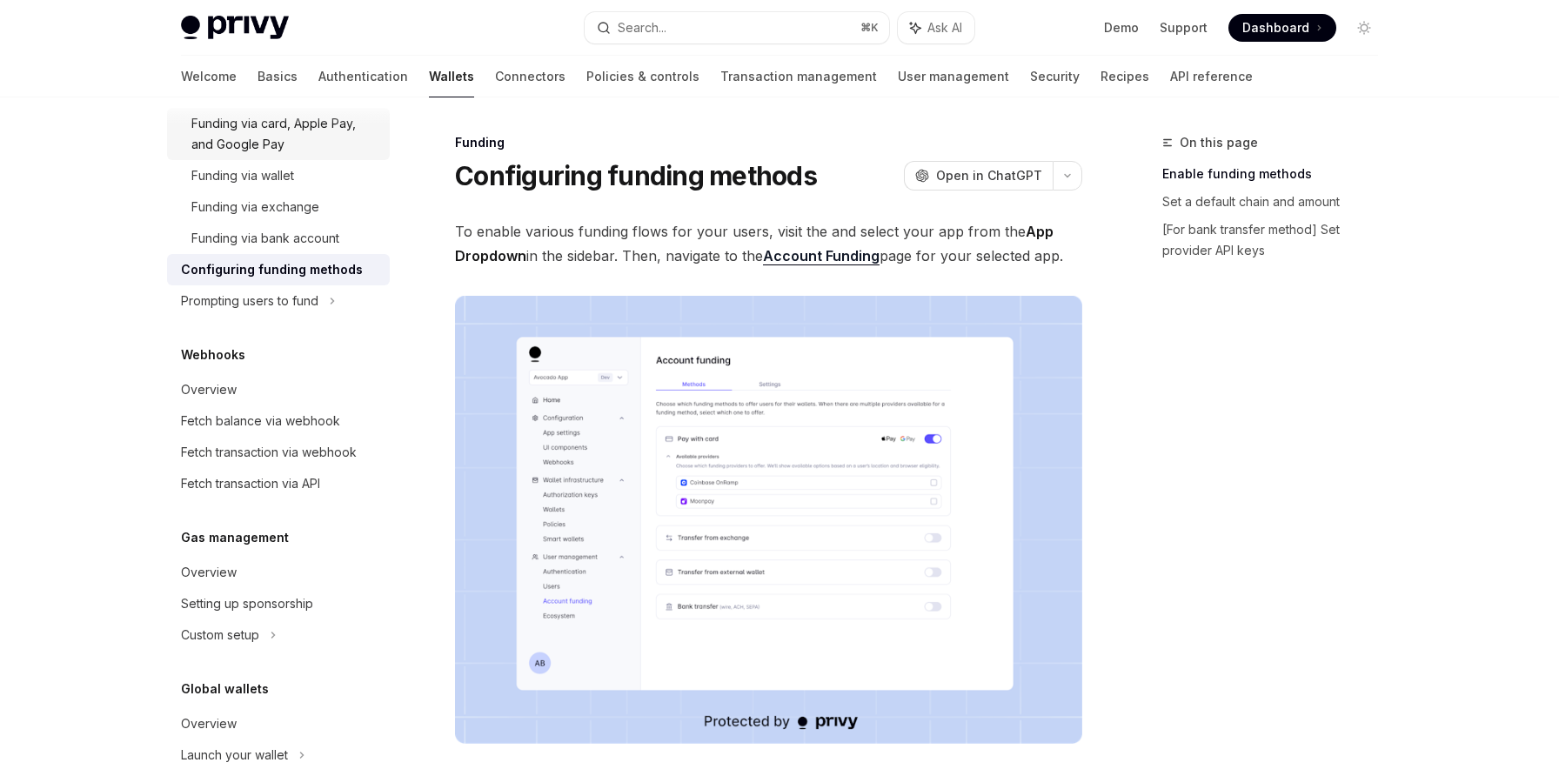
scroll to position [1007, 0]
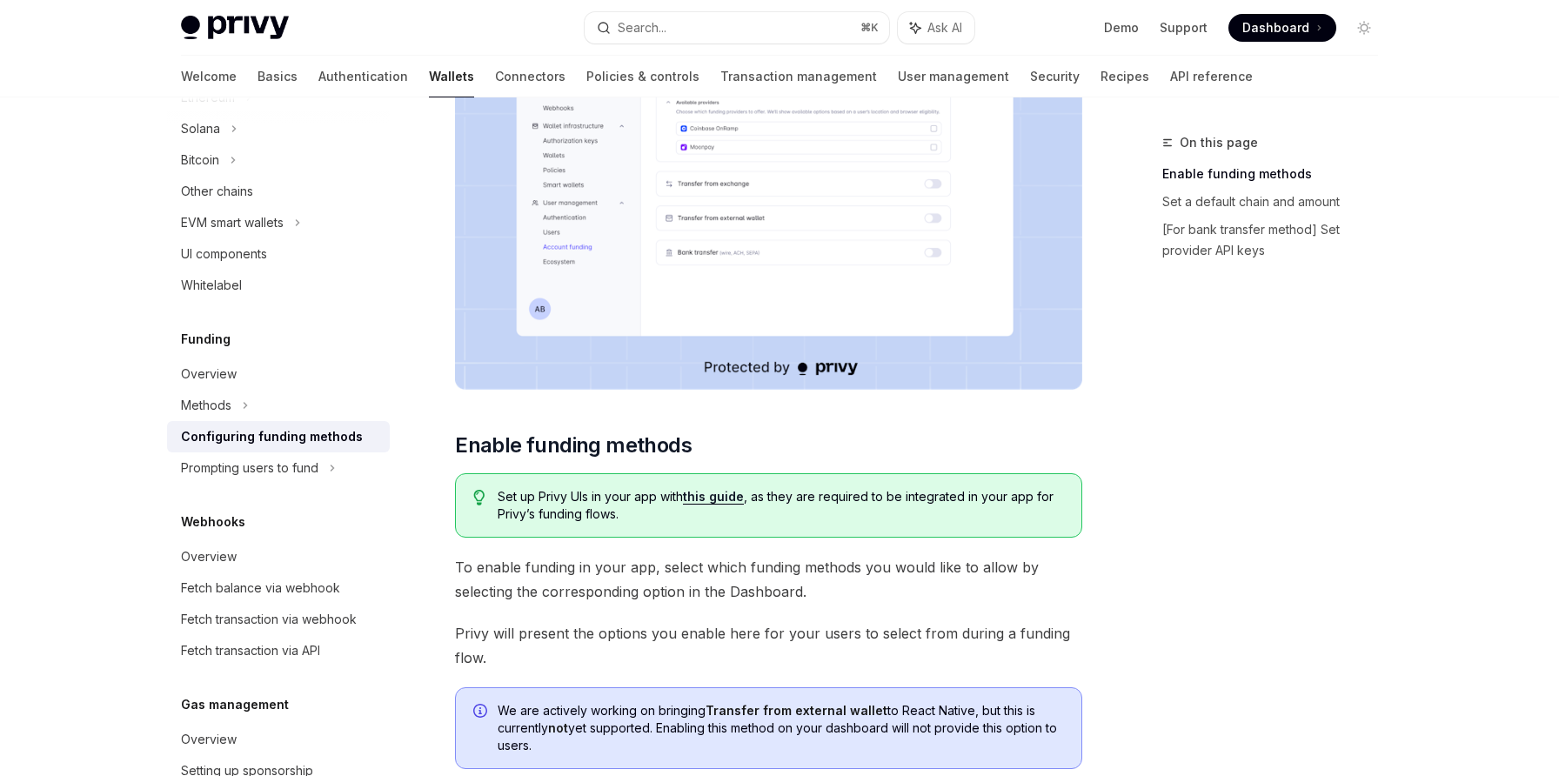
scroll to position [107, 0]
